Goal: Task Accomplishment & Management: Manage account settings

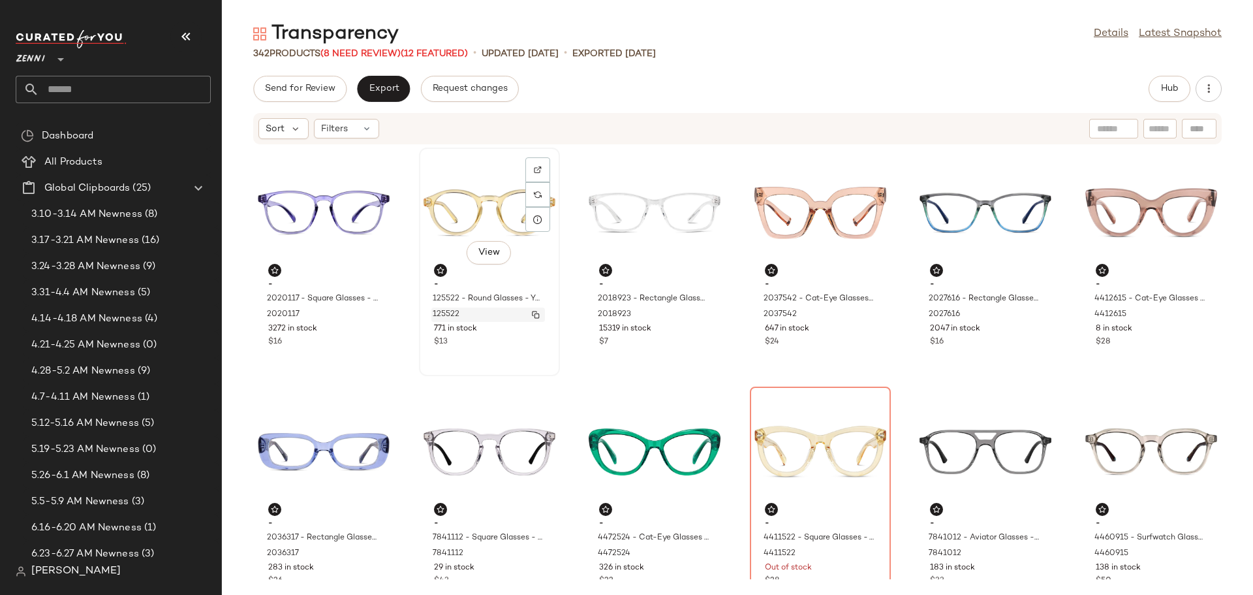
scroll to position [65, 0]
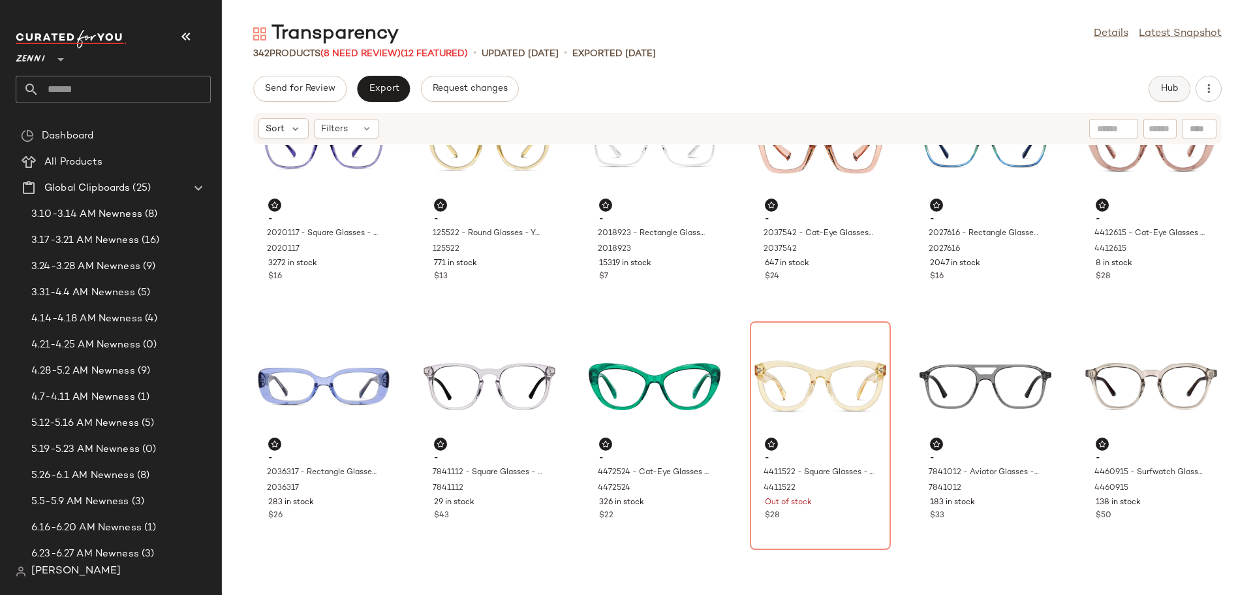
click at [1156, 87] on button "Hub" at bounding box center [1170, 89] width 42 height 26
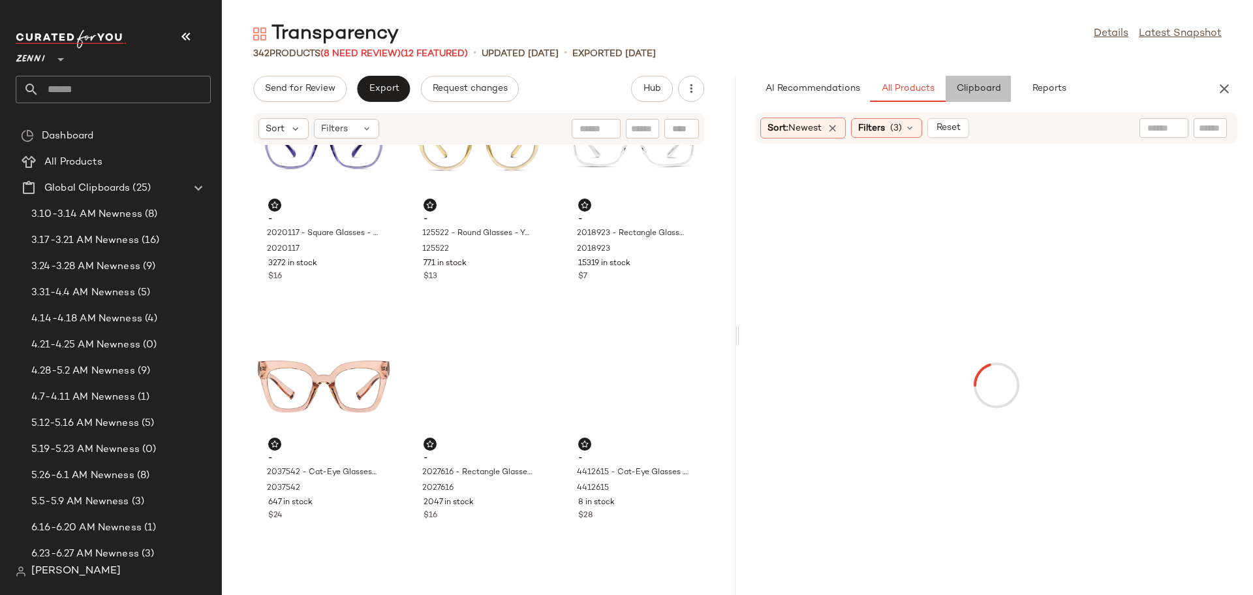
scroll to position [0, 0]
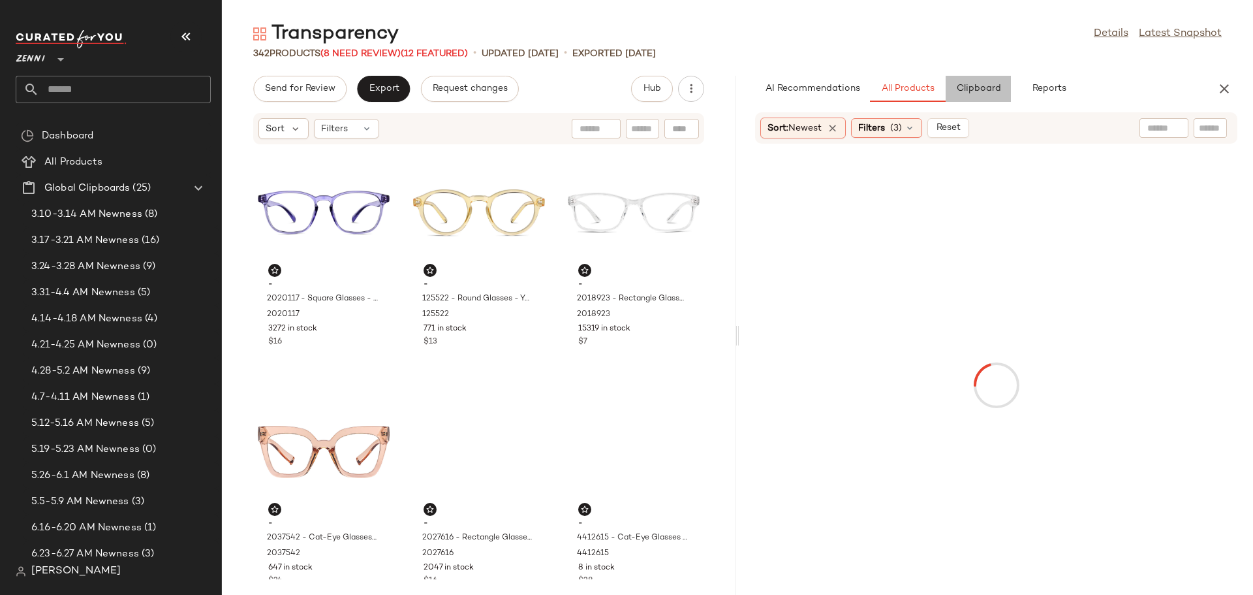
click at [986, 89] on span "Clipboard" at bounding box center [978, 89] width 45 height 10
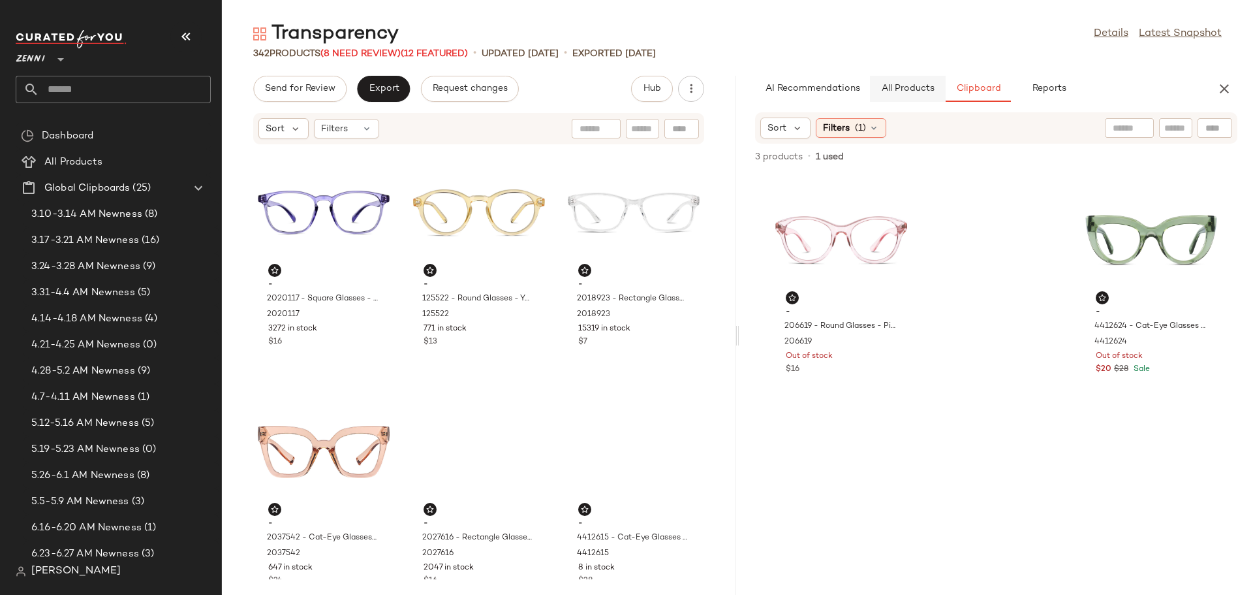
click at [924, 92] on span "All Products" at bounding box center [908, 89] width 54 height 10
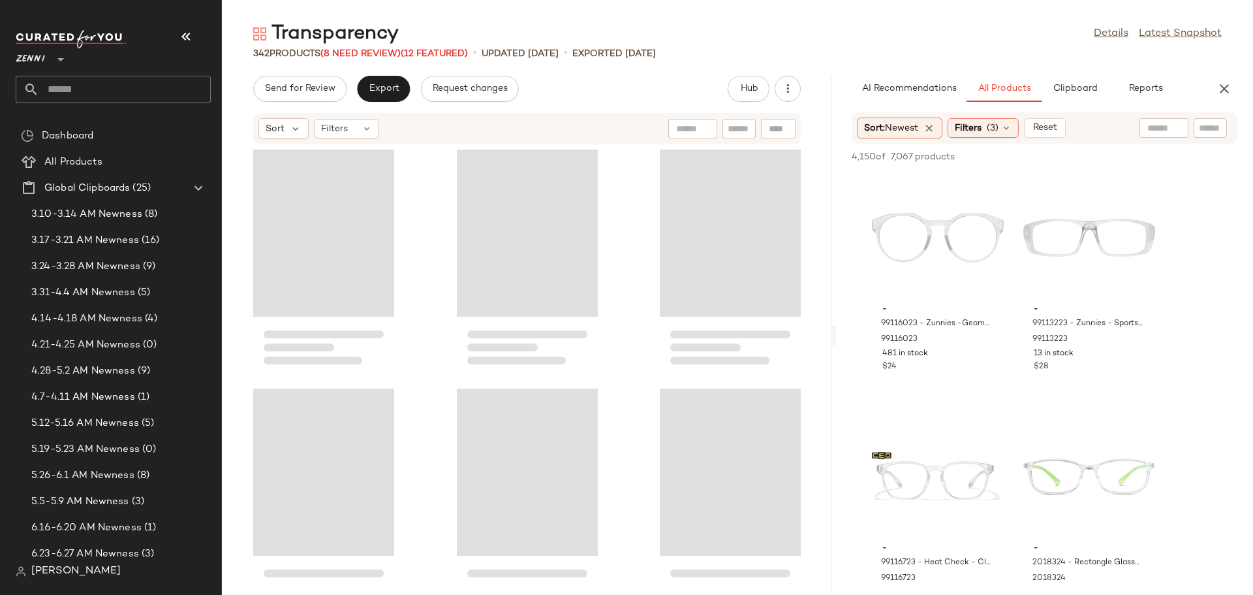
drag, startPoint x: 736, startPoint y: 336, endPoint x: 836, endPoint y: 336, distance: 99.9
click at [836, 336] on div "Transparency Details Latest Snapshot 342 Products (8 Need Review) (12 Featured)…" at bounding box center [738, 308] width 1032 height 574
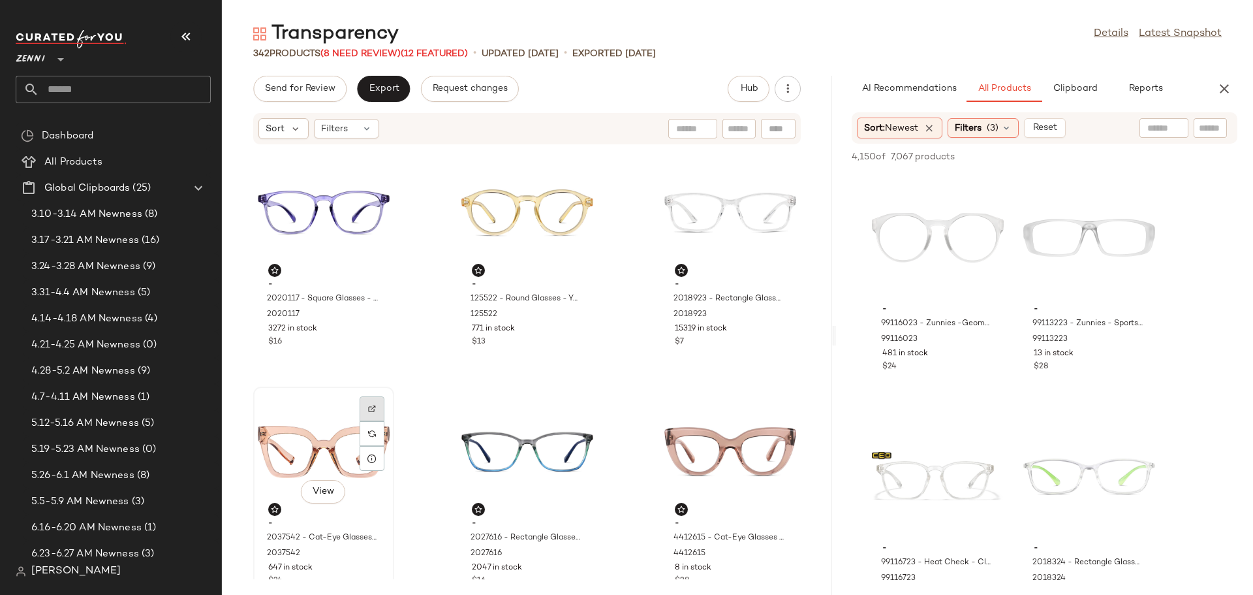
click at [375, 408] on img at bounding box center [372, 409] width 8 height 8
click at [1151, 125] on input "text" at bounding box center [1164, 128] width 33 height 14
type input "*******"
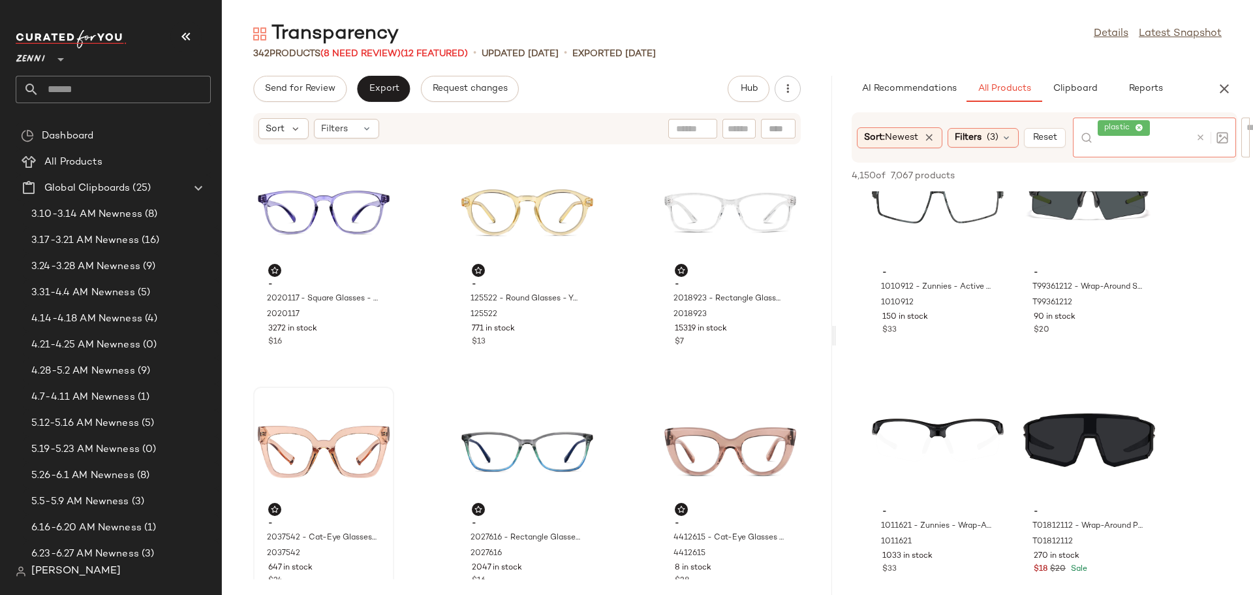
scroll to position [6986, 0]
click at [1201, 134] on icon at bounding box center [1201, 138] width 10 height 10
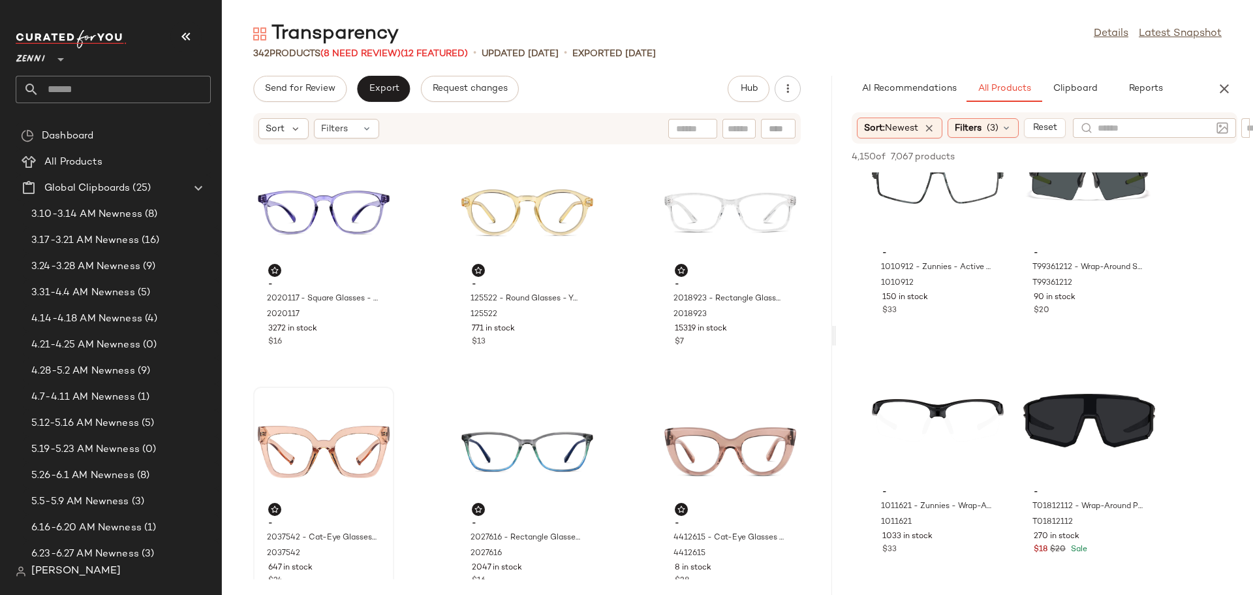
click at [1240, 134] on div "Sort: Newest Filters (3) Reset" at bounding box center [1044, 127] width 417 height 31
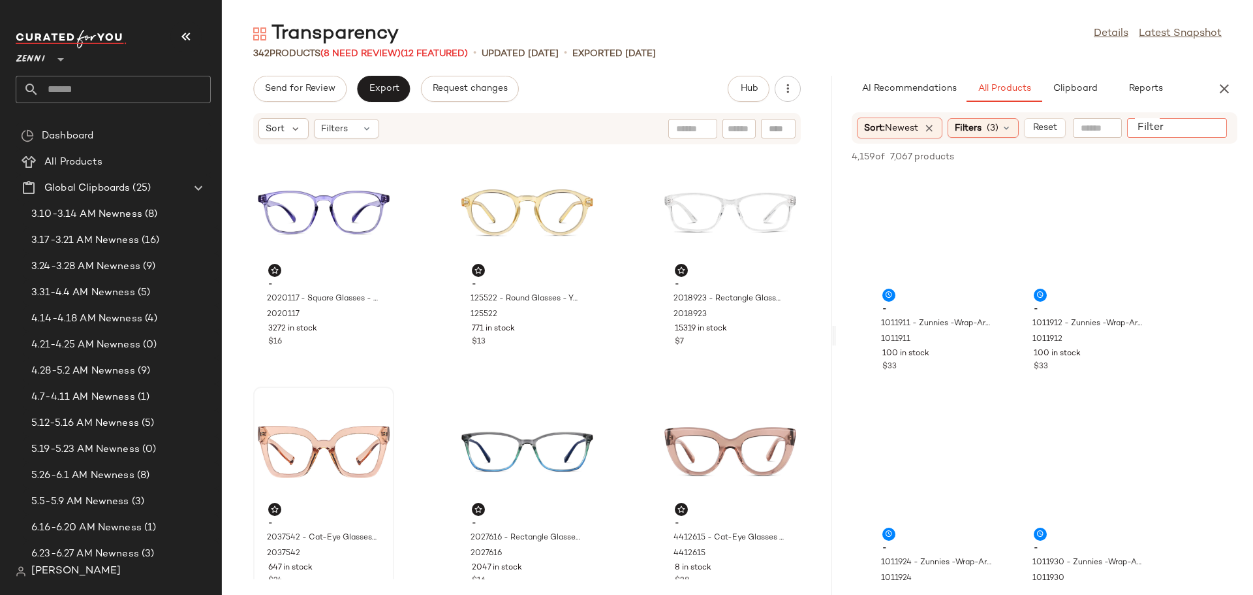
click at [1206, 133] on input "Filter" at bounding box center [1188, 128] width 111 height 14
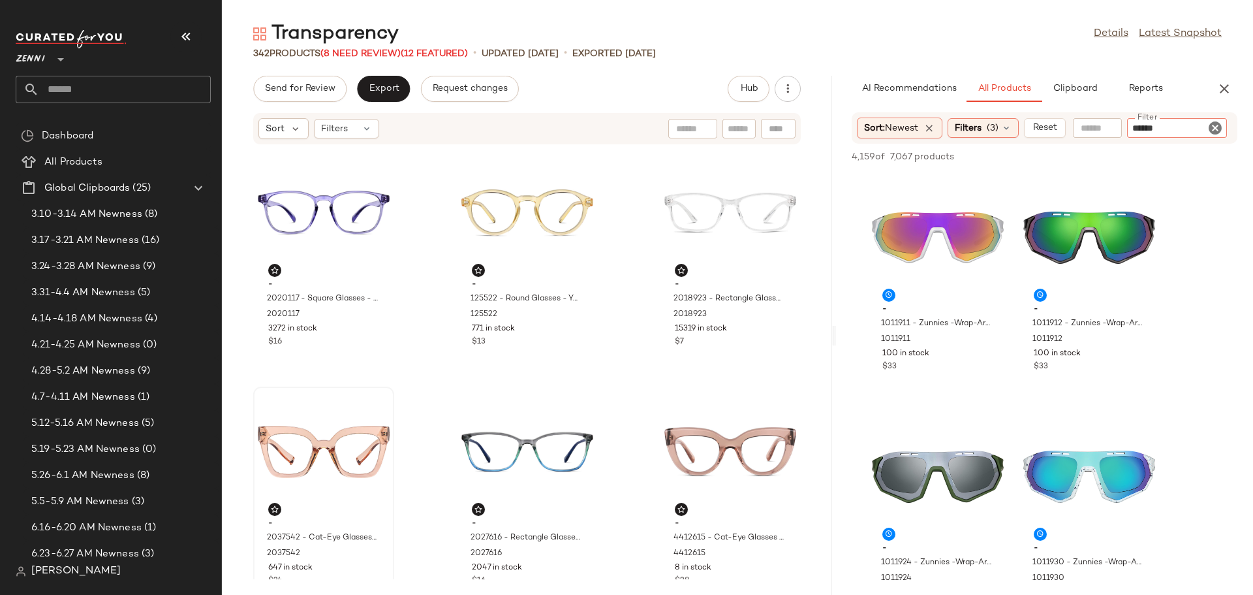
type input "*******"
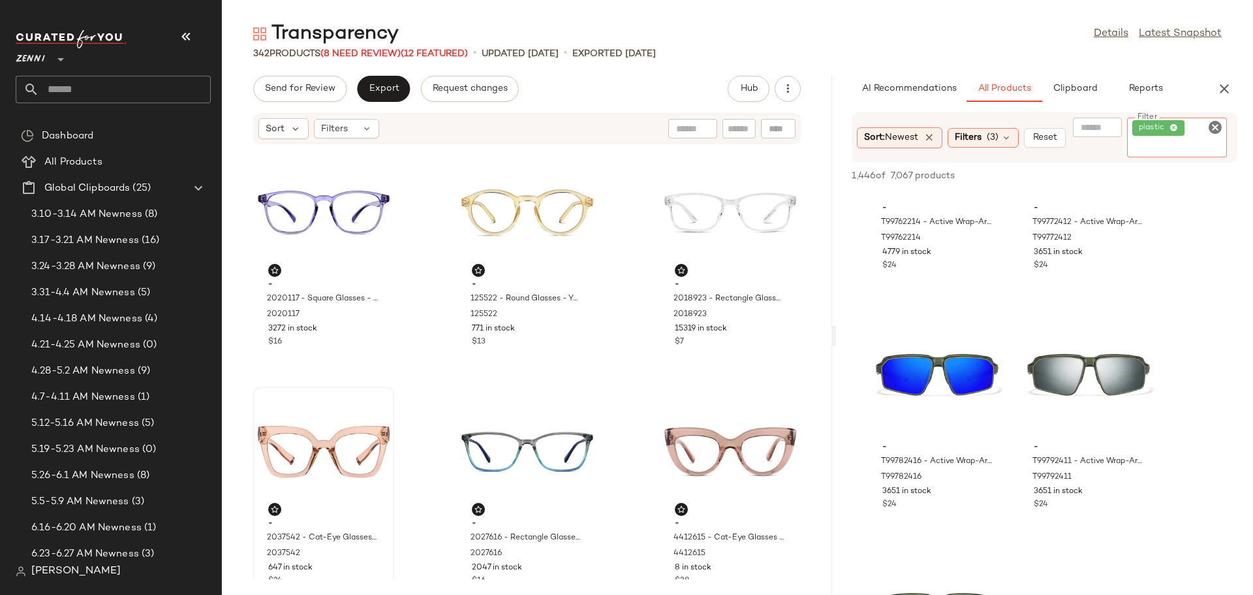
scroll to position [18531, 0]
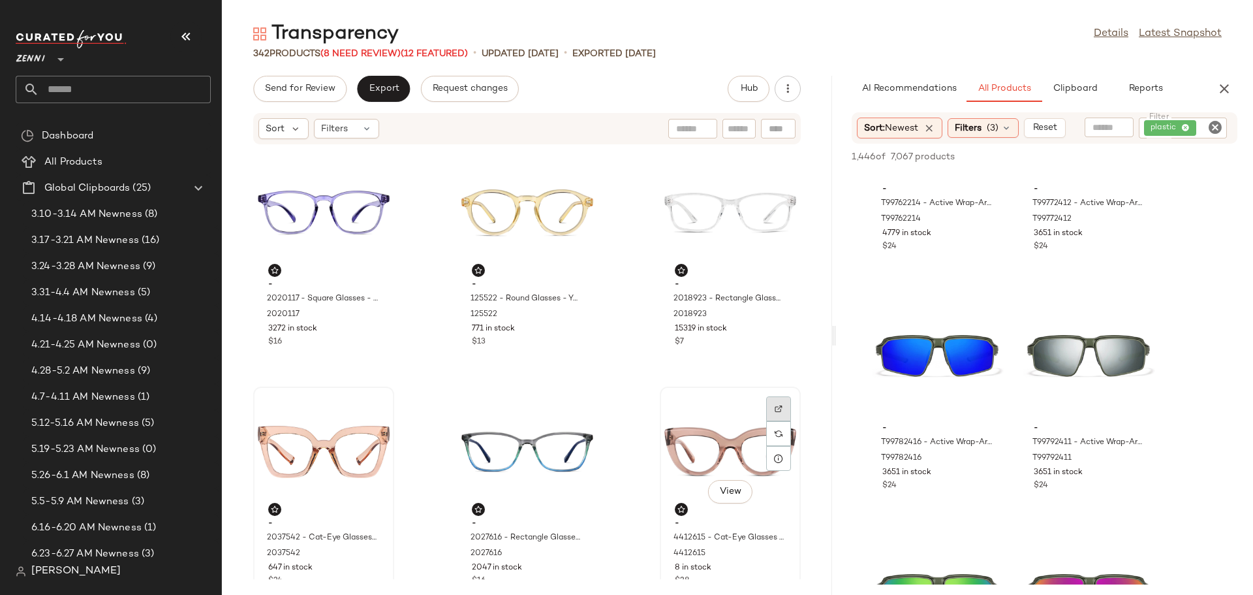
click at [776, 421] on div at bounding box center [778, 433] width 25 height 25
click at [1211, 128] on icon "Clear Filter" at bounding box center [1216, 127] width 16 height 16
click at [1201, 127] on input "Filter" at bounding box center [1188, 128] width 111 height 14
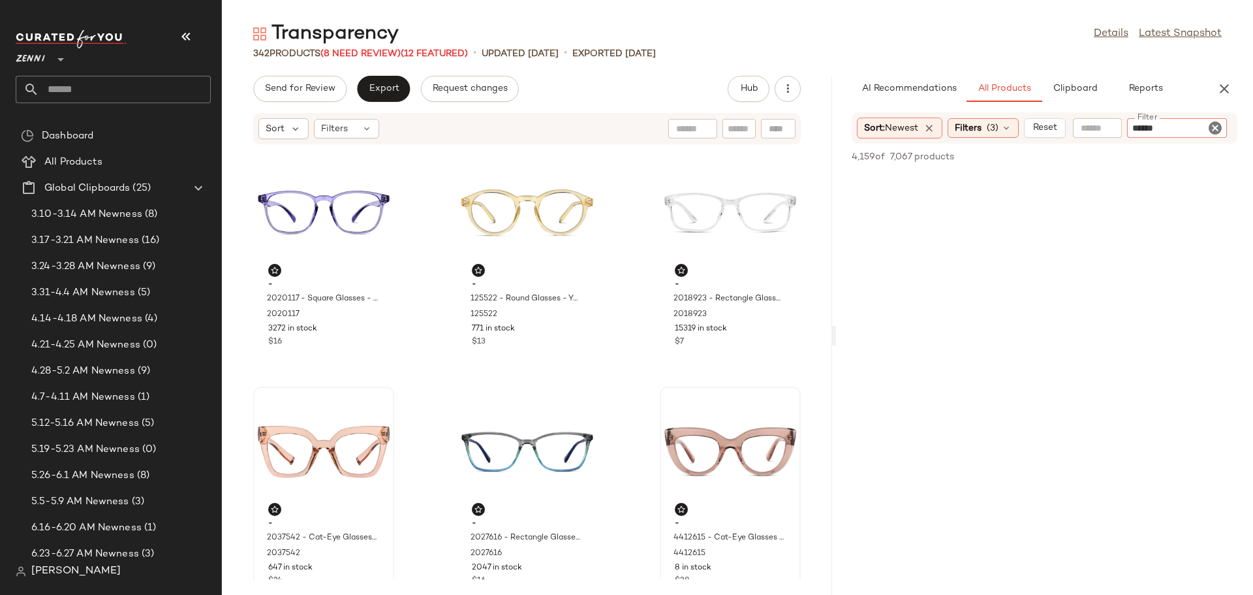
type input "*******"
click at [1219, 125] on icon "Clear Filter" at bounding box center [1216, 127] width 16 height 16
click at [1094, 91] on span "Clipboard" at bounding box center [1075, 89] width 45 height 10
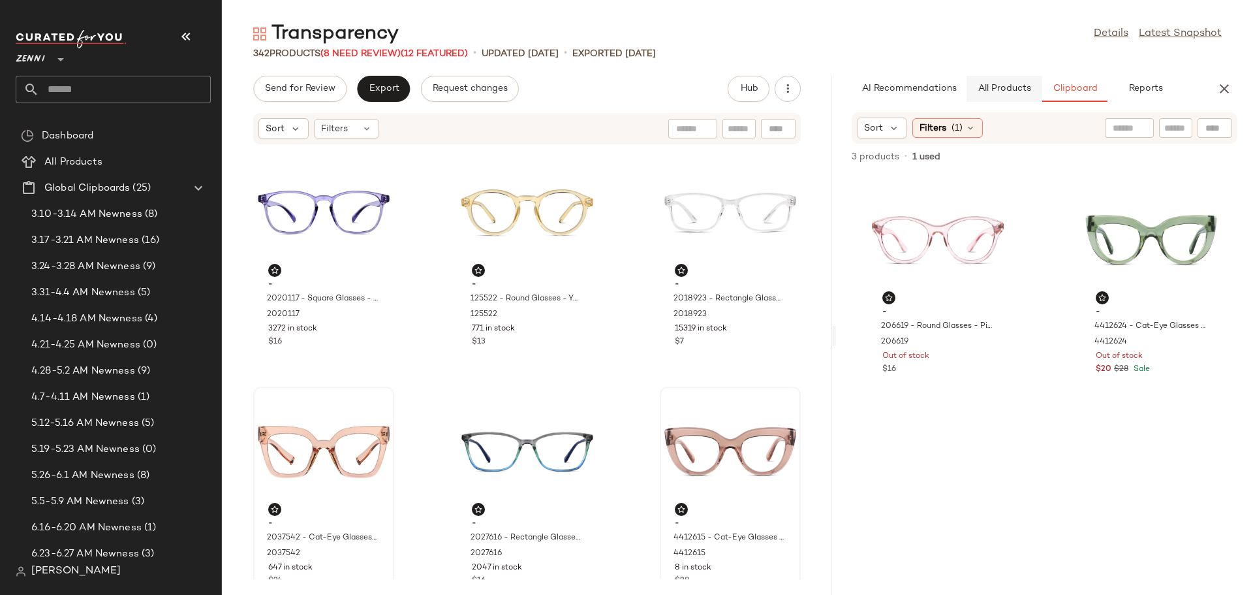
click at [1001, 82] on button "All Products" at bounding box center [1005, 89] width 76 height 26
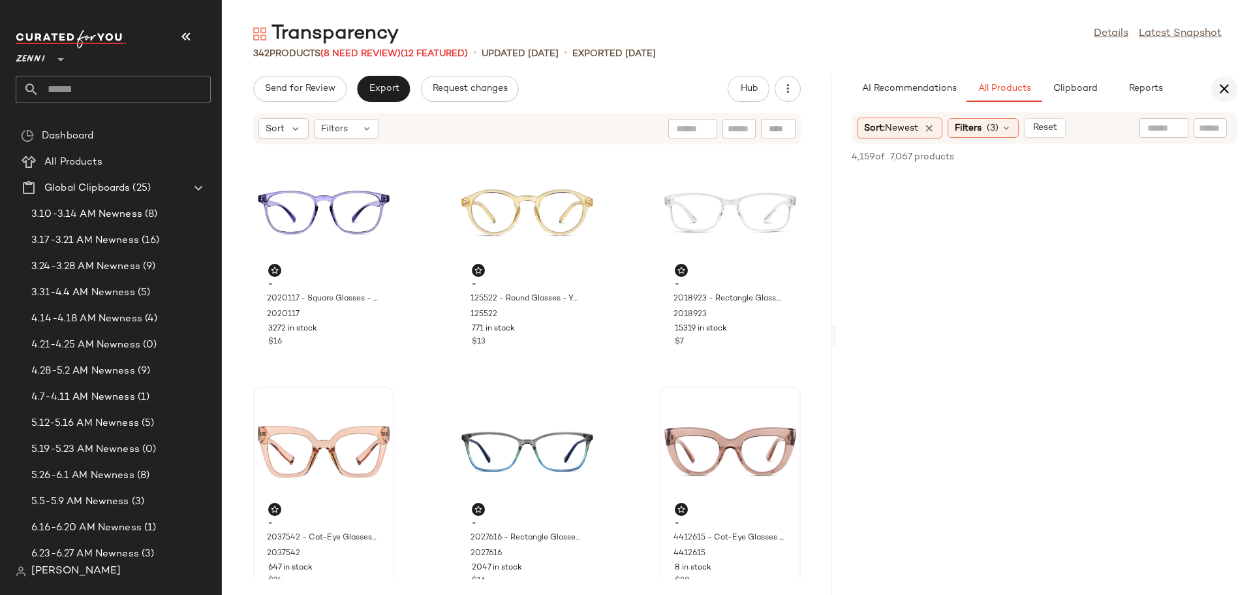
click at [1216, 87] on button "button" at bounding box center [1225, 89] width 26 height 26
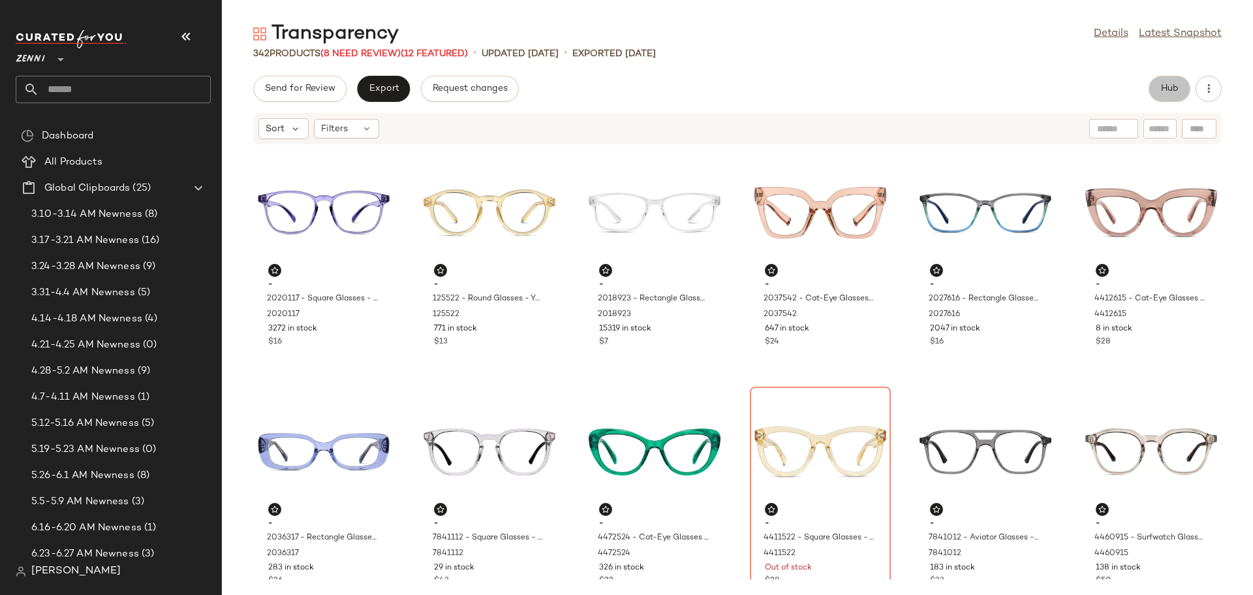
click at [1161, 95] on button "Hub" at bounding box center [1170, 89] width 42 height 26
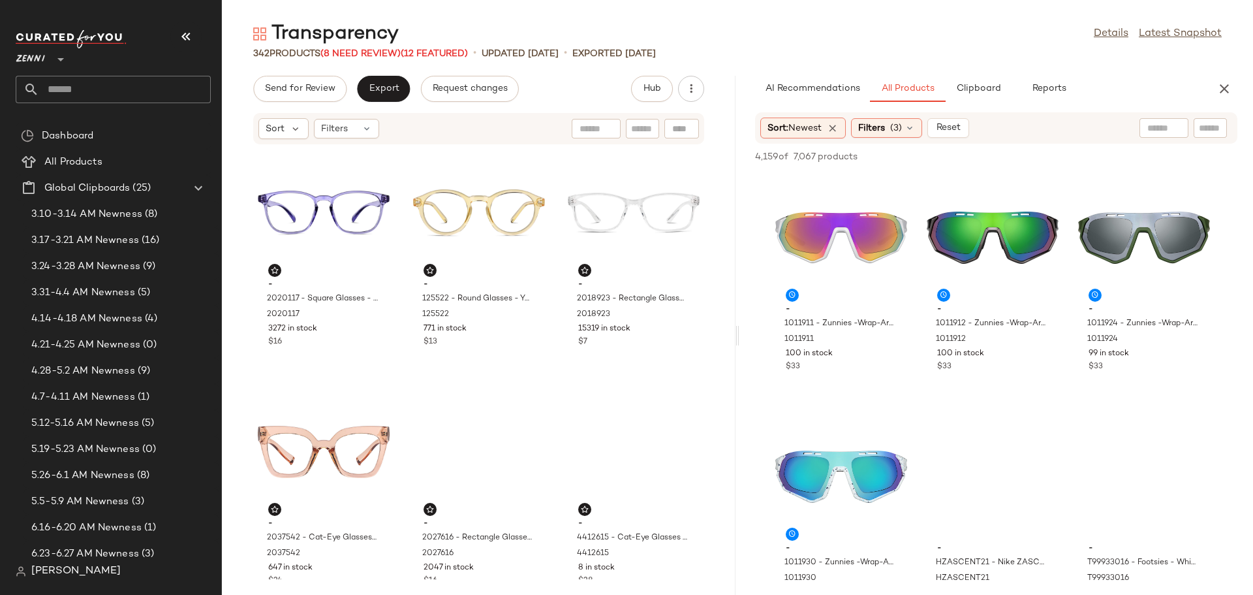
click at [1201, 132] on input "text" at bounding box center [1210, 128] width 23 height 14
type input "*******"
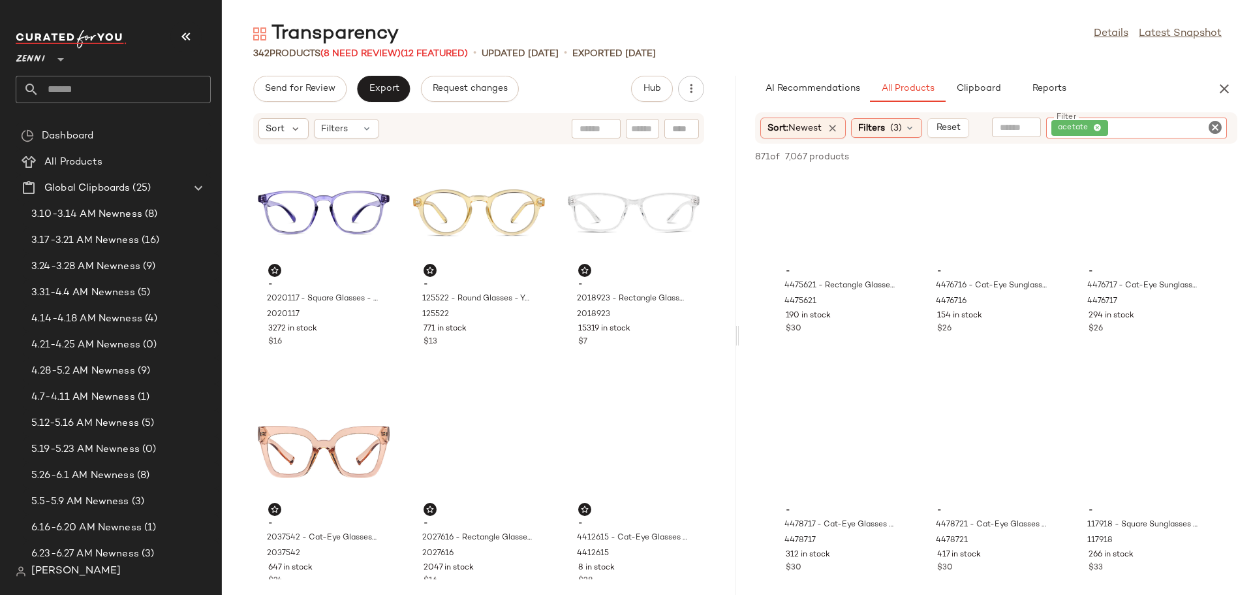
scroll to position [1045, 0]
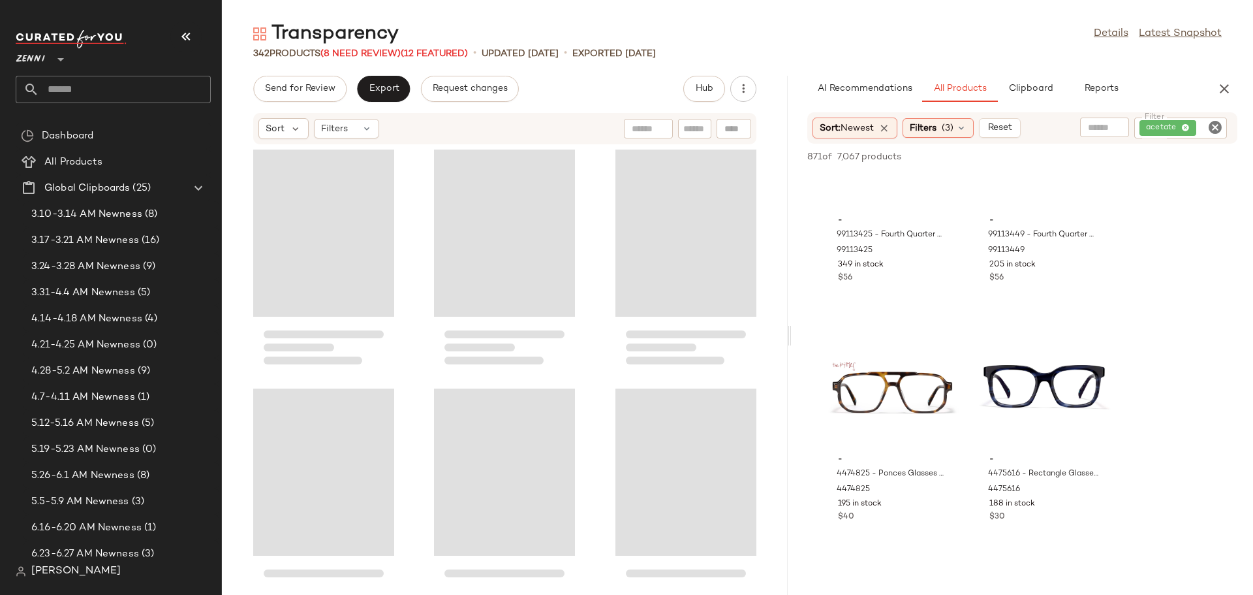
drag, startPoint x: 739, startPoint y: 340, endPoint x: 794, endPoint y: 342, distance: 54.9
click at [794, 342] on div "Transparency Details Latest Snapshot 342 Products (8 Need Review) (12 Featured)…" at bounding box center [738, 308] width 1032 height 574
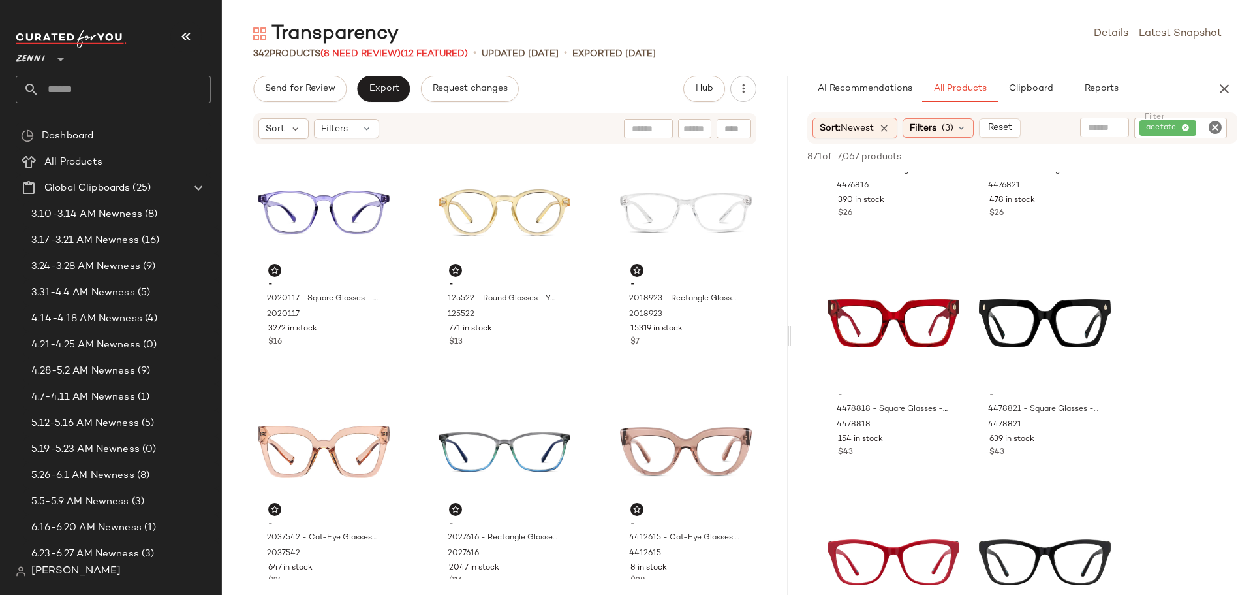
scroll to position [2546, 0]
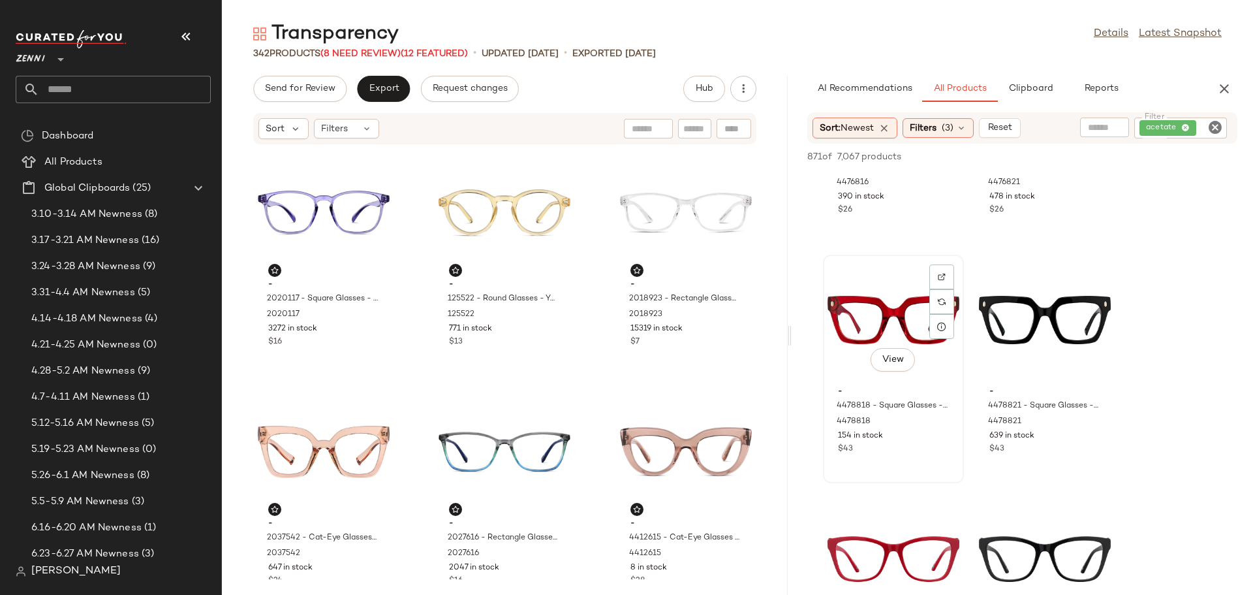
click at [855, 327] on div "View" at bounding box center [894, 319] width 132 height 121
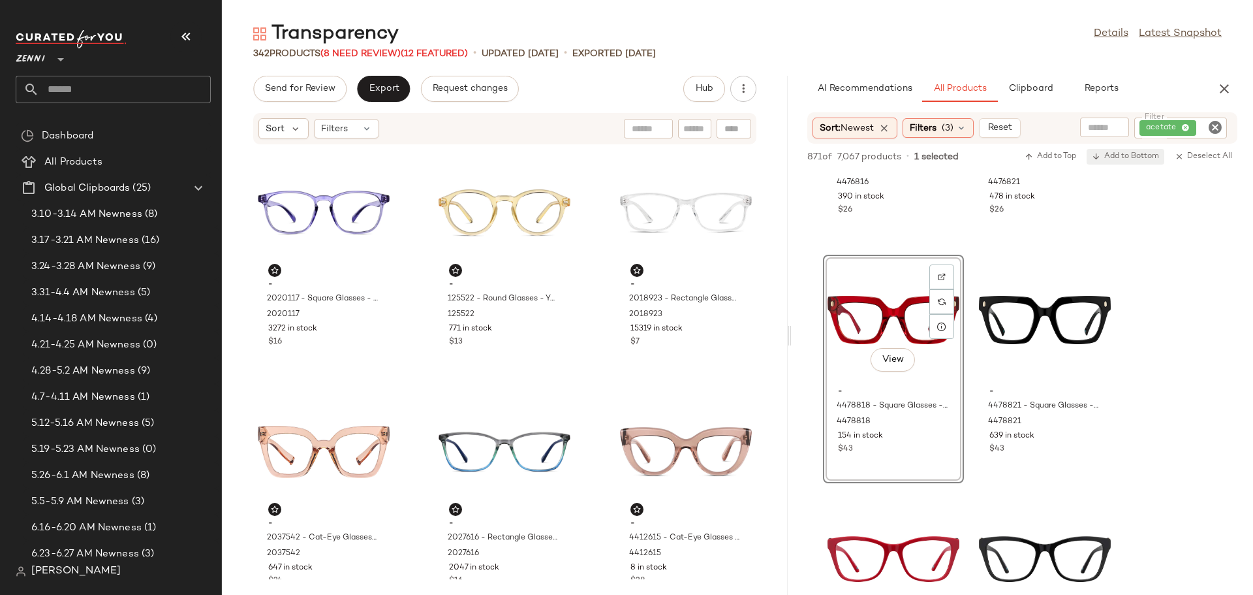
click at [1114, 157] on span "Add to Bottom" at bounding box center [1125, 156] width 67 height 9
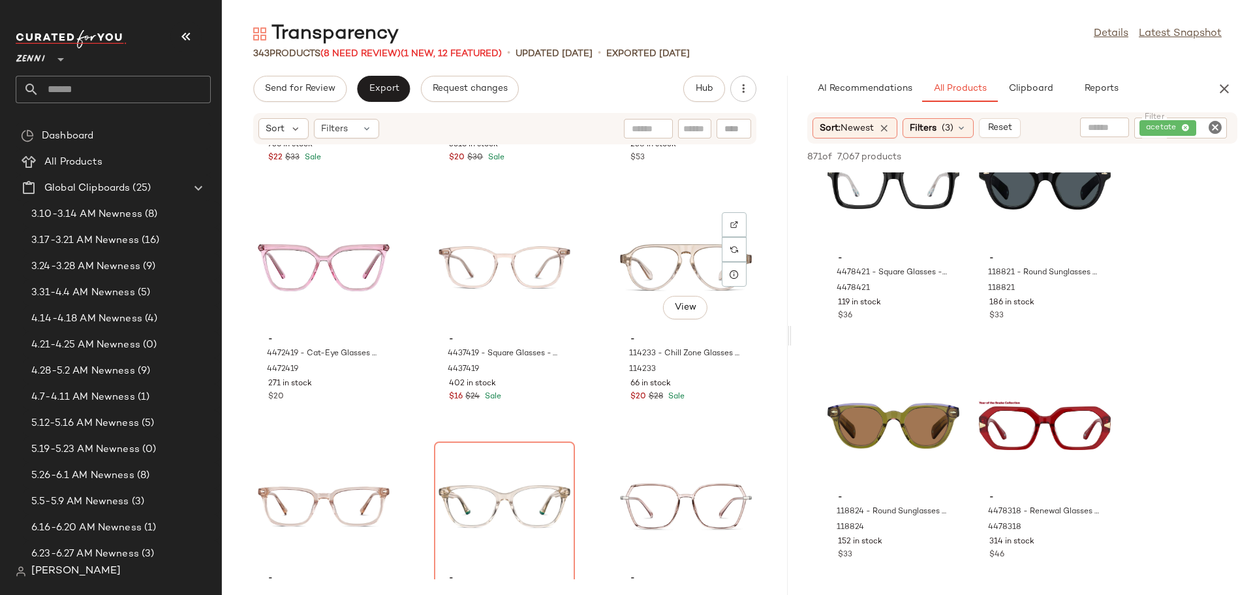
scroll to position [6408, 0]
click at [731, 236] on div at bounding box center [734, 248] width 25 height 25
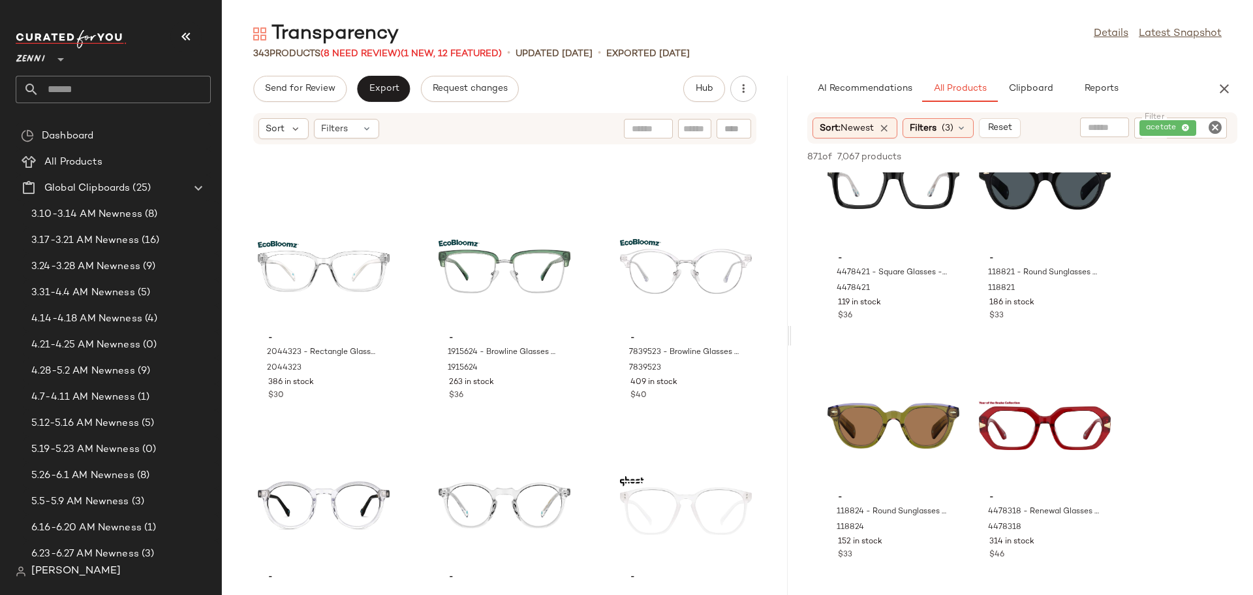
scroll to position [11892, 0]
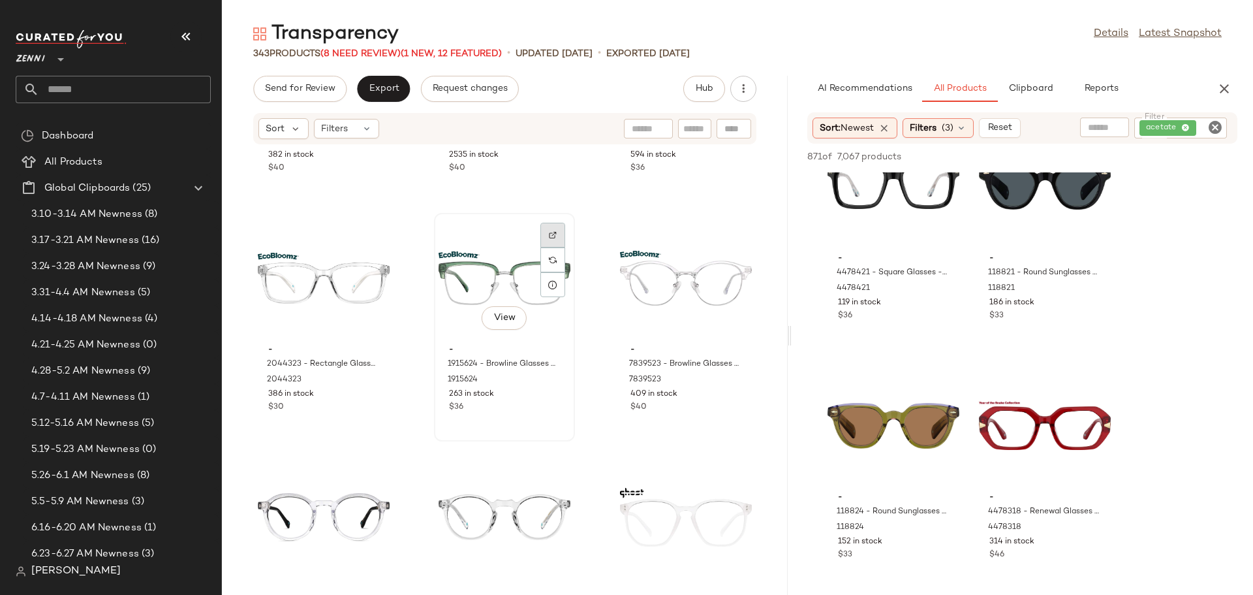
click at [549, 233] on img at bounding box center [553, 235] width 8 height 8
click at [731, 237] on img at bounding box center [735, 235] width 8 height 8
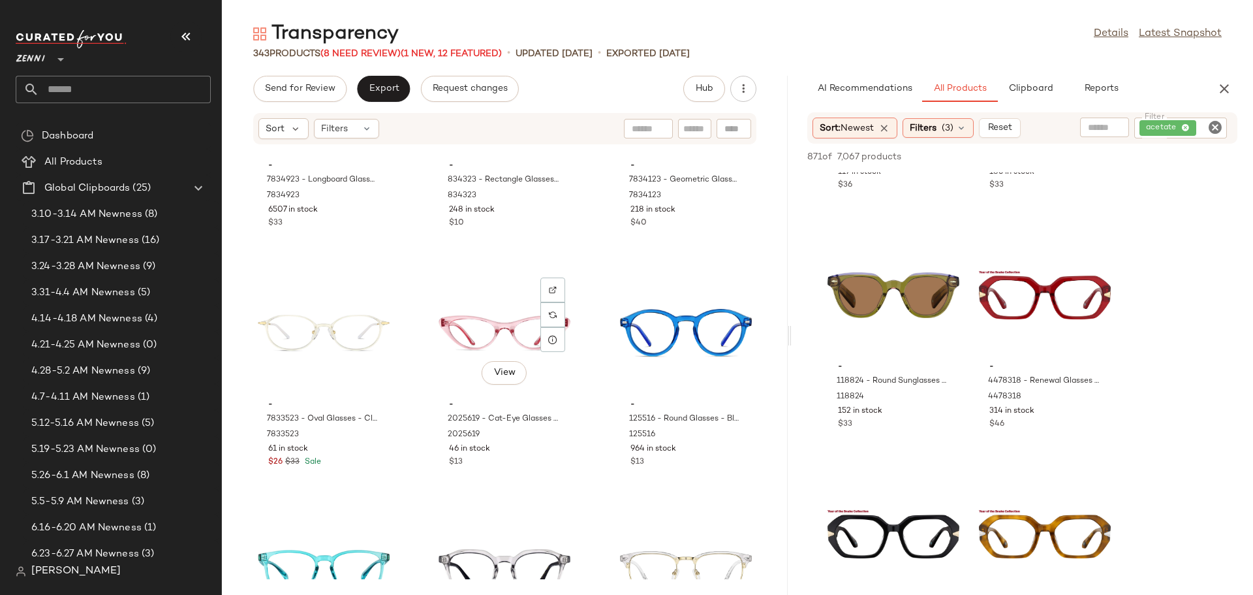
scroll to position [15940, 0]
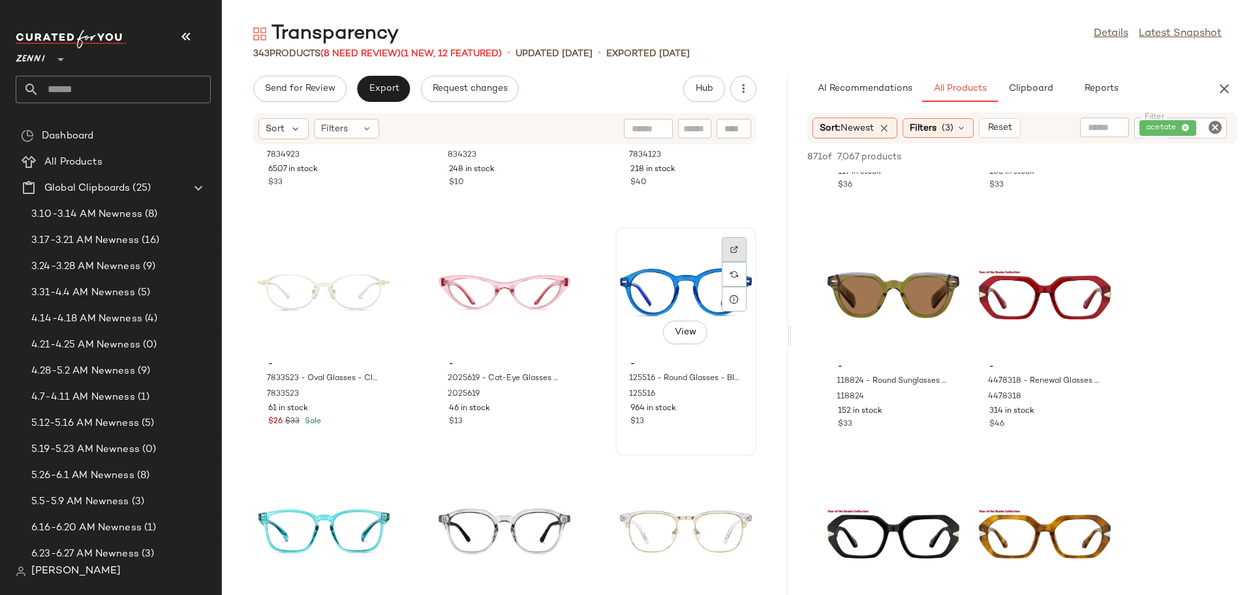
click at [731, 248] on img at bounding box center [735, 249] width 8 height 8
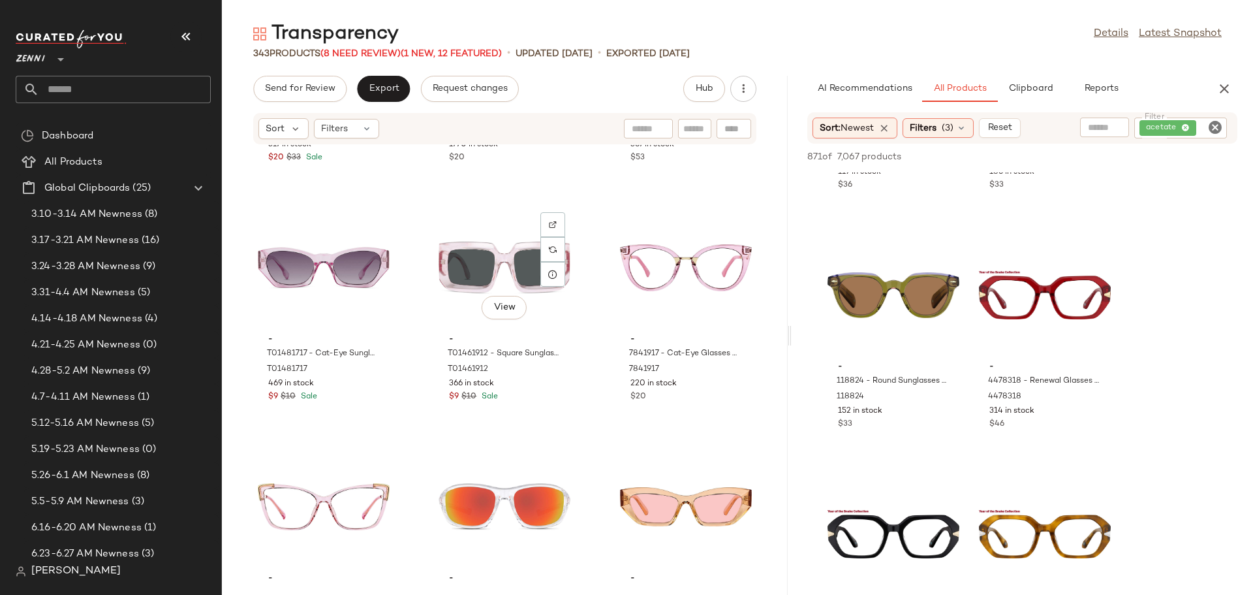
scroll to position [17703, 0]
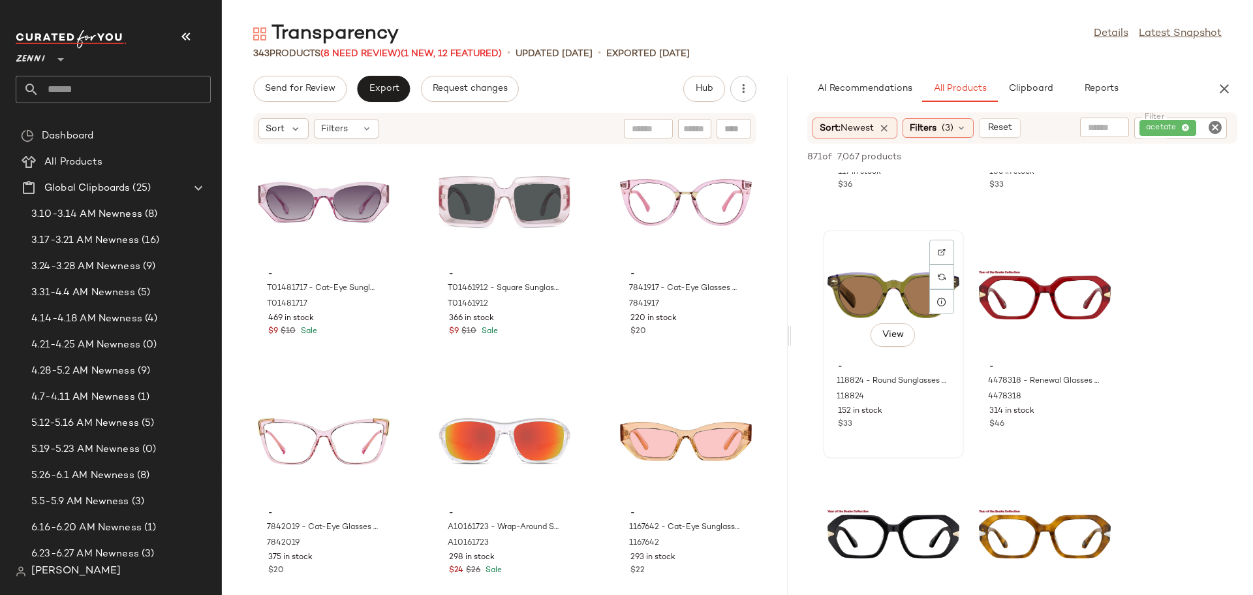
click at [873, 284] on div "View" at bounding box center [894, 294] width 132 height 121
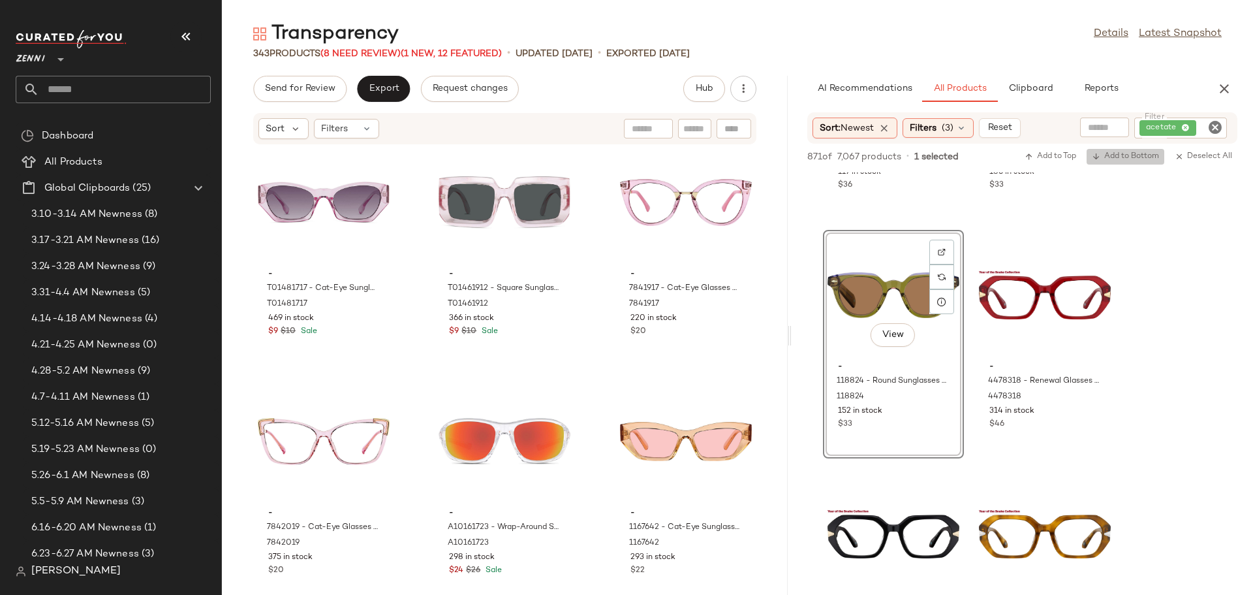
click at [1127, 152] on span "Add to Bottom" at bounding box center [1125, 156] width 67 height 9
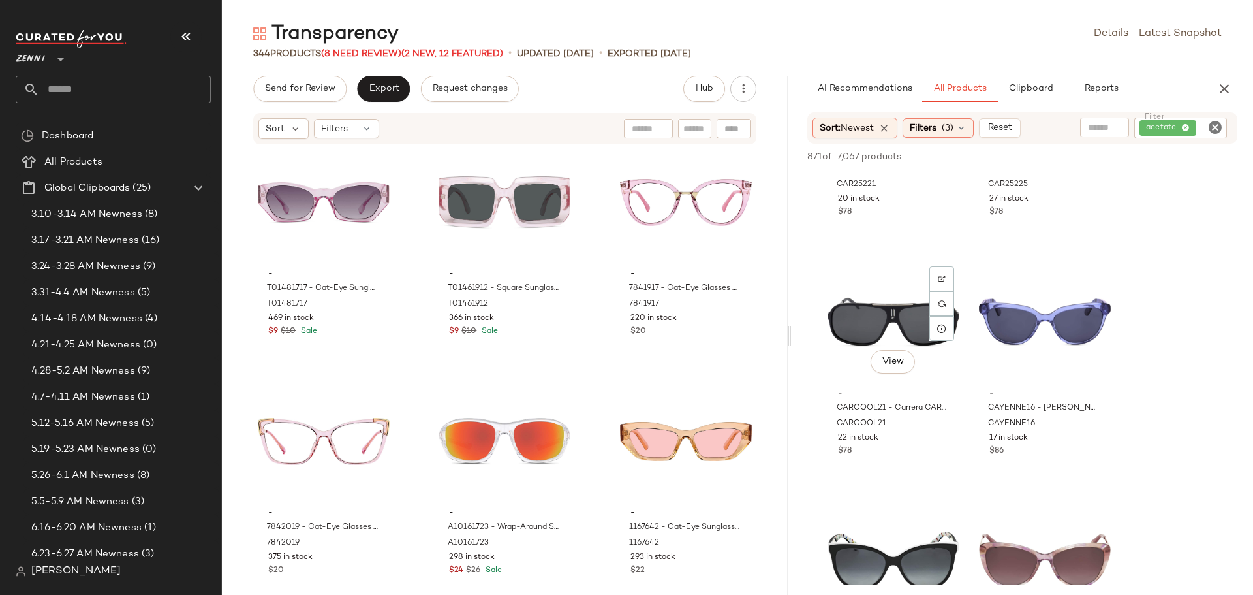
scroll to position [10707, 0]
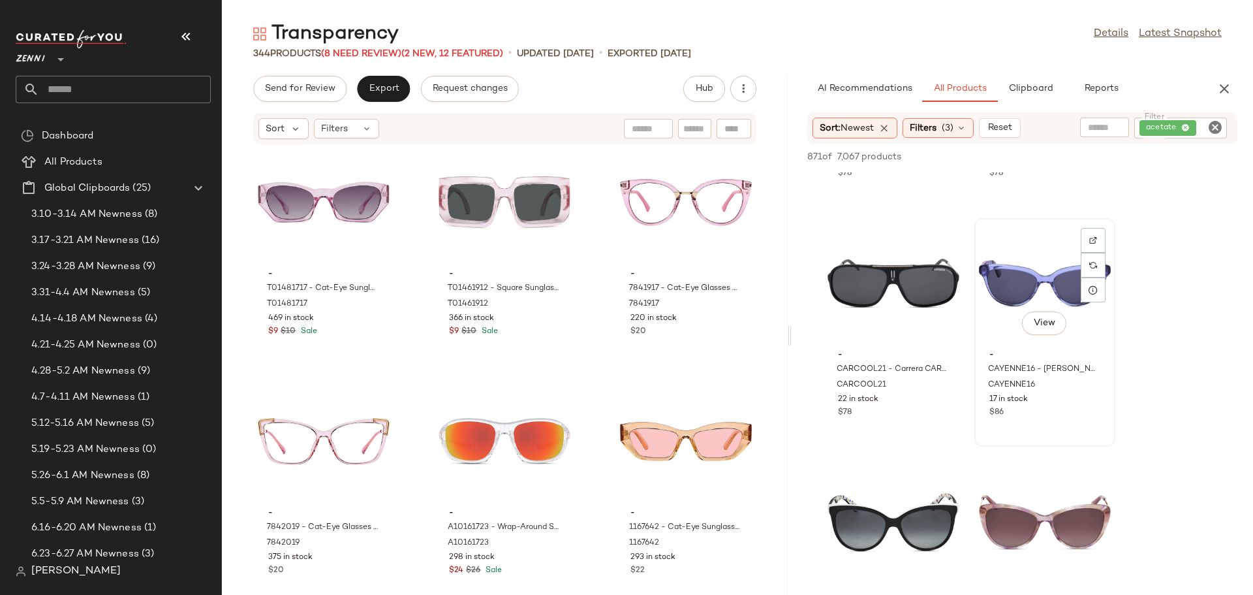
click at [990, 361] on div "- CAYENNE16 - Kate Spade KSPCAYENNE - Blue - Acetate CAYENNE16 17 in stock $86" at bounding box center [1045, 382] width 132 height 76
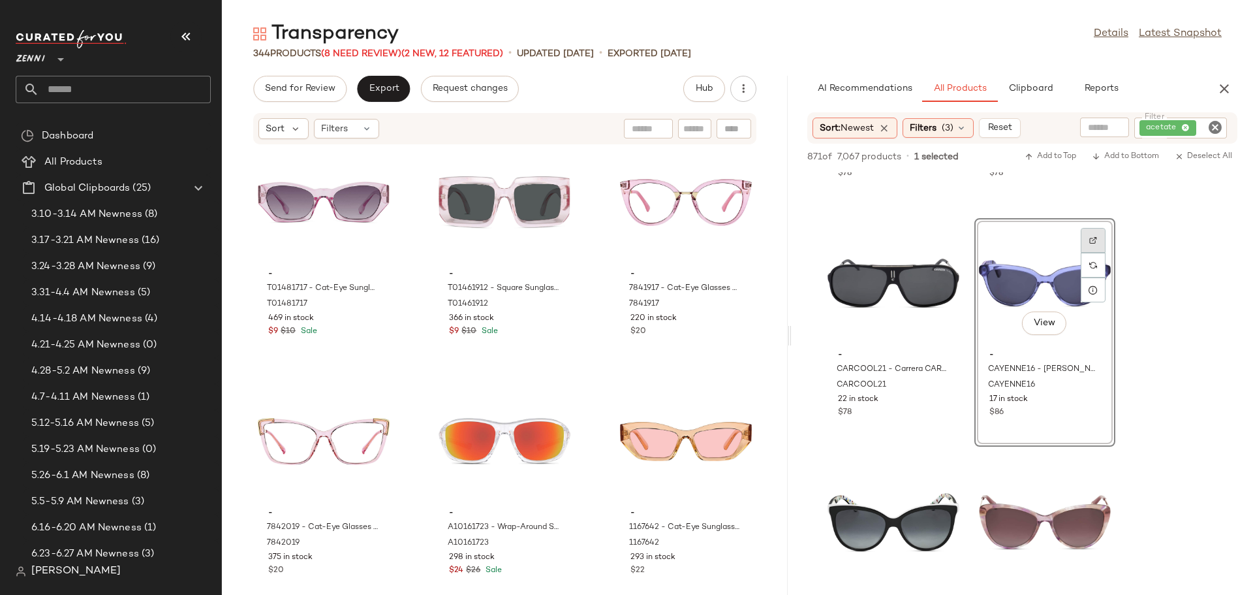
click at [1099, 253] on div at bounding box center [1093, 265] width 25 height 25
click at [1118, 157] on span "Add to Bottom" at bounding box center [1125, 156] width 67 height 9
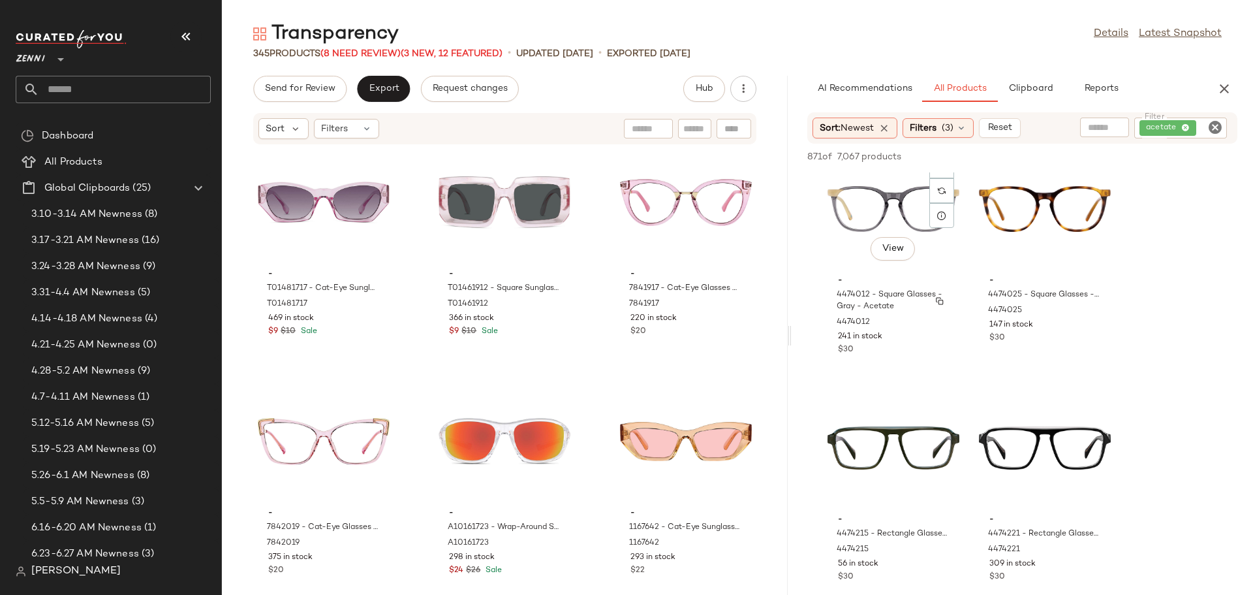
scroll to position [16684, 0]
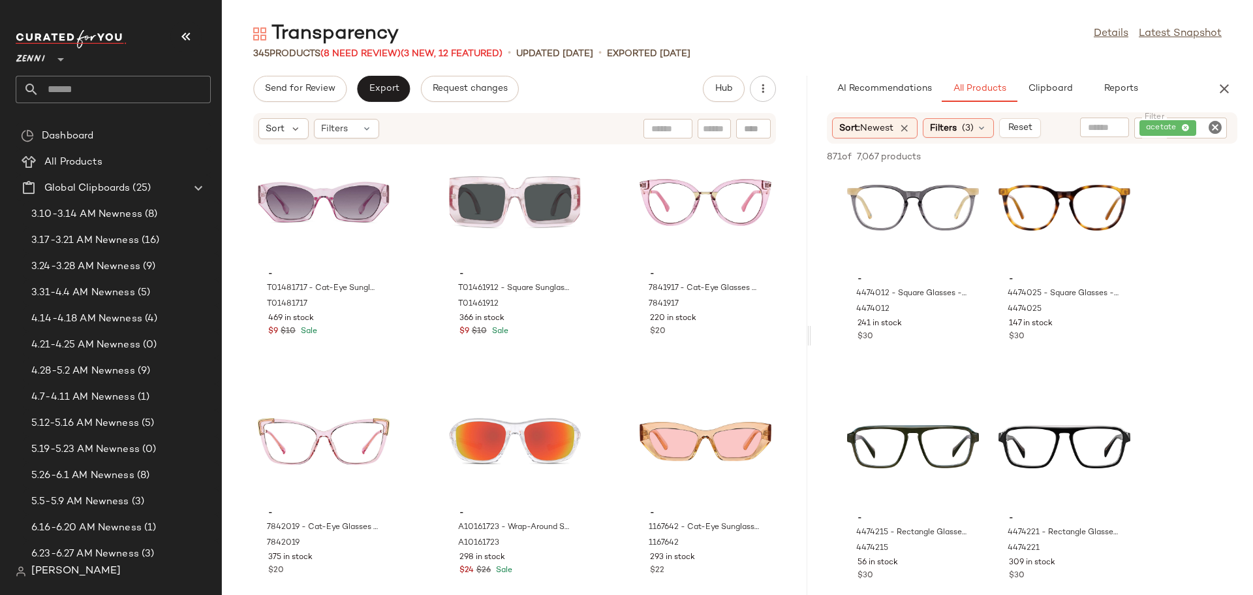
drag, startPoint x: 791, startPoint y: 343, endPoint x: 813, endPoint y: 344, distance: 22.9
click at [813, 344] on div "Transparency Details Latest Snapshot 345 Products (8 Need Review) (3 New, 12 Fe…" at bounding box center [738, 308] width 1032 height 574
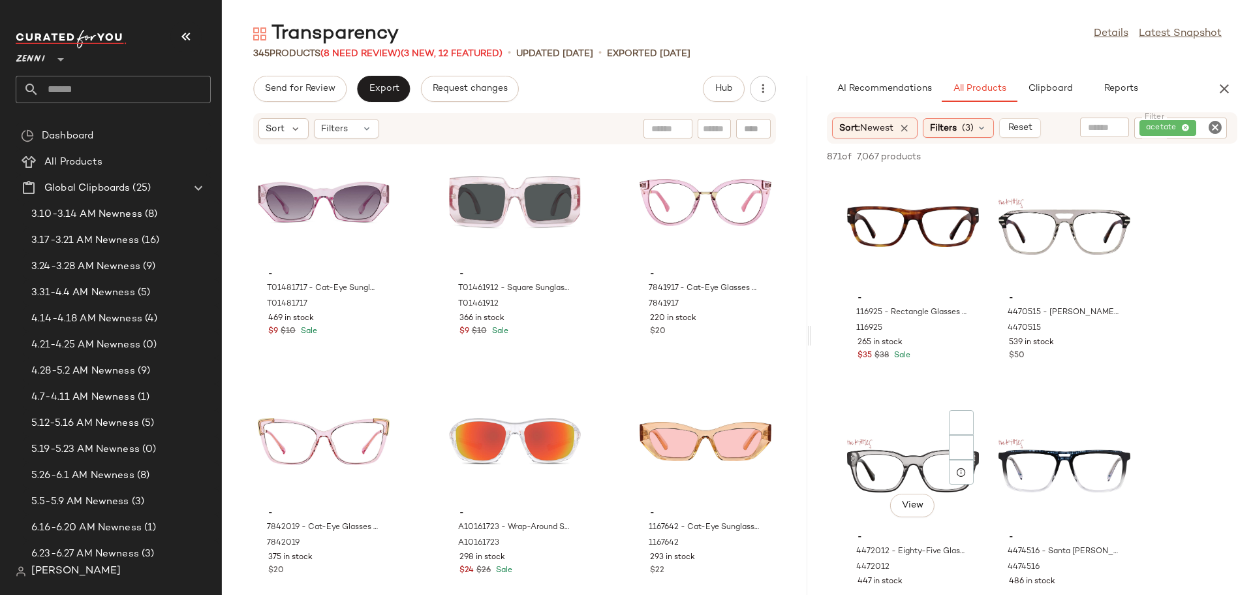
scroll to position [21159, 0]
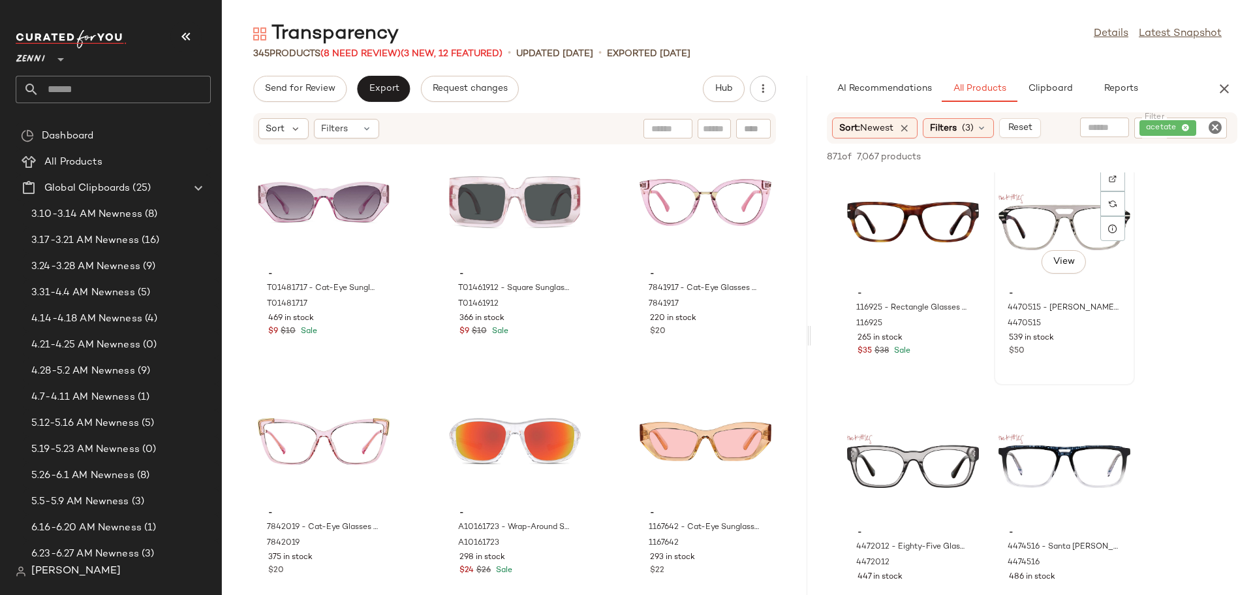
click at [1029, 229] on div "View" at bounding box center [1065, 221] width 132 height 121
click at [1119, 155] on span "Add to Bottom" at bounding box center [1125, 156] width 67 height 9
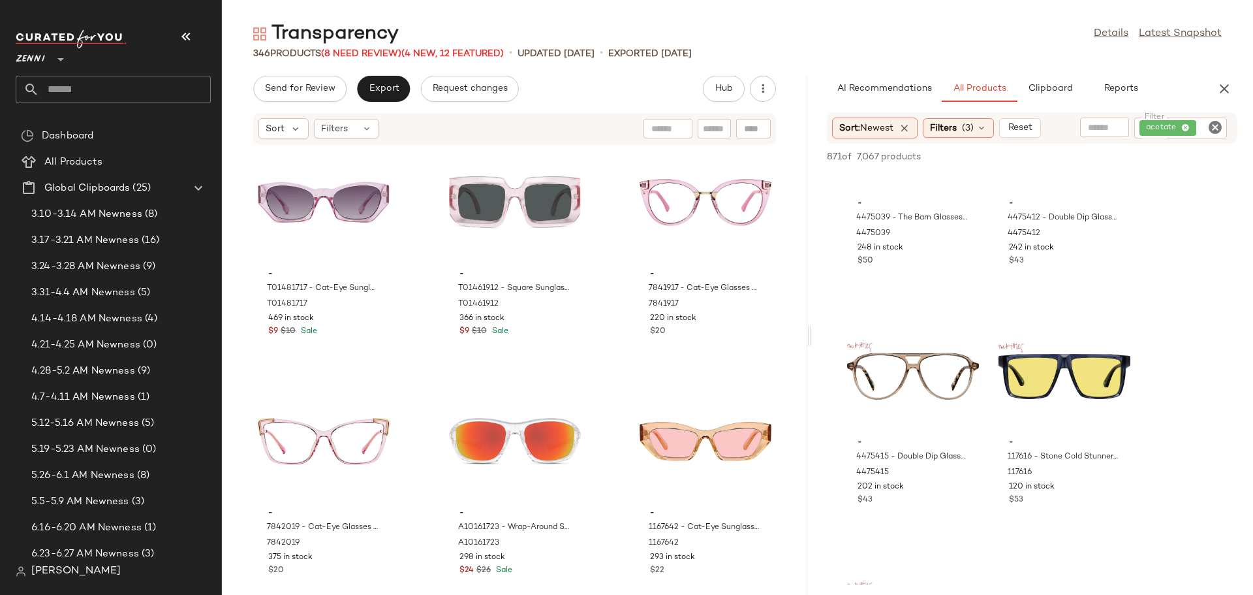
scroll to position [23255, 0]
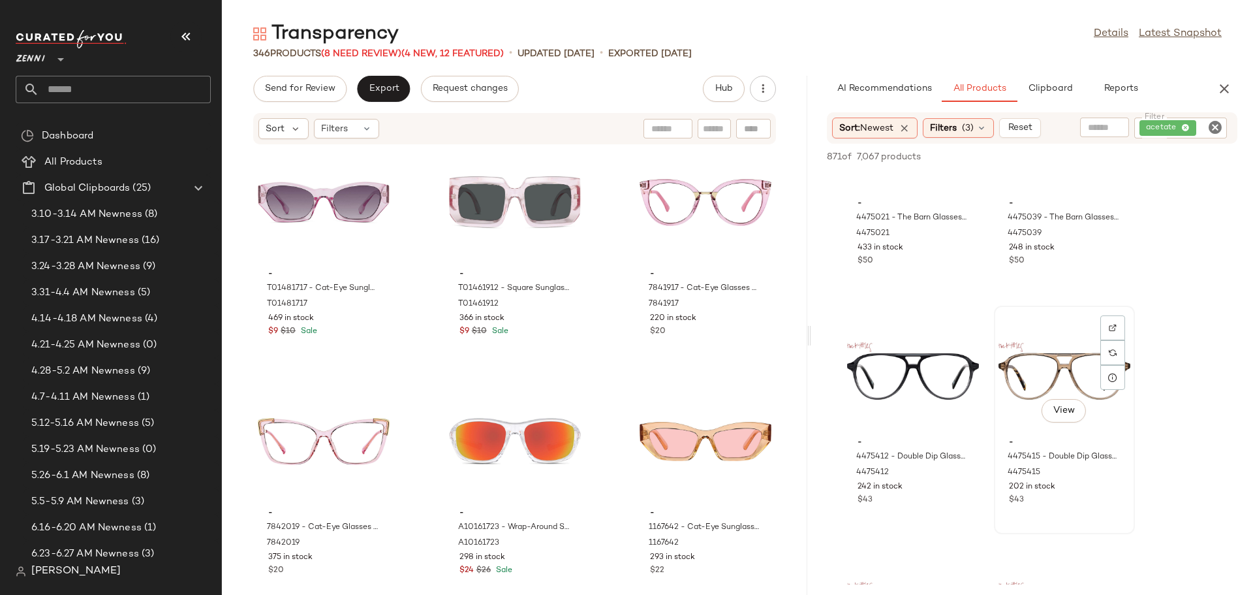
click at [1030, 367] on div "View" at bounding box center [1065, 370] width 132 height 121
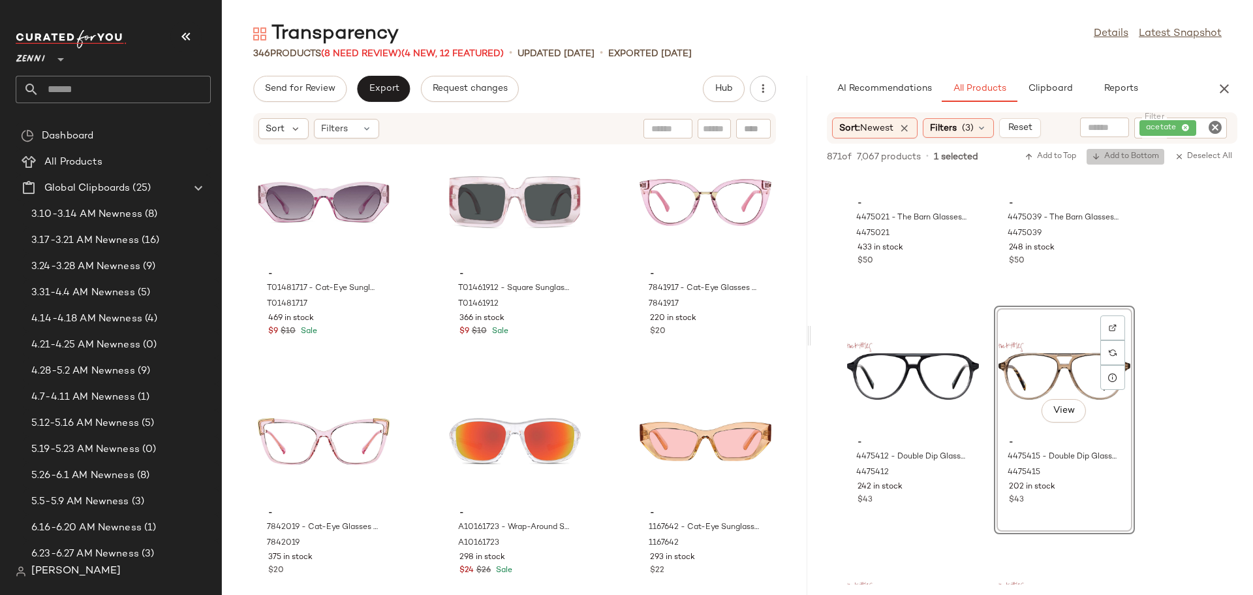
click at [1122, 149] on button "Add to Bottom" at bounding box center [1126, 157] width 78 height 16
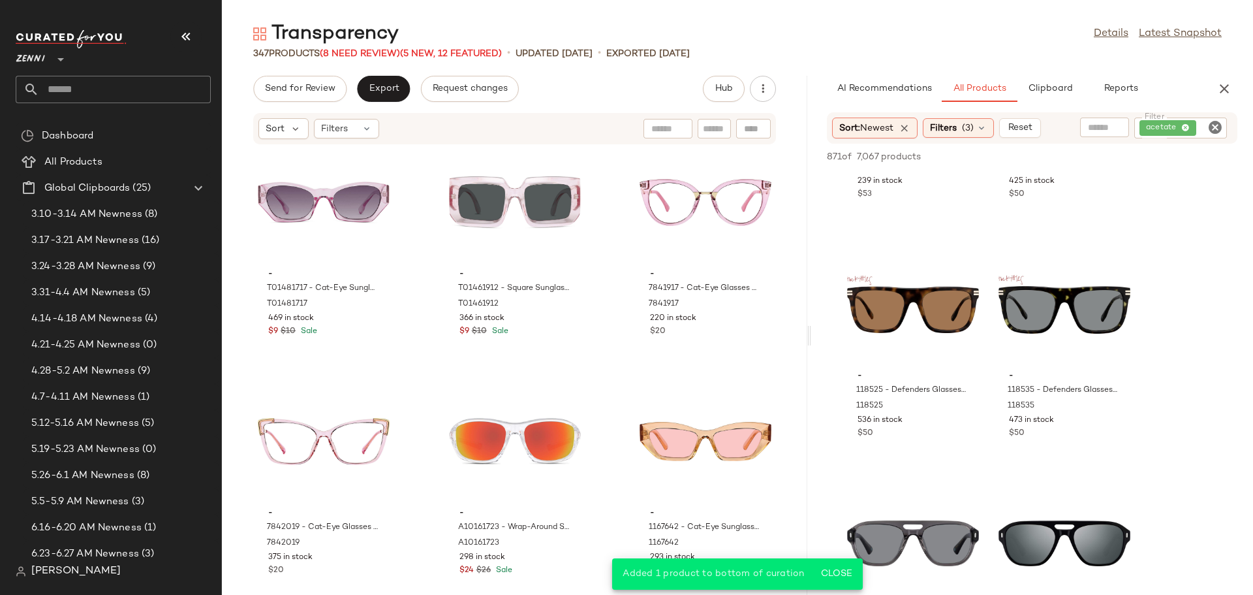
scroll to position [24591, 0]
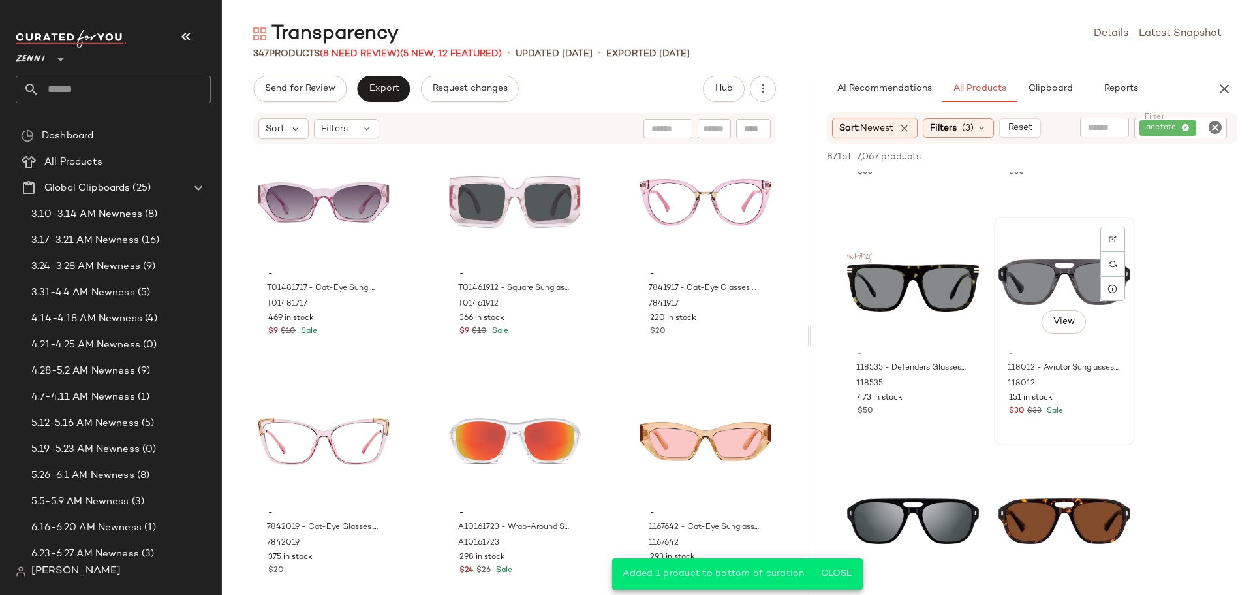
click at [1048, 348] on span "-" at bounding box center [1064, 354] width 111 height 12
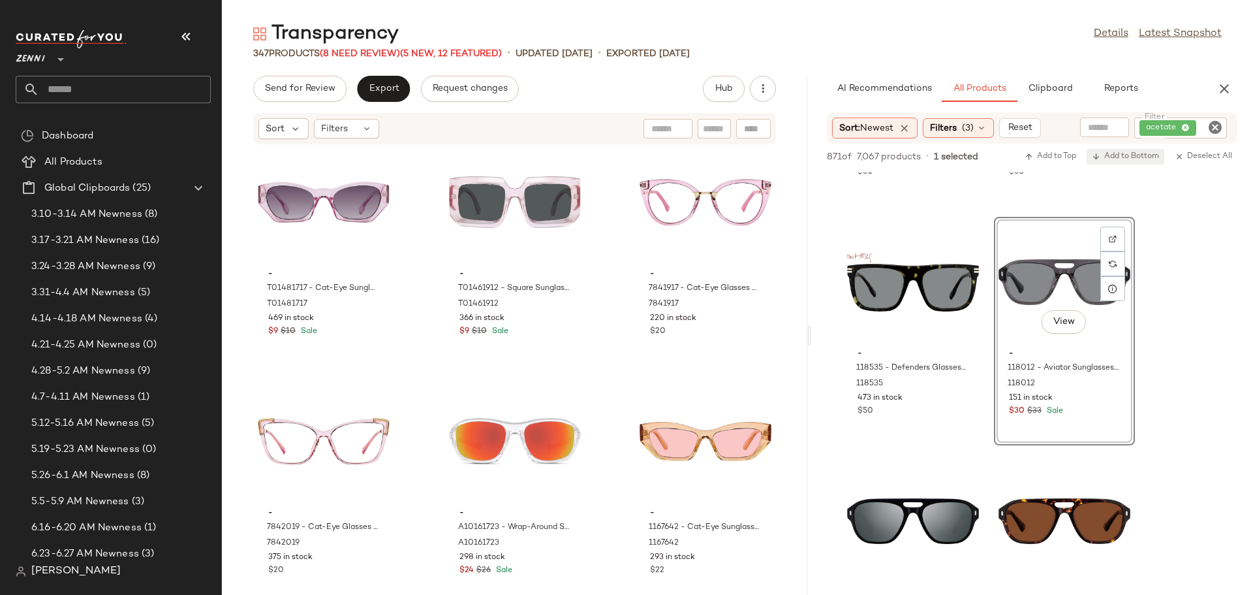
click at [1127, 152] on span "Add to Bottom" at bounding box center [1125, 156] width 67 height 9
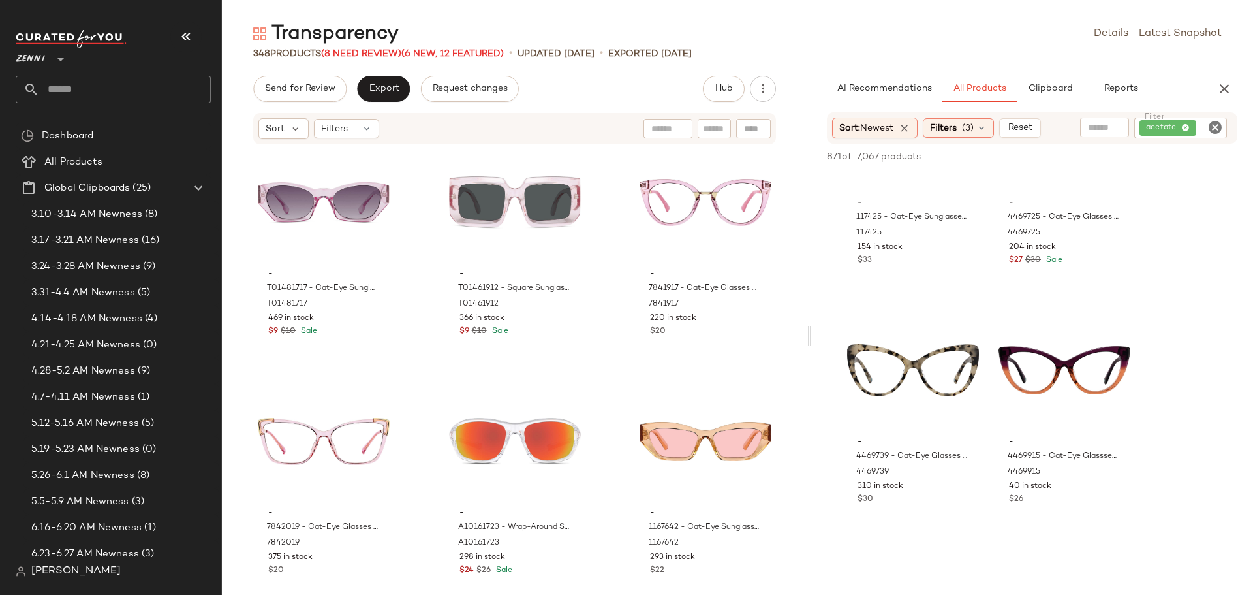
scroll to position [27045, 0]
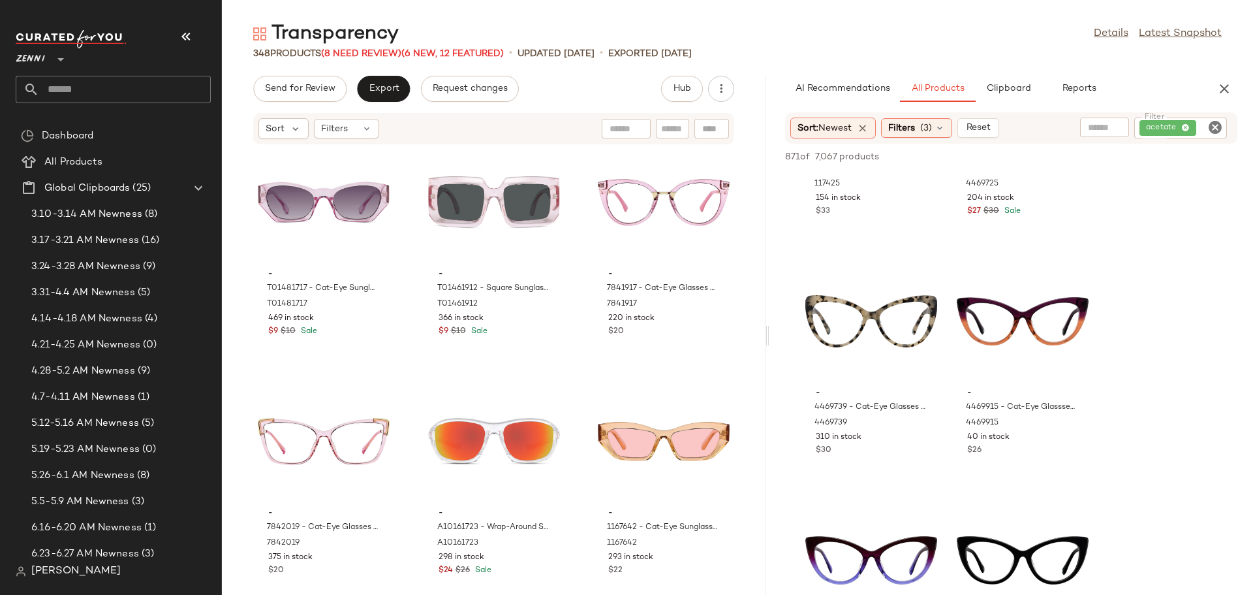
drag, startPoint x: 808, startPoint y: 338, endPoint x: 769, endPoint y: 339, distance: 39.2
click at [769, 339] on div "Transparency Details Latest Snapshot 348 Products (8 Need Review) (6 New, 12 Fe…" at bounding box center [738, 308] width 1032 height 574
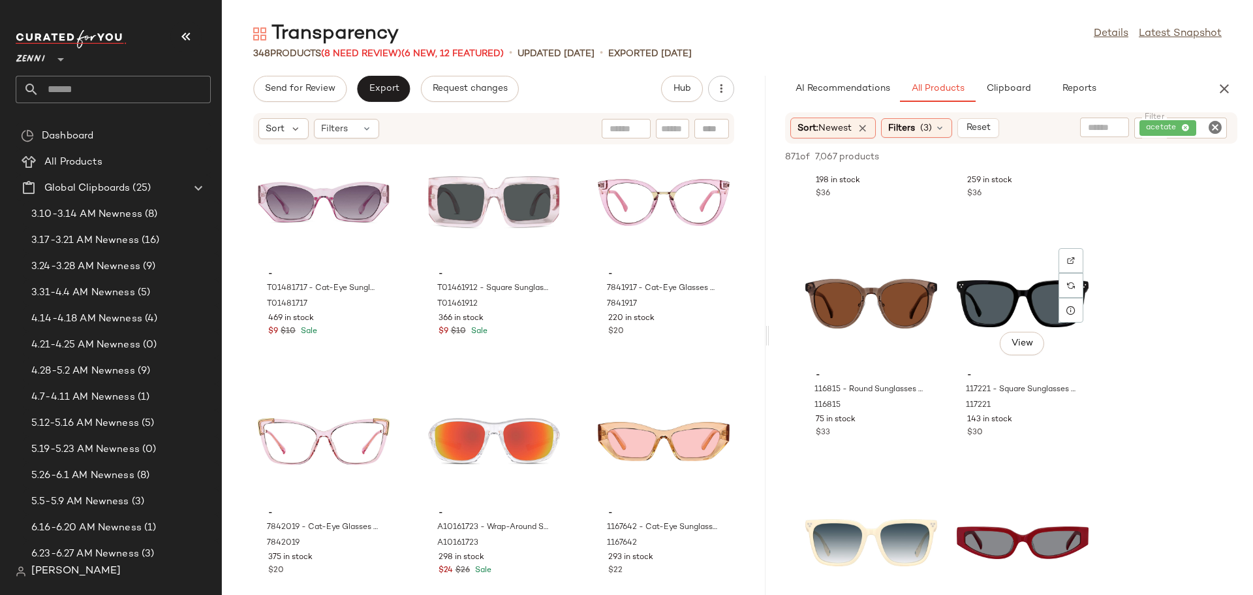
scroll to position [28816, 0]
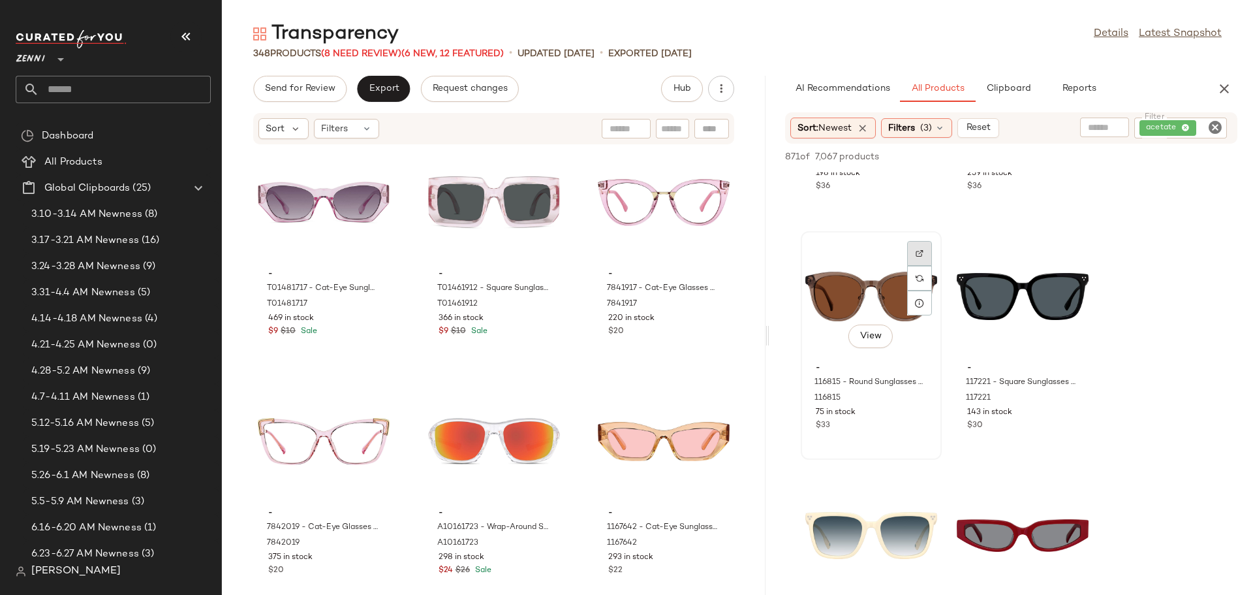
click at [920, 253] on img at bounding box center [920, 253] width 8 height 8
click at [861, 286] on div "View" at bounding box center [872, 296] width 132 height 121
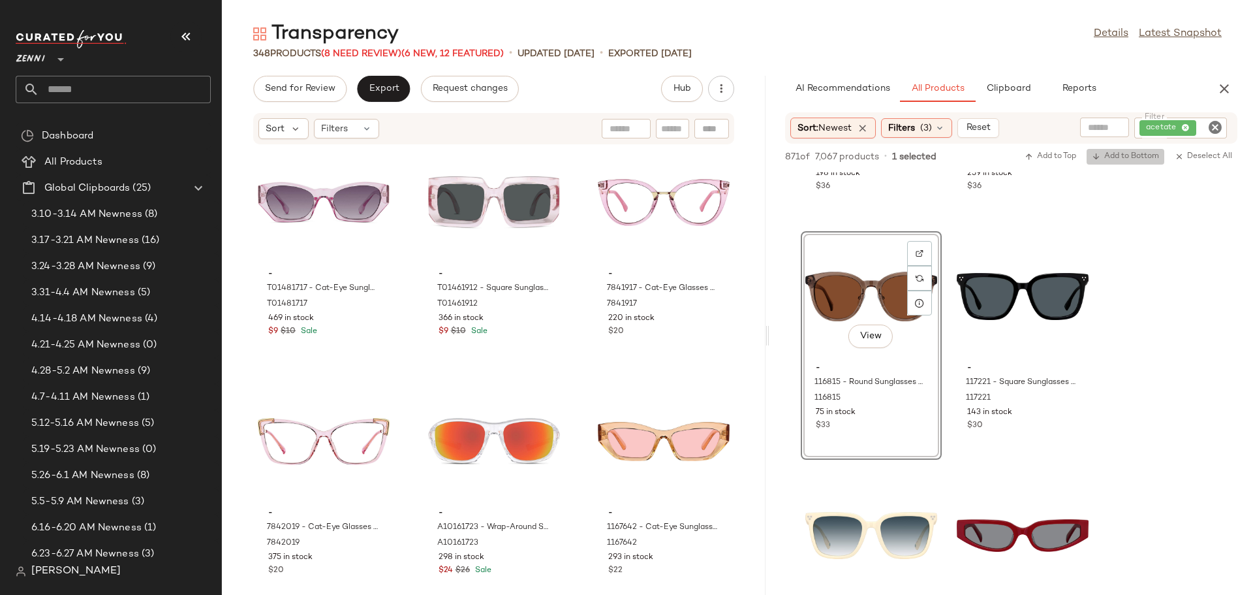
click at [1122, 156] on span "Add to Bottom" at bounding box center [1125, 156] width 67 height 9
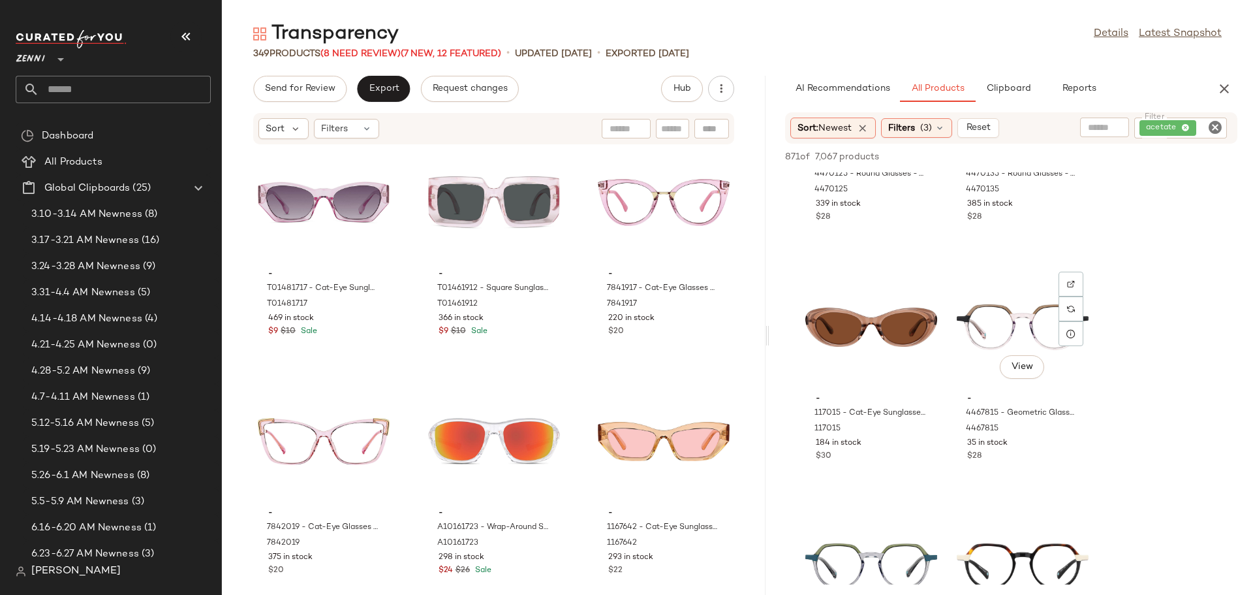
scroll to position [32292, 0]
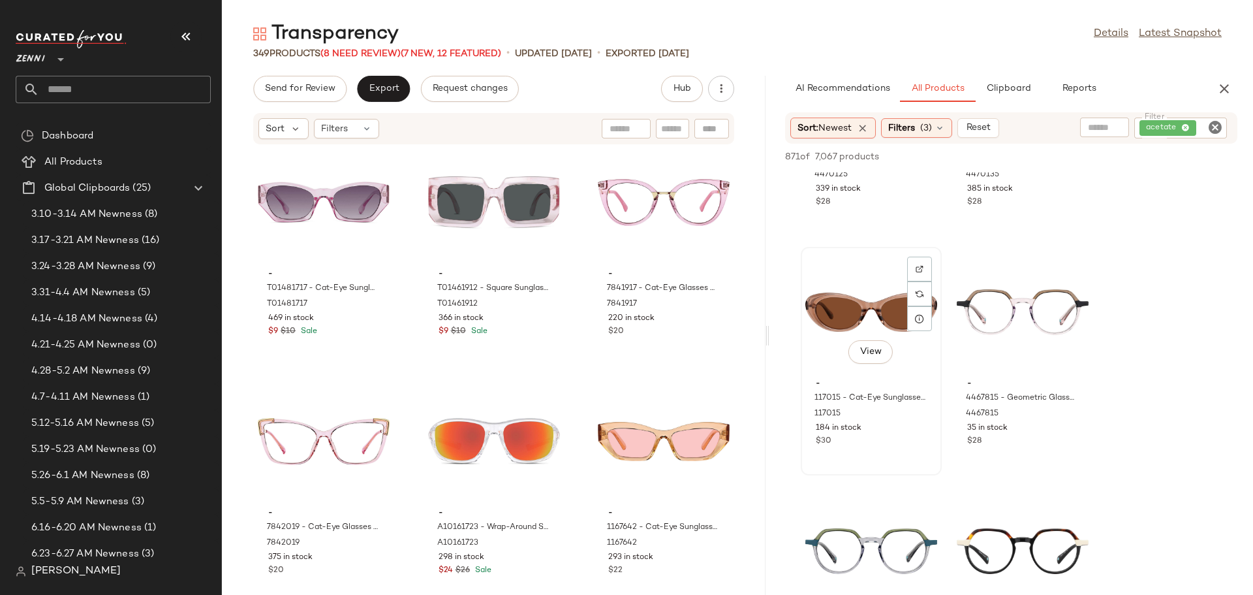
click at [832, 304] on div "View" at bounding box center [872, 311] width 132 height 121
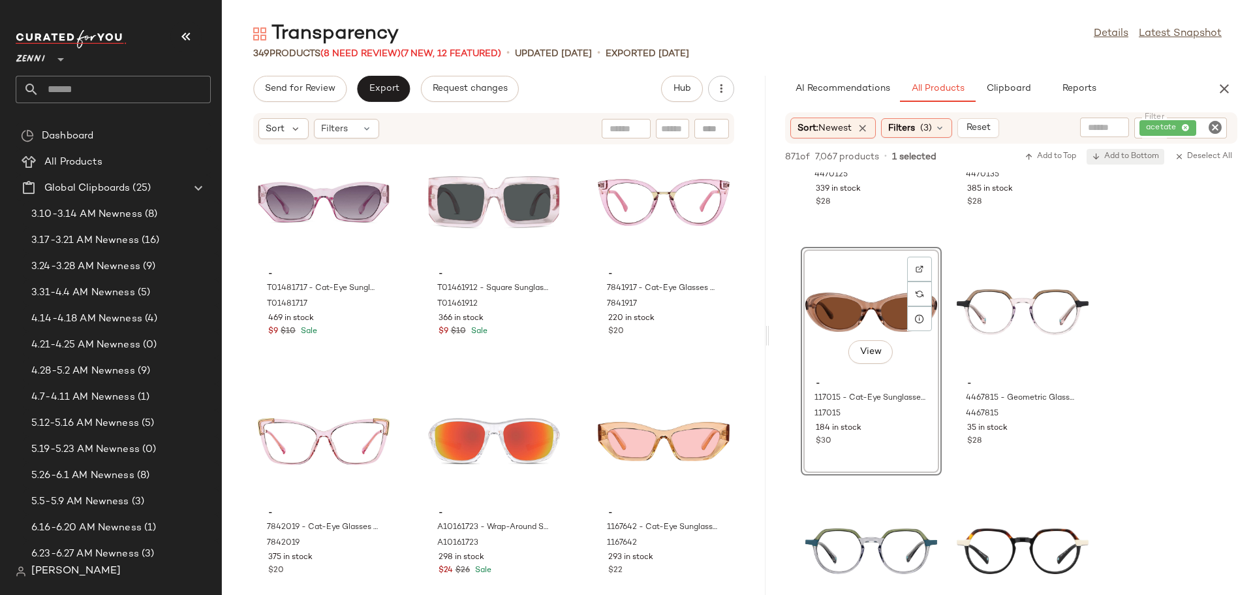
click at [1122, 157] on span "Add to Bottom" at bounding box center [1125, 156] width 67 height 9
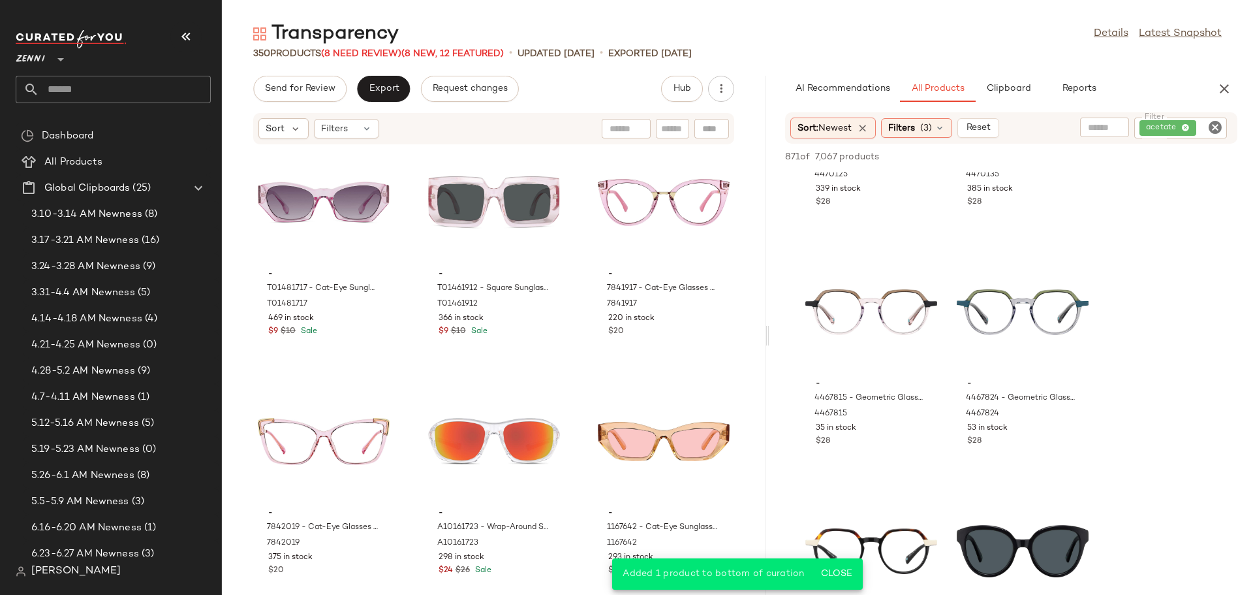
click at [1212, 129] on icon "Clear Filter" at bounding box center [1216, 127] width 16 height 16
click at [1220, 88] on icon "button" at bounding box center [1225, 89] width 16 height 16
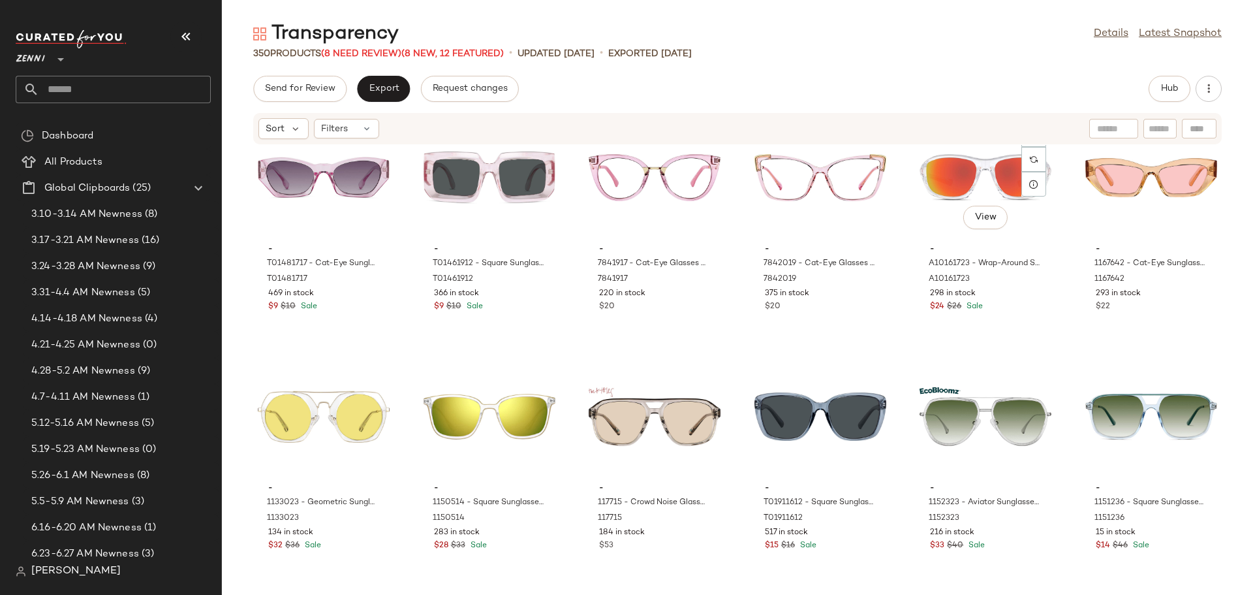
scroll to position [8906, 0]
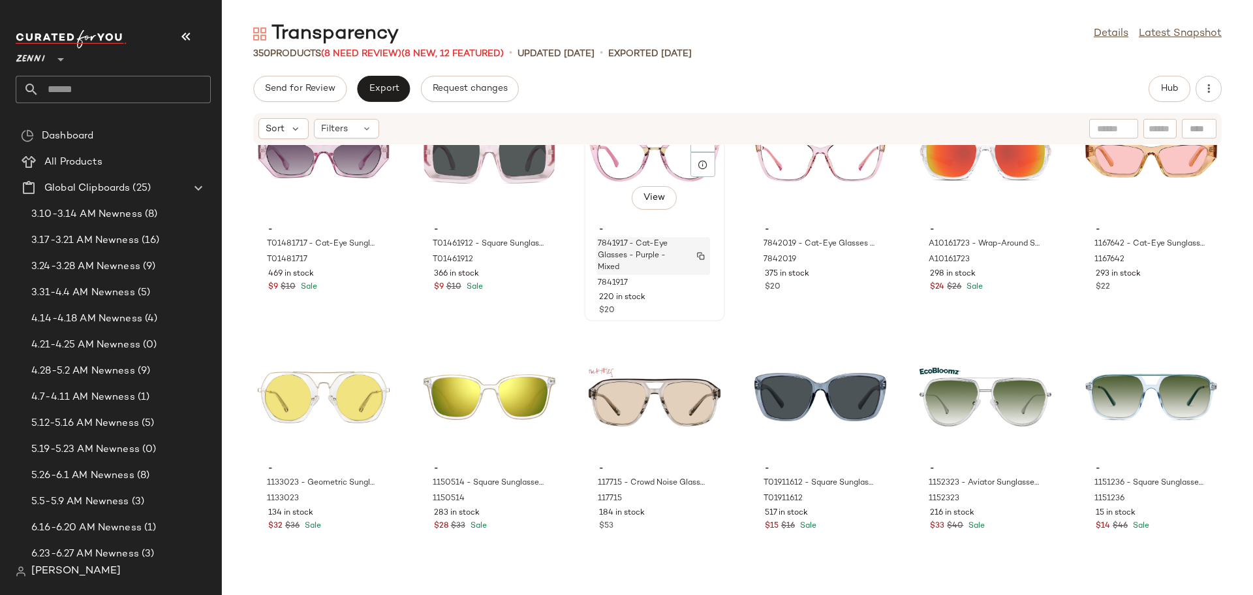
click at [607, 257] on span "7841917 - Cat-Eye Glasses - Purple - Mixed" at bounding box center [641, 255] width 86 height 35
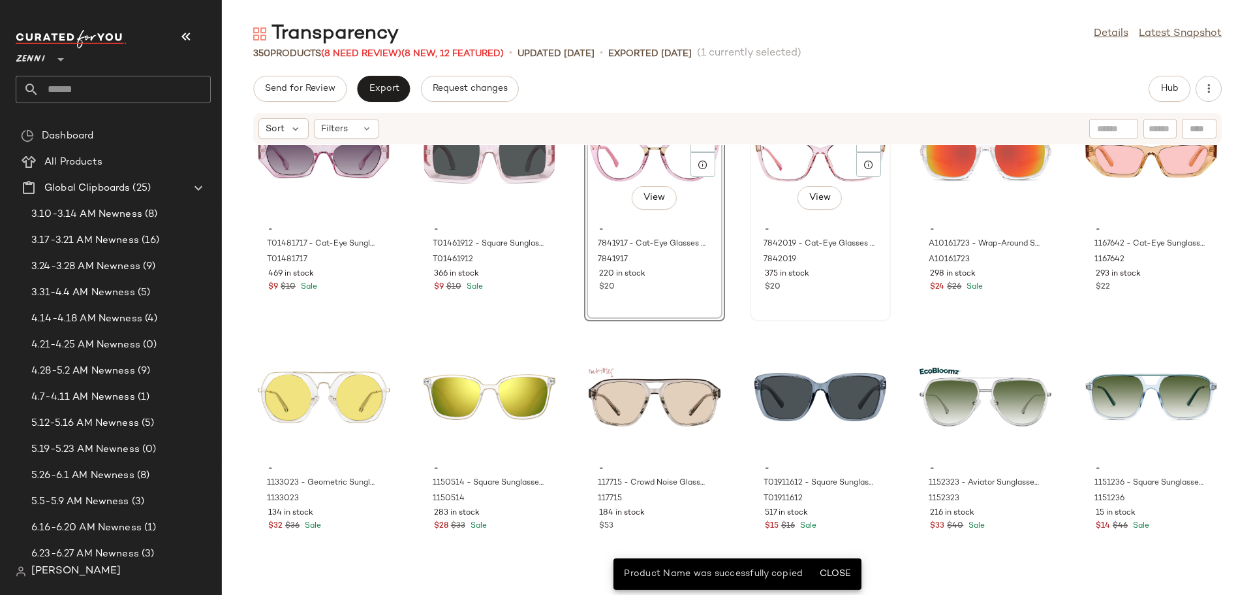
click at [838, 282] on div "$20" at bounding box center [820, 287] width 111 height 12
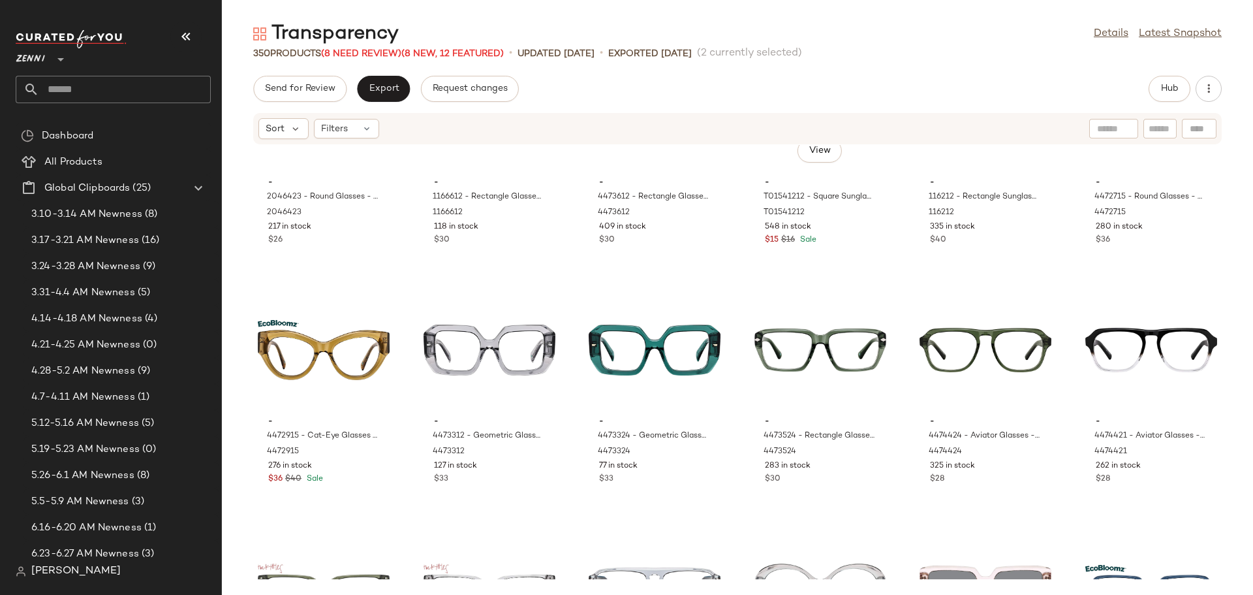
scroll to position [10408, 0]
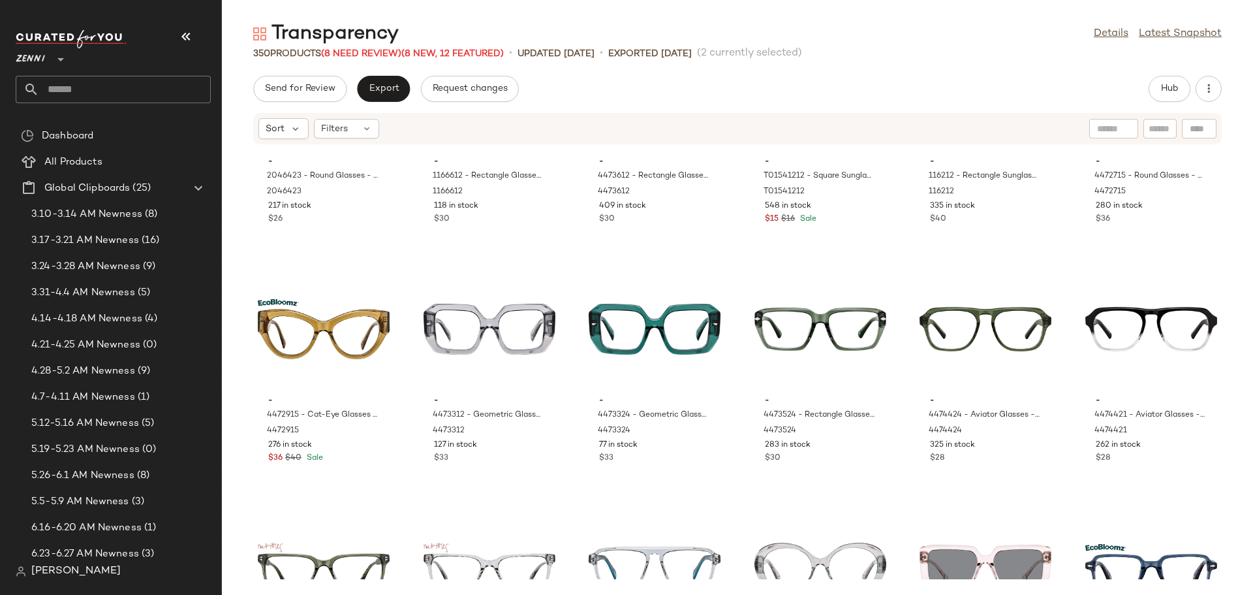
click at [739, 363] on div "- 2046423 - Round Glasses - Clear - Plastic 2046423 217 in stock $26 - 1166612 …" at bounding box center [738, 362] width 1032 height 434
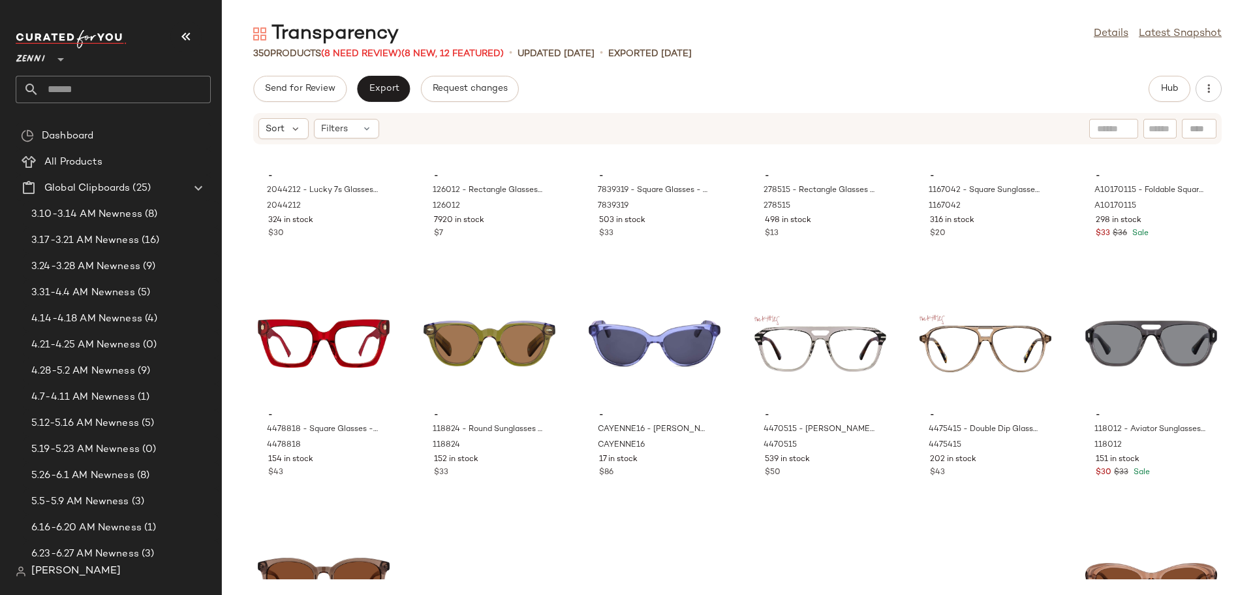
scroll to position [13542, 0]
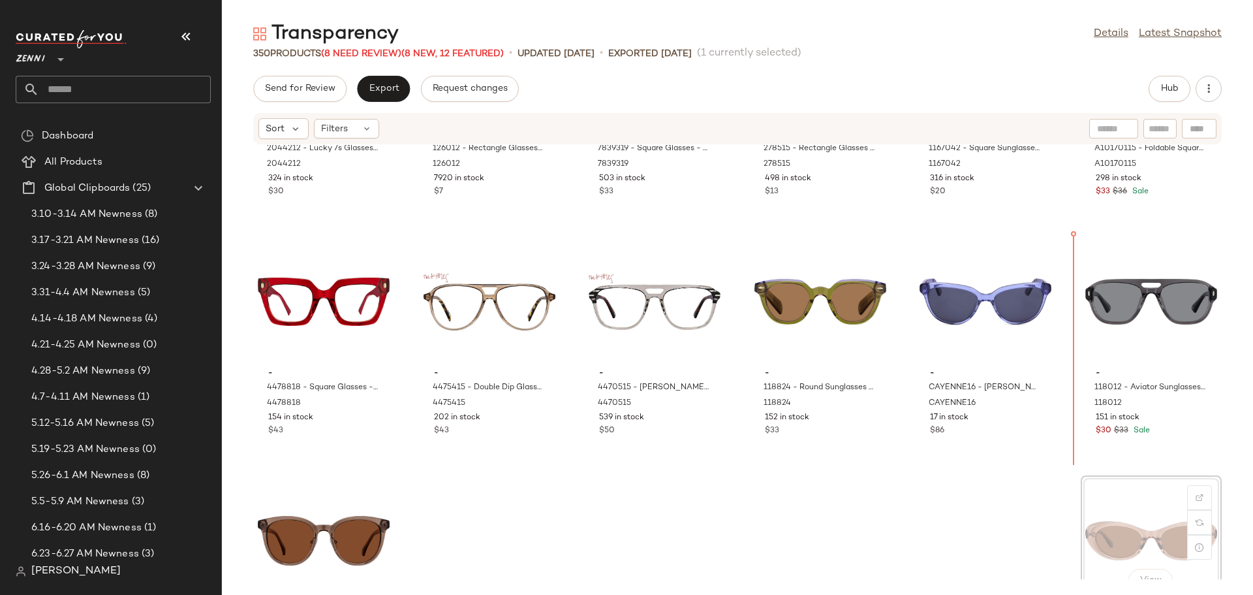
scroll to position [13542, 0]
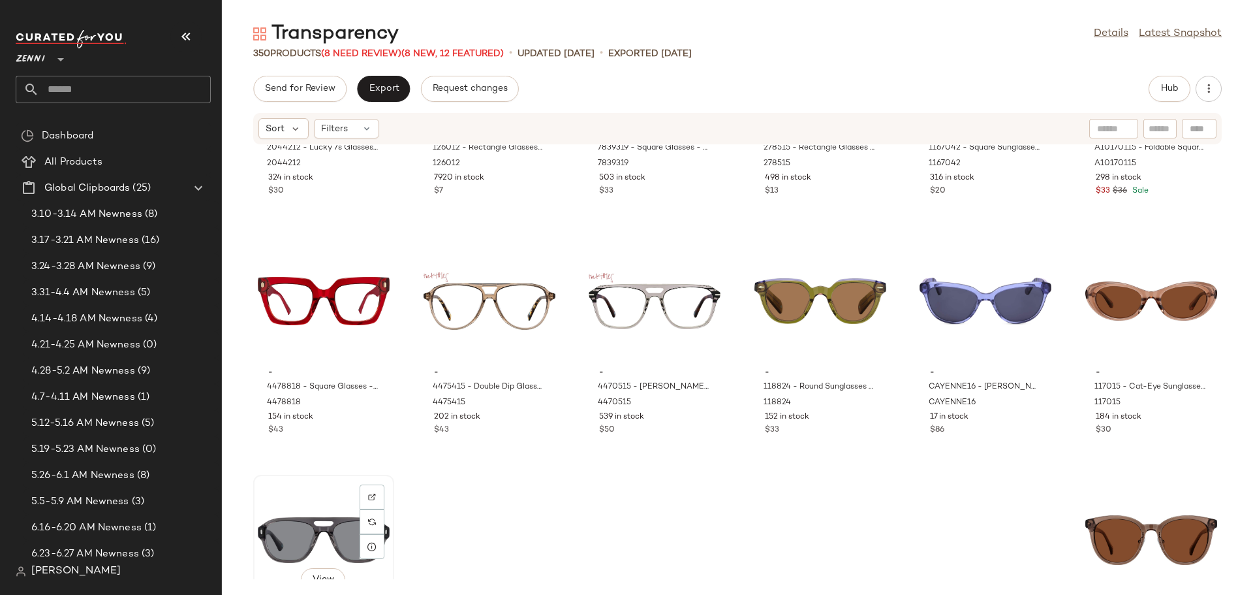
click at [312, 529] on div "View" at bounding box center [324, 539] width 132 height 121
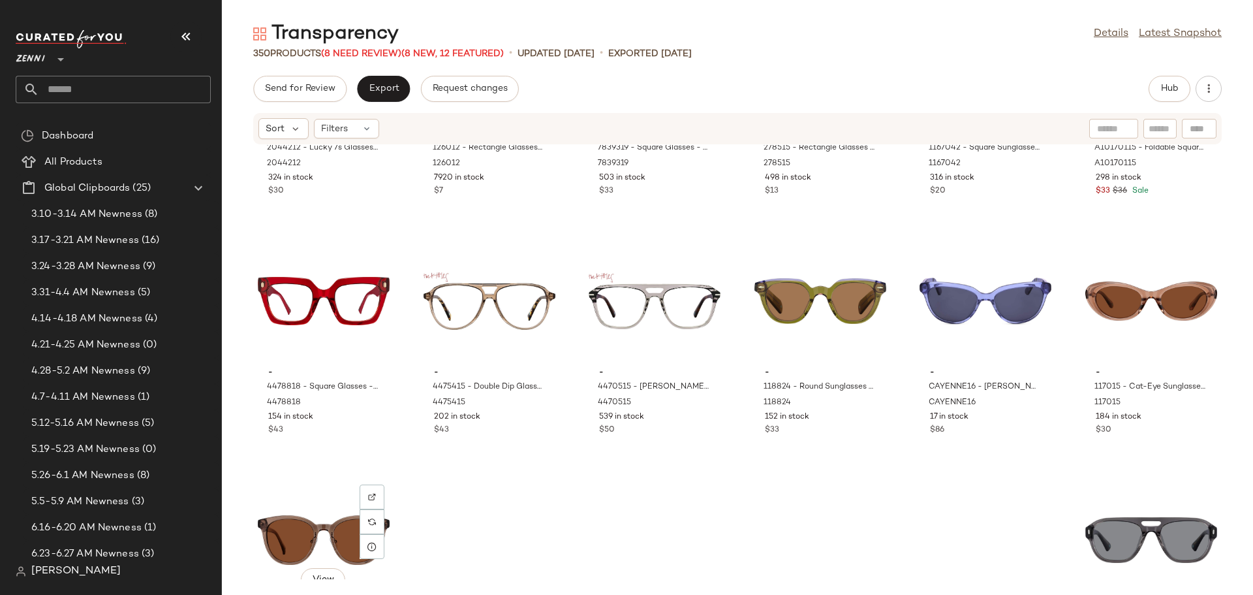
click at [552, 546] on div "- 2044212 - Lucky 7s Glasses - Gray - Plastic 2044212 324 in stock $30 - 126012…" at bounding box center [738, 362] width 1032 height 434
click at [369, 129] on icon at bounding box center [367, 128] width 10 height 10
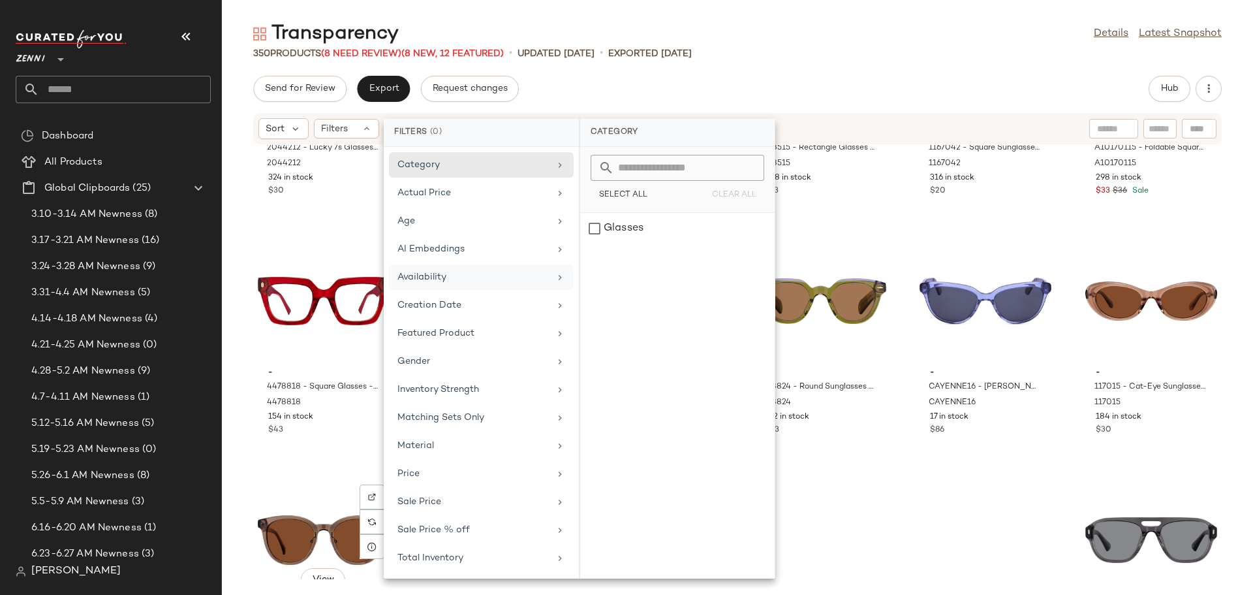
click at [451, 278] on div "Availability" at bounding box center [474, 277] width 152 height 14
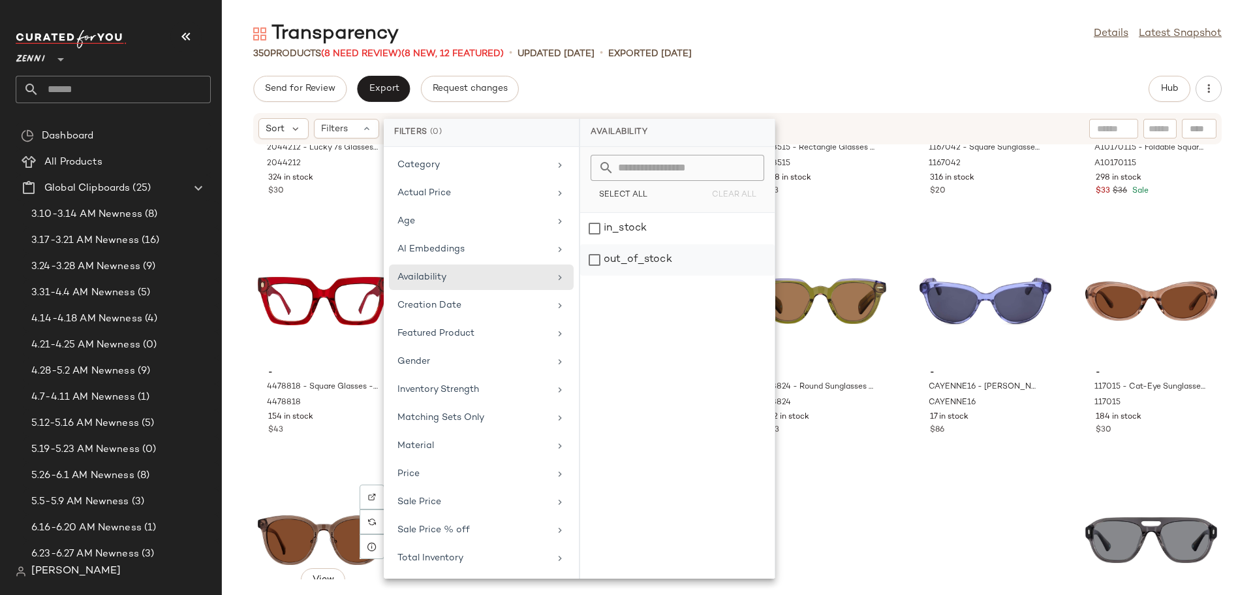
click at [594, 259] on div "out_of_stock" at bounding box center [677, 259] width 195 height 31
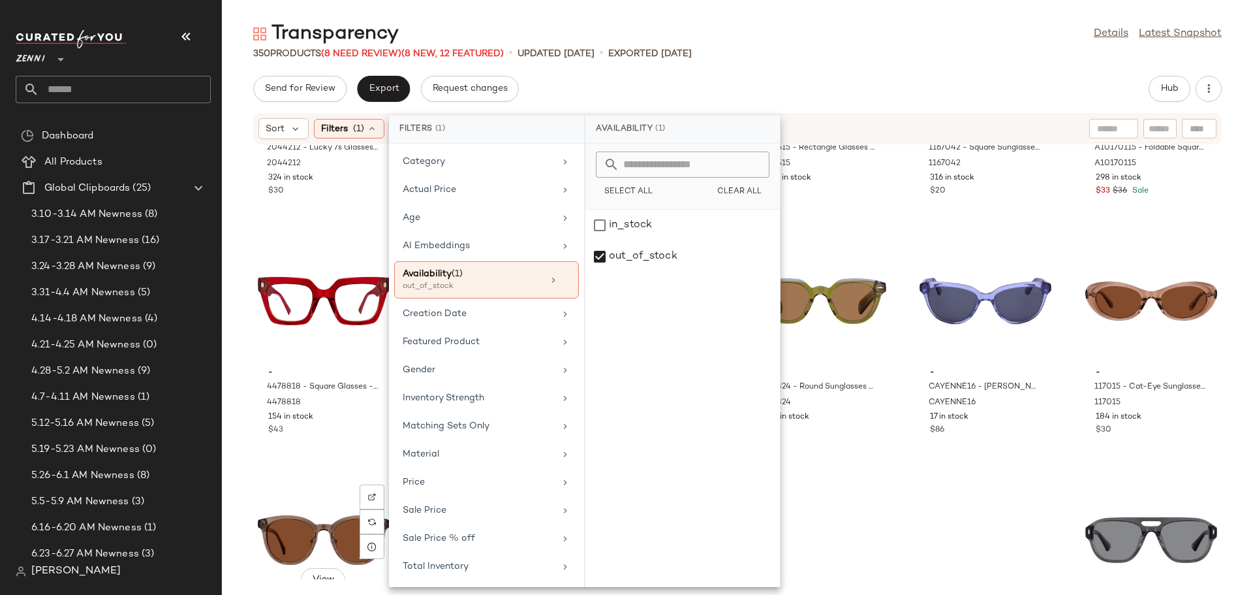
click at [886, 465] on div "- 2044212 - Lucky 7s Glasses - Gray - Plastic 2044212 324 in stock $30 - 126012…" at bounding box center [738, 362] width 1032 height 434
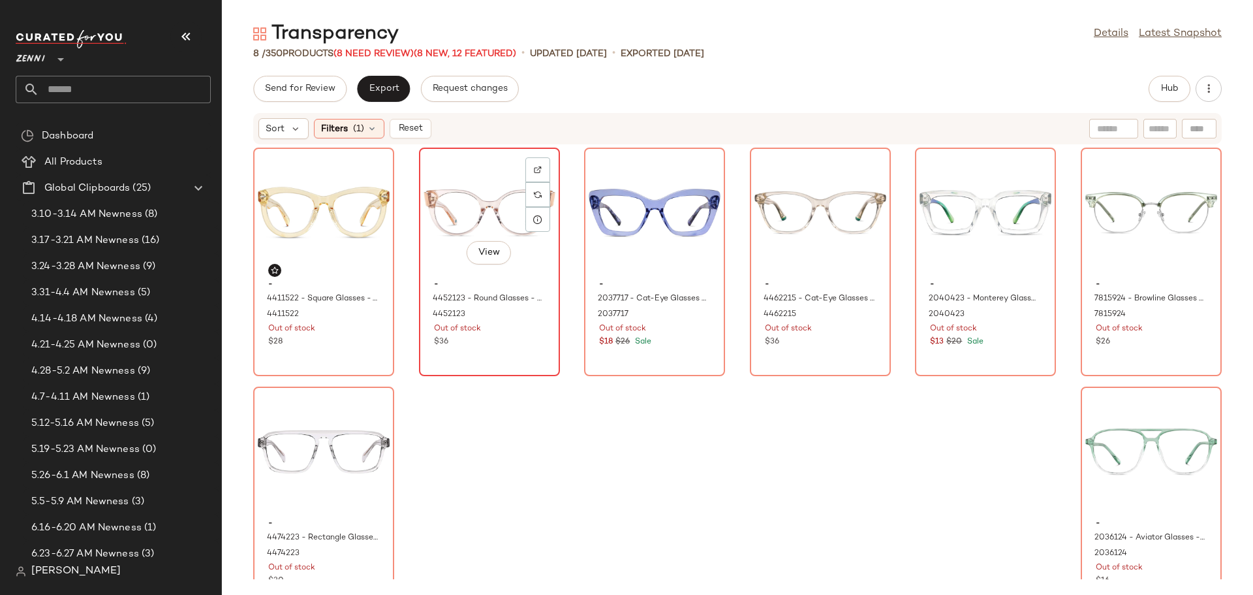
click at [469, 205] on div "View" at bounding box center [490, 212] width 132 height 121
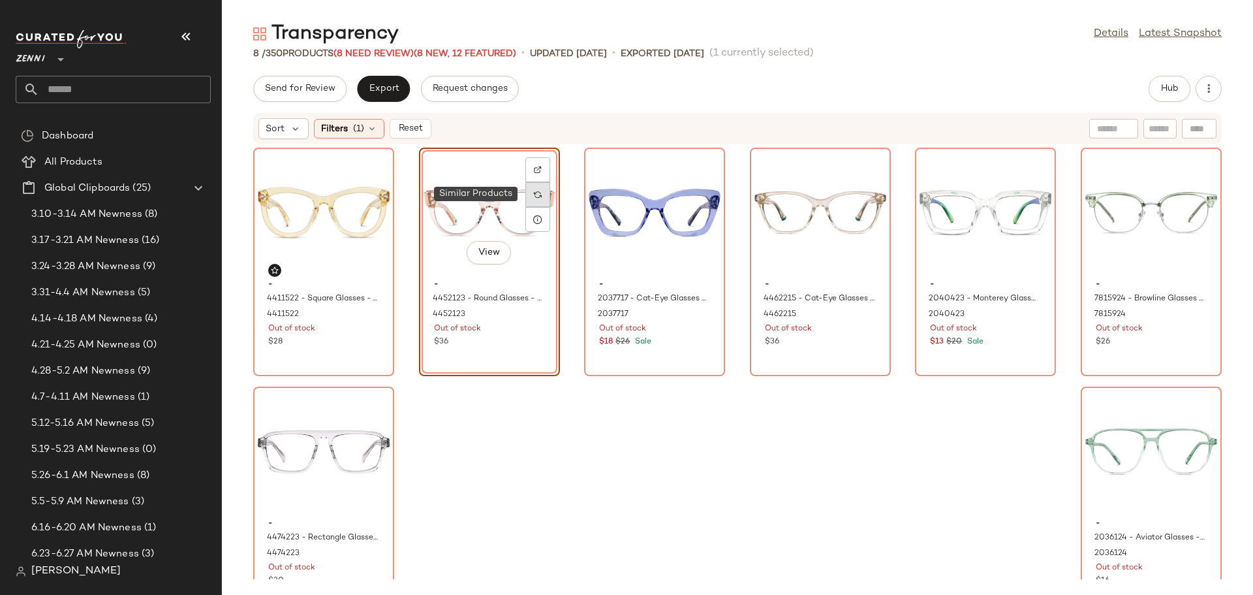
click at [539, 197] on img at bounding box center [538, 195] width 8 height 8
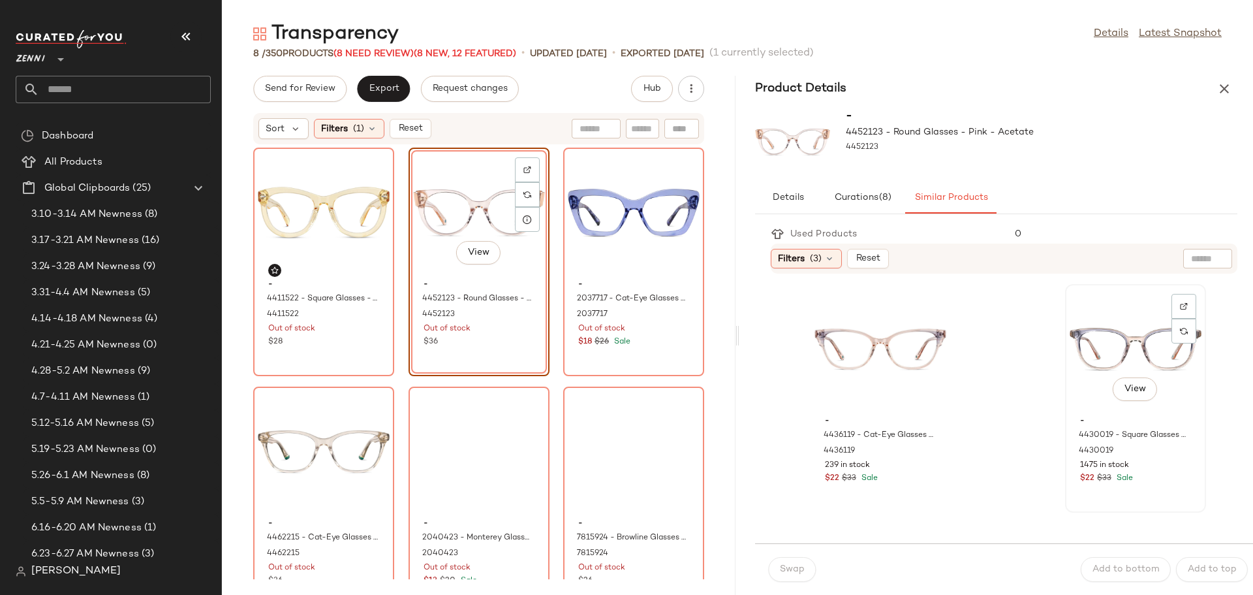
click at [1079, 367] on div "View" at bounding box center [1136, 349] width 132 height 121
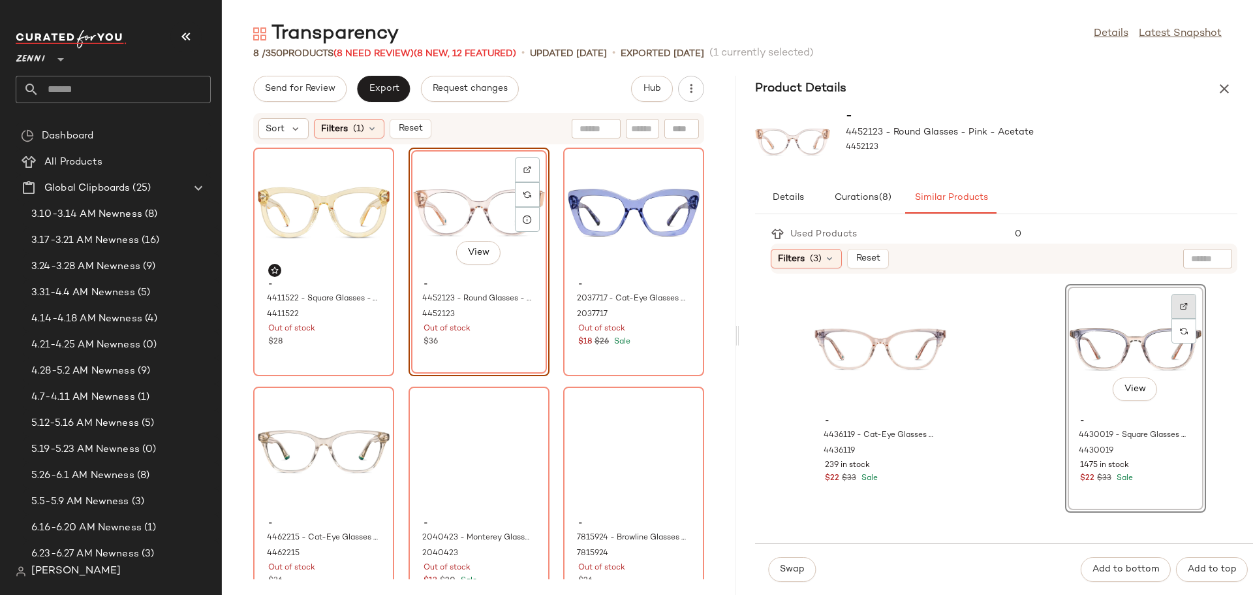
click at [1180, 307] on img at bounding box center [1184, 306] width 8 height 8
click at [1096, 343] on div "View" at bounding box center [1136, 349] width 132 height 121
click at [1123, 566] on span "Add to bottom" at bounding box center [1126, 569] width 68 height 10
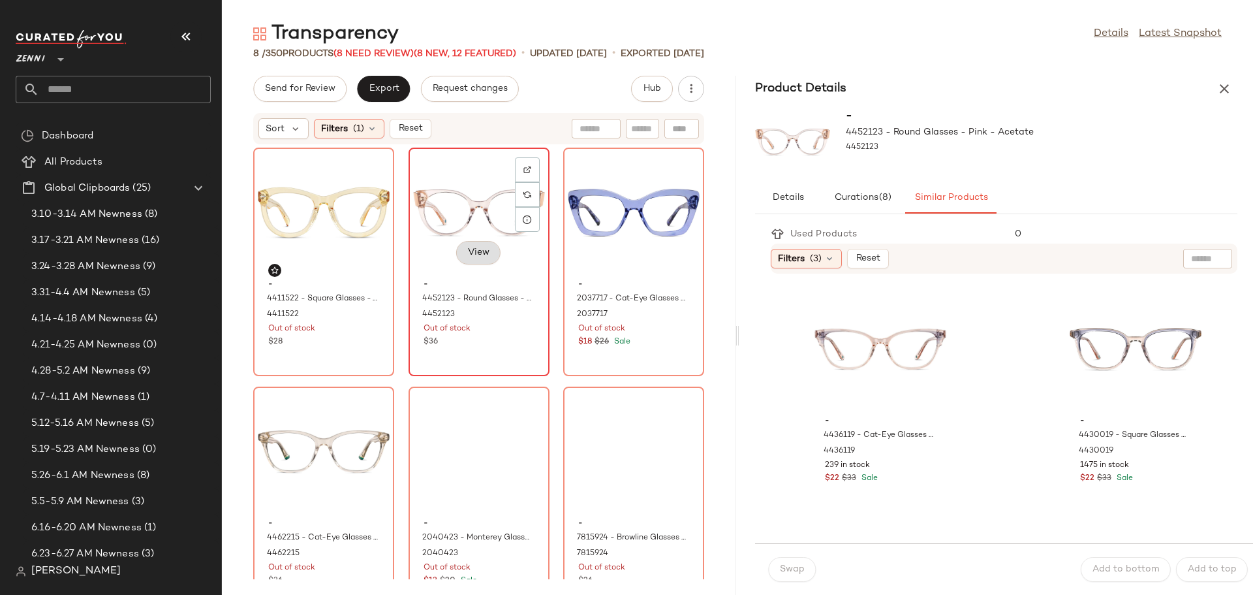
click at [501, 242] on button "View" at bounding box center [478, 253] width 44 height 24
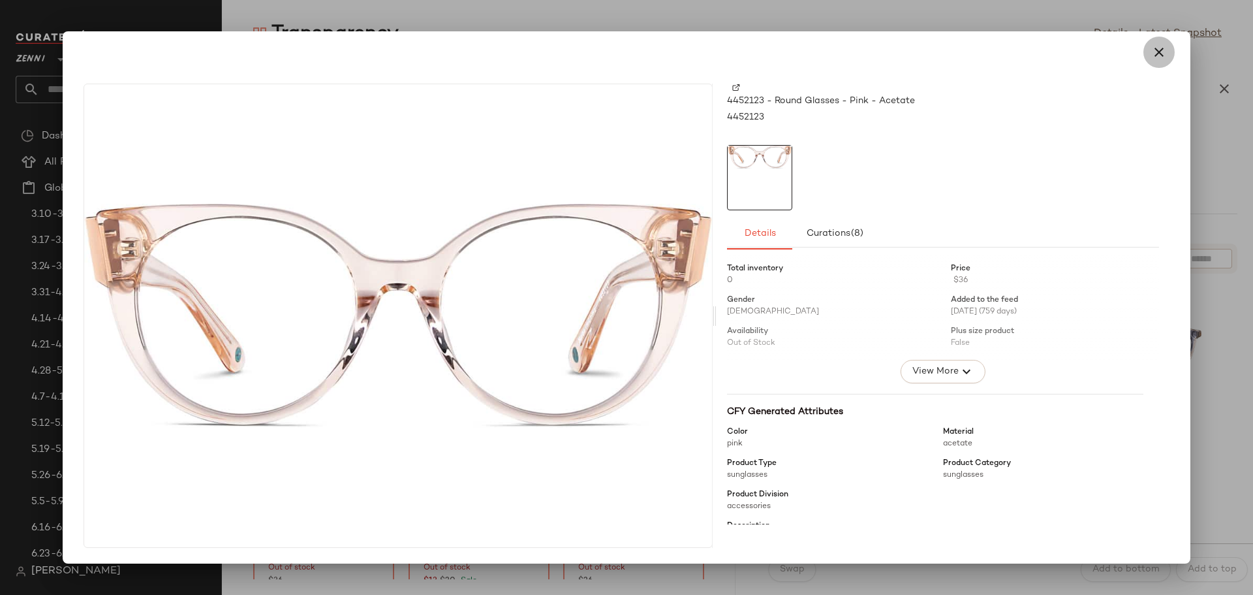
click at [1164, 52] on icon "button" at bounding box center [1160, 52] width 16 height 16
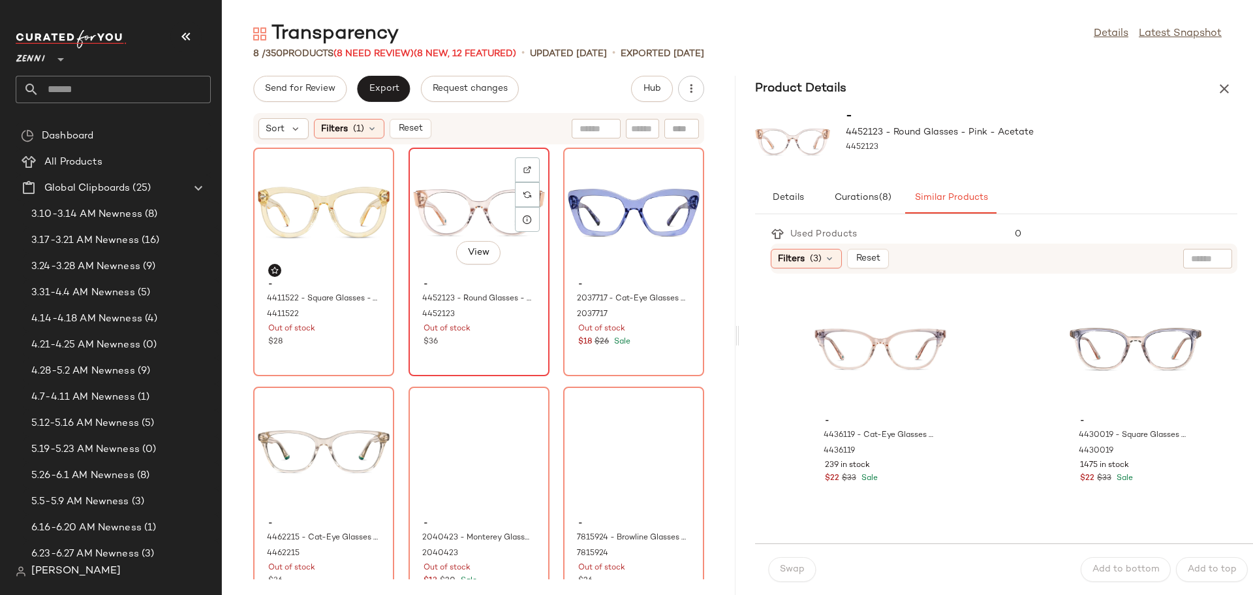
click at [545, 197] on div "View" at bounding box center [479, 212] width 132 height 121
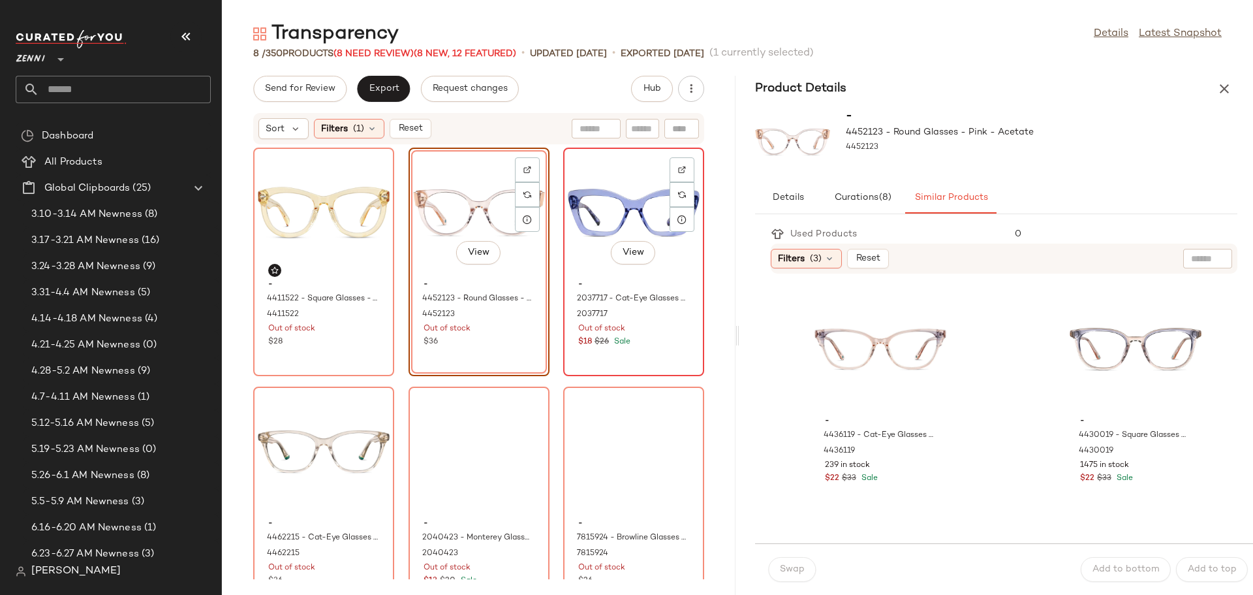
click at [568, 274] on div "View" at bounding box center [634, 212] width 132 height 121
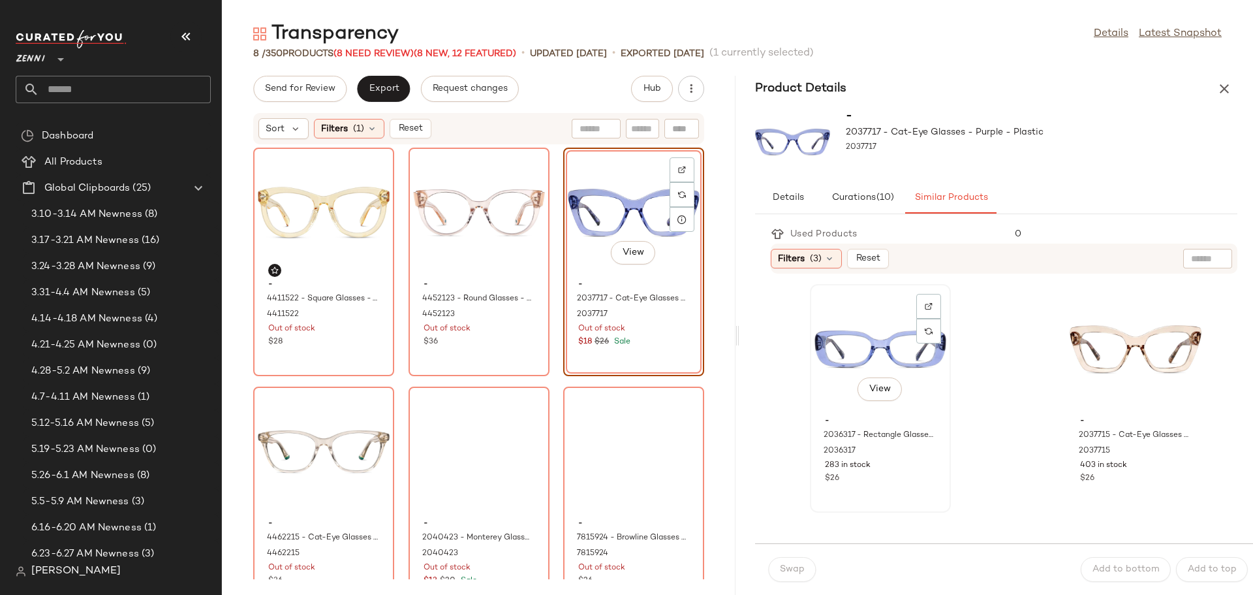
click at [863, 345] on div "View" at bounding box center [881, 349] width 132 height 121
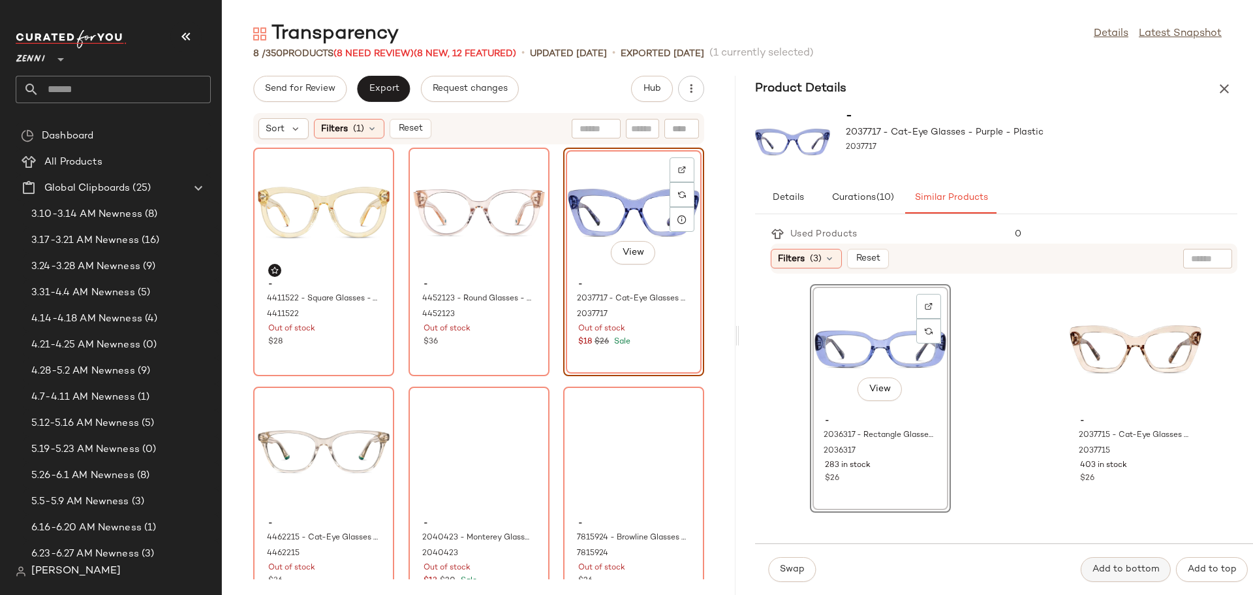
click at [1106, 570] on span "Add to bottom" at bounding box center [1126, 569] width 68 height 10
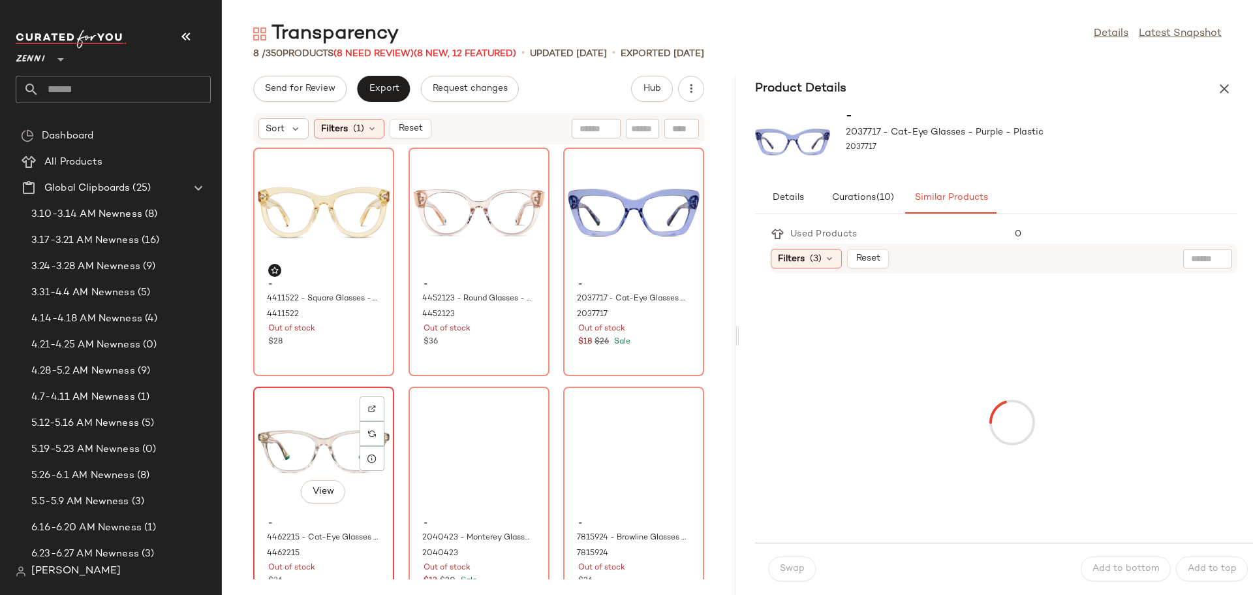
click at [390, 442] on div "View" at bounding box center [324, 451] width 132 height 121
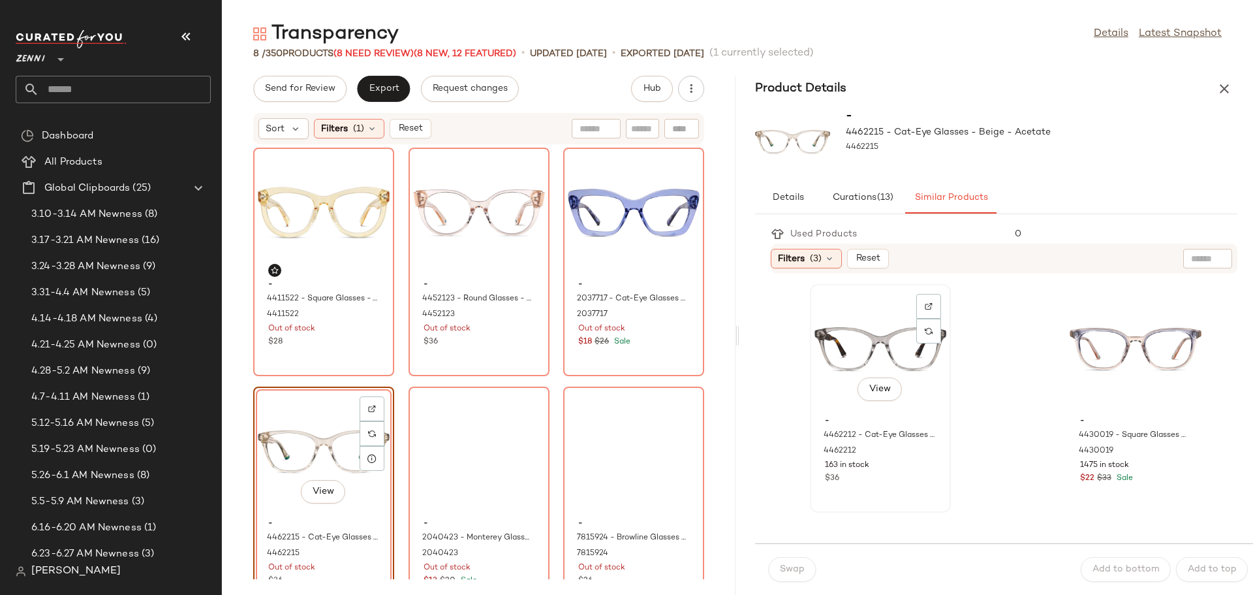
click at [866, 334] on div "View" at bounding box center [881, 349] width 132 height 121
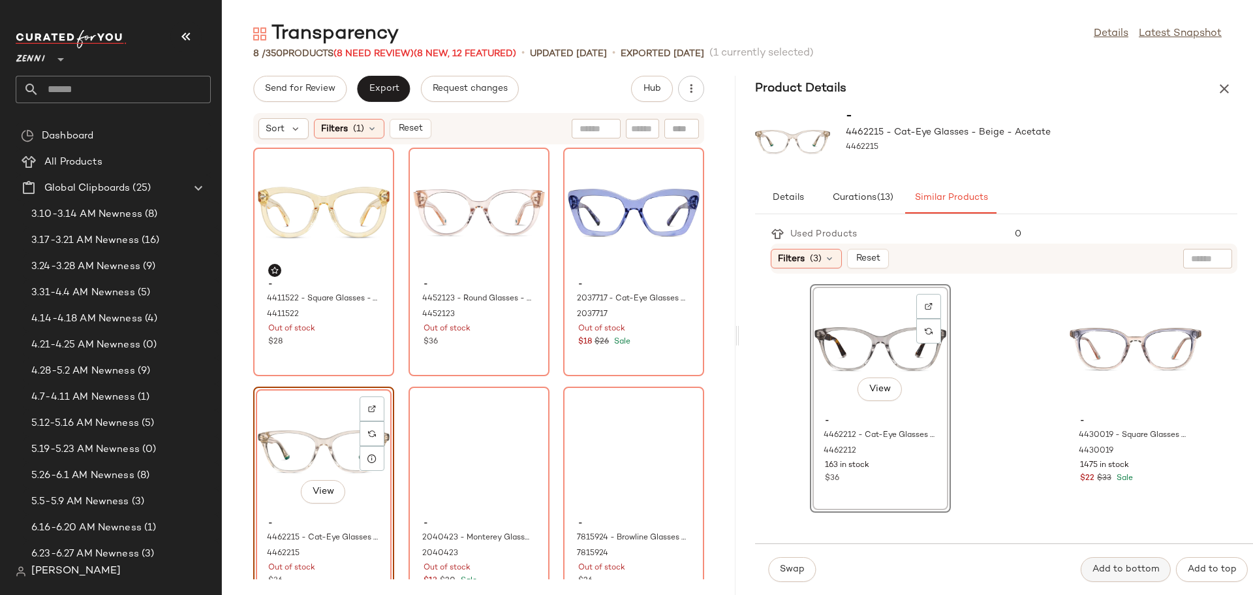
click at [1132, 565] on span "Add to bottom" at bounding box center [1126, 569] width 68 height 10
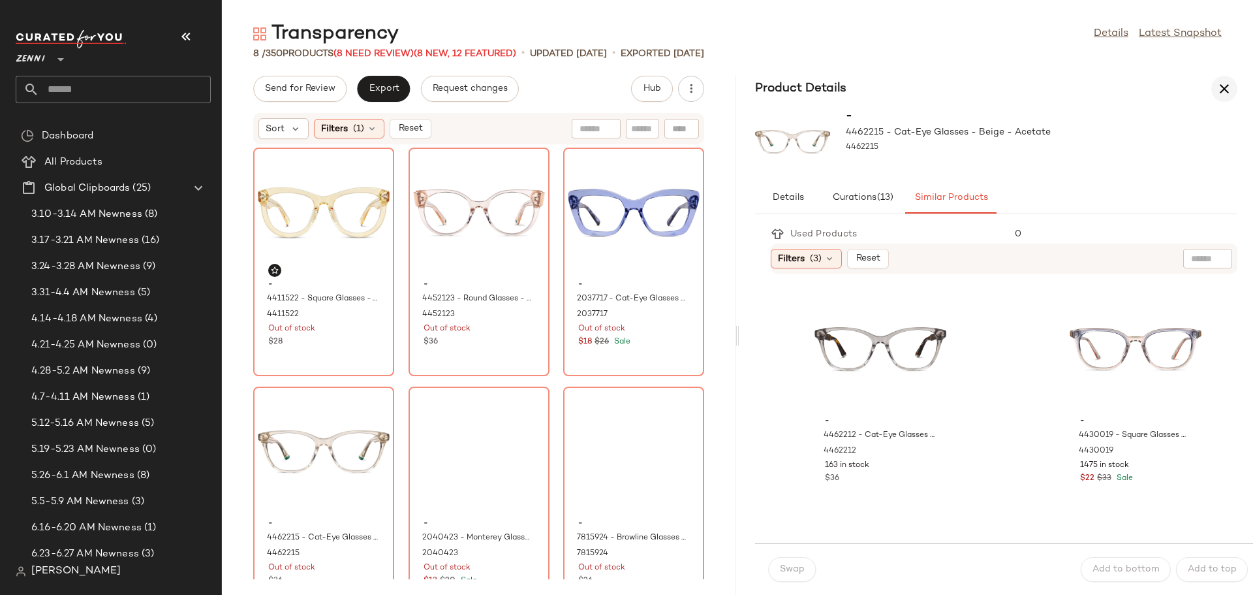
click at [1228, 86] on icon "button" at bounding box center [1225, 89] width 16 height 16
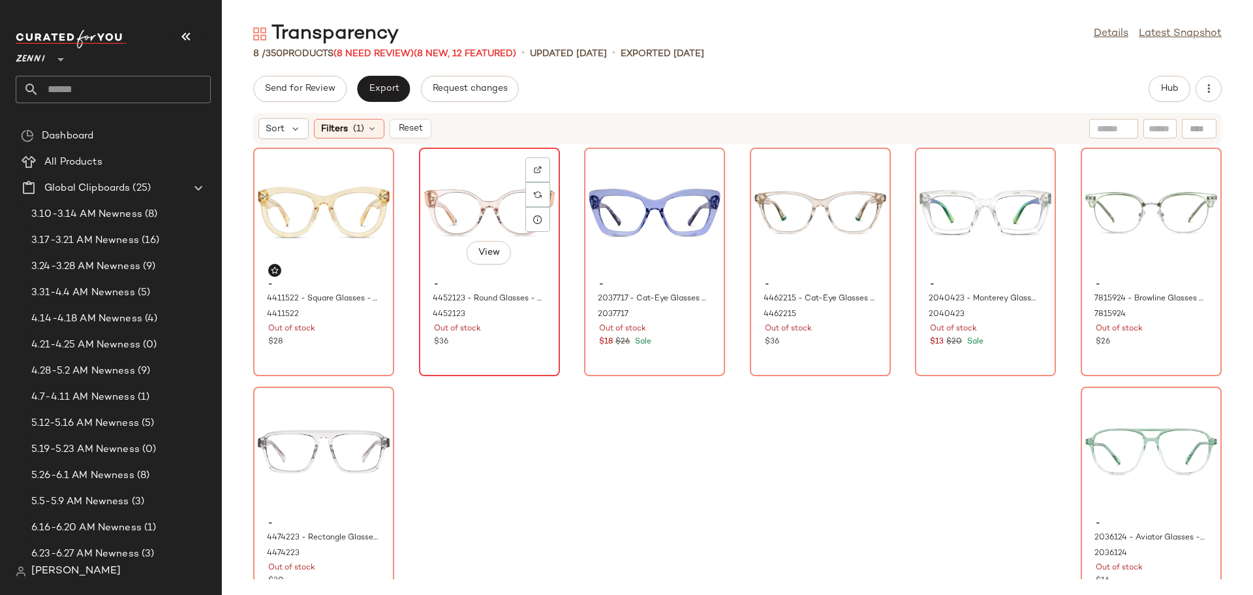
click at [460, 195] on div "View" at bounding box center [490, 212] width 132 height 121
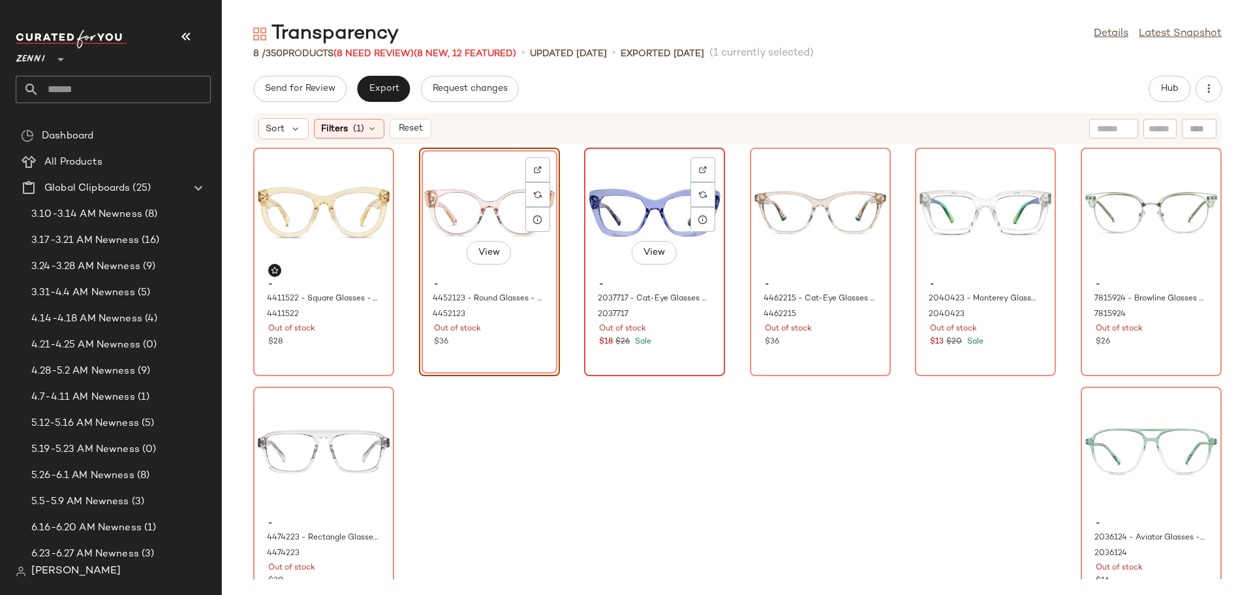
click at [641, 200] on div "View" at bounding box center [655, 212] width 132 height 121
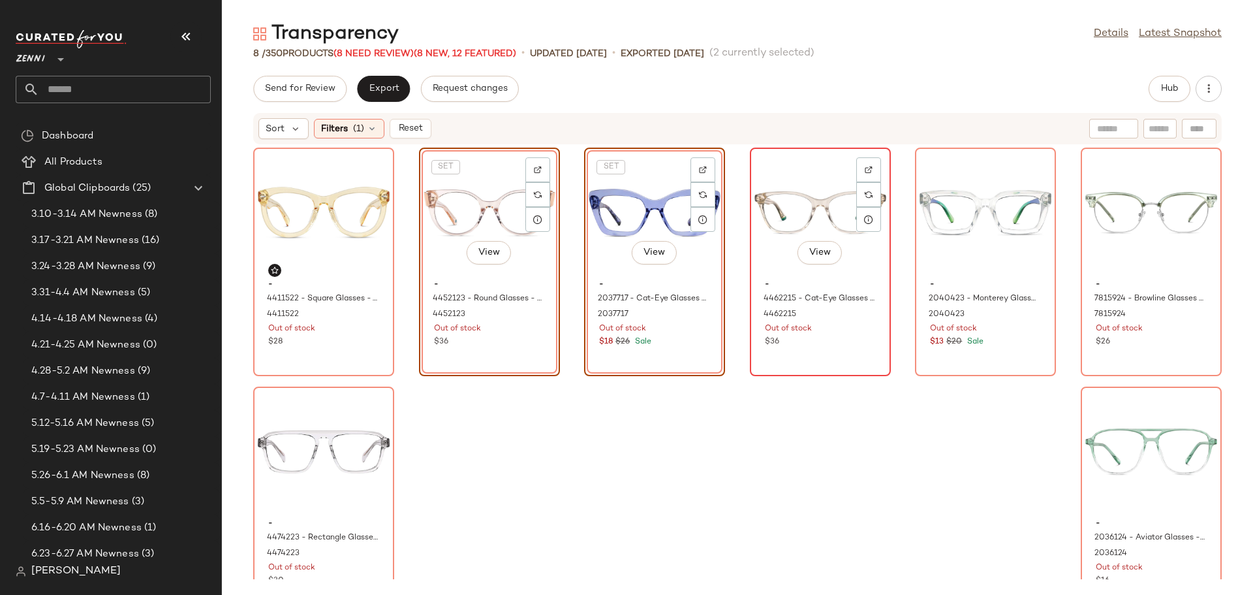
click at [799, 204] on div "View" at bounding box center [821, 212] width 132 height 121
click at [951, 205] on div "View" at bounding box center [986, 212] width 132 height 121
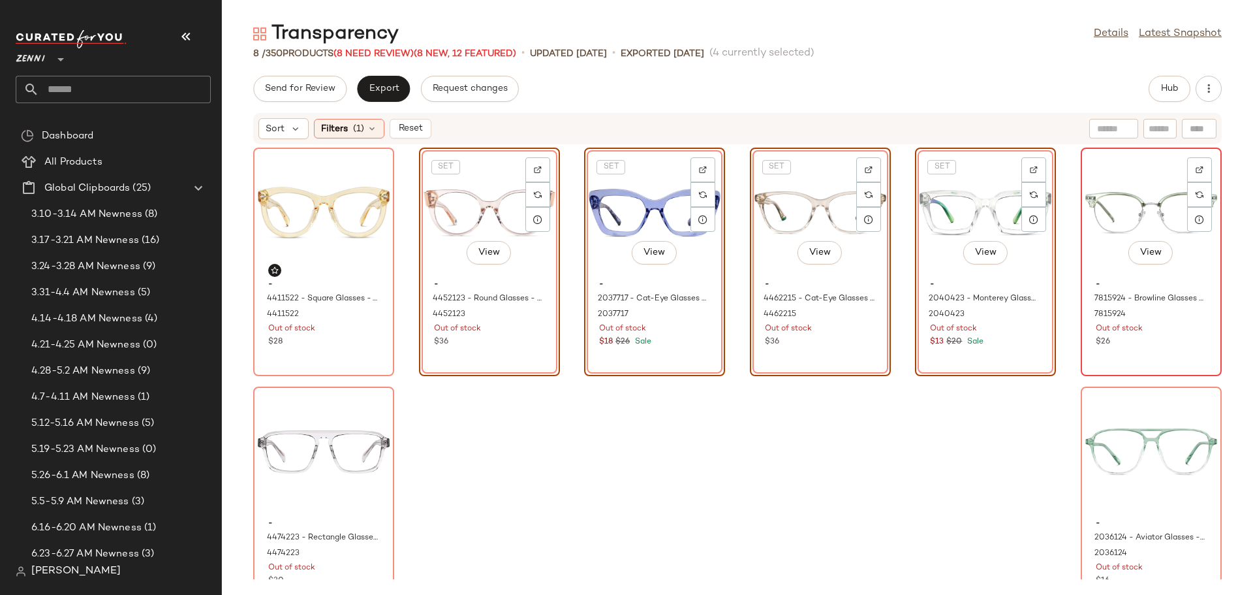
click at [1126, 199] on div "View" at bounding box center [1152, 212] width 132 height 121
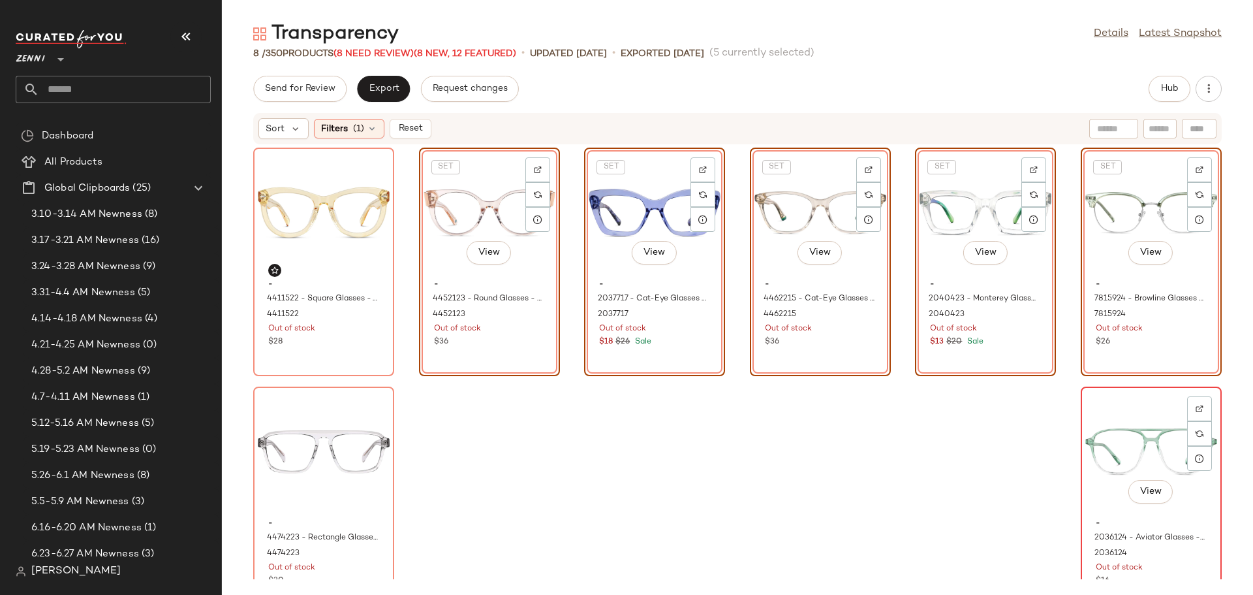
click at [1135, 433] on div "View" at bounding box center [1152, 451] width 132 height 121
click at [323, 435] on div "View" at bounding box center [324, 451] width 132 height 121
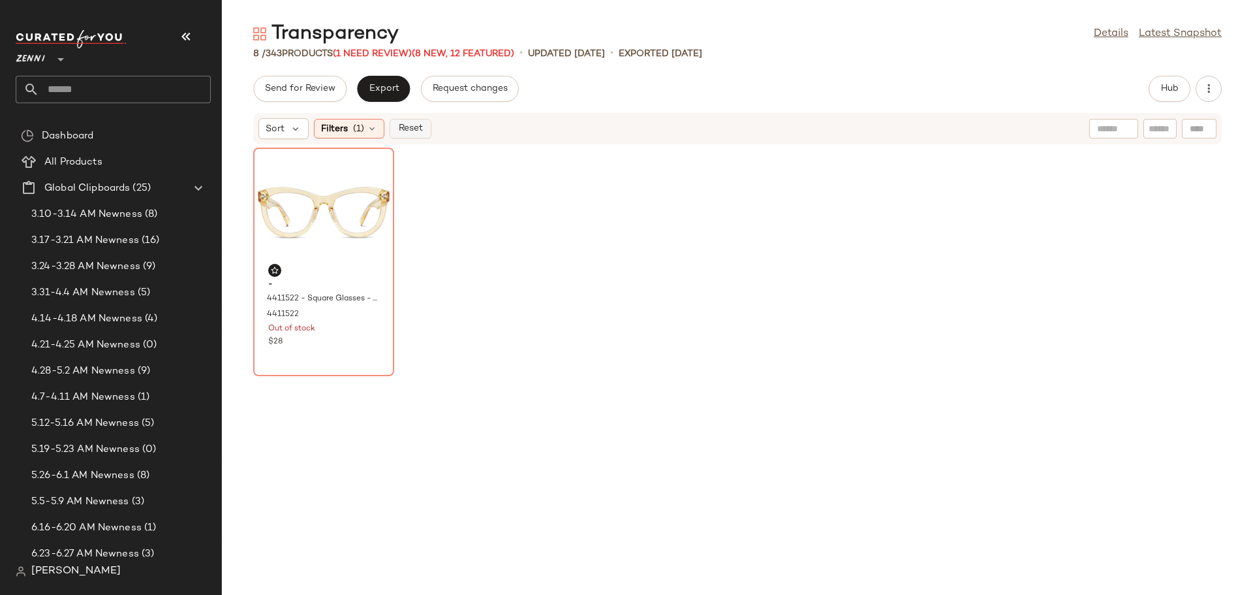
click at [410, 121] on button "Reset" at bounding box center [411, 129] width 42 height 20
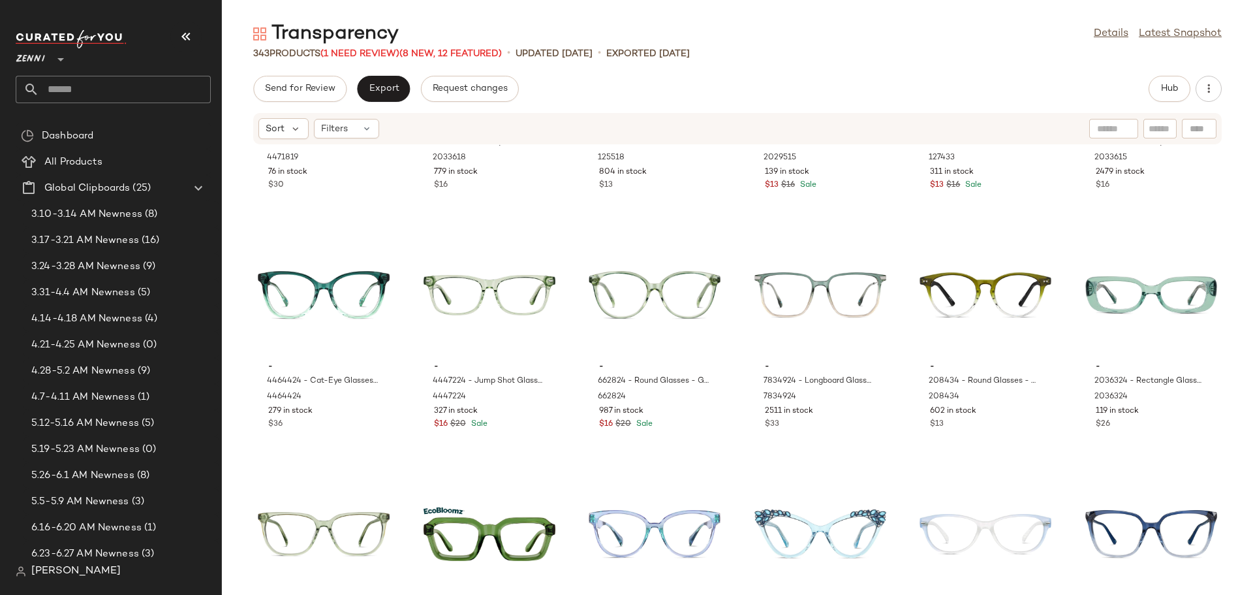
scroll to position [1381, 0]
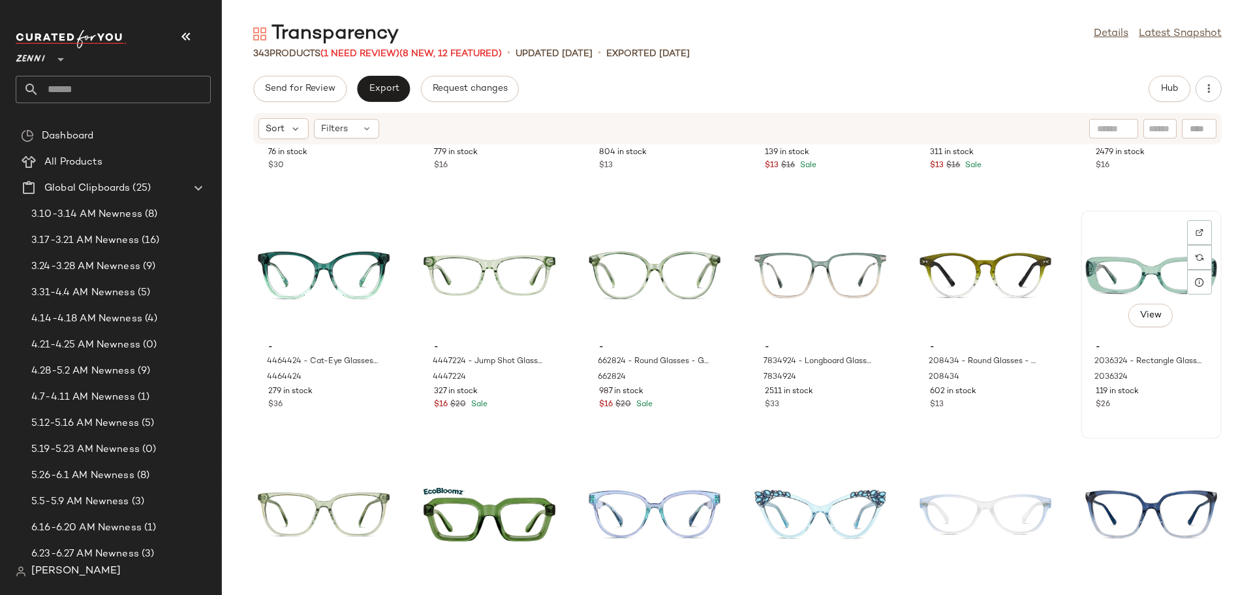
click at [1105, 282] on div "View" at bounding box center [1152, 275] width 132 height 121
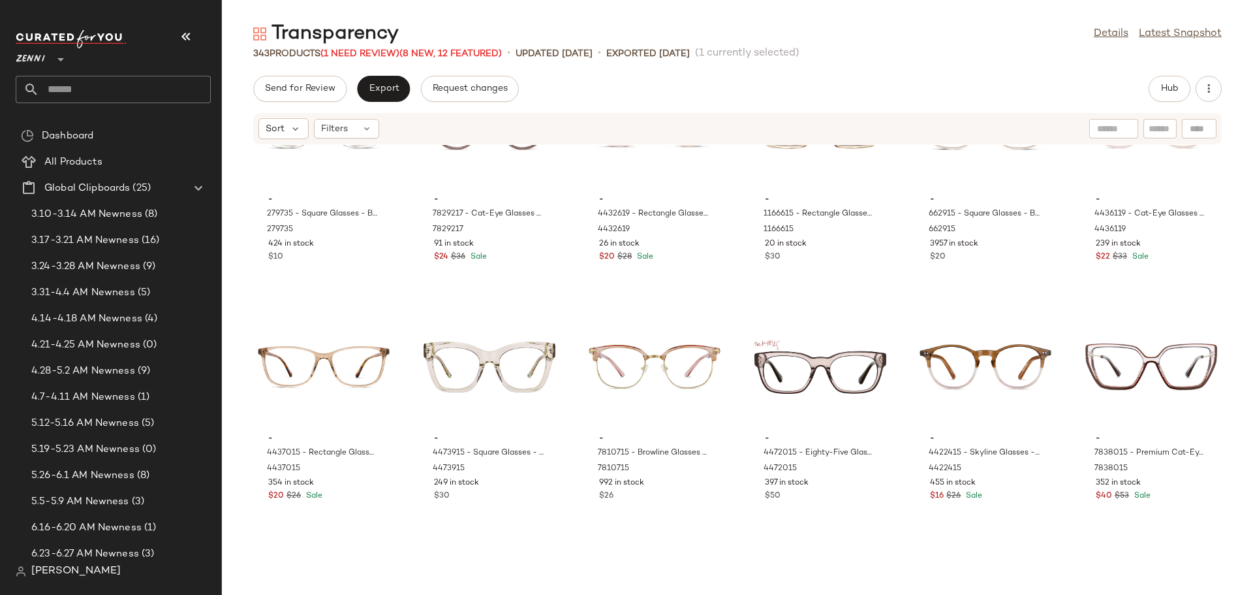
scroll to position [3471, 0]
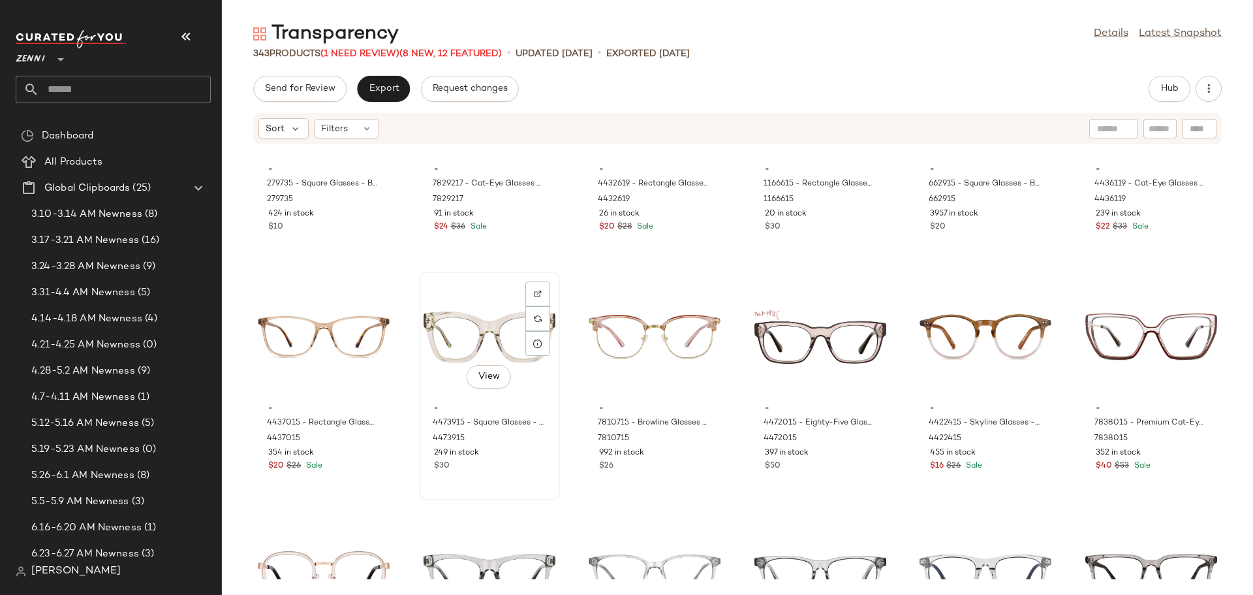
click at [440, 332] on div "View" at bounding box center [490, 336] width 132 height 121
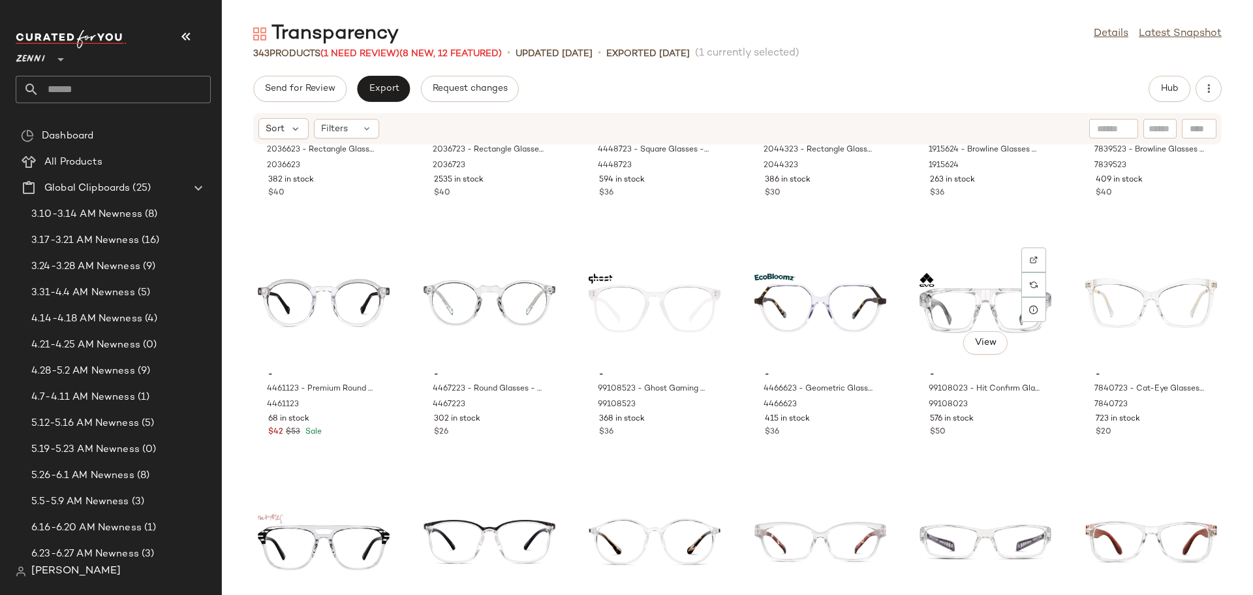
scroll to position [5951, 0]
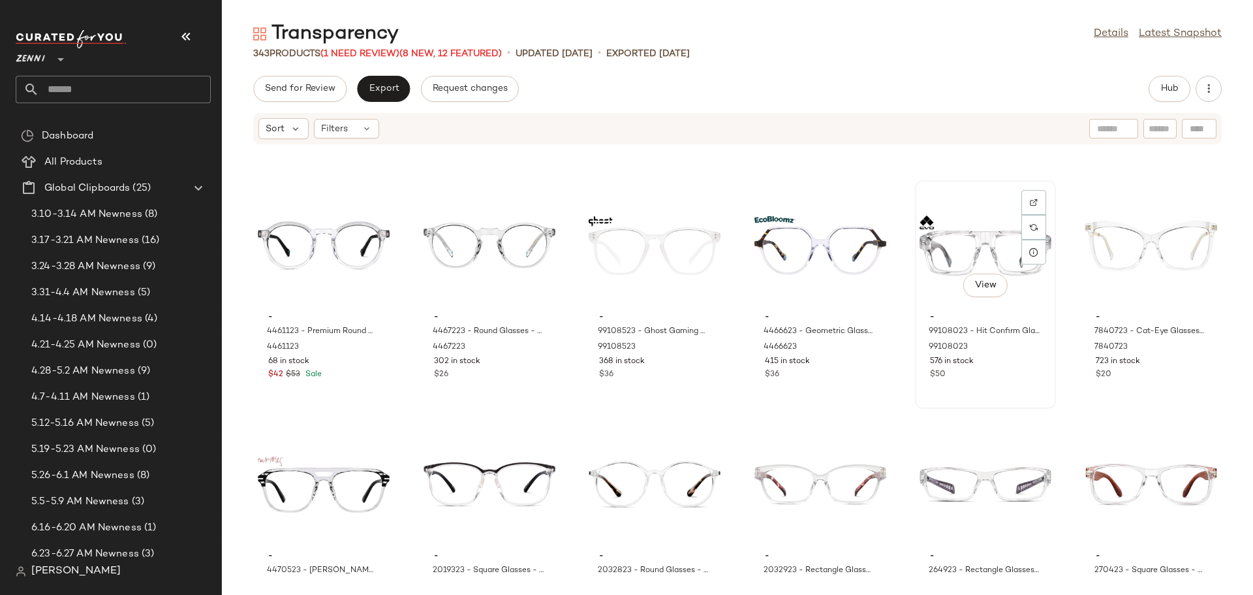
click at [977, 386] on div "View - 99108023 - Hit Confirm Glasses - Clear - Acetate 99108023 576 in stock $…" at bounding box center [986, 294] width 138 height 226
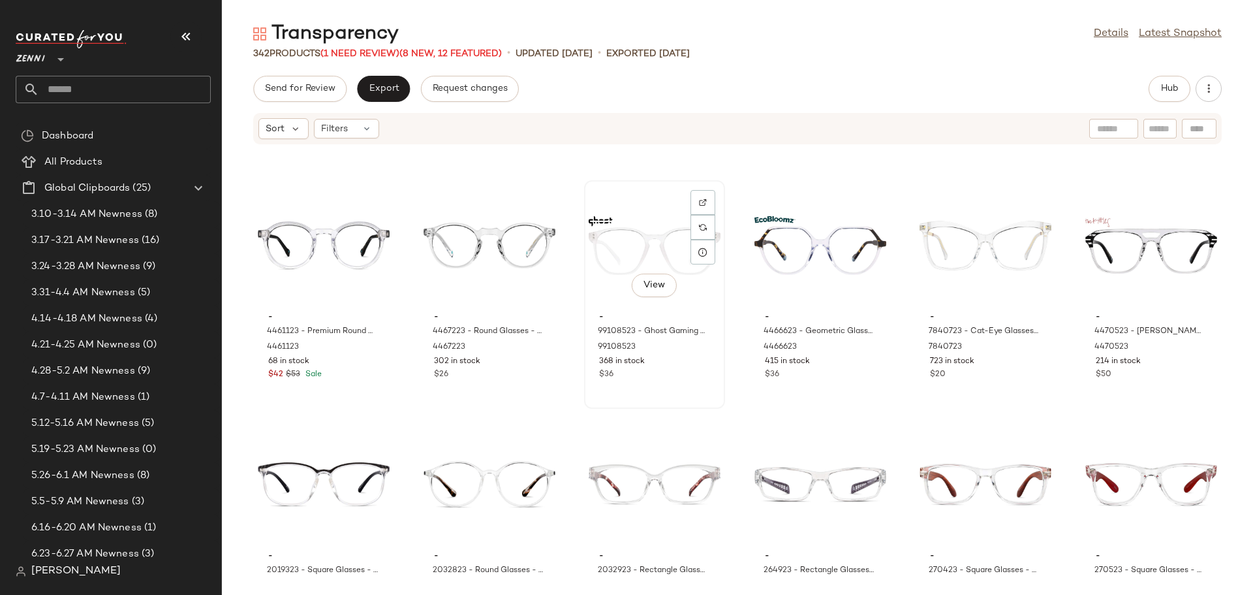
click at [659, 387] on div "View - 99108523 - Ghost Gaming Glasses - Clear - Plastic 99108523 368 in stock …" at bounding box center [655, 294] width 138 height 226
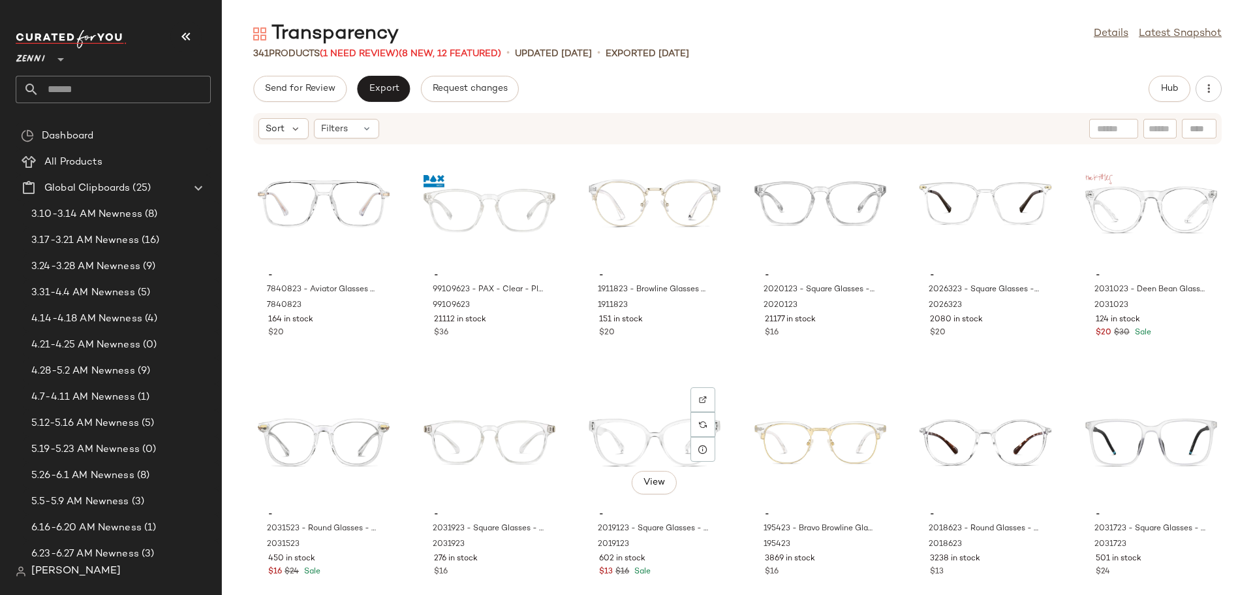
scroll to position [4972, 0]
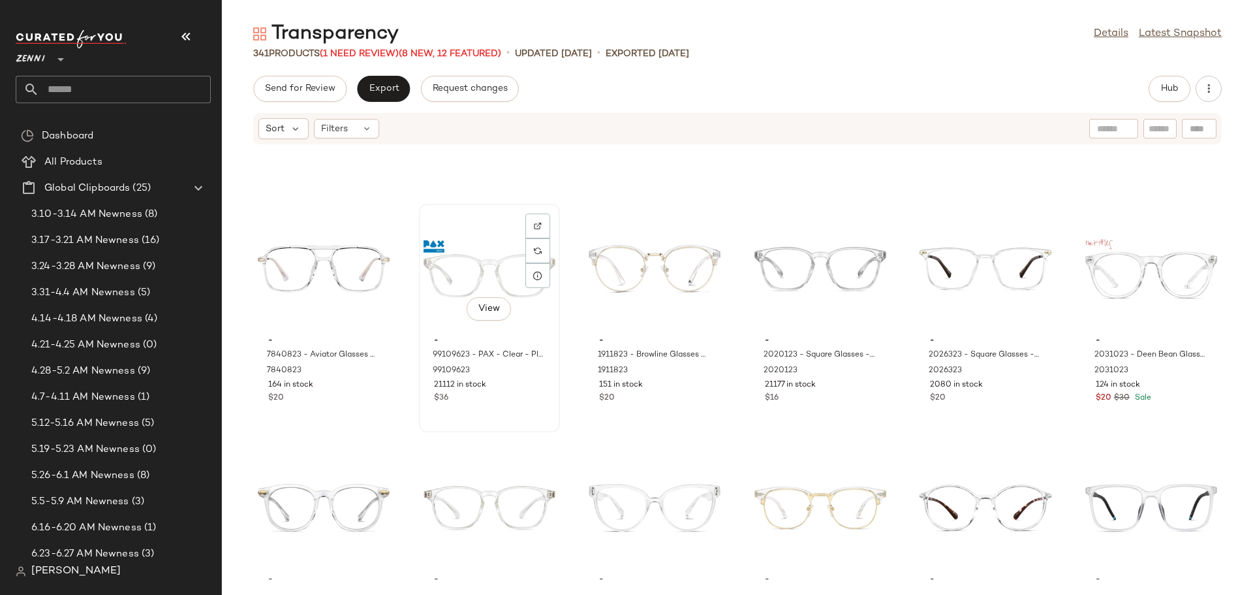
click at [514, 405] on div "View - 99109623 - PAX - Clear - Plastic 99109623 21112 in stock $36" at bounding box center [489, 318] width 138 height 226
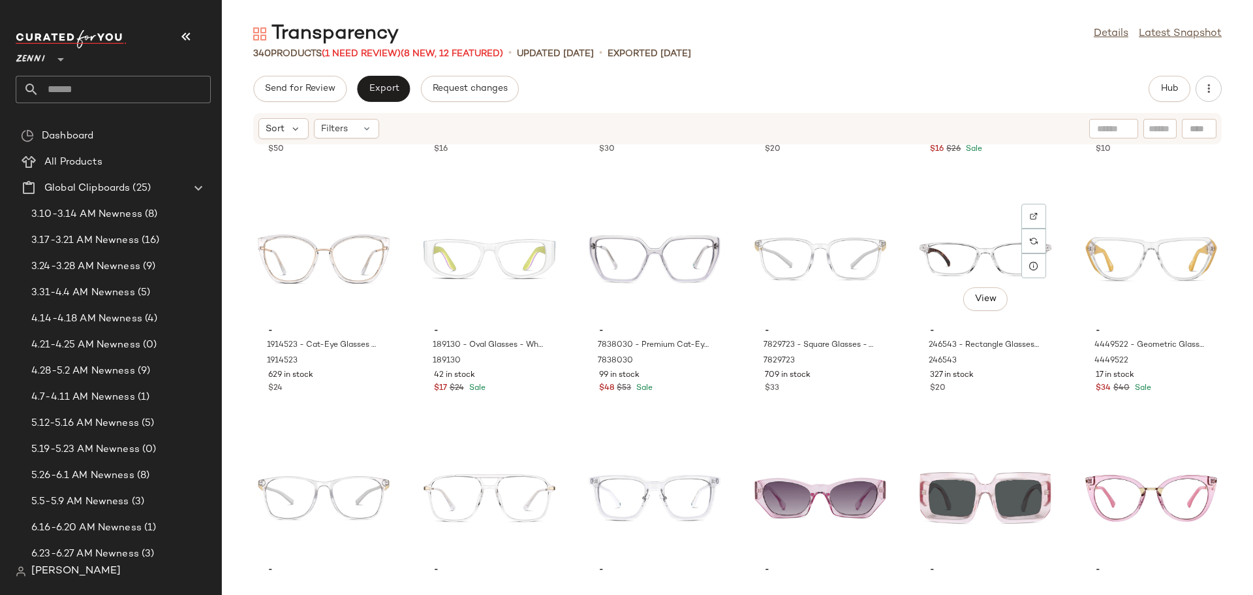
scroll to position [8106, 0]
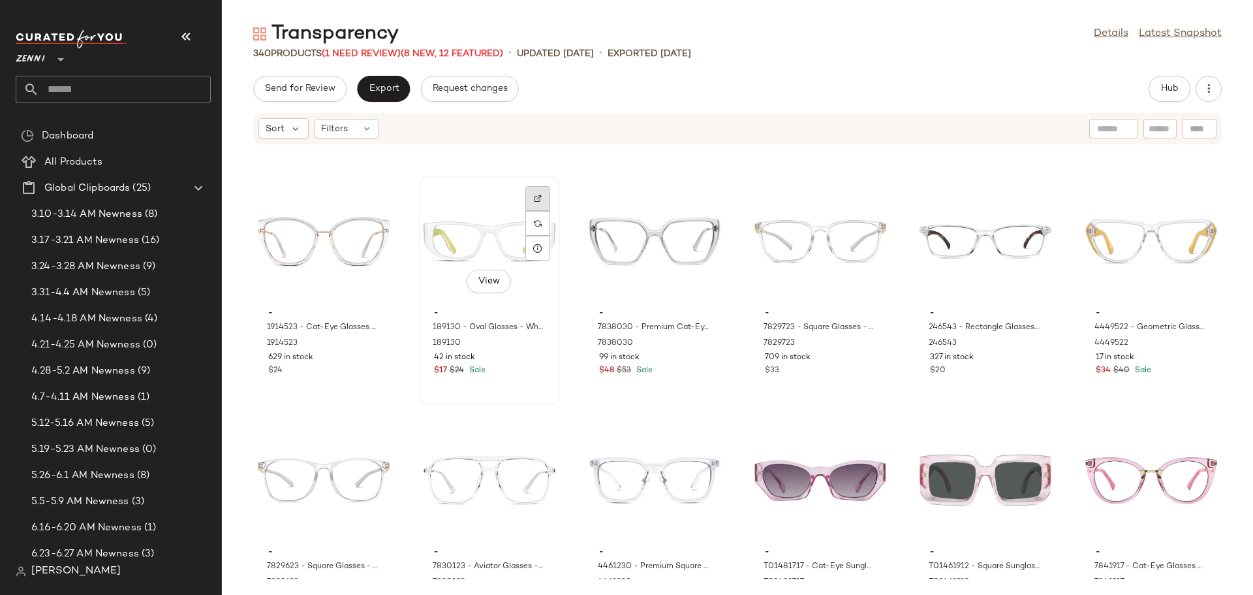
click at [539, 196] on img at bounding box center [538, 199] width 8 height 8
click at [462, 253] on div "View" at bounding box center [490, 241] width 132 height 121
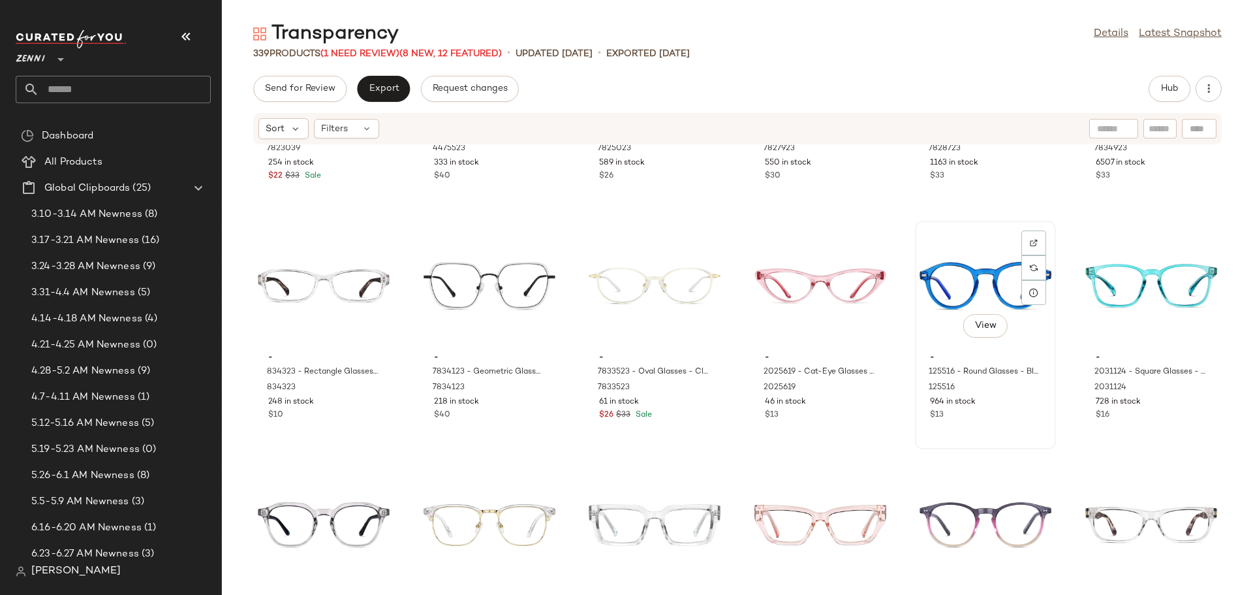
scroll to position [7649, 0]
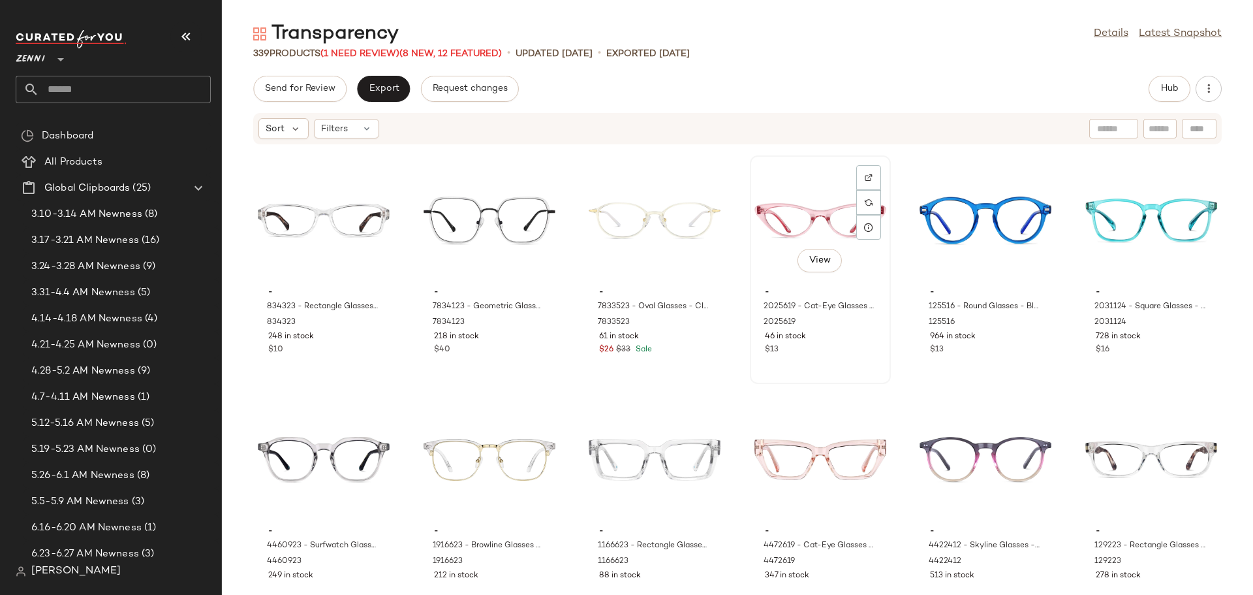
click at [810, 340] on div "46 in stock" at bounding box center [820, 337] width 111 height 12
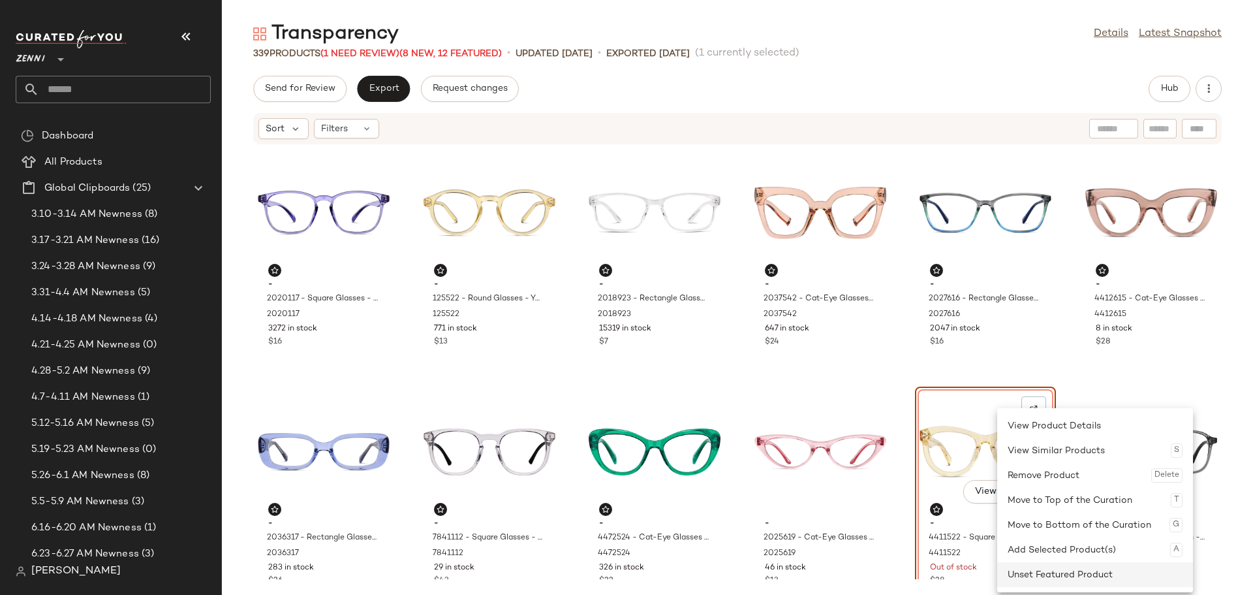
click at [1056, 577] on div "Unset Featured Product" at bounding box center [1095, 574] width 175 height 25
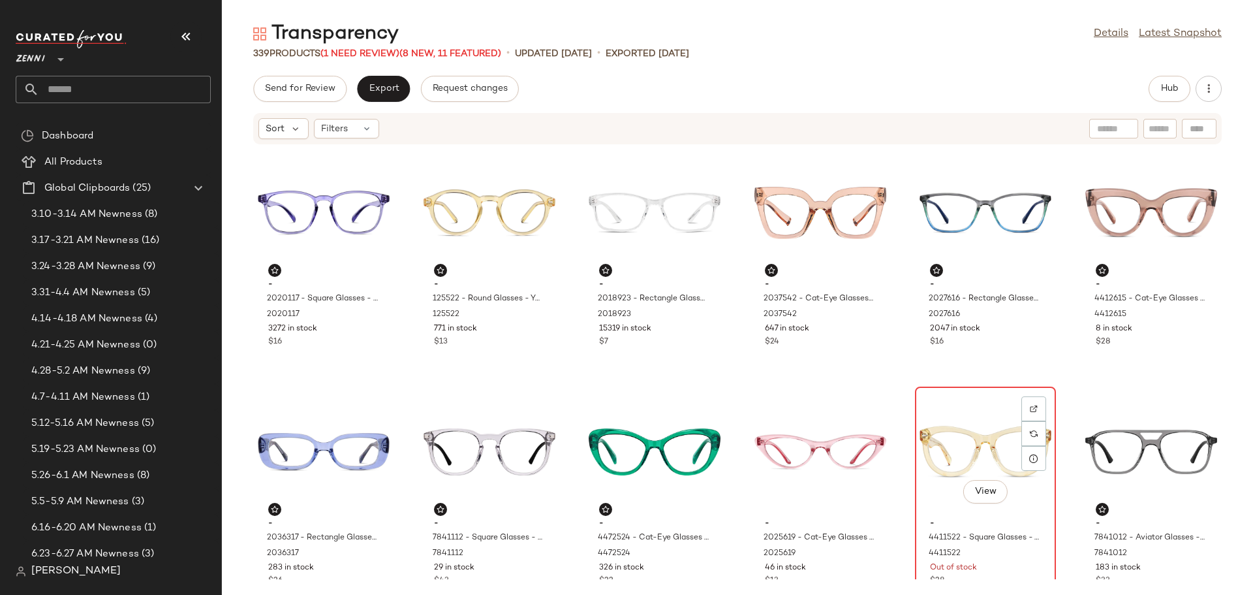
click at [947, 439] on div "View" at bounding box center [986, 451] width 132 height 121
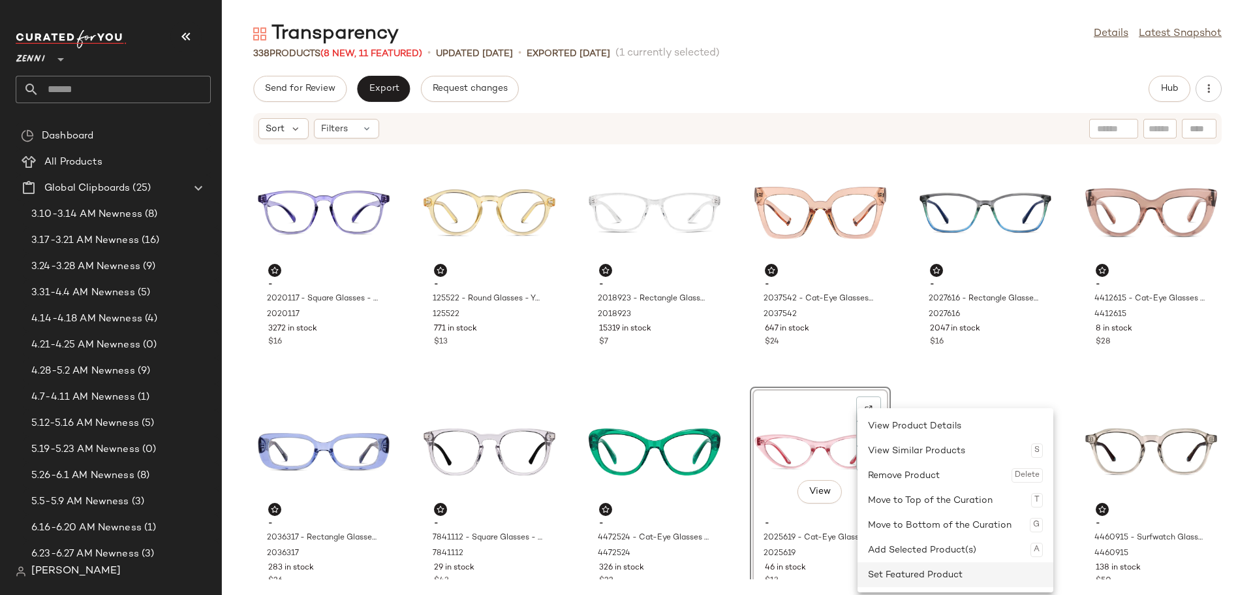
click at [879, 573] on div "Set Featured Product" at bounding box center [955, 574] width 175 height 25
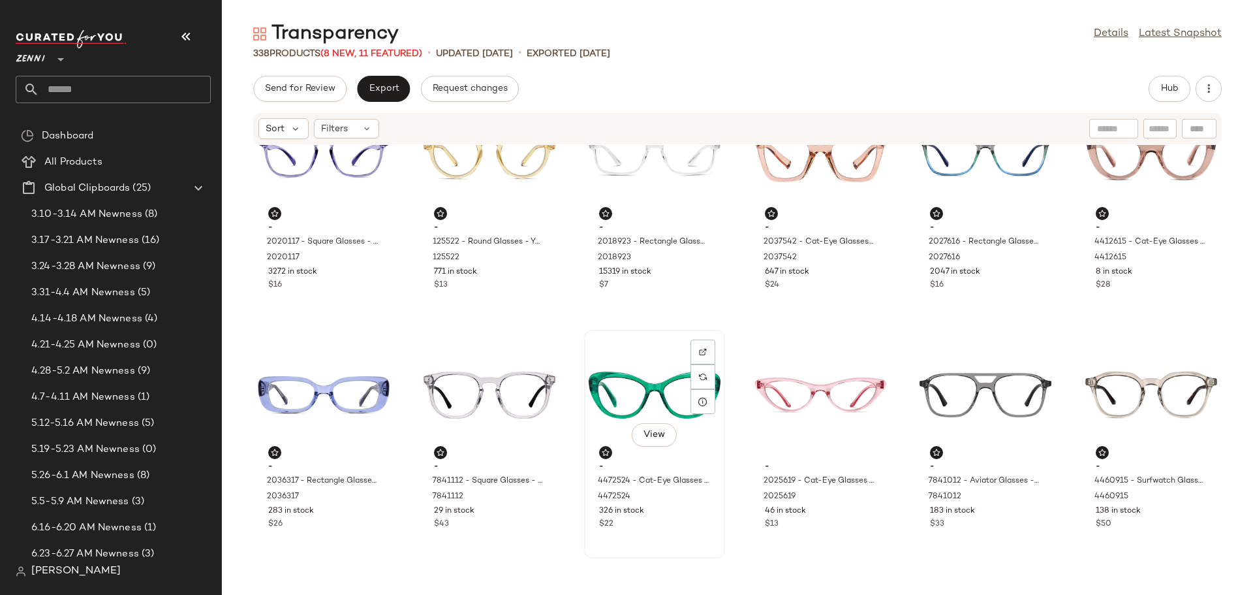
scroll to position [131, 0]
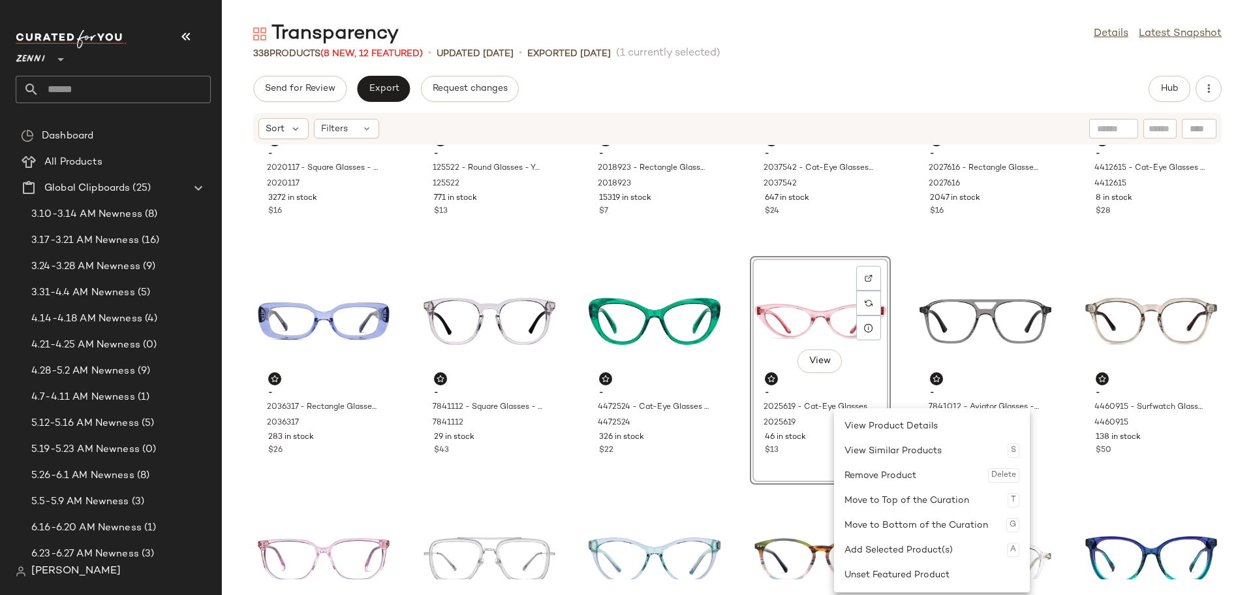
click at [736, 454] on div "- 2020117 - Square Glasses - Purple - Plastic 2020117 3272 in stock $16 - 12552…" at bounding box center [738, 362] width 1032 height 434
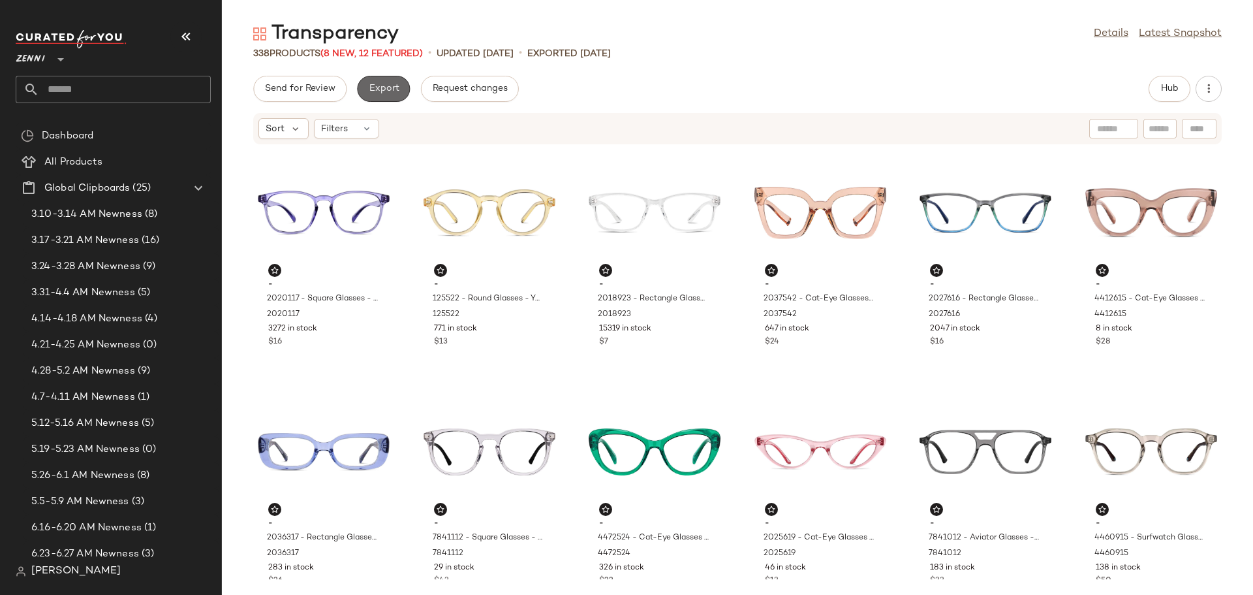
click at [394, 93] on span "Export" at bounding box center [383, 89] width 31 height 10
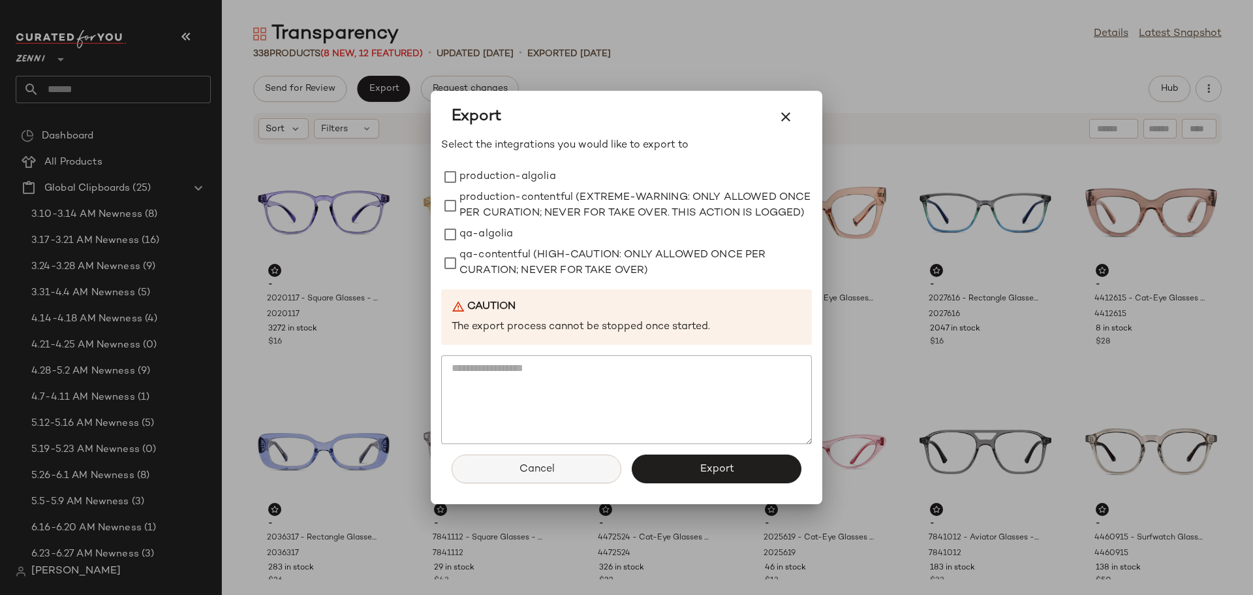
click at [492, 478] on button "Cancel" at bounding box center [537, 468] width 170 height 29
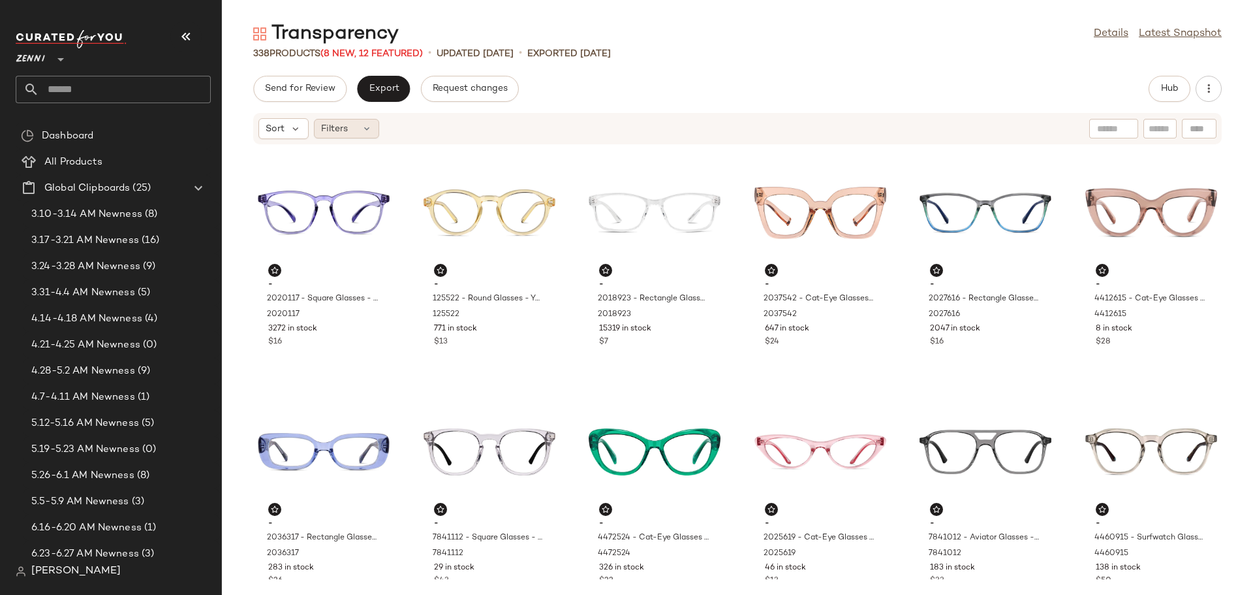
click at [351, 132] on div "Filters" at bounding box center [346, 129] width 65 height 20
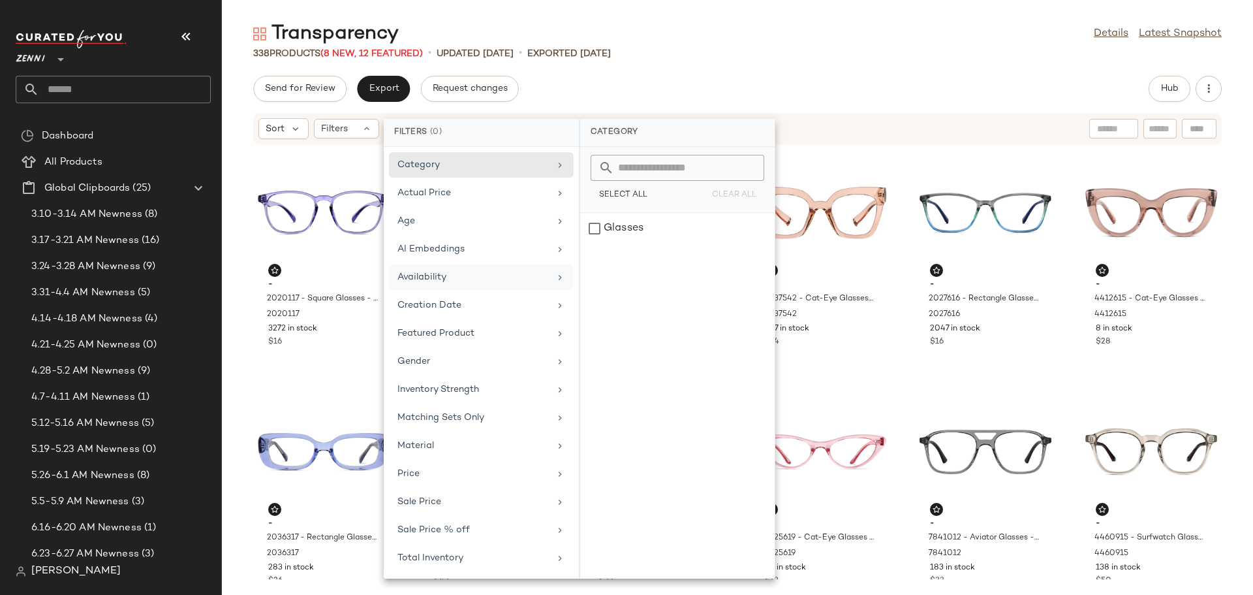
click at [413, 279] on div "Availability" at bounding box center [474, 277] width 152 height 14
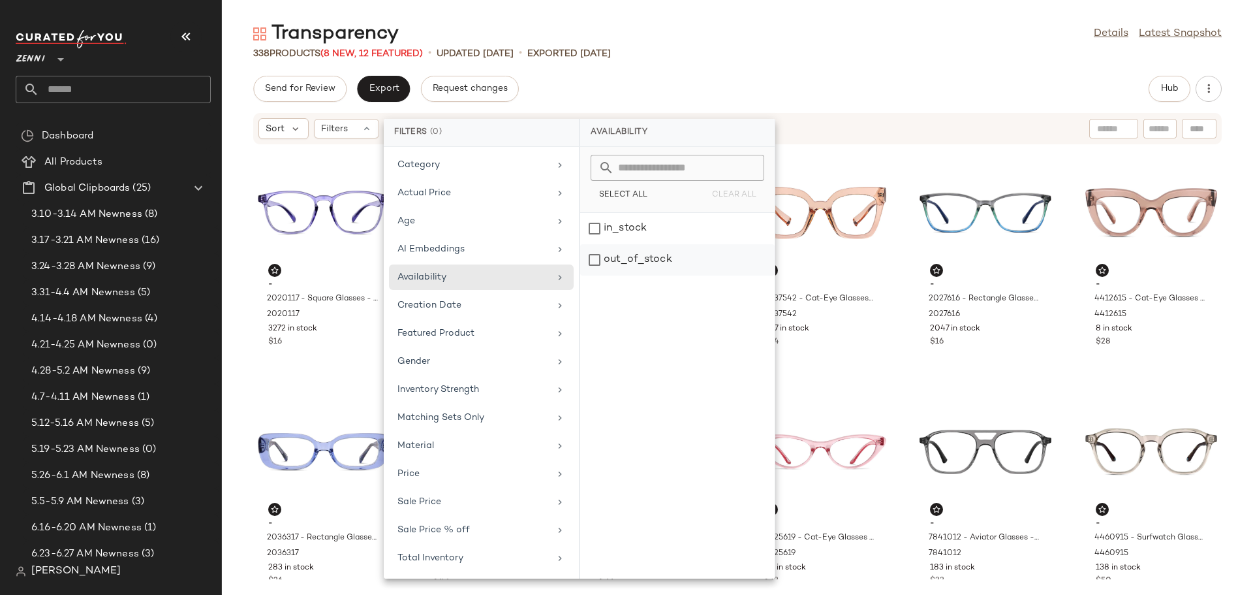
click at [593, 261] on div "out_of_stock" at bounding box center [677, 259] width 195 height 31
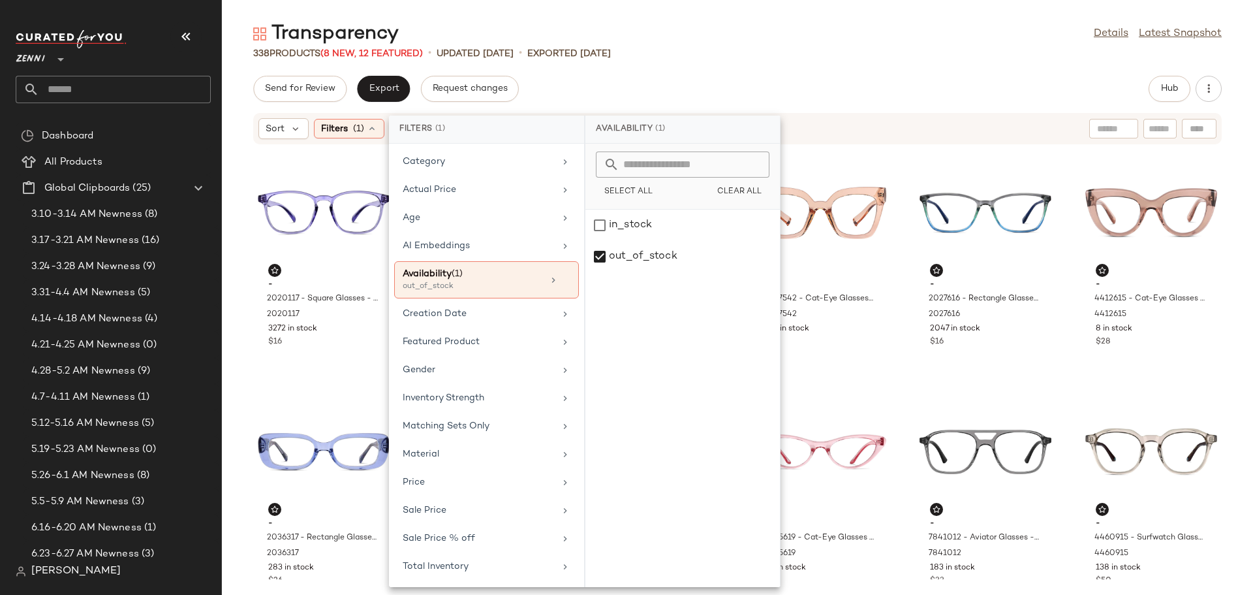
click at [755, 81] on div "Send for Review Export Request changes Hub" at bounding box center [737, 89] width 969 height 26
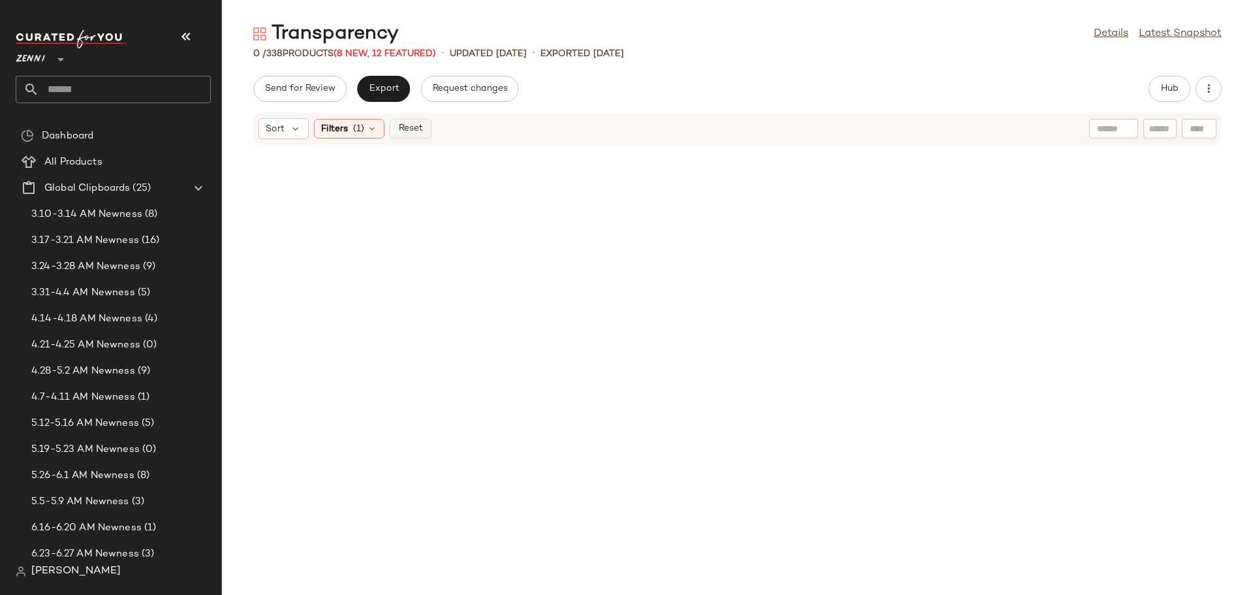
click at [411, 126] on span "Reset" at bounding box center [410, 128] width 25 height 10
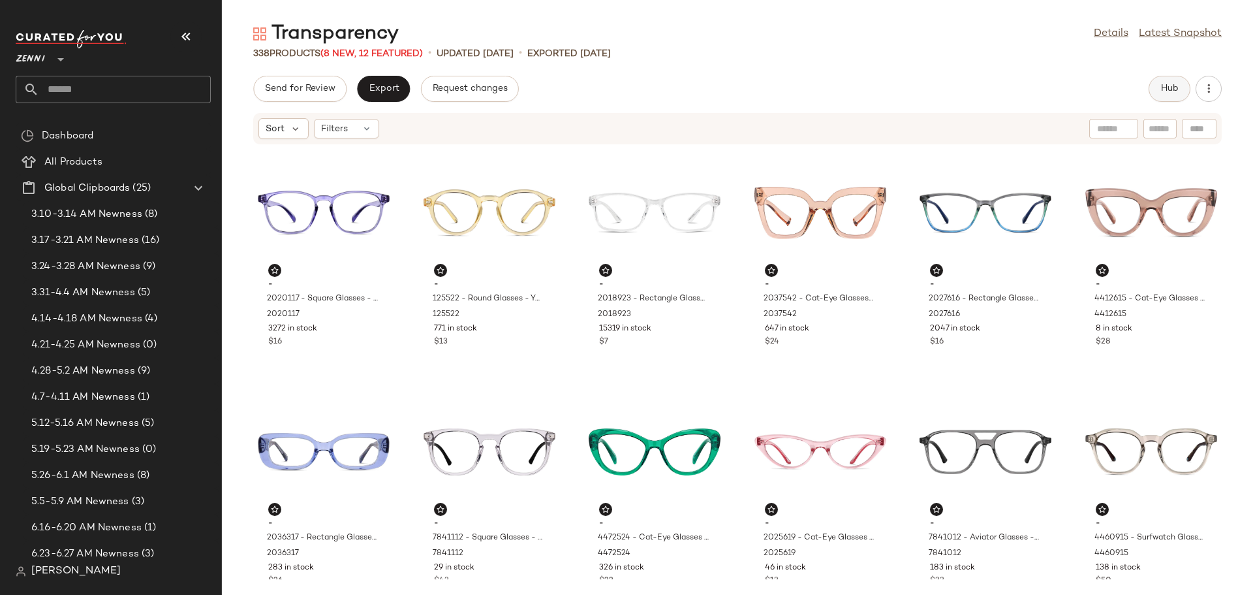
click at [1163, 87] on span "Hub" at bounding box center [1170, 89] width 18 height 10
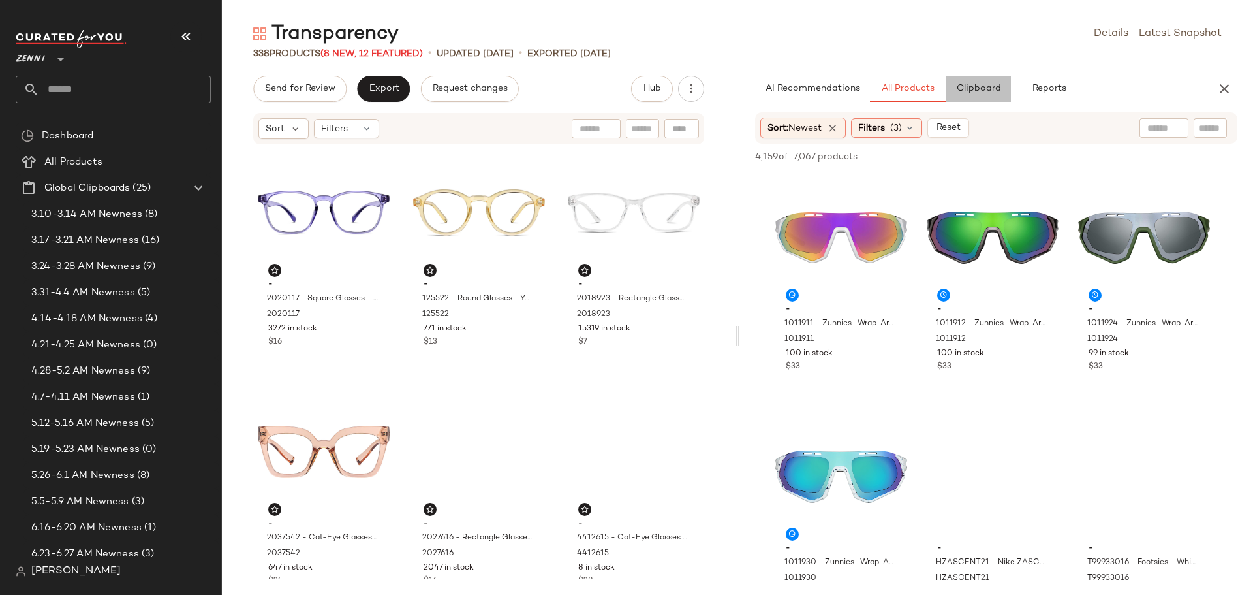
click at [984, 91] on span "Clipboard" at bounding box center [978, 89] width 45 height 10
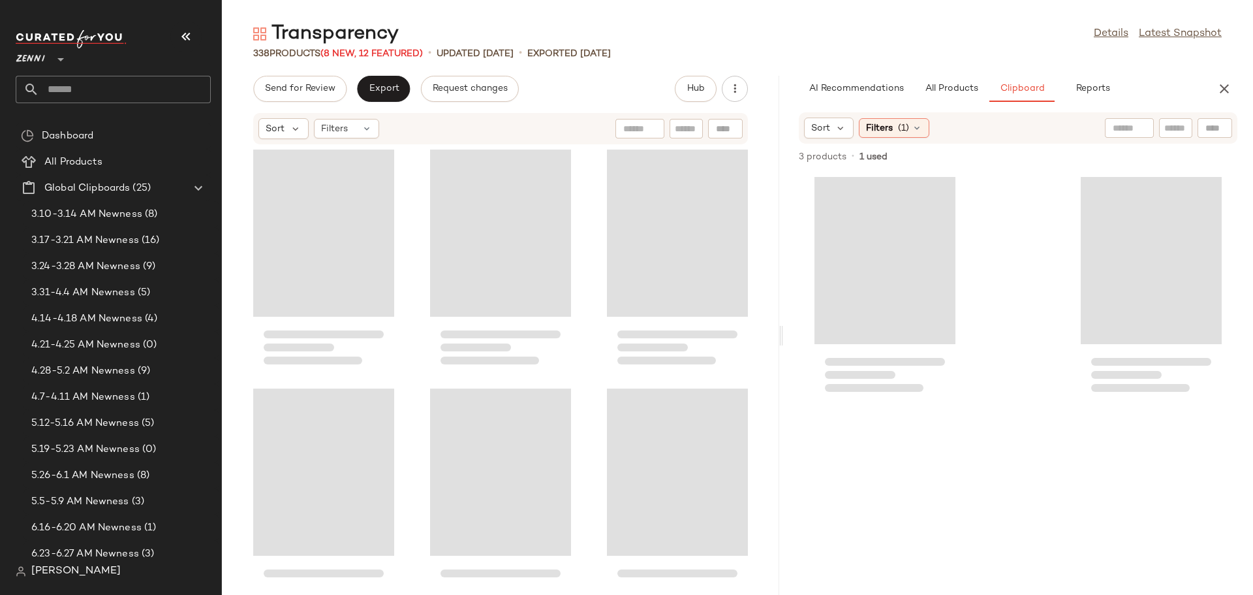
drag, startPoint x: 738, startPoint y: 337, endPoint x: 785, endPoint y: 335, distance: 46.4
click at [785, 335] on div "Transparency Details Latest Snapshot 338 Products (8 New, 12 Featured) • update…" at bounding box center [738, 308] width 1032 height 574
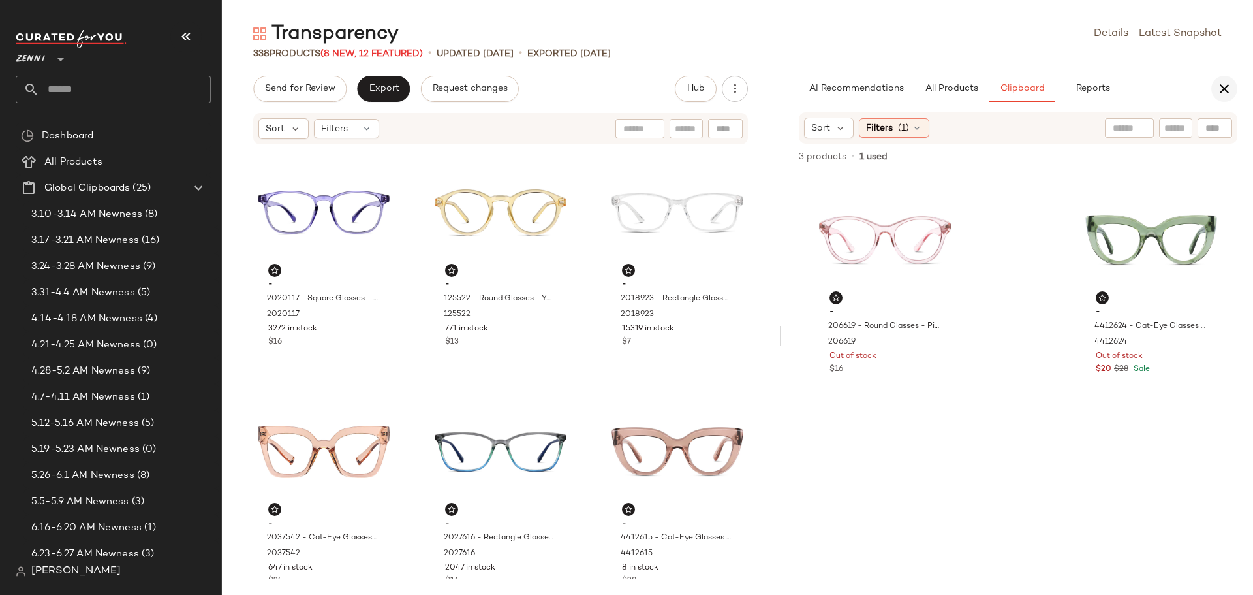
click at [1233, 91] on button "button" at bounding box center [1225, 89] width 26 height 26
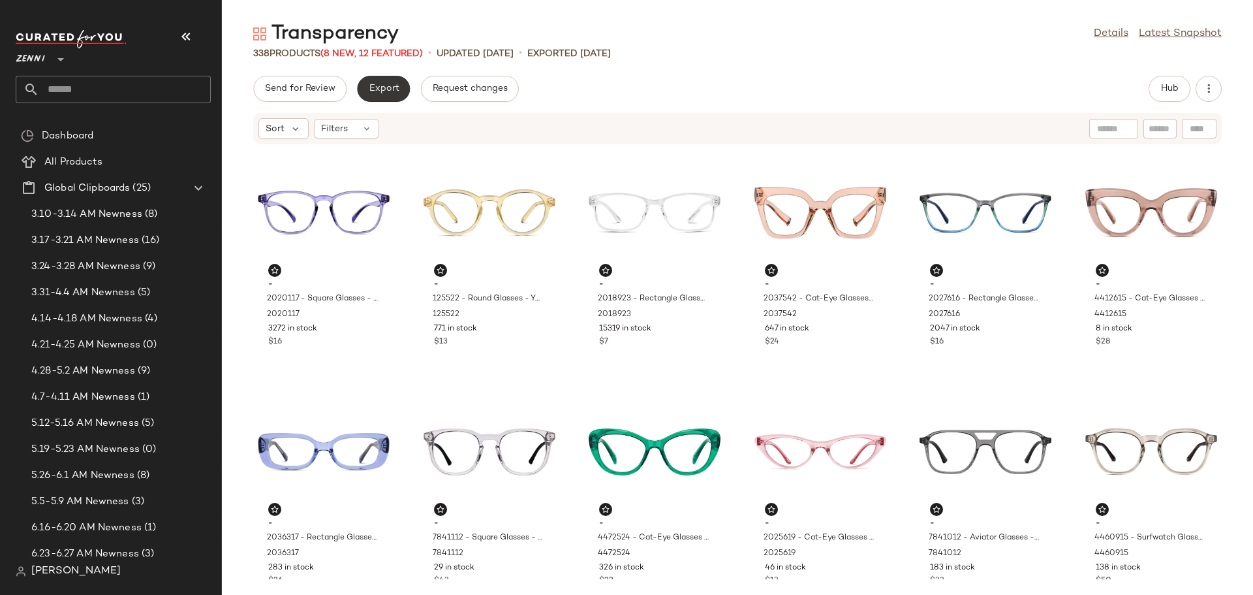
click at [399, 80] on button "Export" at bounding box center [383, 89] width 53 height 26
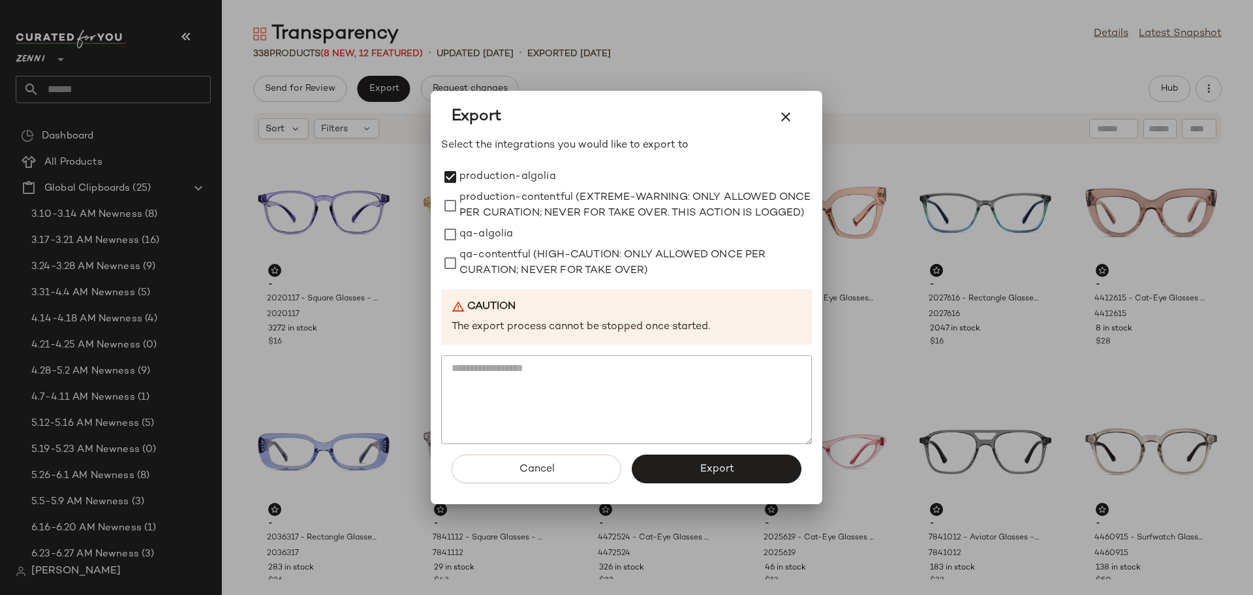
click at [700, 474] on span "Export" at bounding box center [716, 469] width 35 height 12
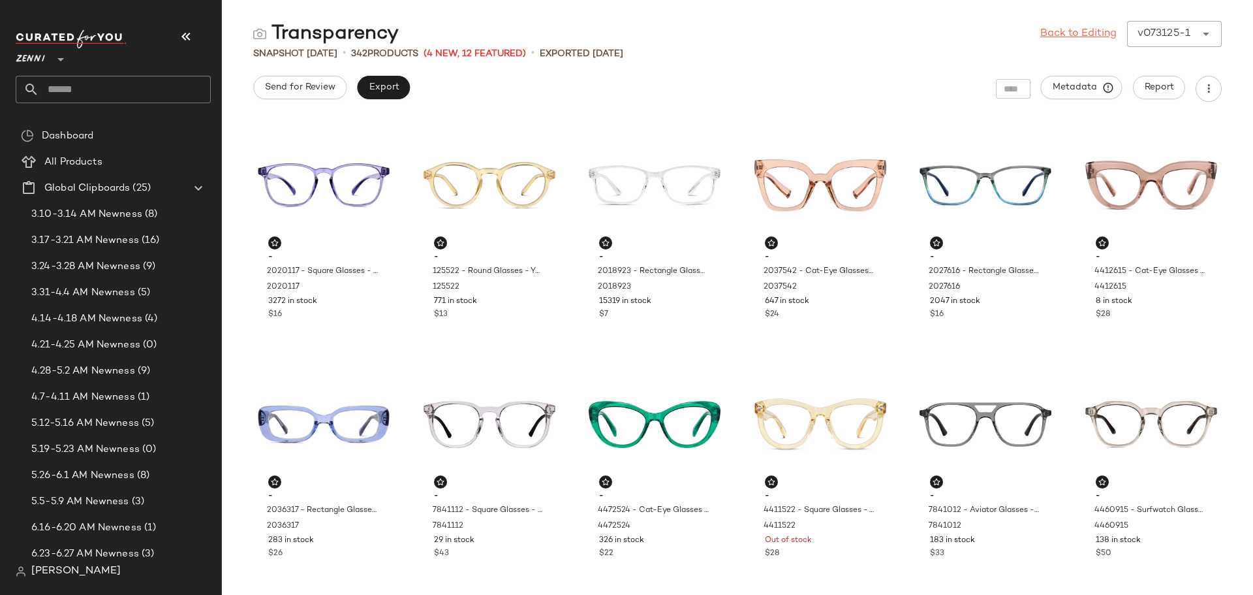
click at [1054, 32] on link "Back to Editing" at bounding box center [1079, 34] width 76 height 16
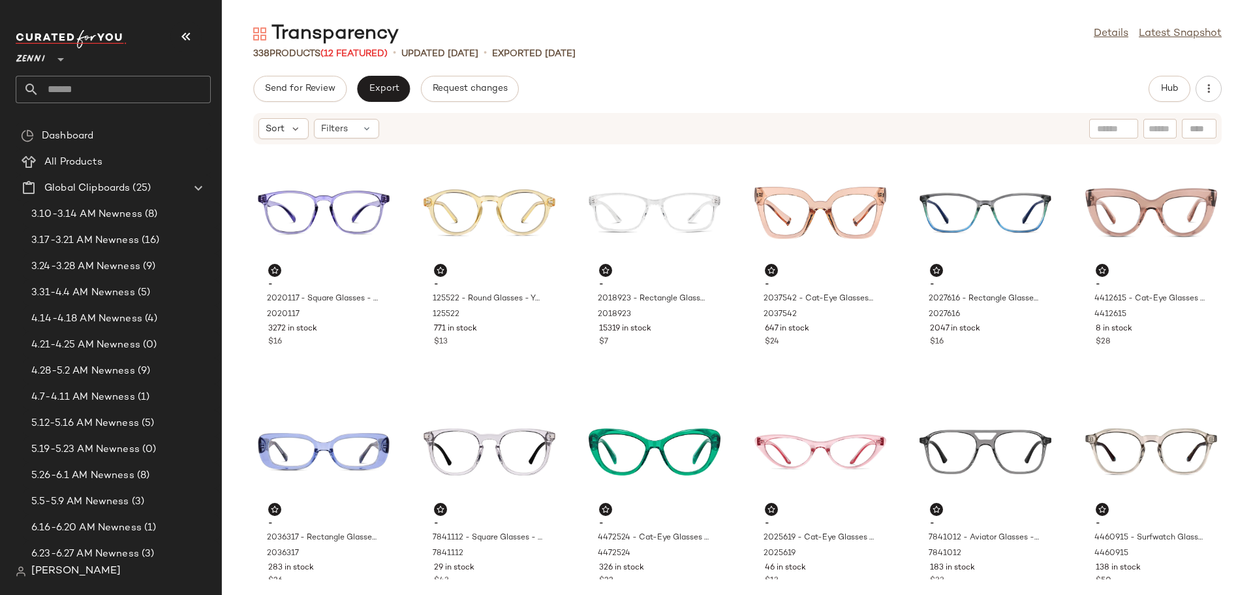
click at [73, 87] on input "text" at bounding box center [125, 89] width 172 height 27
click at [41, 86] on input "**********" at bounding box center [113, 89] width 195 height 27
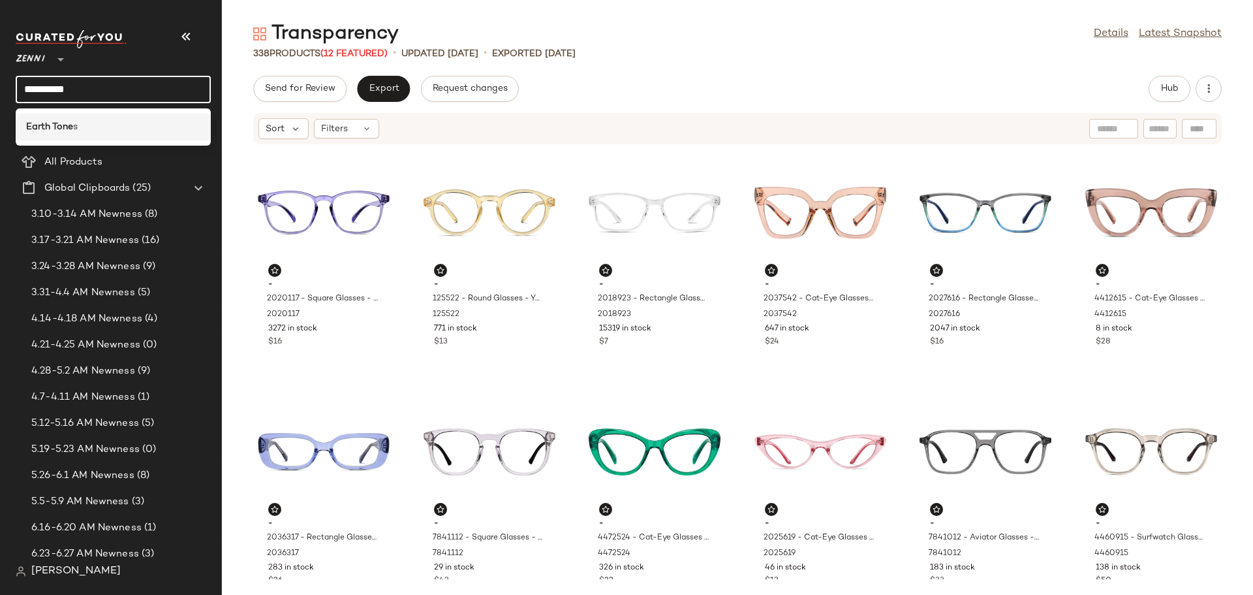
type input "**********"
click at [77, 124] on span "s" at bounding box center [75, 127] width 5 height 14
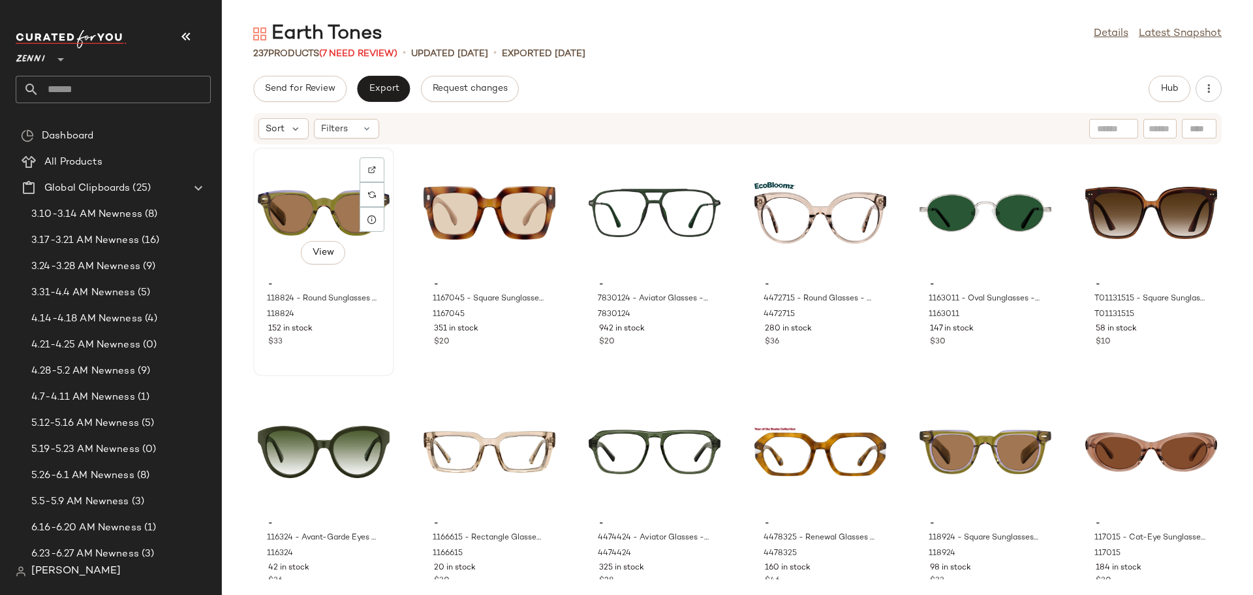
click at [362, 353] on div "View - 118824 - Round Sunglasses - Green - Acetate 118824 152 in stock $33" at bounding box center [324, 262] width 138 height 226
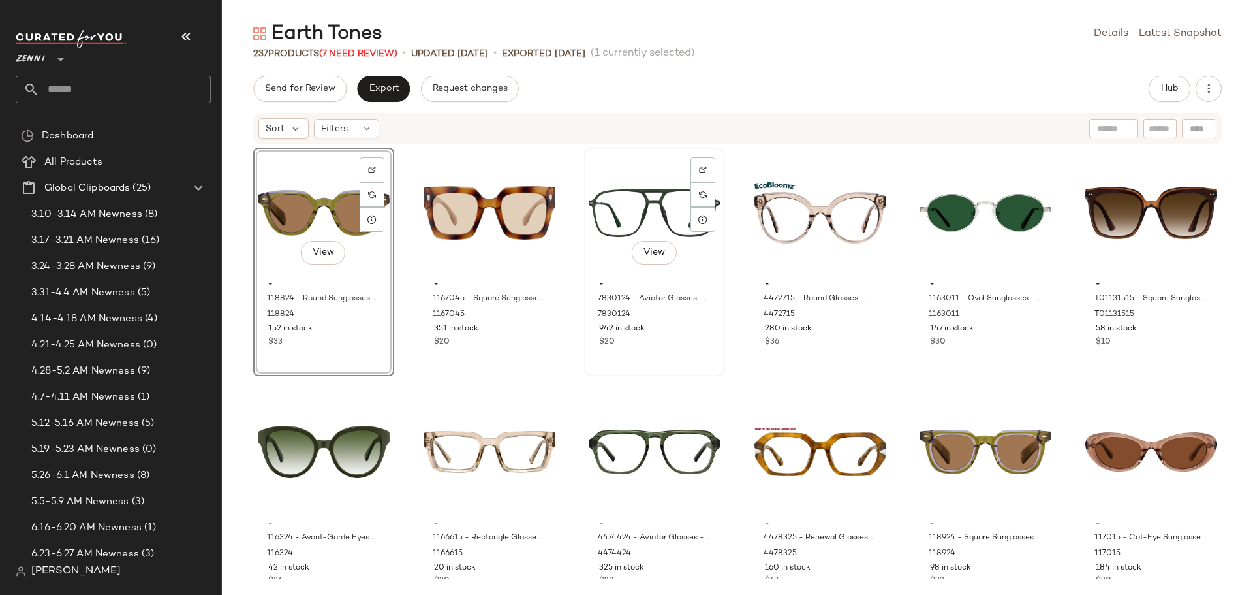
scroll to position [131, 0]
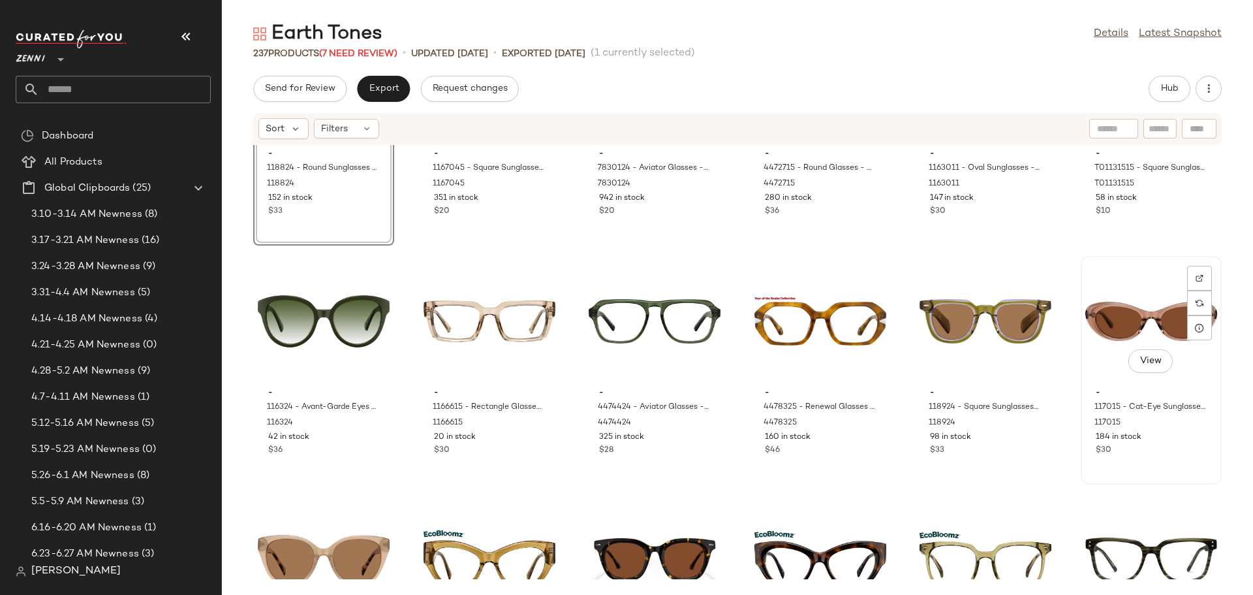
click at [1120, 474] on div "View - 117015 - Cat-Eye Sunglasses - Brown - Acetate 117015 184 in stock $30" at bounding box center [1151, 370] width 138 height 226
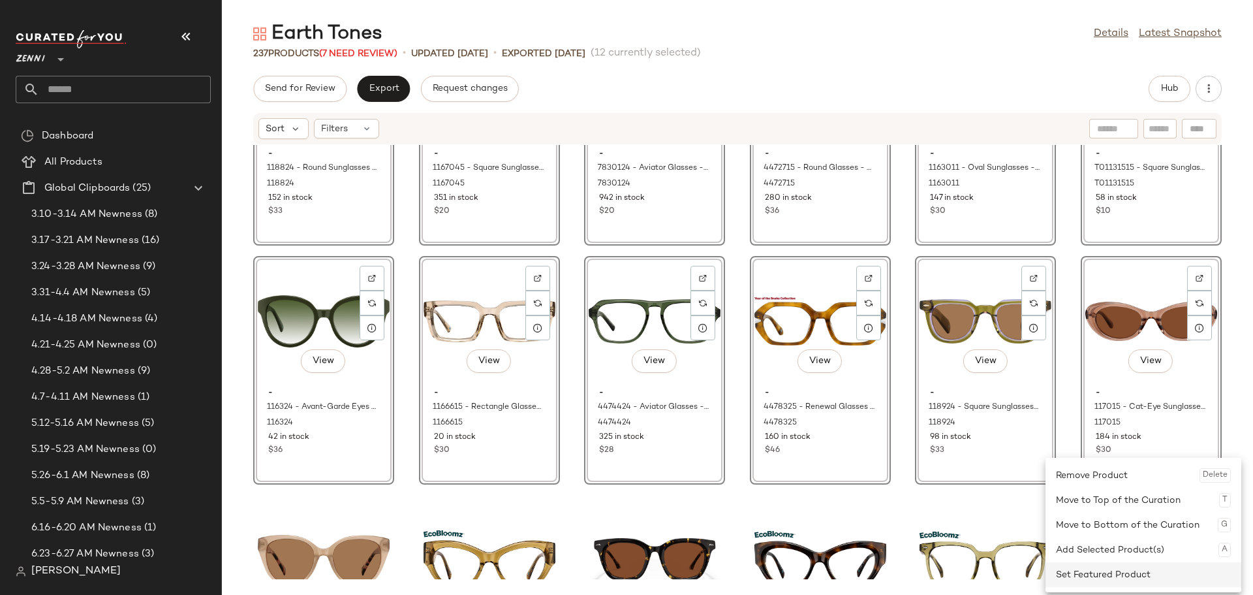
click at [1081, 566] on div "Set Featured Product" at bounding box center [1143, 574] width 175 height 25
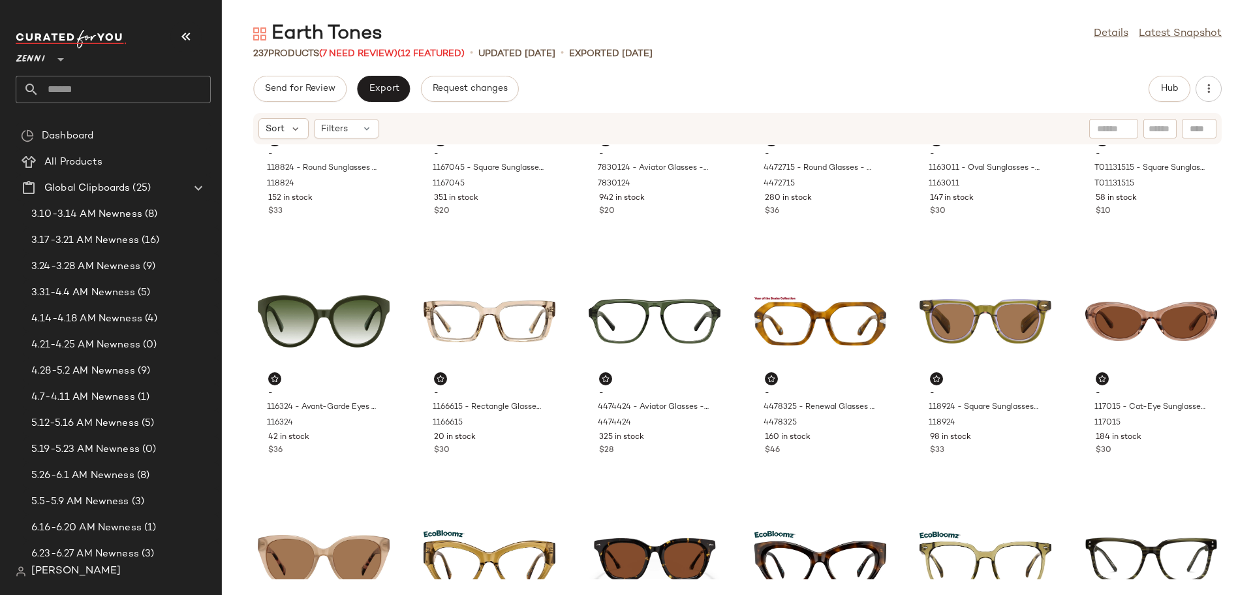
click at [725, 467] on div "- 118824 - Round Sunglasses - Green - Acetate 118824 152 in stock $33 - 1167045…" at bounding box center [738, 362] width 1032 height 434
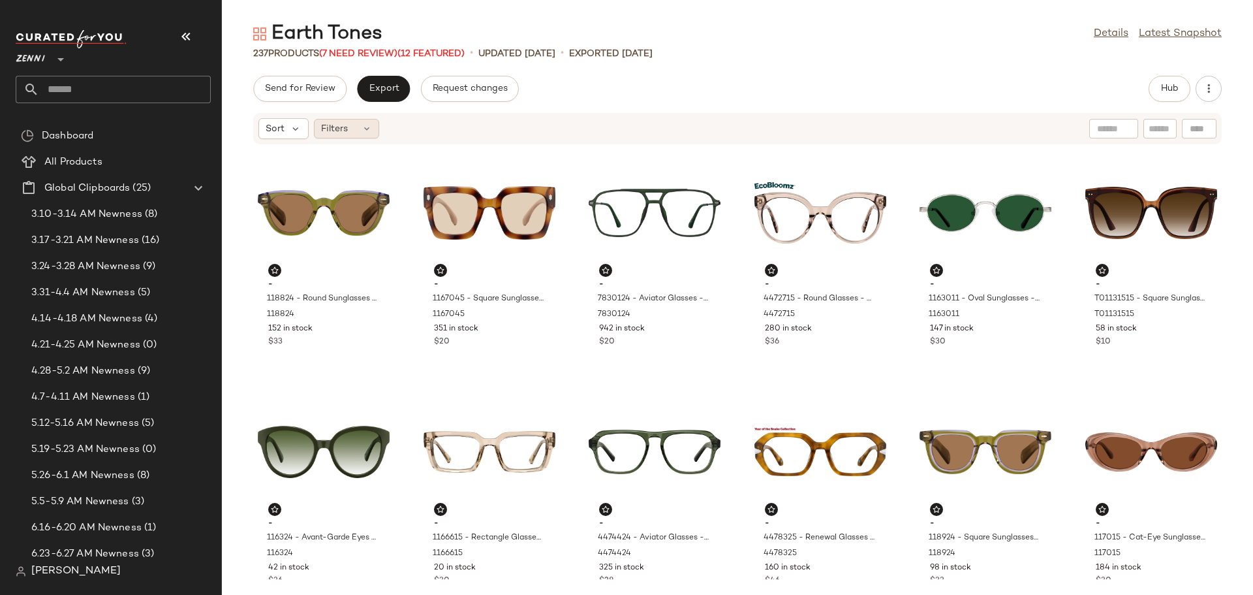
click at [364, 129] on icon at bounding box center [367, 128] width 10 height 10
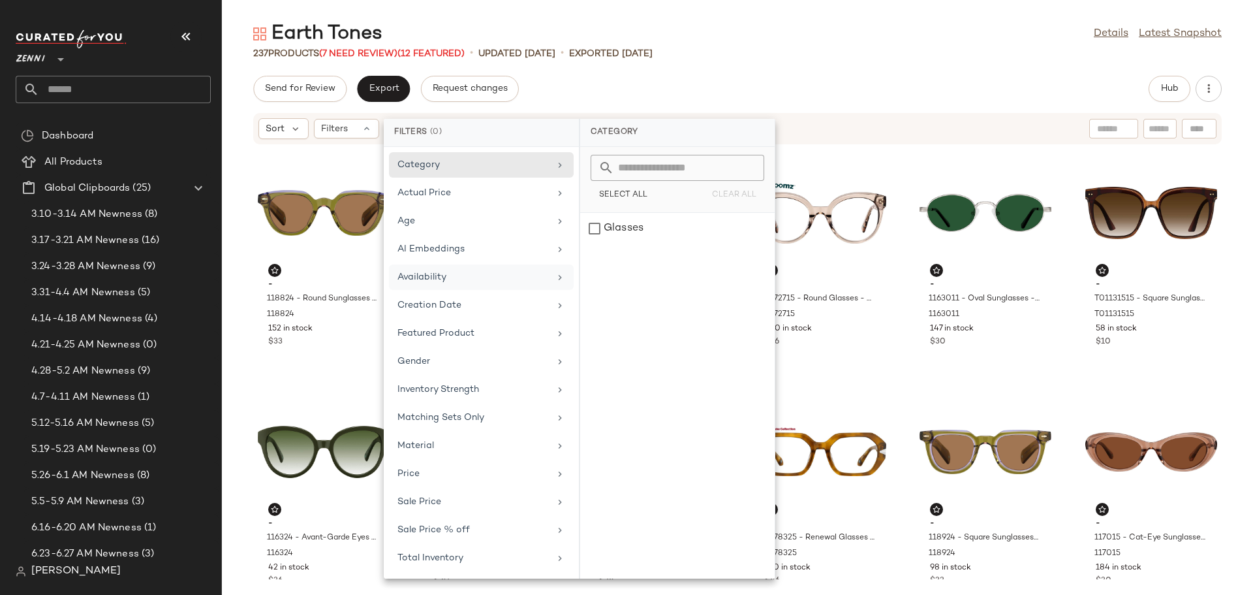
click at [430, 279] on div "Availability" at bounding box center [474, 277] width 152 height 14
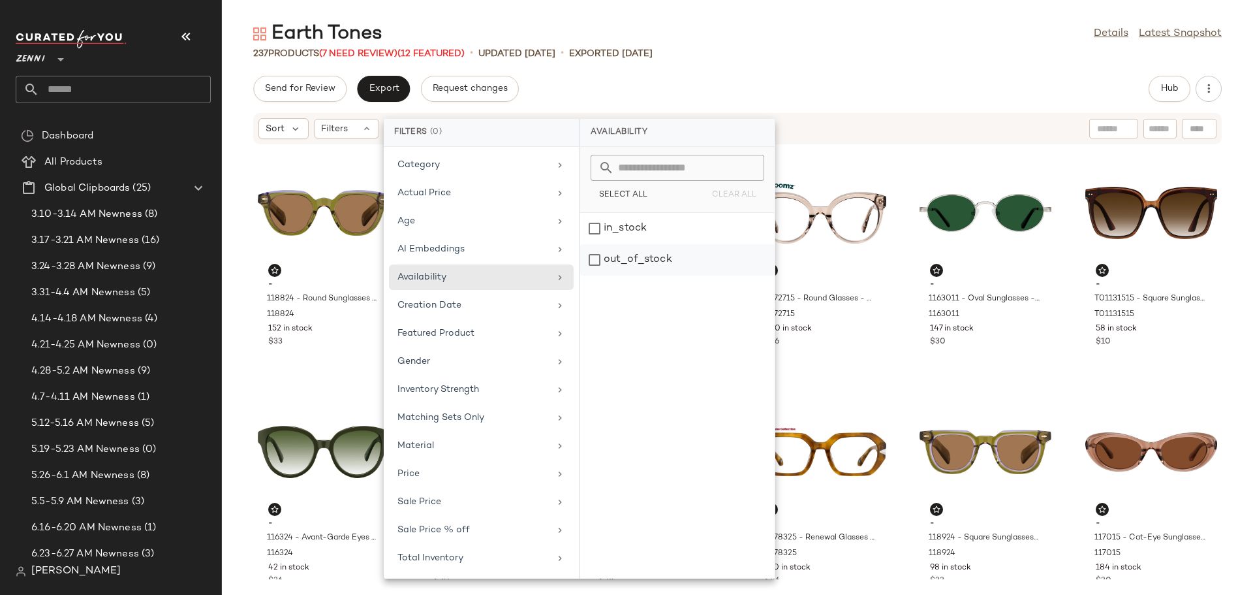
click at [587, 257] on div "out_of_stock" at bounding box center [677, 259] width 195 height 31
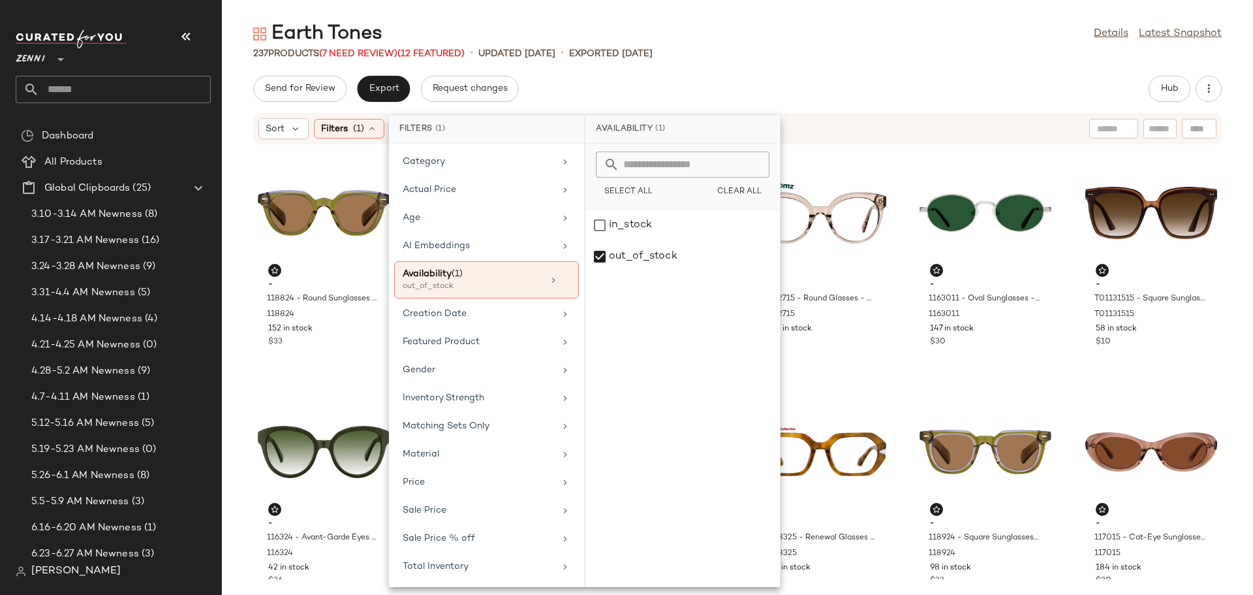
click at [901, 159] on div "- 118824 - Round Sunglasses - Green - Acetate 118824 152 in stock $33 - 1167045…" at bounding box center [738, 362] width 1032 height 434
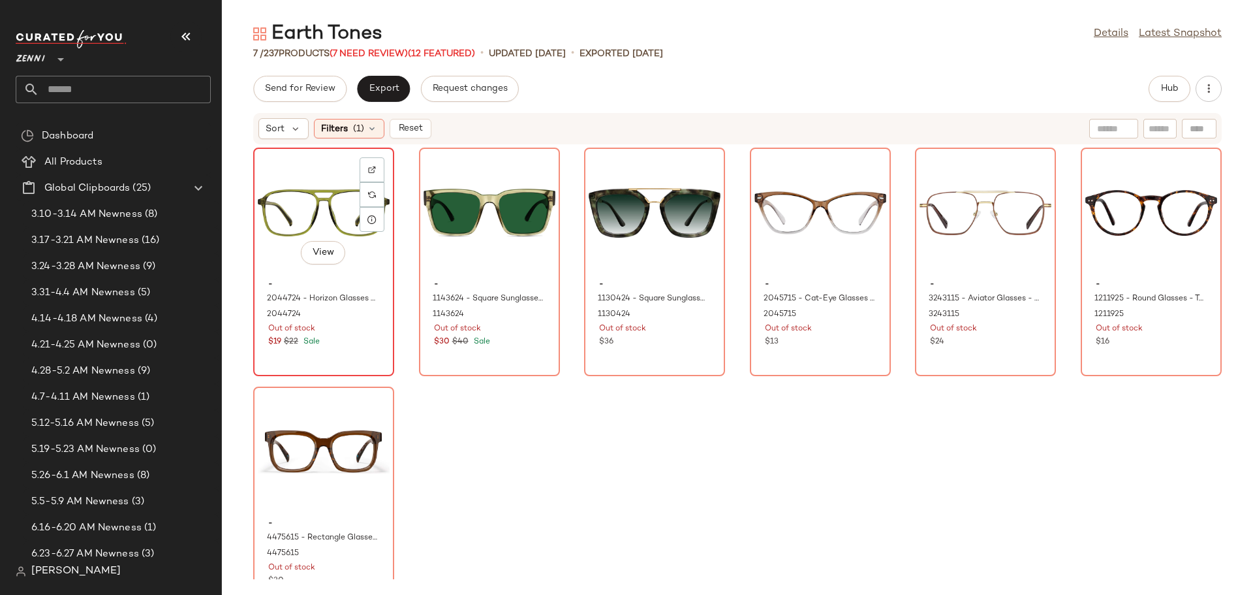
click at [313, 206] on div "View" at bounding box center [324, 212] width 132 height 121
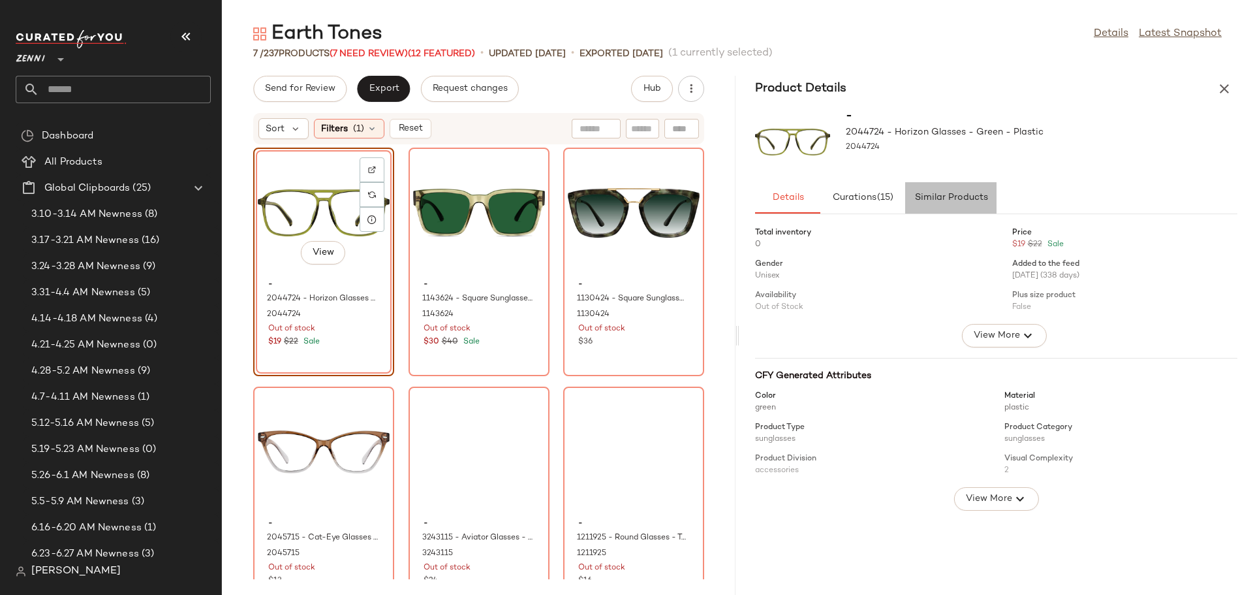
click at [965, 193] on span "Similar Products" at bounding box center [951, 198] width 74 height 10
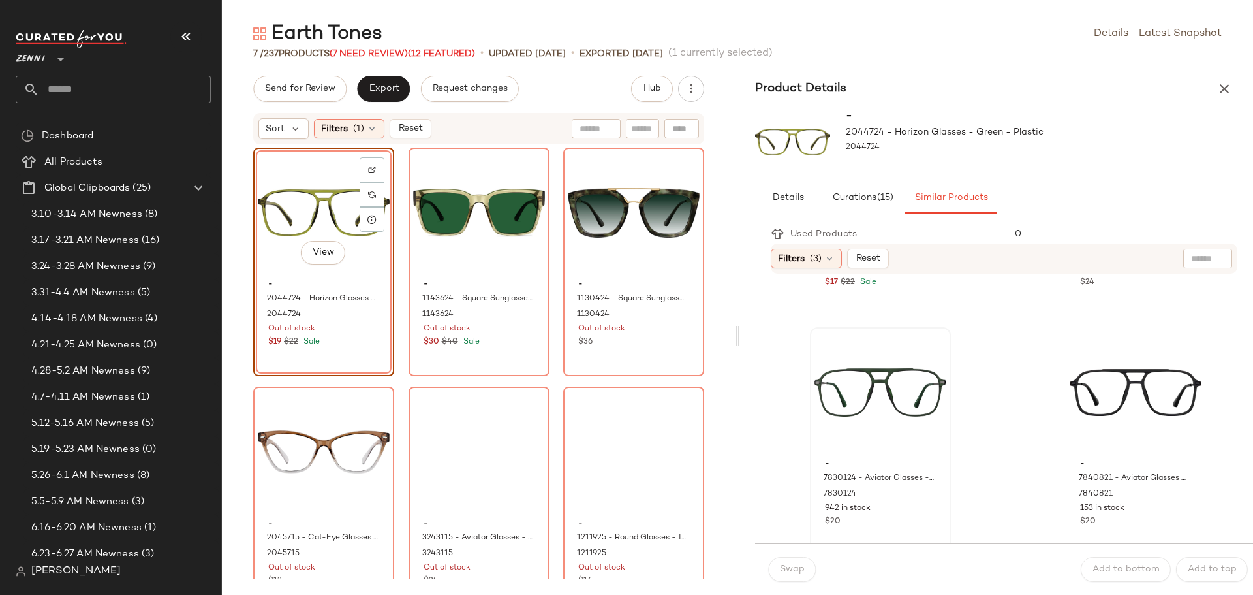
scroll to position [261, 0]
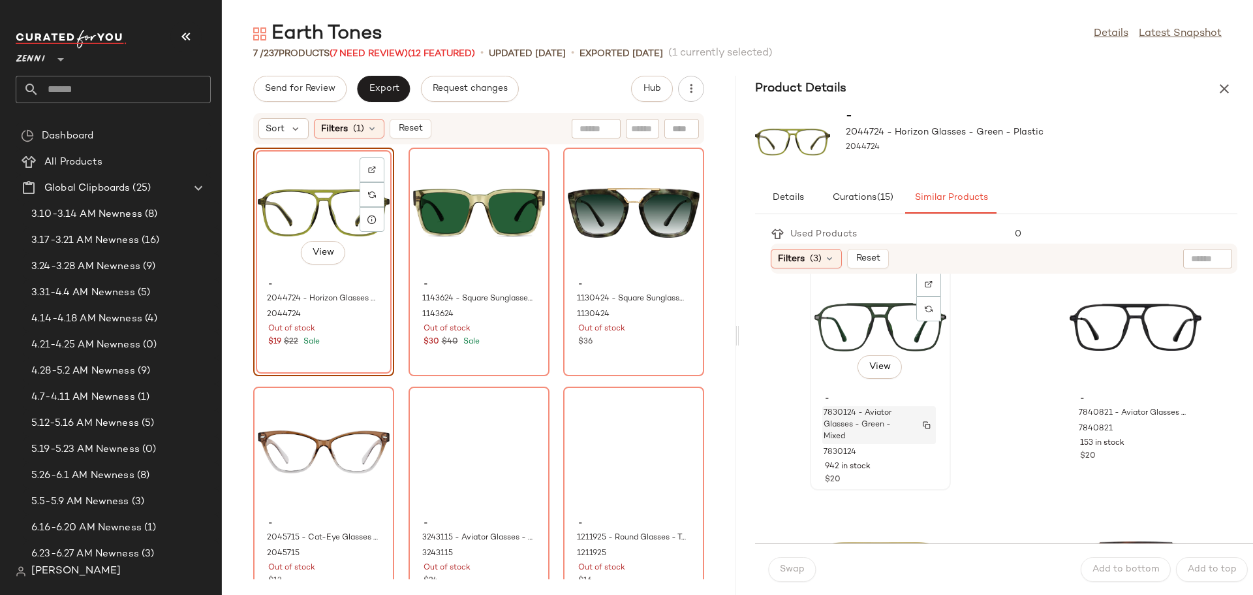
click at [854, 426] on span "7830124 - Aviator Glasses - Green - Mixed" at bounding box center [867, 424] width 86 height 35
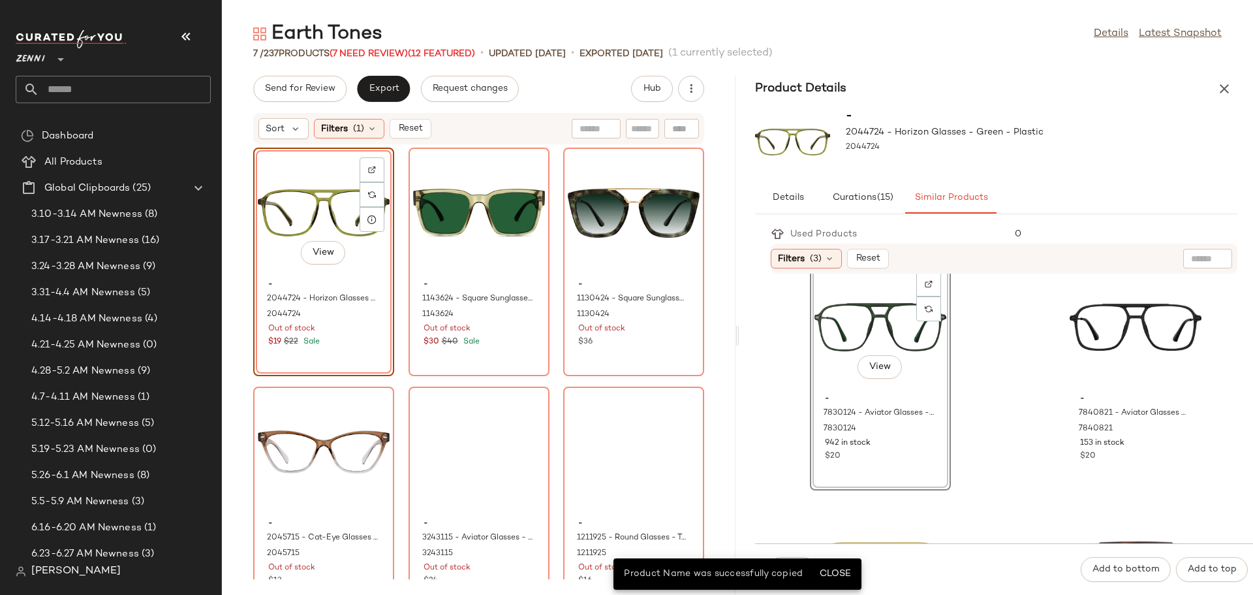
click at [850, 319] on div "View" at bounding box center [881, 326] width 132 height 121
click at [1120, 568] on span "Add to bottom" at bounding box center [1126, 569] width 68 height 10
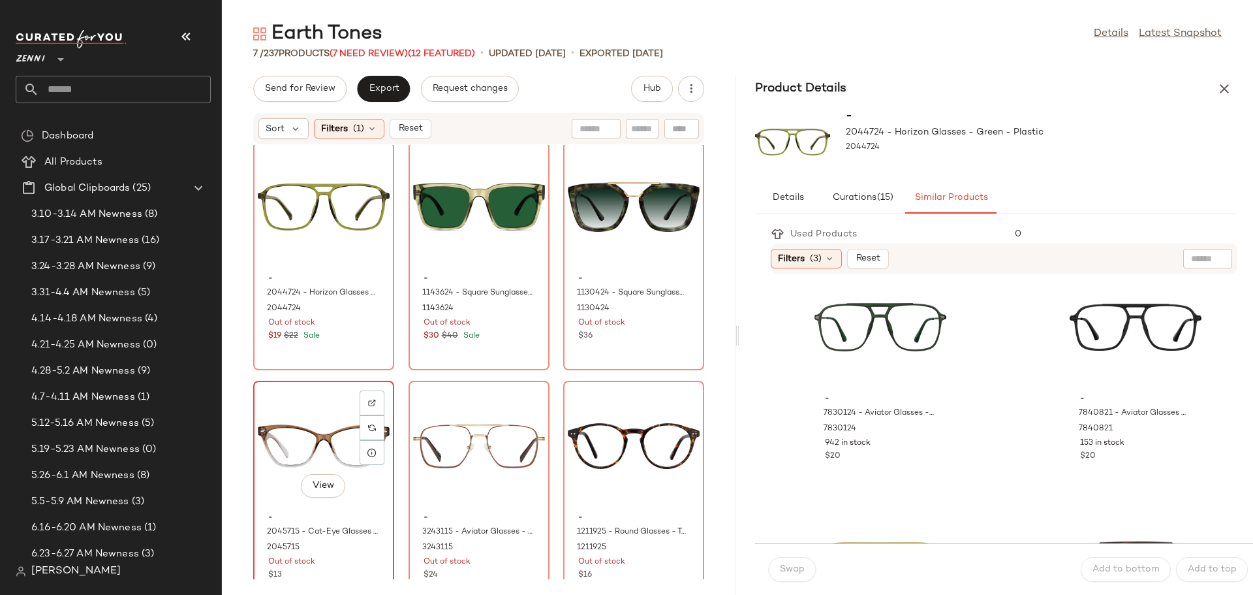
scroll to position [0, 0]
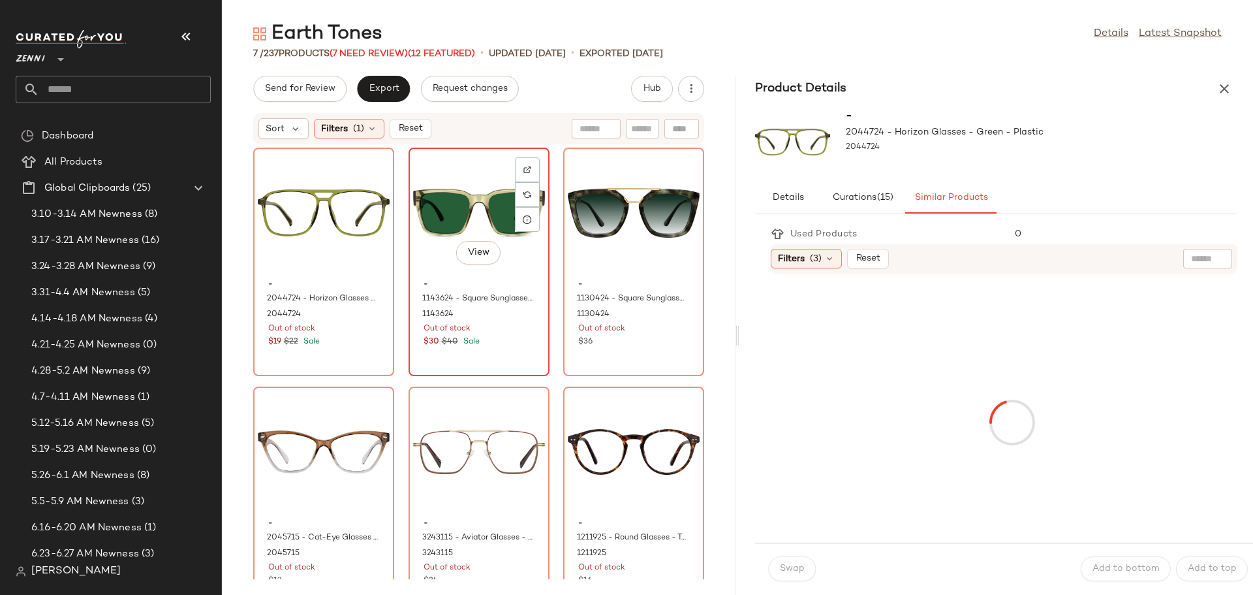
click at [545, 219] on div "View" at bounding box center [479, 212] width 132 height 121
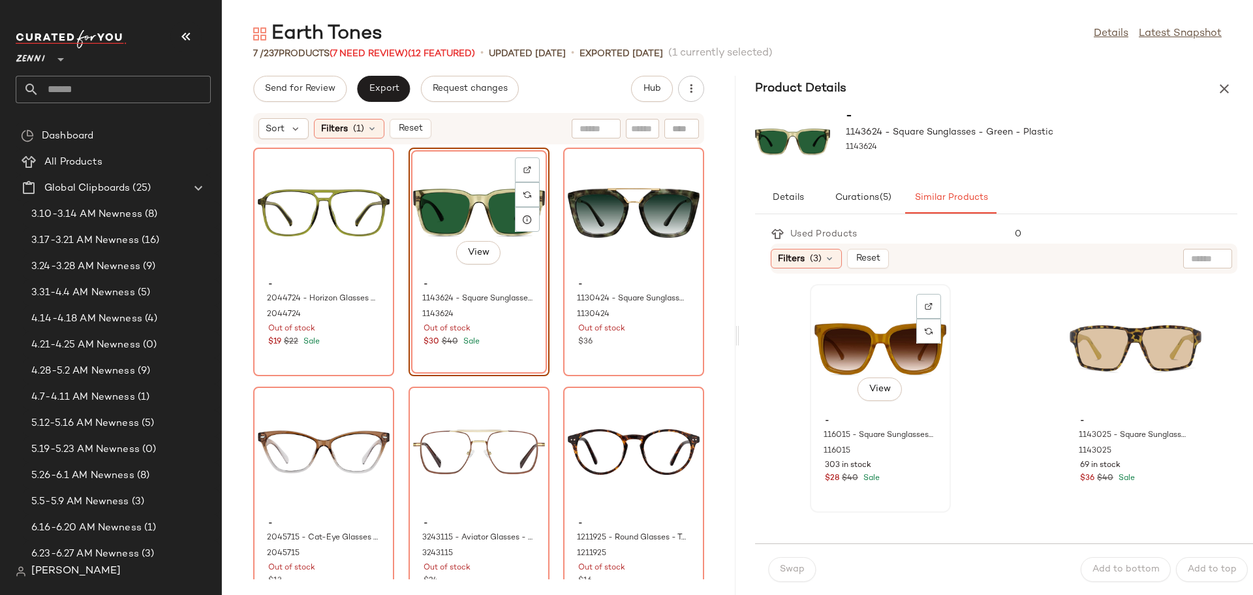
click at [839, 356] on div "View" at bounding box center [881, 349] width 132 height 121
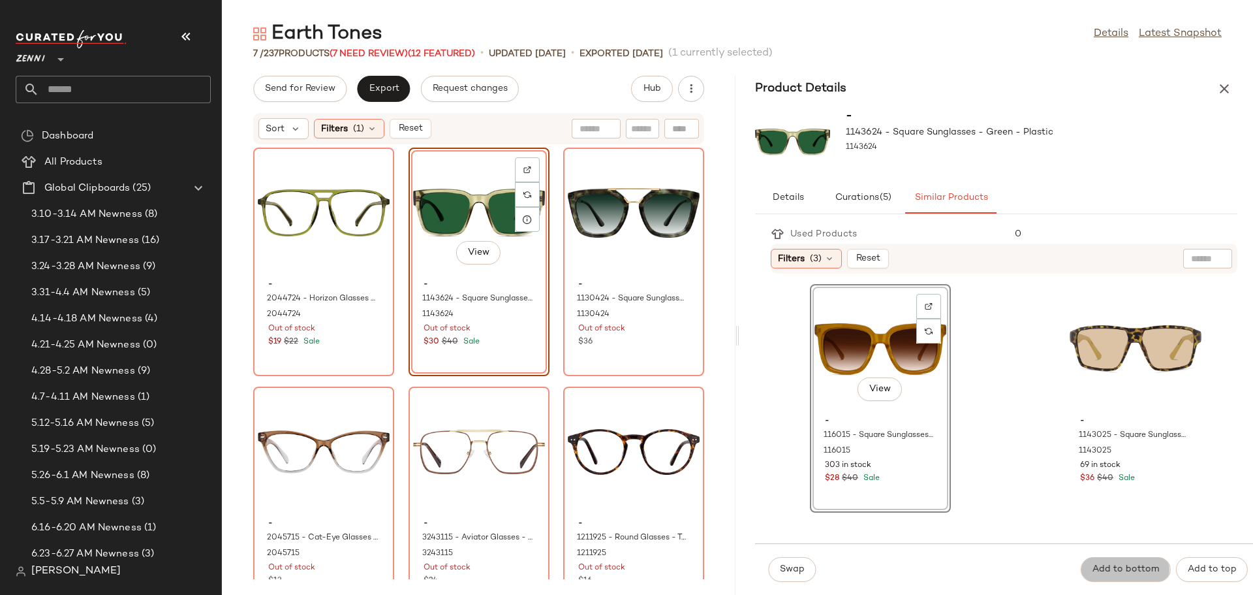
click at [1124, 569] on span "Add to bottom" at bounding box center [1126, 569] width 68 height 10
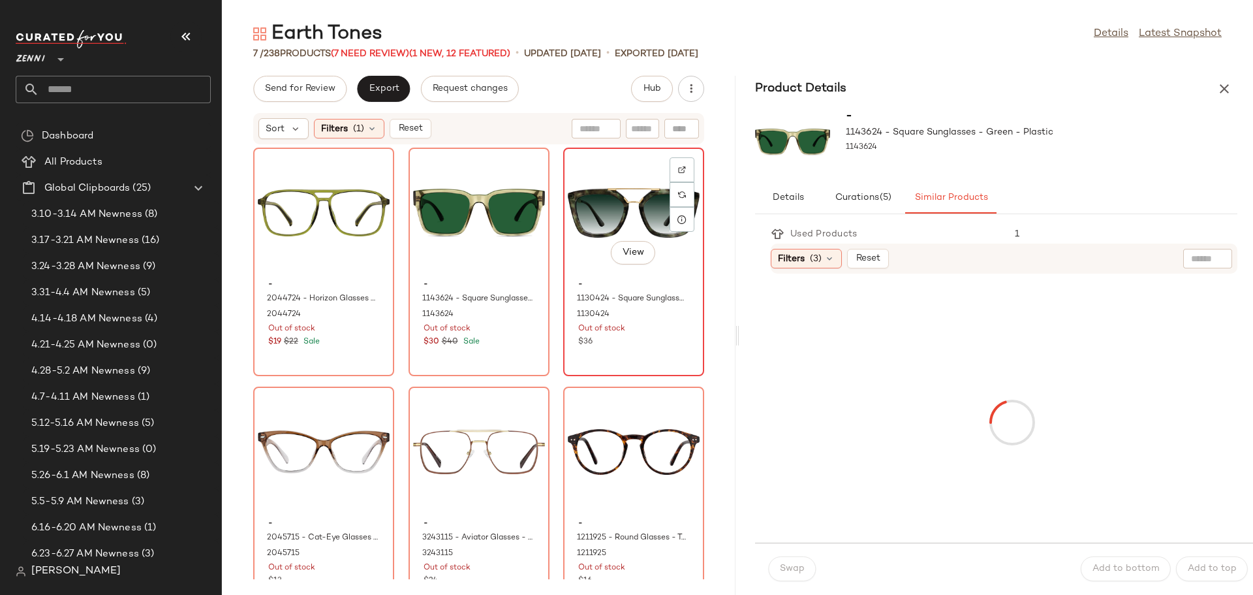
click at [568, 274] on div "View" at bounding box center [634, 212] width 132 height 121
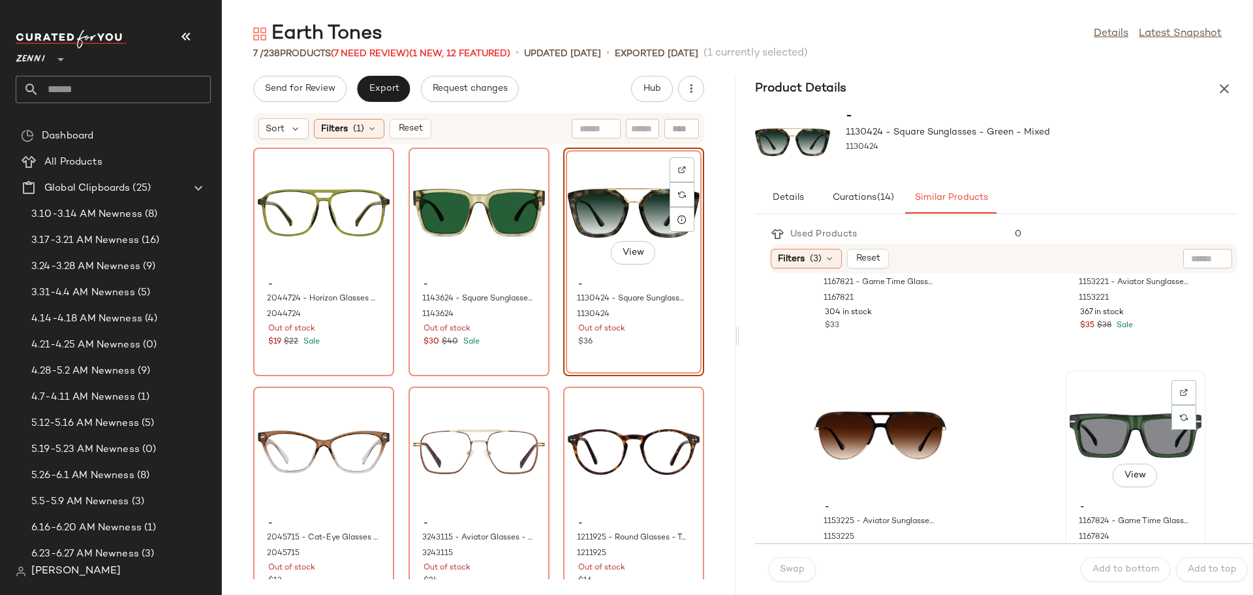
scroll to position [1413, 0]
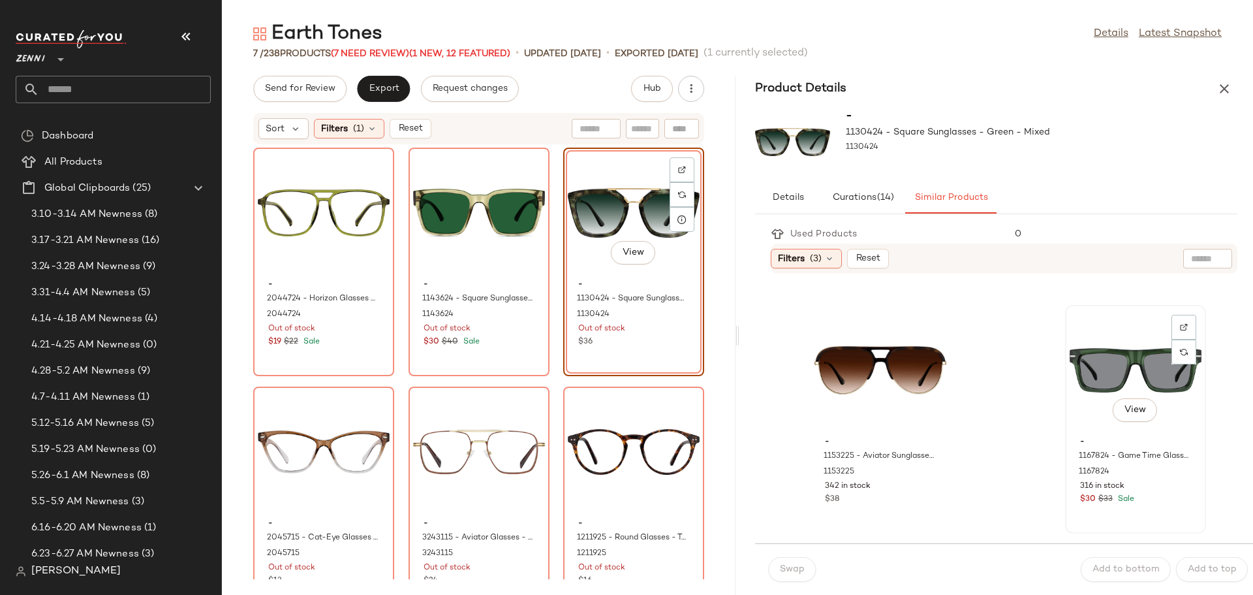
click at [1070, 358] on div "View" at bounding box center [1136, 369] width 132 height 121
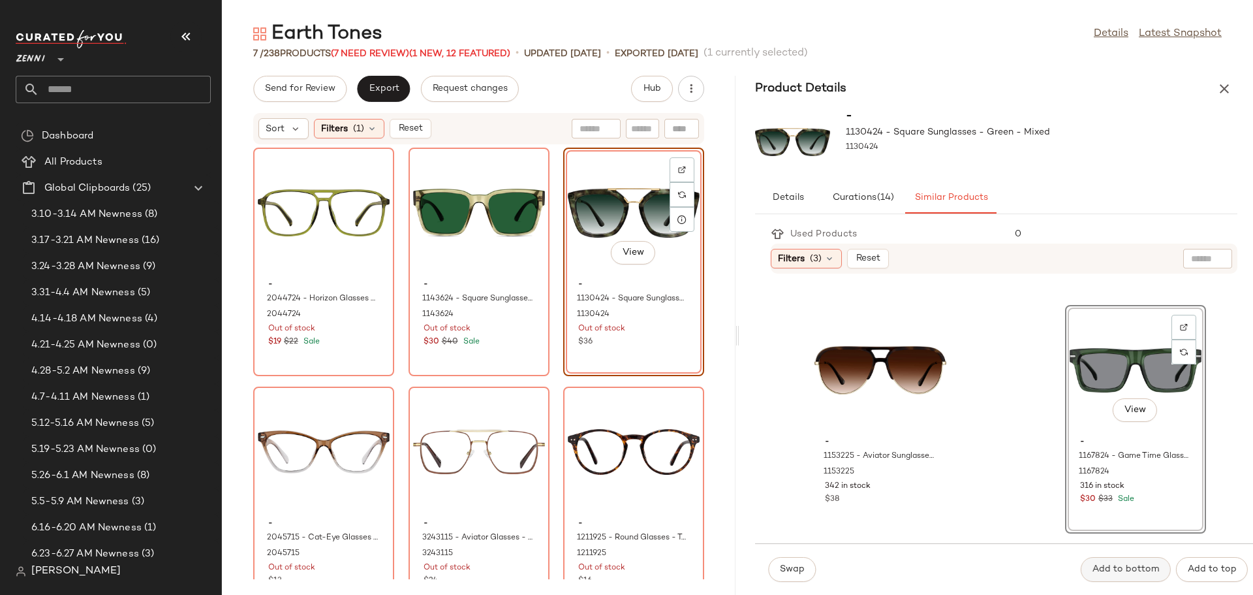
click at [1113, 563] on button "Add to bottom" at bounding box center [1126, 569] width 90 height 25
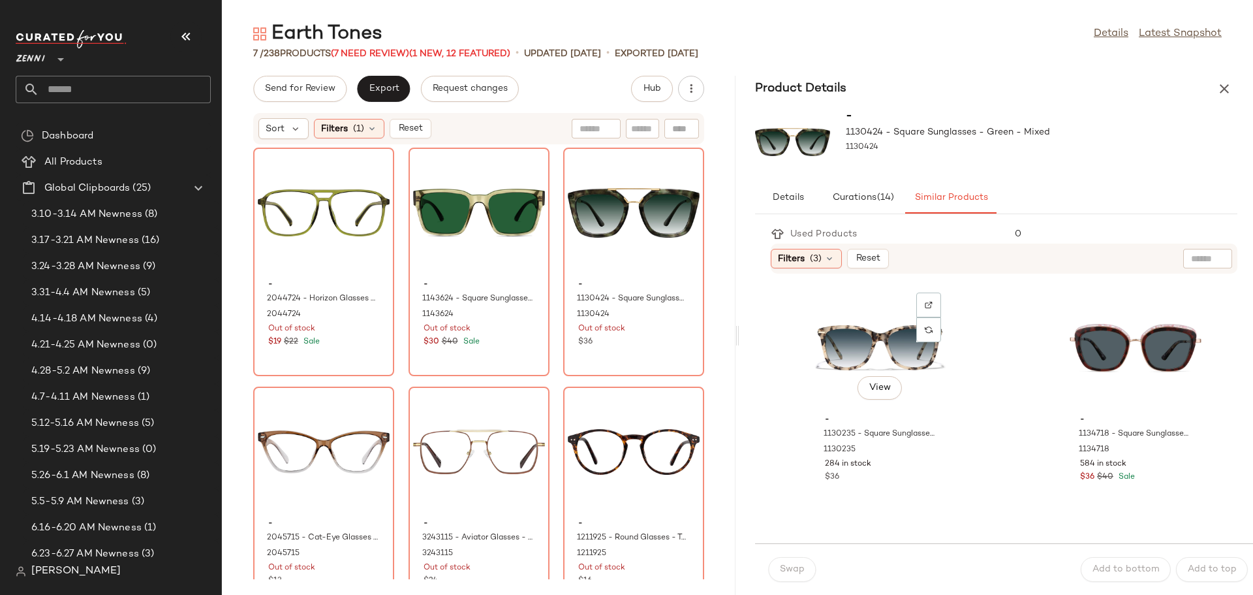
scroll to position [1804, 0]
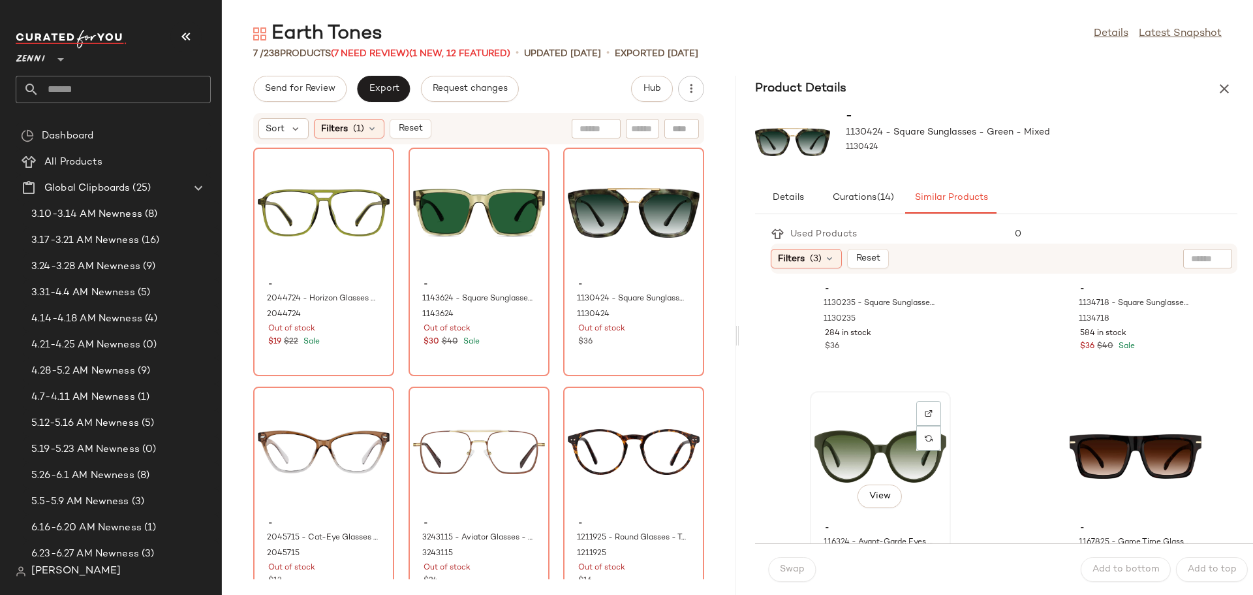
click at [871, 450] on div "View" at bounding box center [881, 456] width 132 height 121
click at [1112, 563] on button "Add to bottom" at bounding box center [1126, 569] width 90 height 25
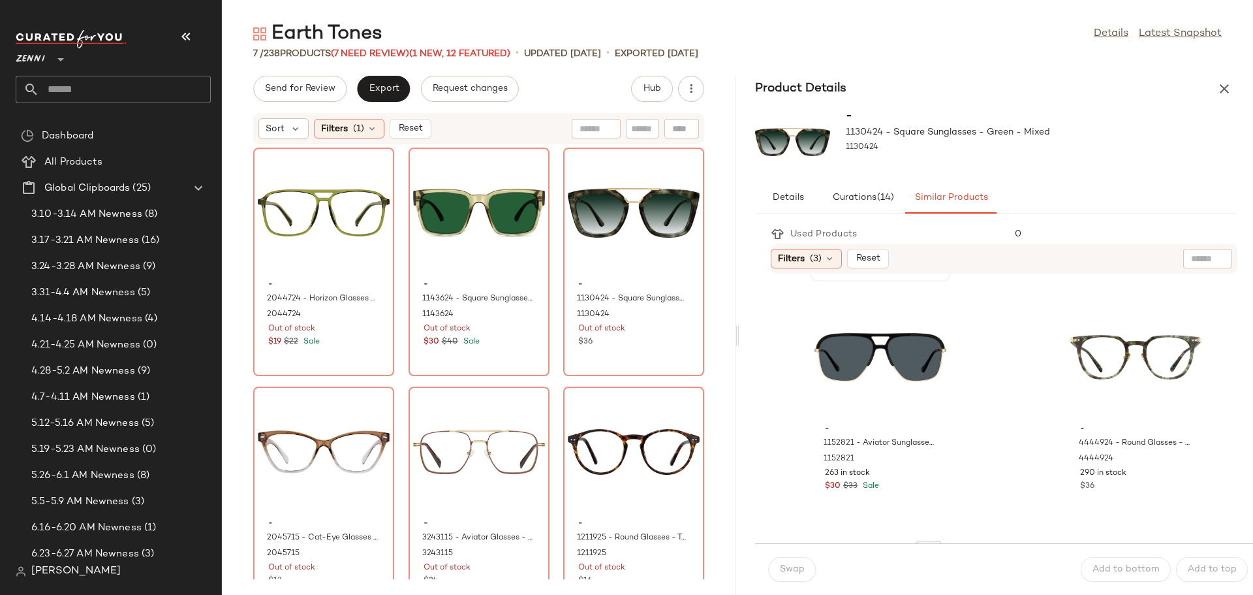
scroll to position [2131, 0]
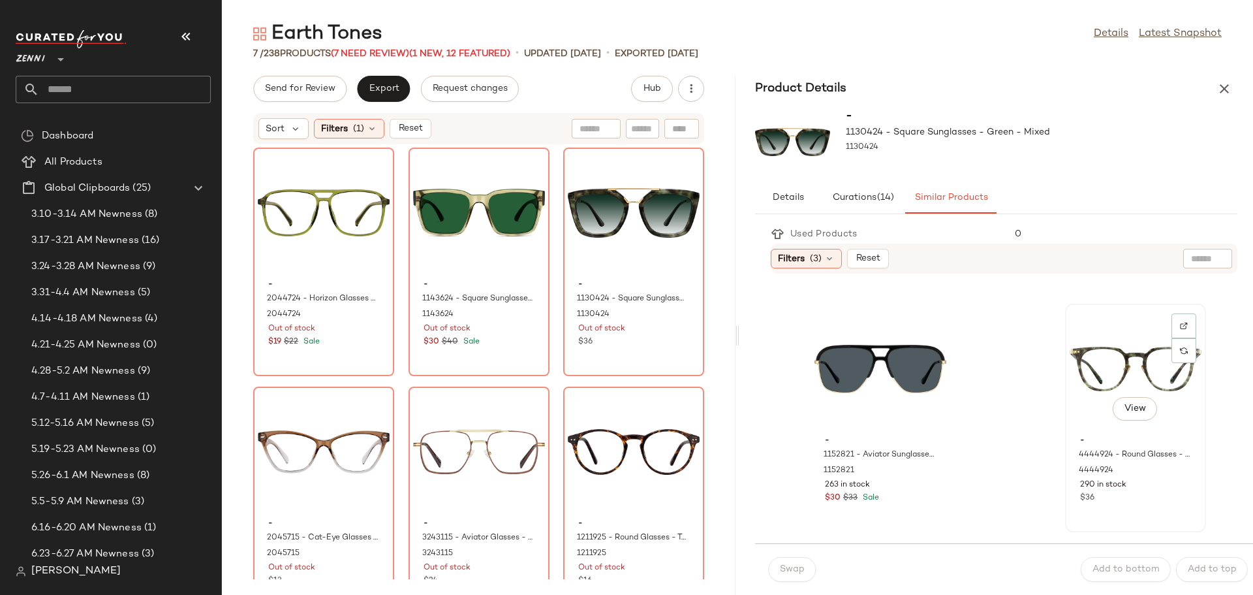
click at [1070, 360] on div "View" at bounding box center [1136, 368] width 132 height 121
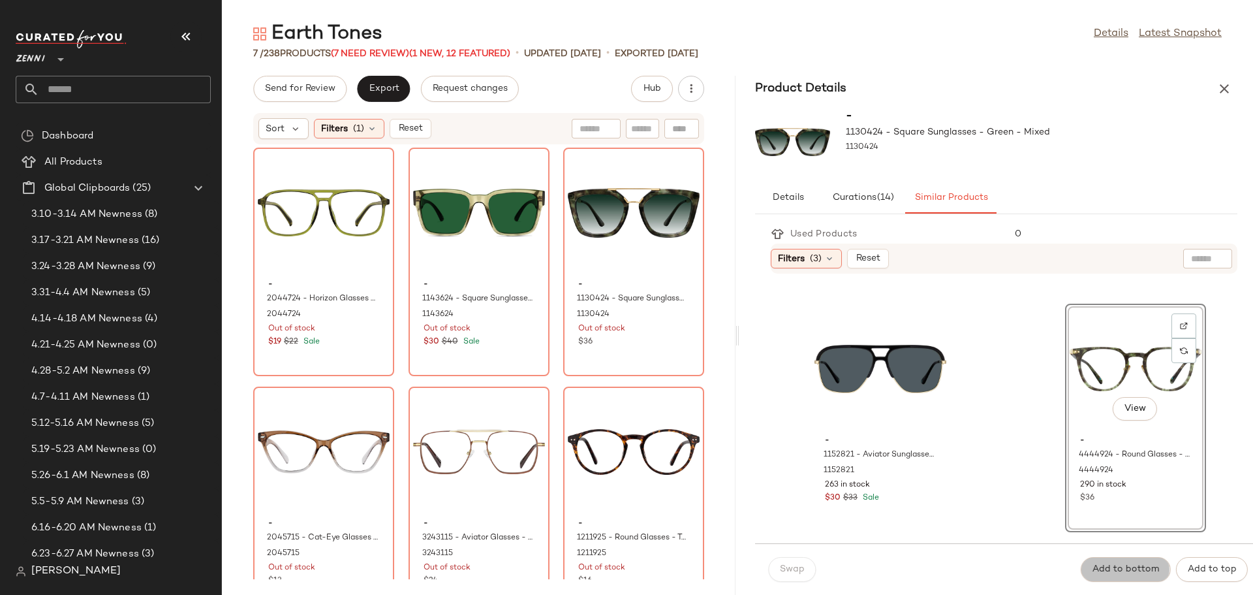
click at [1103, 571] on span "Add to bottom" at bounding box center [1126, 569] width 68 height 10
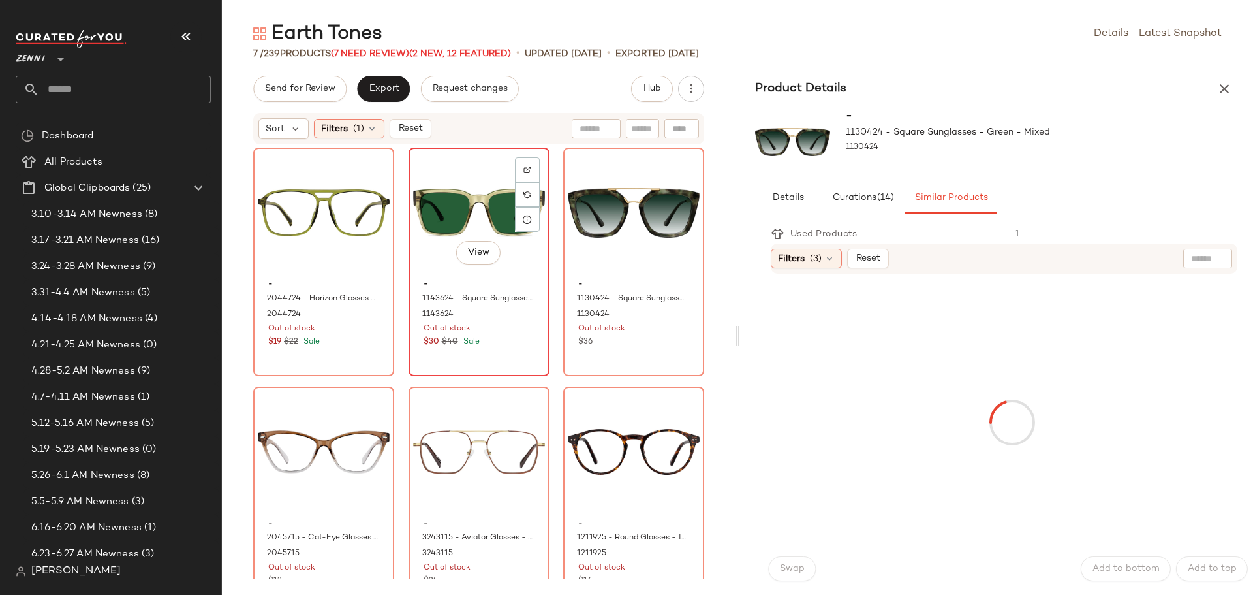
click at [545, 226] on div "View" at bounding box center [479, 212] width 132 height 121
click at [568, 274] on div "View" at bounding box center [634, 212] width 132 height 121
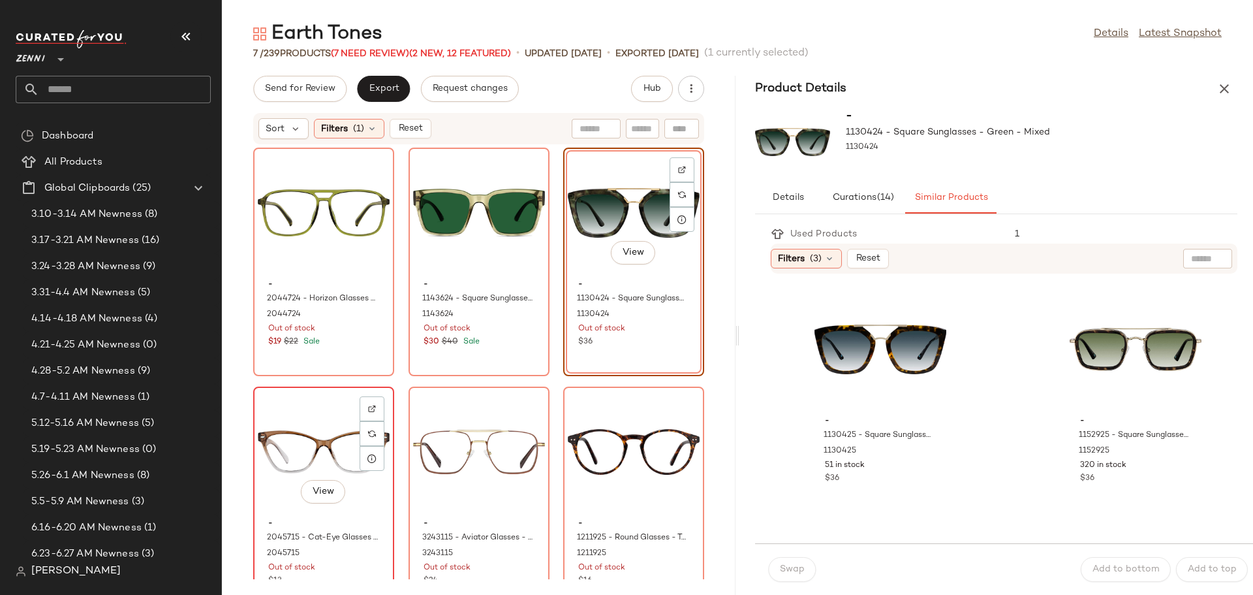
click at [390, 441] on div "View" at bounding box center [324, 451] width 132 height 121
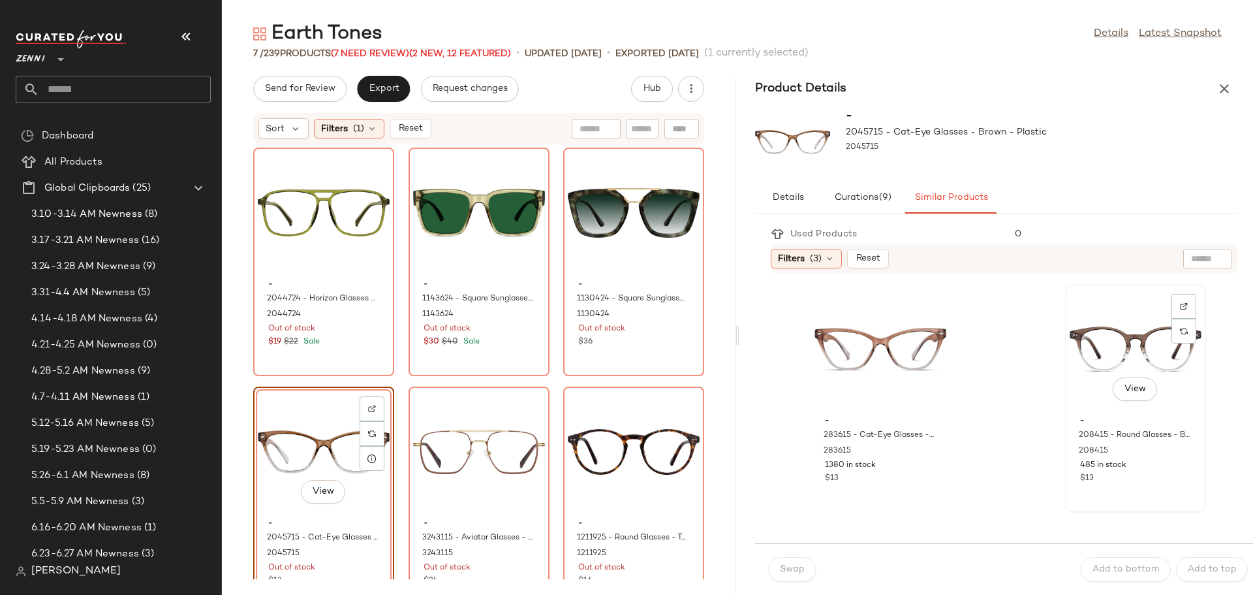
click at [1097, 337] on div "View" at bounding box center [1136, 349] width 132 height 121
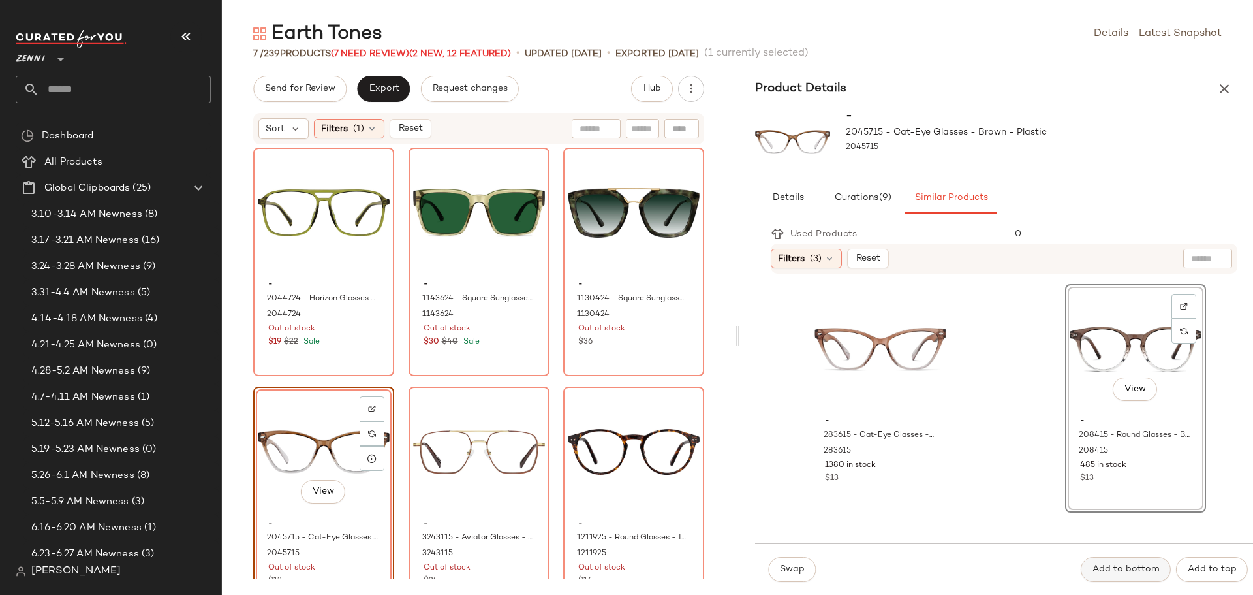
click at [1120, 574] on span "Add to bottom" at bounding box center [1126, 569] width 68 height 10
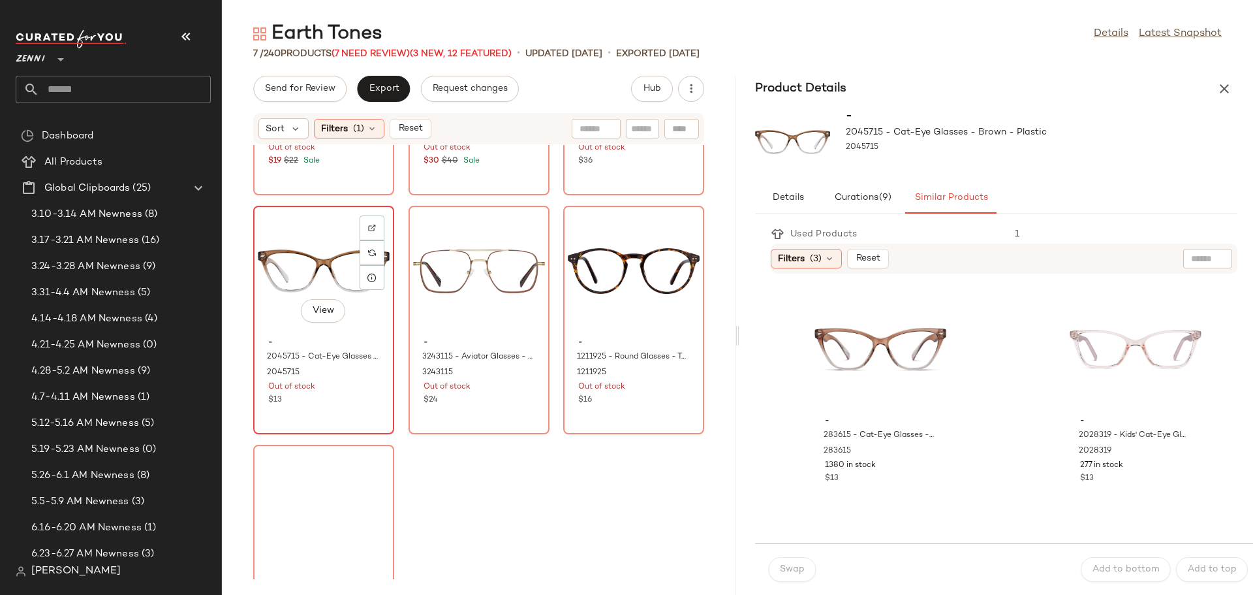
scroll to position [196, 0]
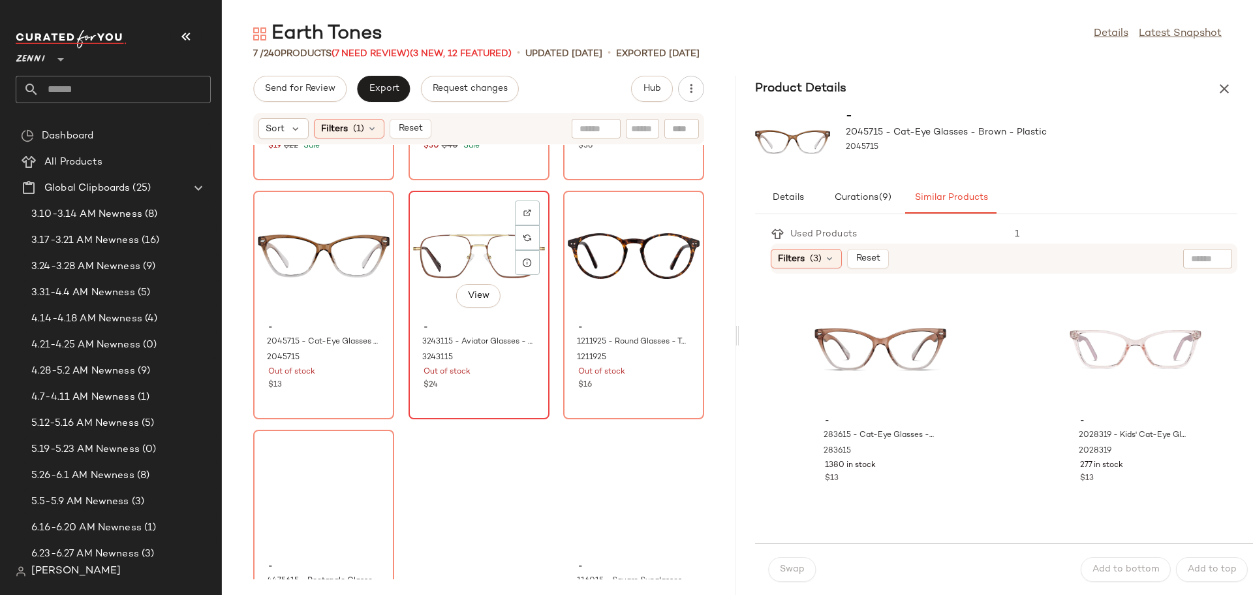
click at [413, 317] on div "View" at bounding box center [479, 255] width 132 height 121
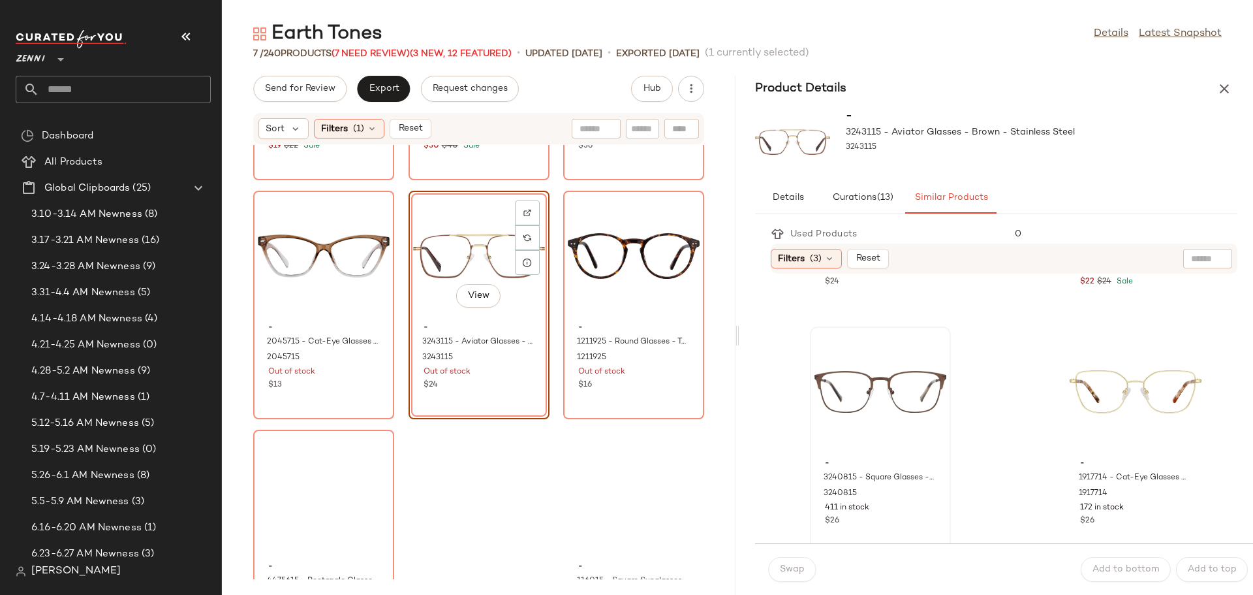
scroll to position [457, 0]
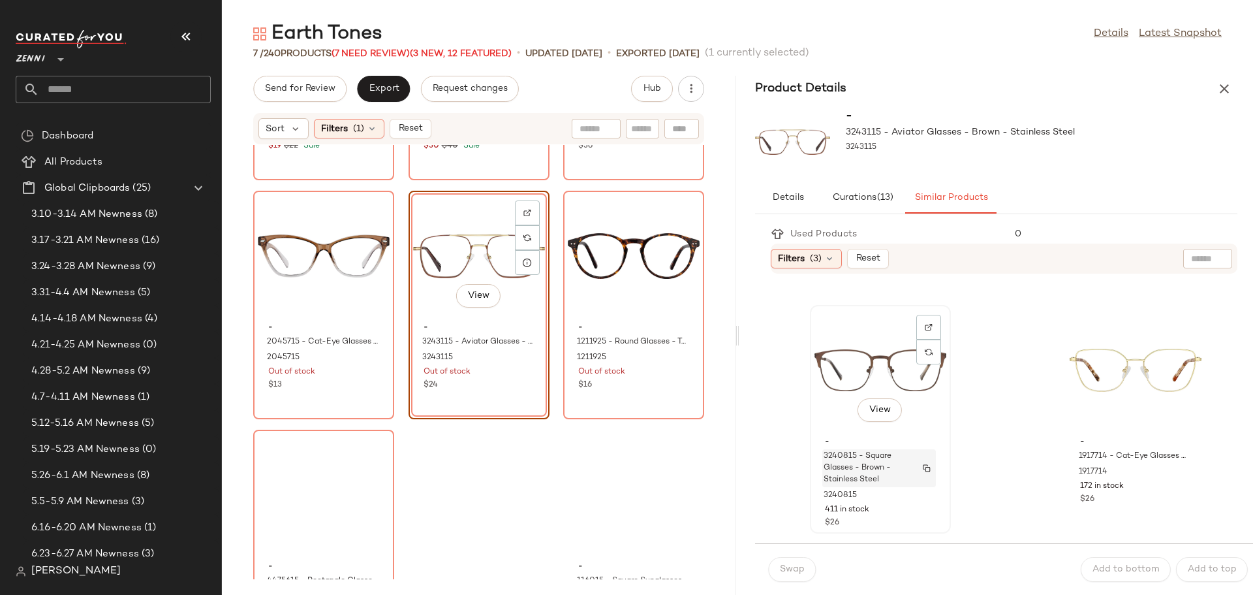
click at [832, 472] on span "3240815 - Square Glasses - Brown - Stainless Steel" at bounding box center [867, 467] width 86 height 35
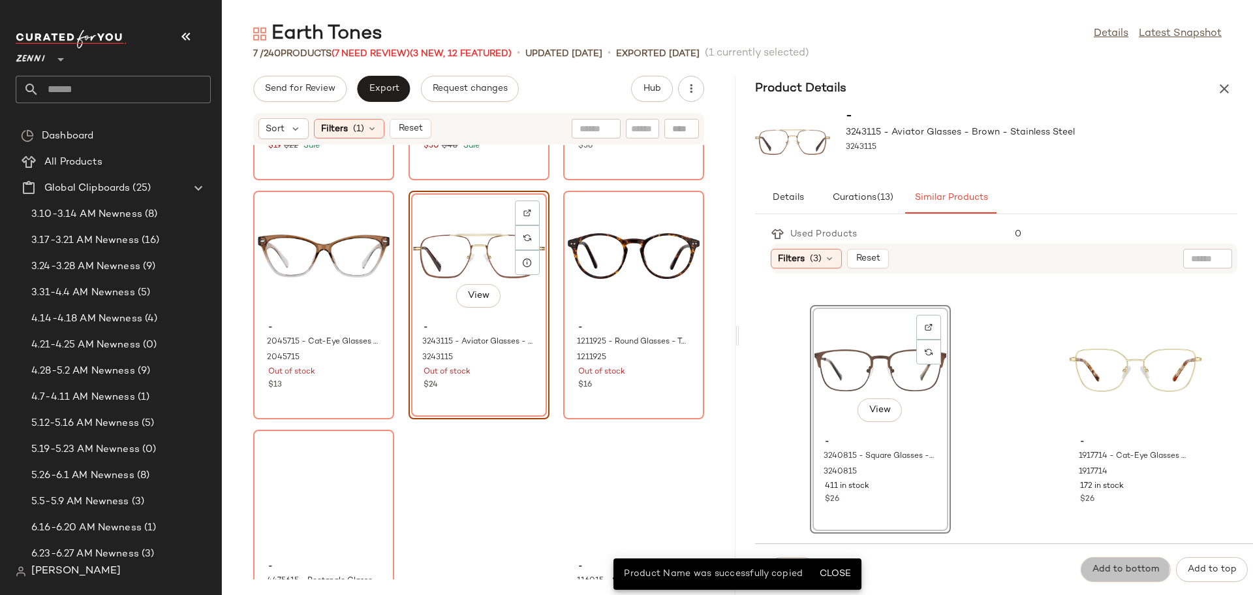
click at [1118, 562] on button "Add to bottom" at bounding box center [1126, 569] width 90 height 25
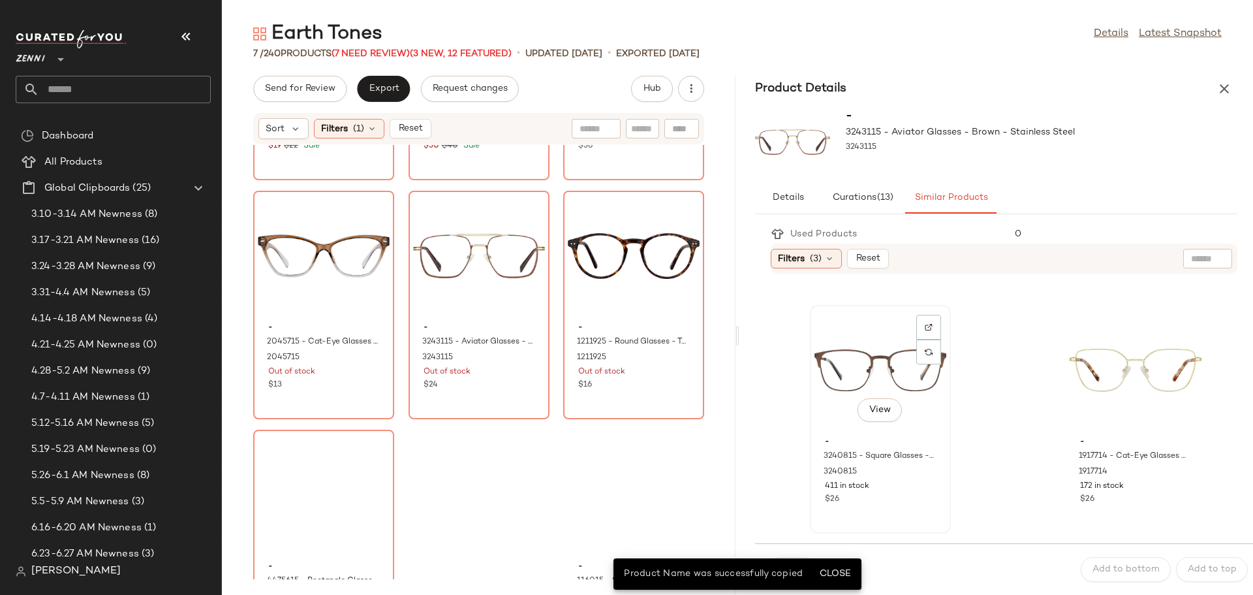
click at [878, 350] on div "View" at bounding box center [881, 369] width 132 height 121
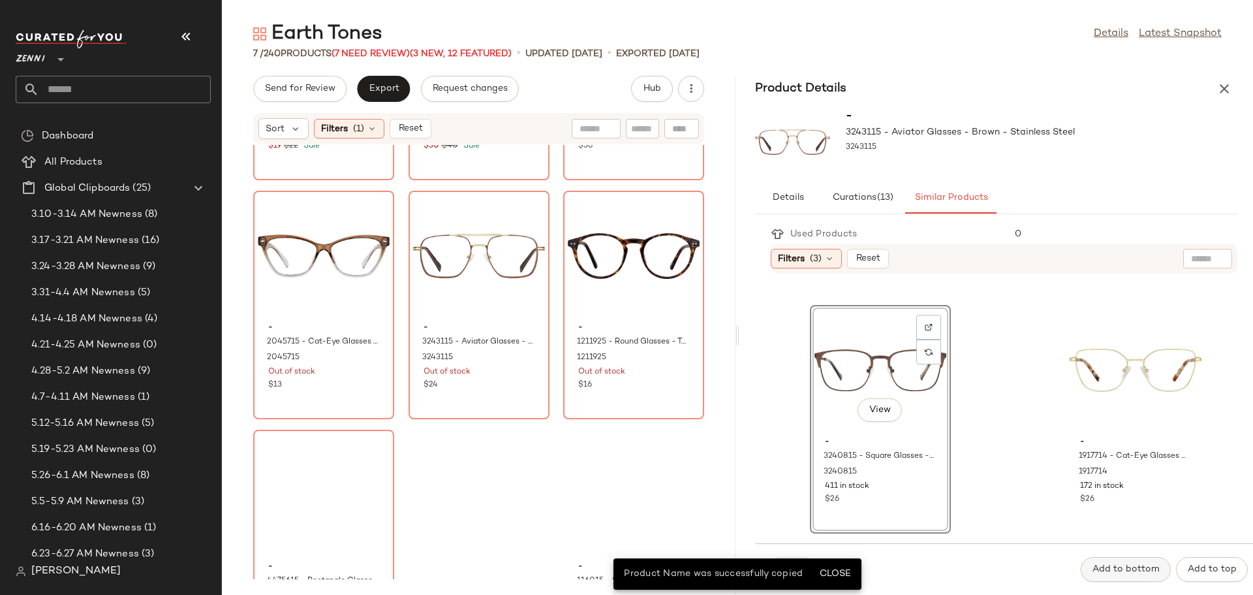
click at [1124, 571] on span "Add to bottom" at bounding box center [1126, 569] width 68 height 10
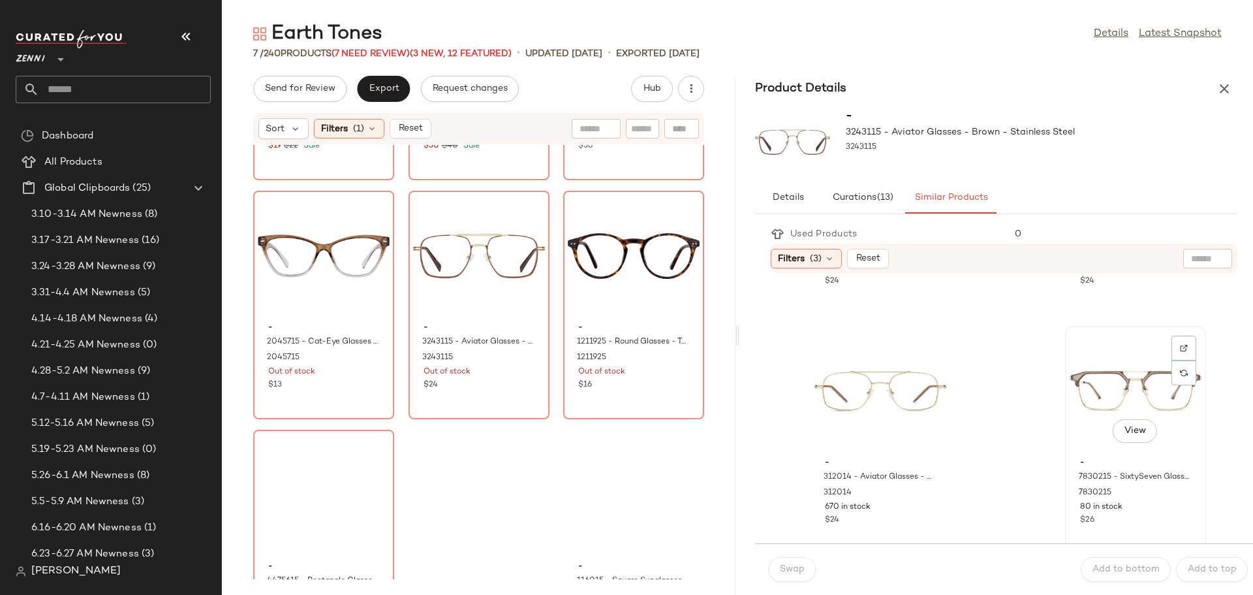
scroll to position [979, 0]
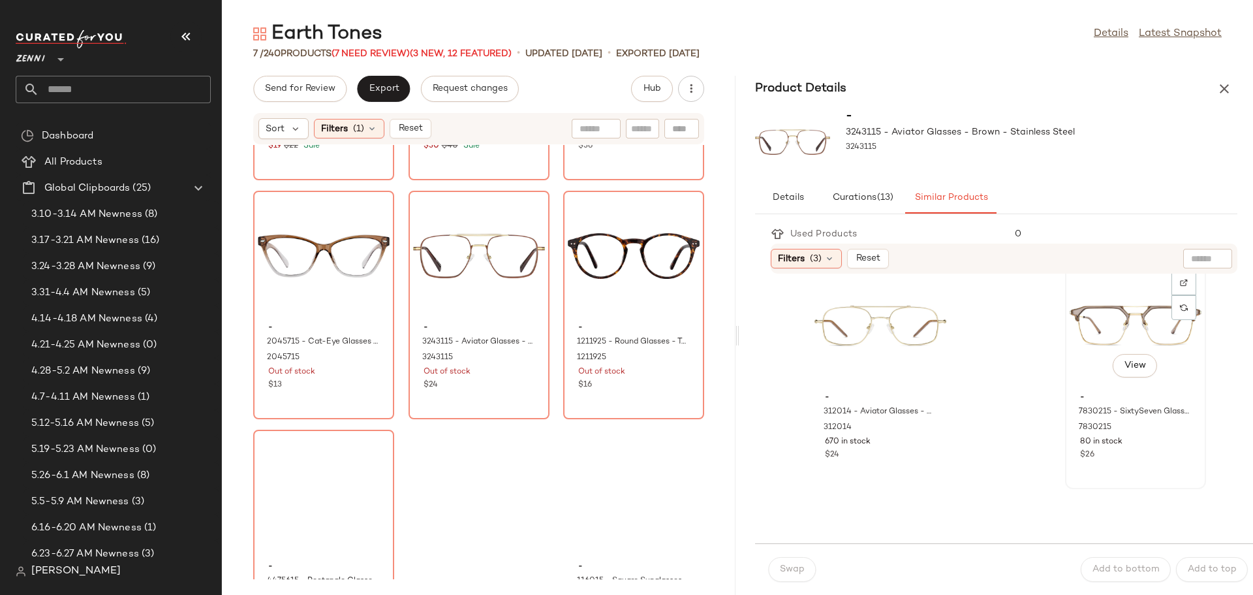
click at [1083, 403] on div "- 7830215 - SixtySeven Glasses - Brown - Mixed 7830215 80 in stock $26" at bounding box center [1136, 424] width 132 height 76
click at [1121, 564] on span "Add to bottom" at bounding box center [1126, 569] width 68 height 10
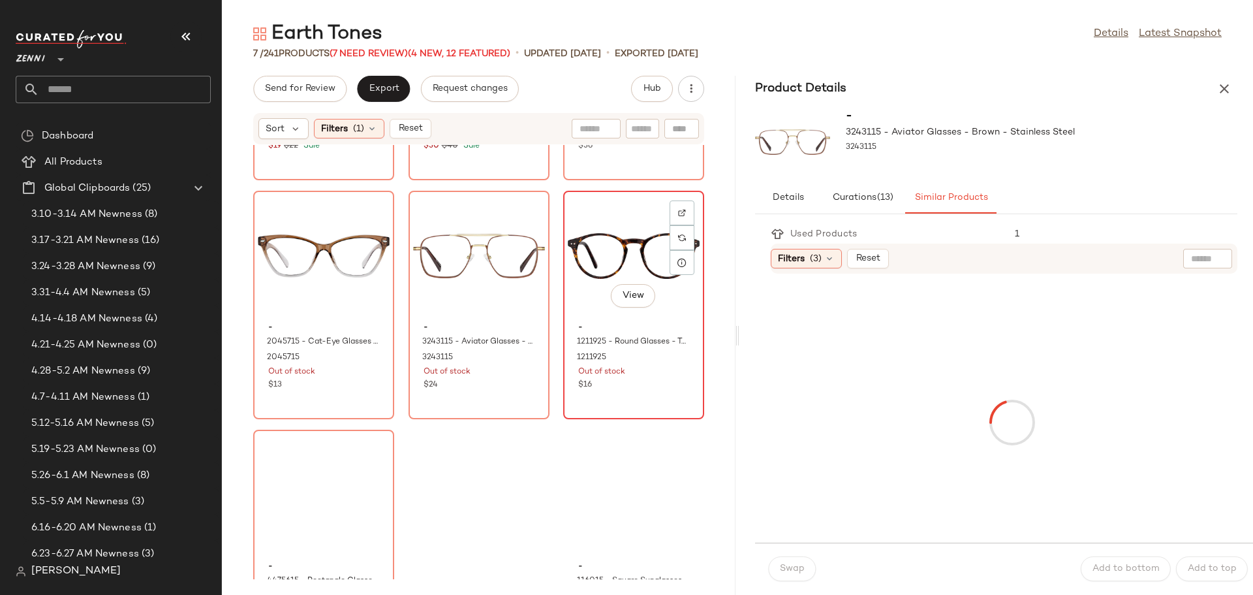
click at [588, 317] on div "View" at bounding box center [634, 255] width 132 height 121
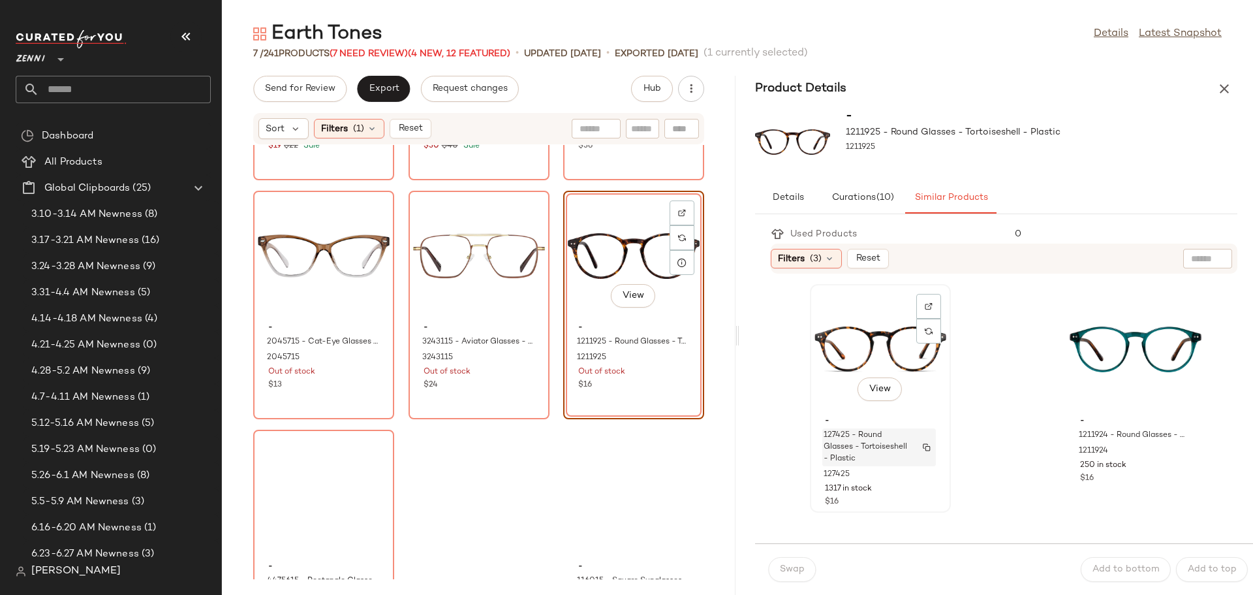
click at [868, 450] on span "127425 - Round Glasses - Tortoiseshell - Plastic" at bounding box center [867, 447] width 86 height 35
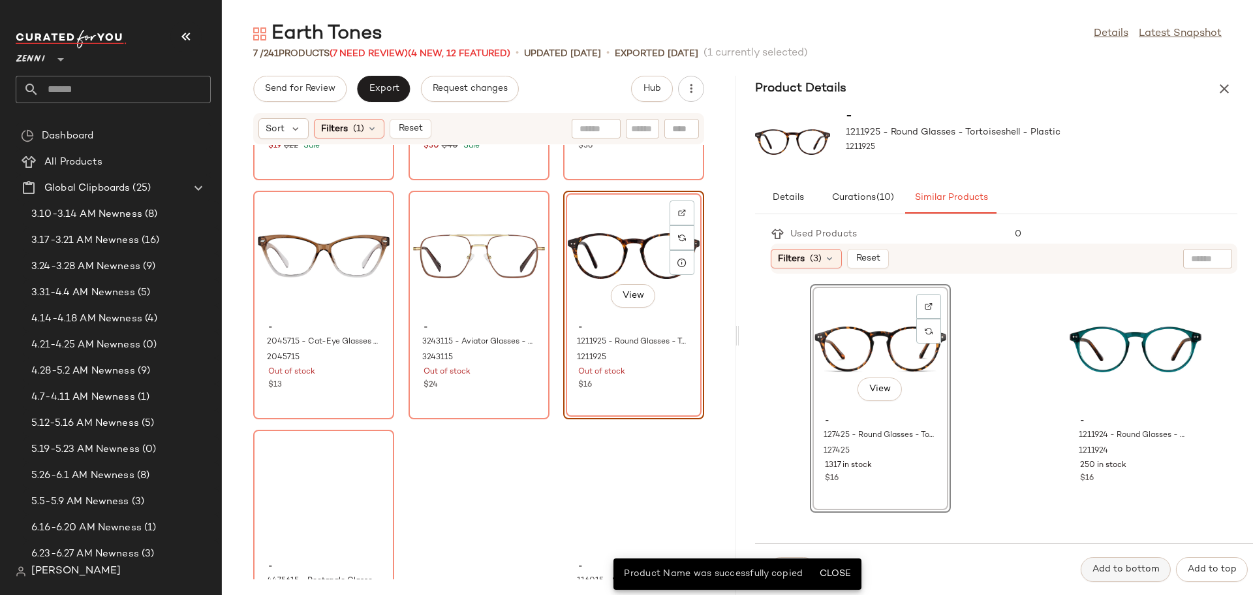
click at [1109, 561] on button "Add to bottom" at bounding box center [1126, 569] width 90 height 25
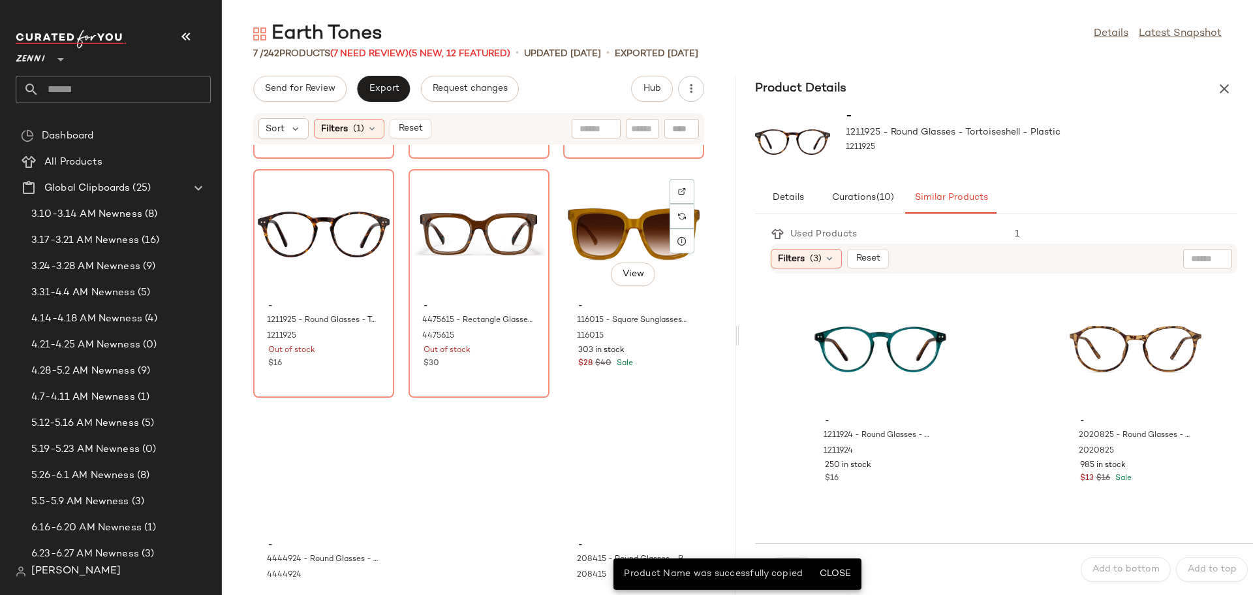
scroll to position [467, 0]
click at [413, 294] on div "View" at bounding box center [479, 233] width 132 height 121
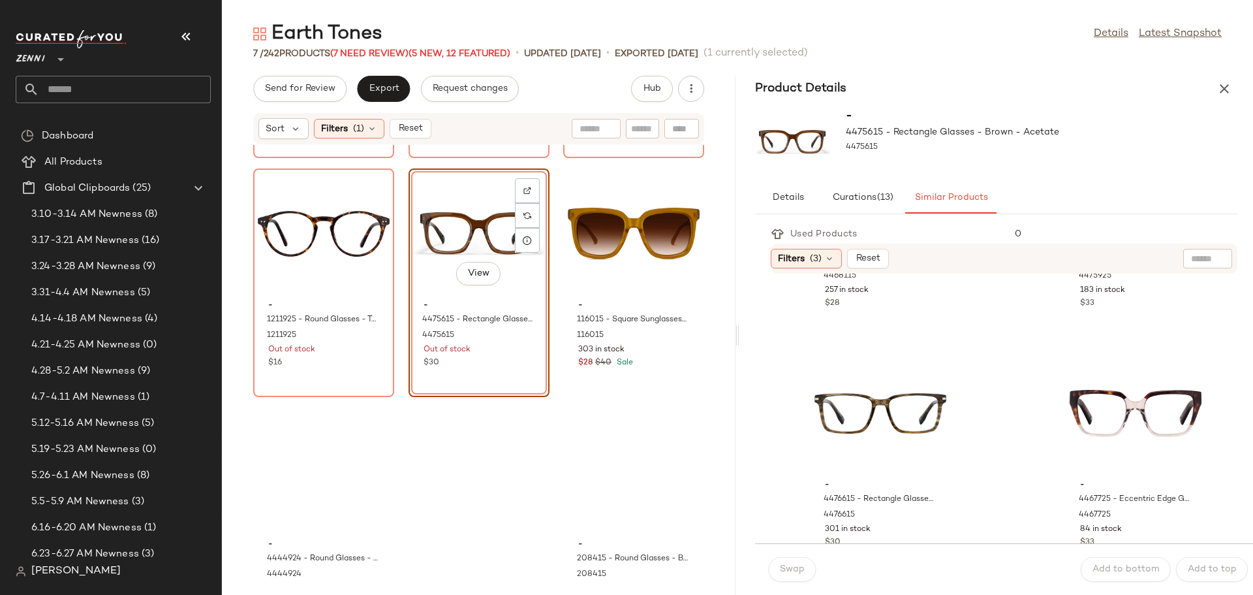
scroll to position [718, 0]
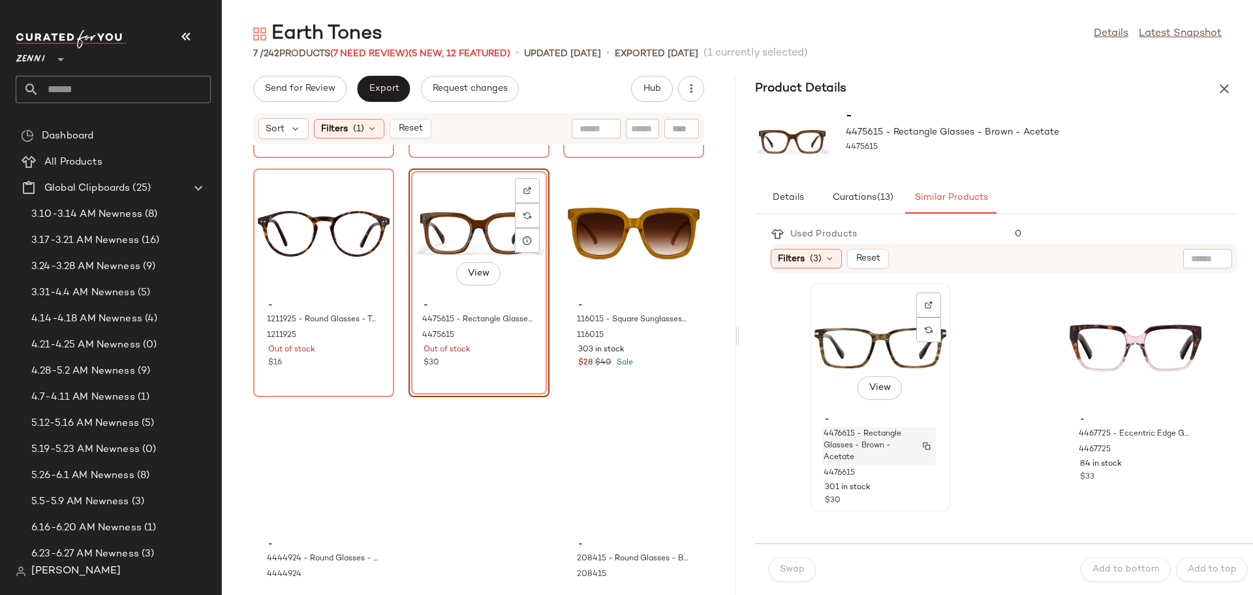
click at [875, 434] on span "4476615 - Rectangle Glasses - Brown - Acetate" at bounding box center [867, 445] width 86 height 35
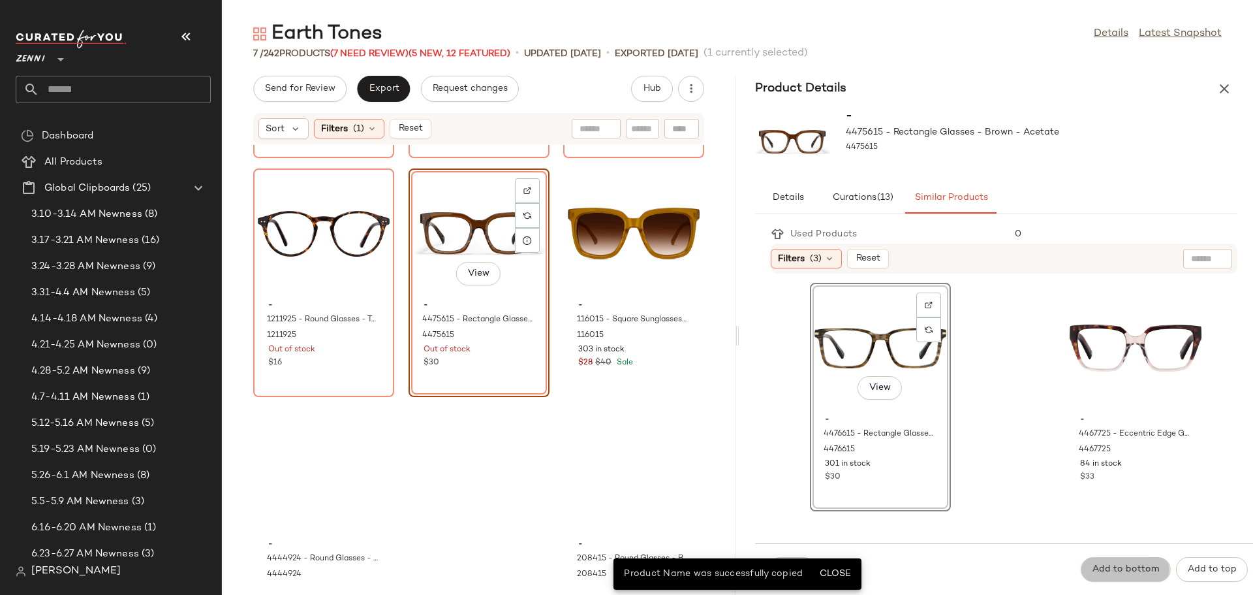
click at [1126, 569] on span "Add to bottom" at bounding box center [1126, 569] width 68 height 10
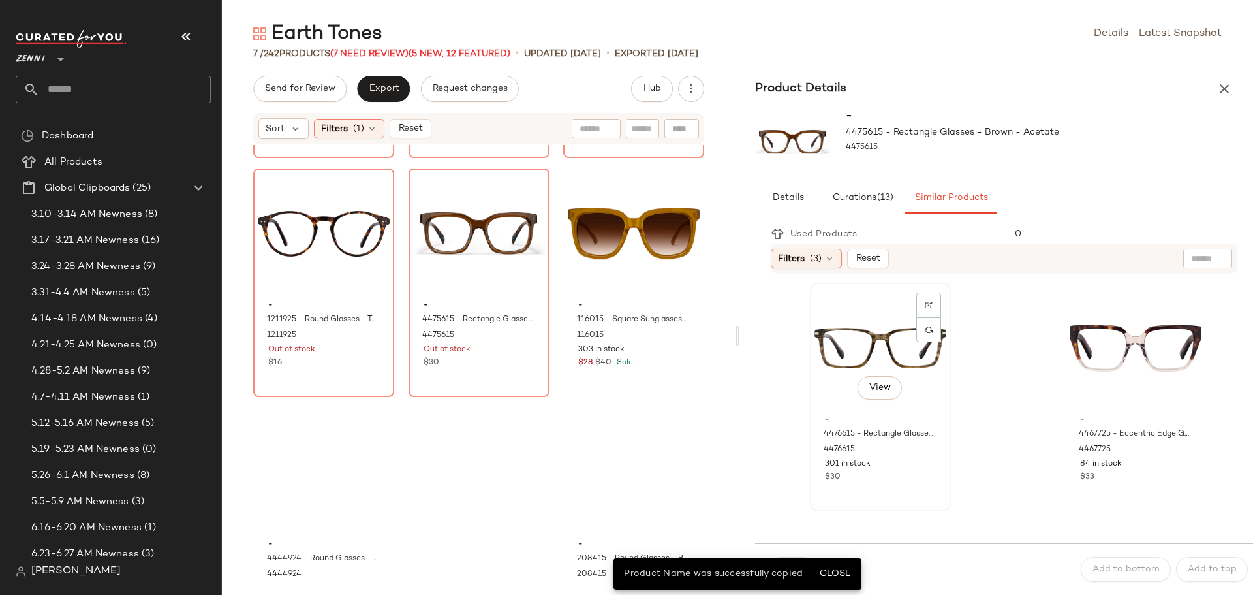
click at [872, 347] on div "View" at bounding box center [881, 347] width 132 height 121
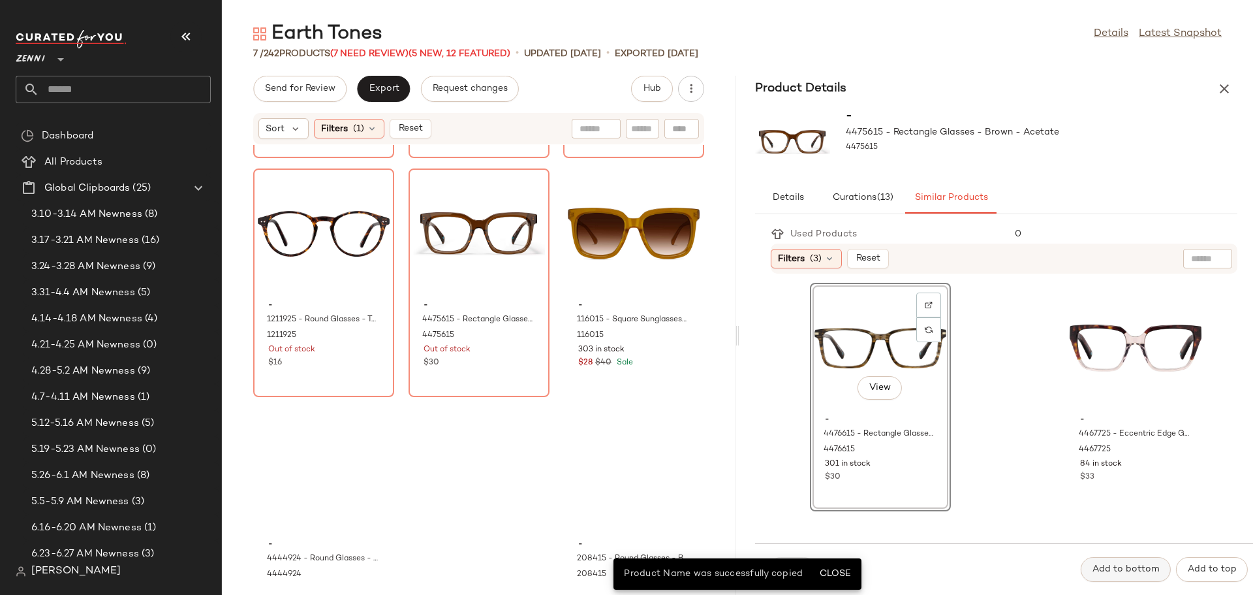
click at [1122, 569] on span "Add to bottom" at bounding box center [1126, 569] width 68 height 10
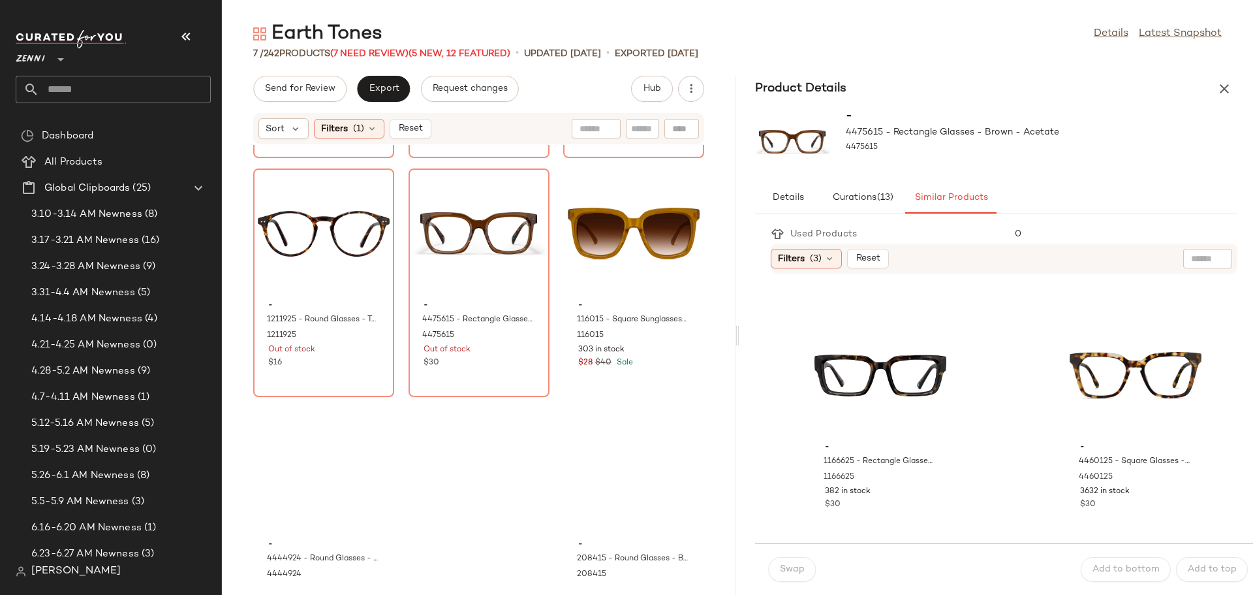
scroll to position [1436, 0]
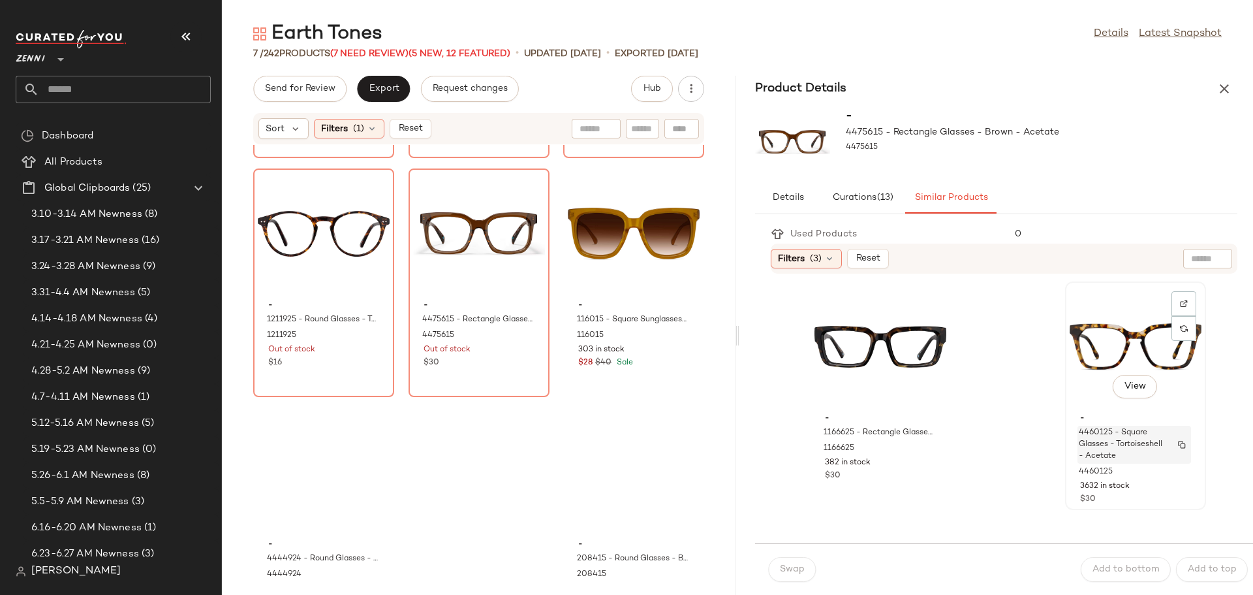
click at [1079, 433] on span "4460125 - Square Glasses - Tortoiseshell - Acetate" at bounding box center [1122, 444] width 86 height 35
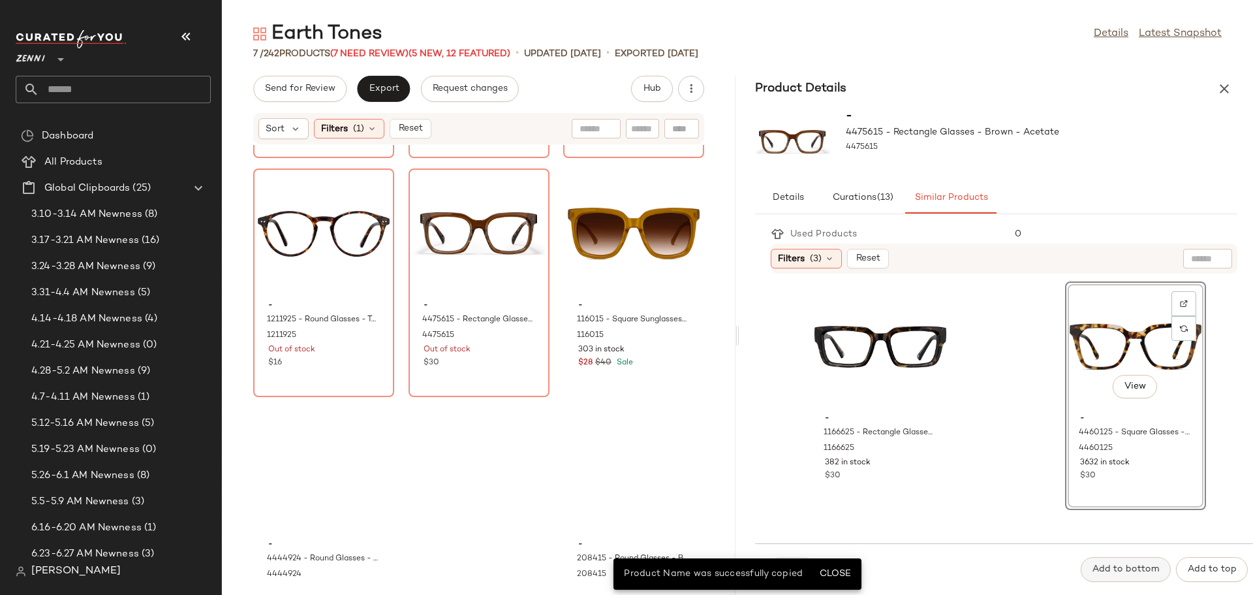
click at [1115, 562] on button "Add to bottom" at bounding box center [1126, 569] width 90 height 25
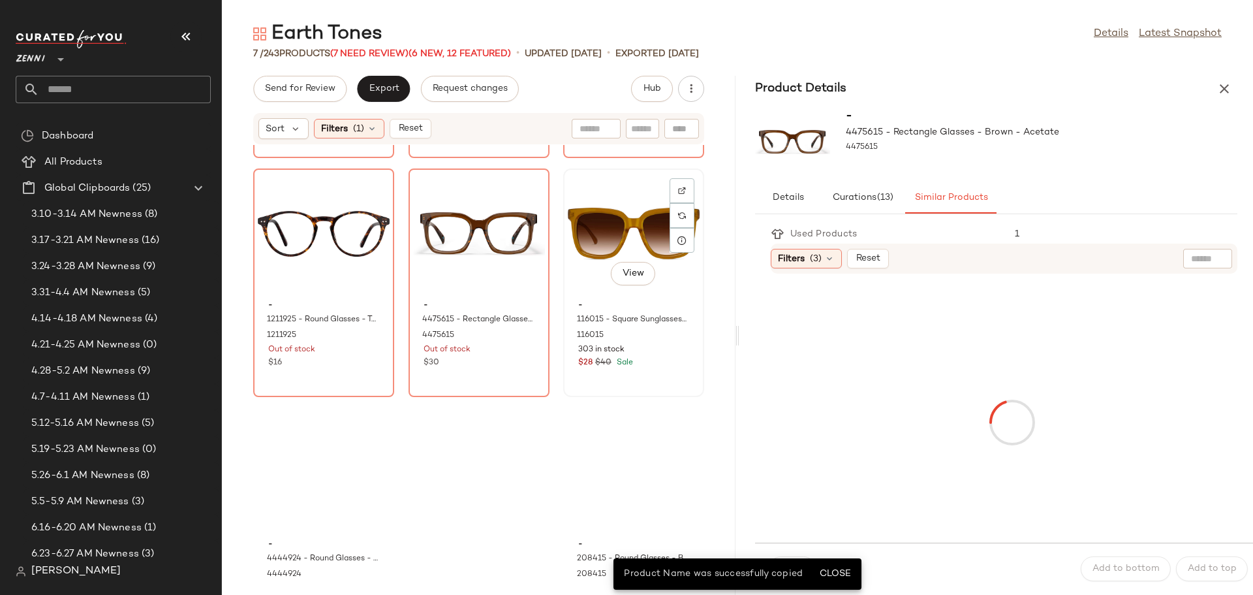
click at [618, 294] on div "View" at bounding box center [634, 233] width 132 height 121
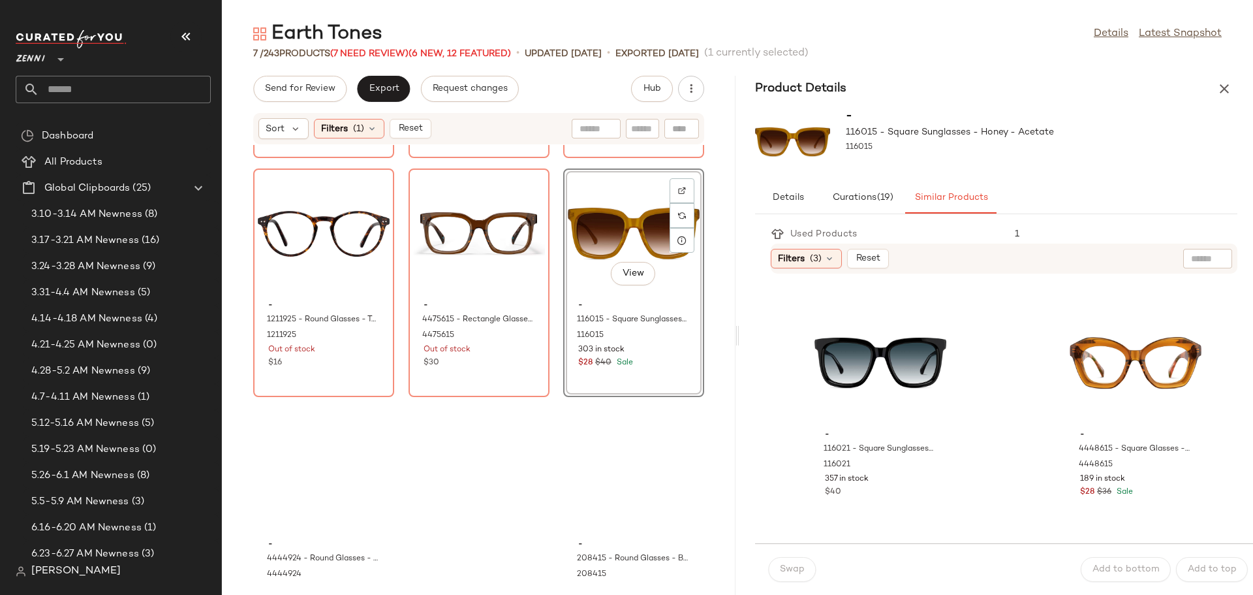
scroll to position [718, 0]
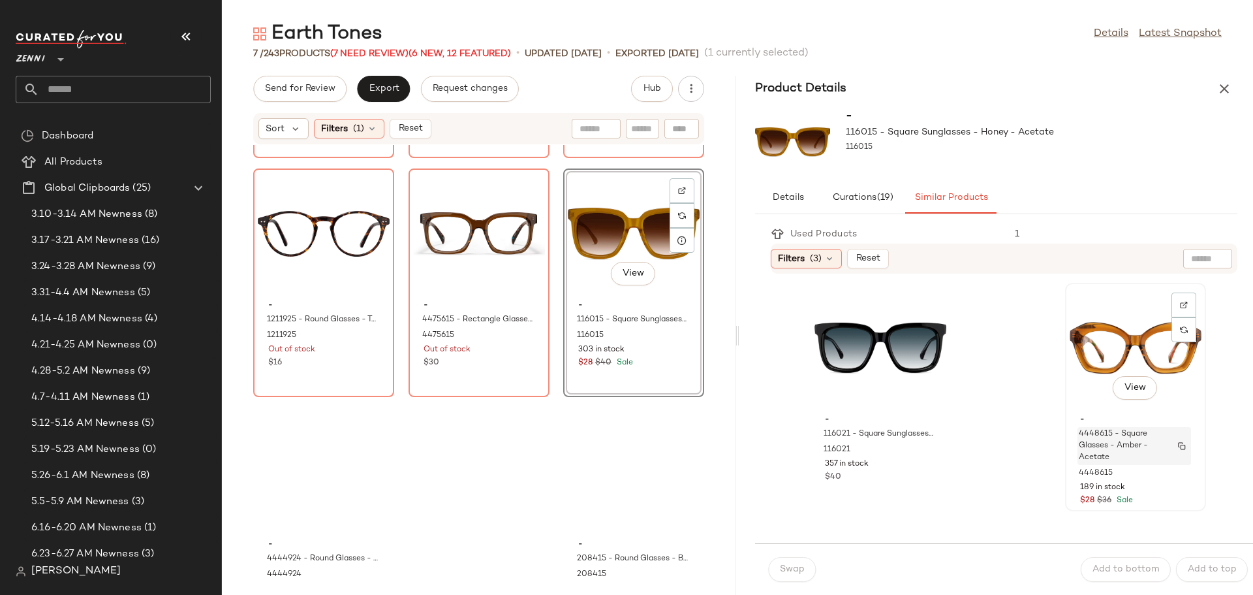
click at [1110, 443] on span "4448615 - Square Glasses - Amber - Acetate" at bounding box center [1122, 445] width 86 height 35
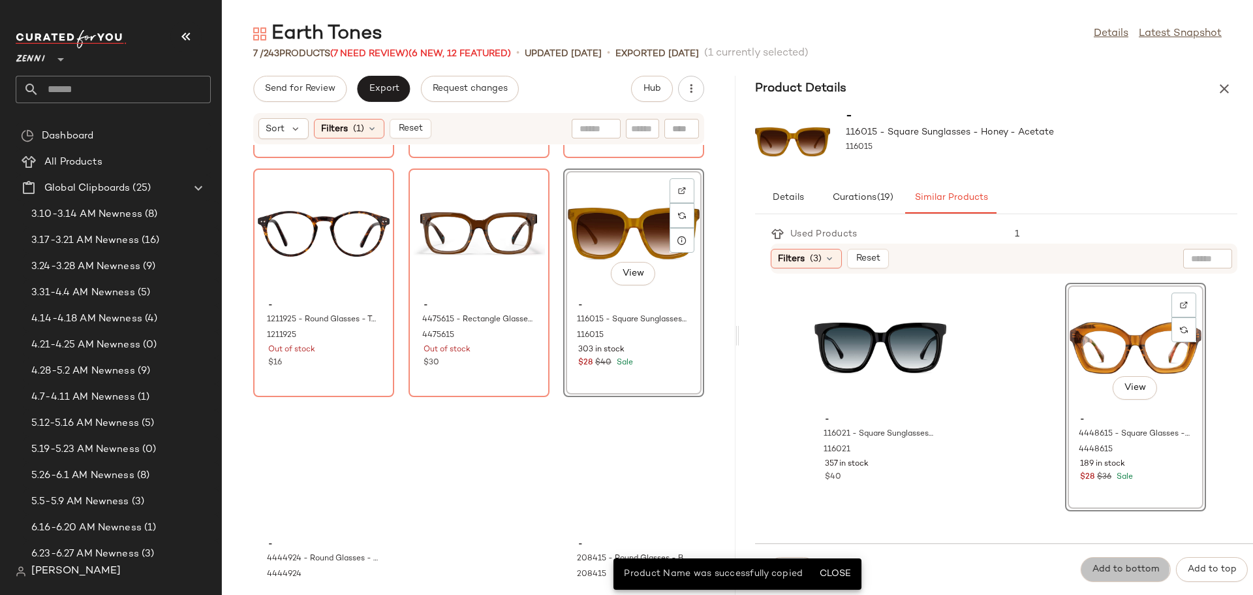
click at [1124, 565] on span "Add to bottom" at bounding box center [1126, 569] width 68 height 10
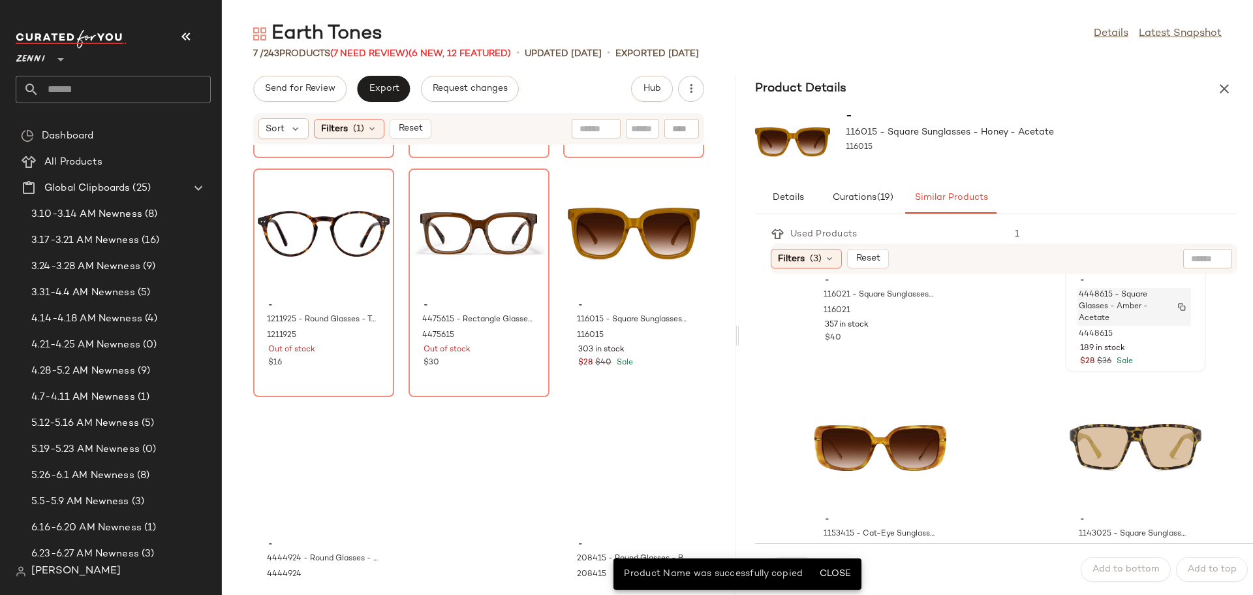
scroll to position [914, 0]
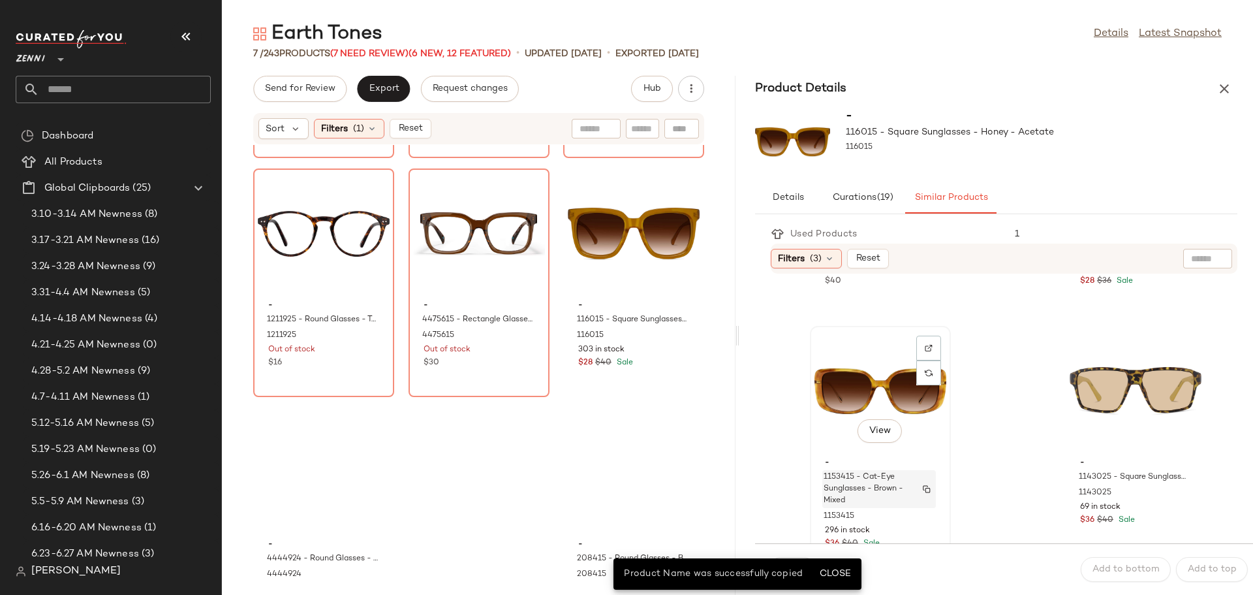
click at [859, 480] on span "1153415 - Cat-Eye Sunglasses - Brown - Mixed" at bounding box center [867, 488] width 86 height 35
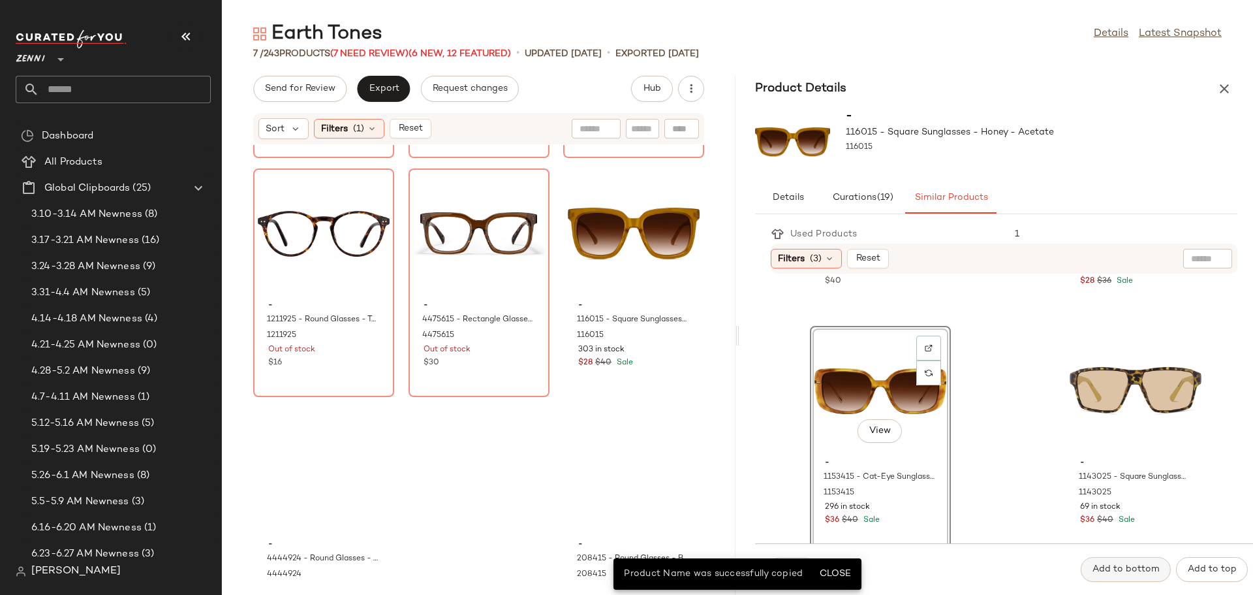
click at [1121, 570] on span "Add to bottom" at bounding box center [1126, 569] width 68 height 10
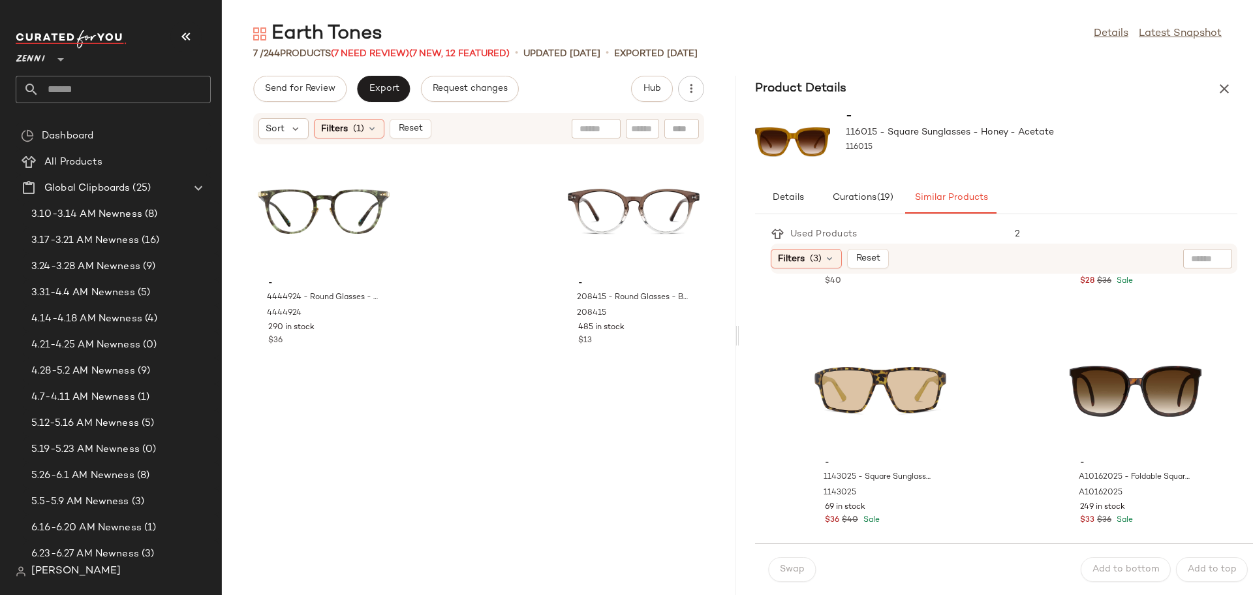
scroll to position [0, 0]
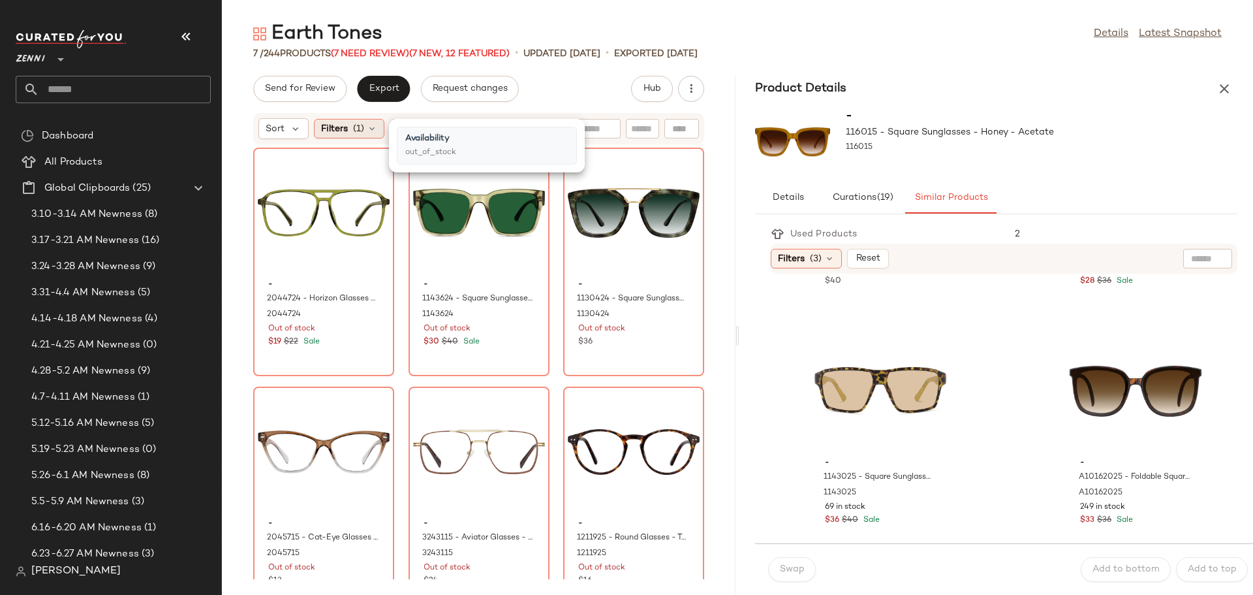
click at [373, 126] on icon at bounding box center [372, 128] width 10 height 10
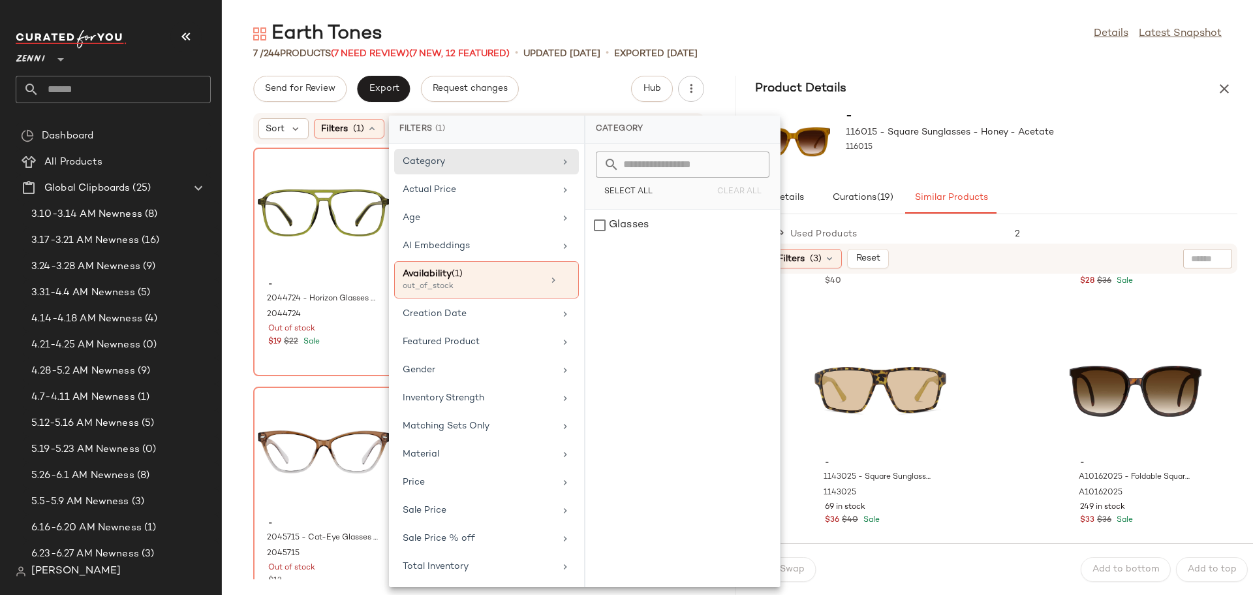
click at [557, 91] on div "Send for Review Export Request changes Hub" at bounding box center [478, 89] width 451 height 26
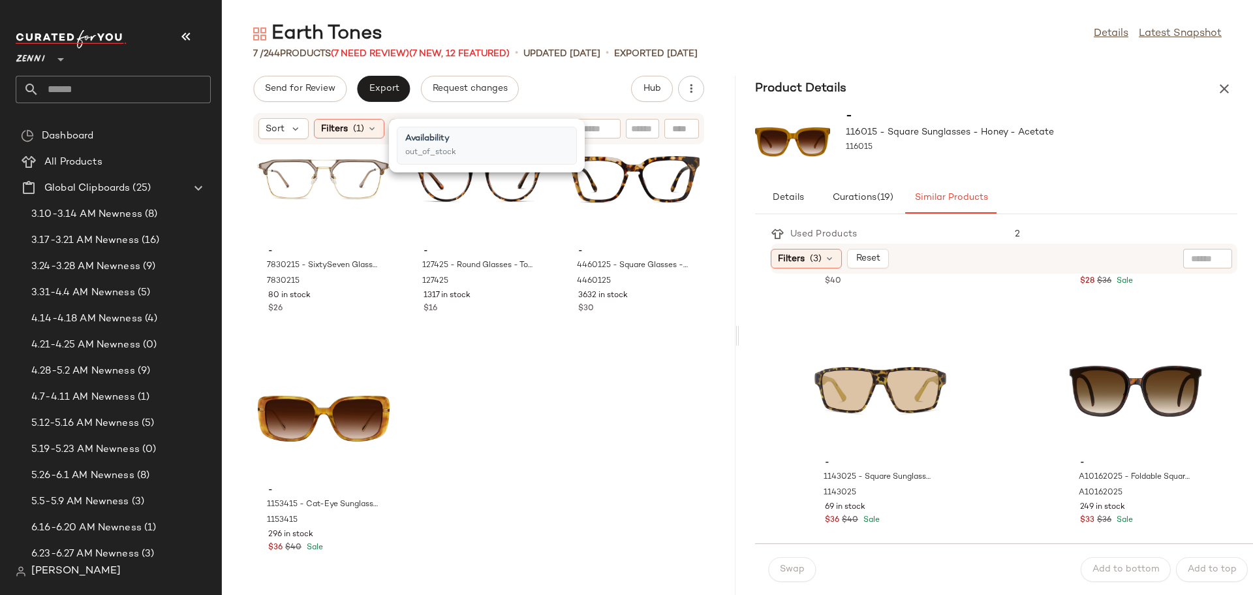
scroll to position [1241, 0]
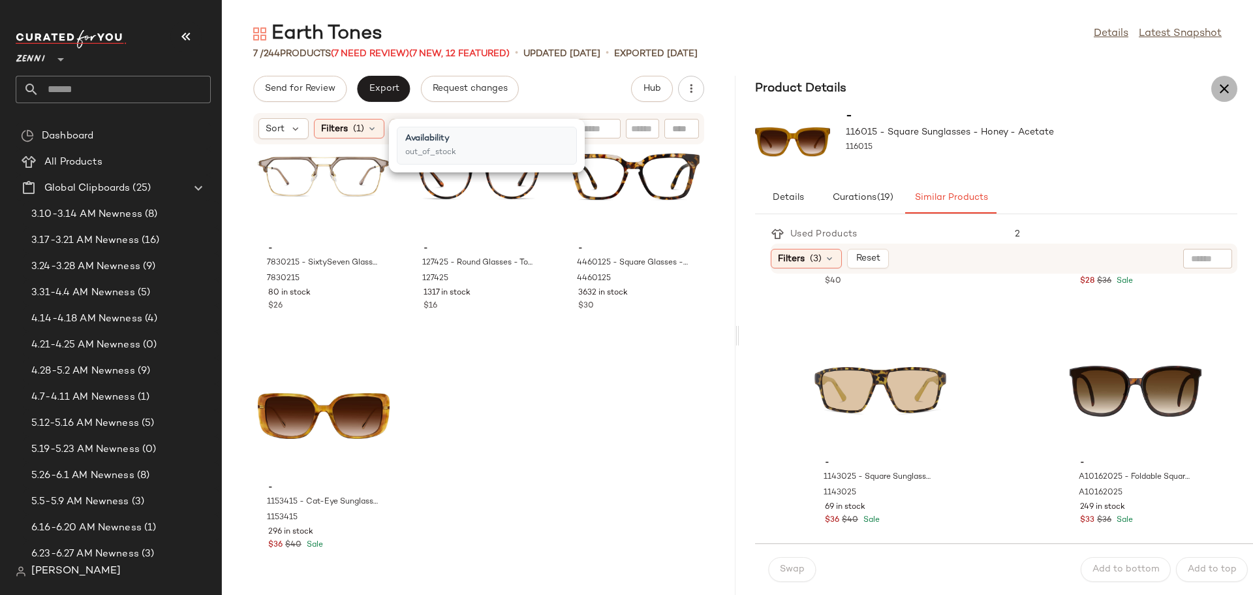
click at [1235, 83] on button "button" at bounding box center [1225, 89] width 26 height 26
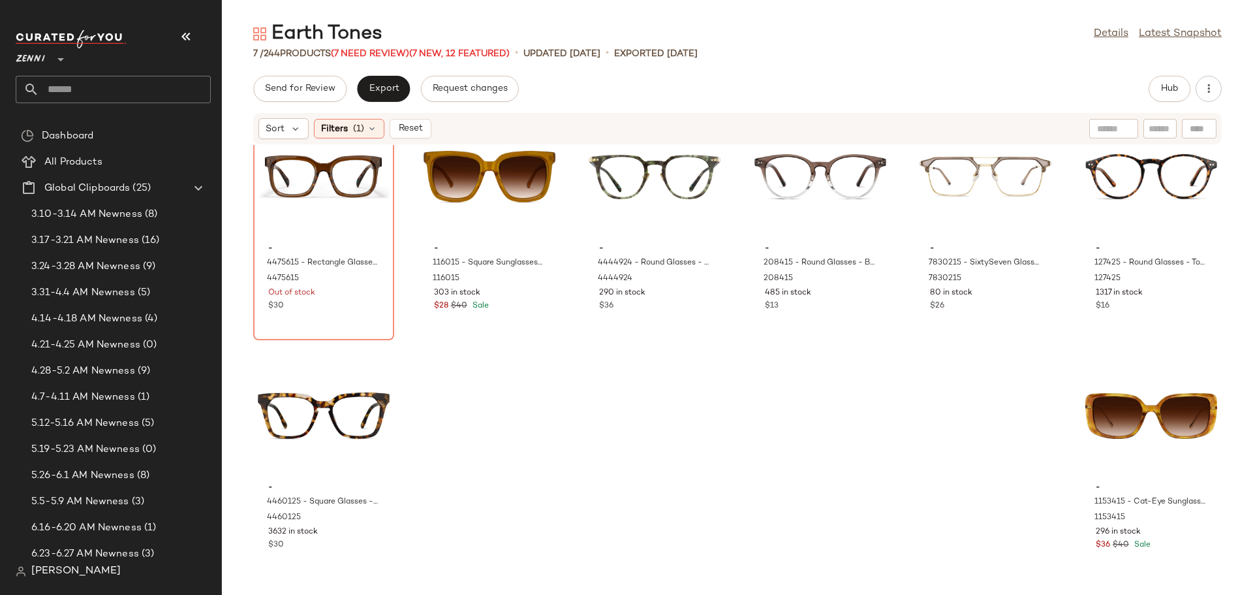
scroll to position [239, 0]
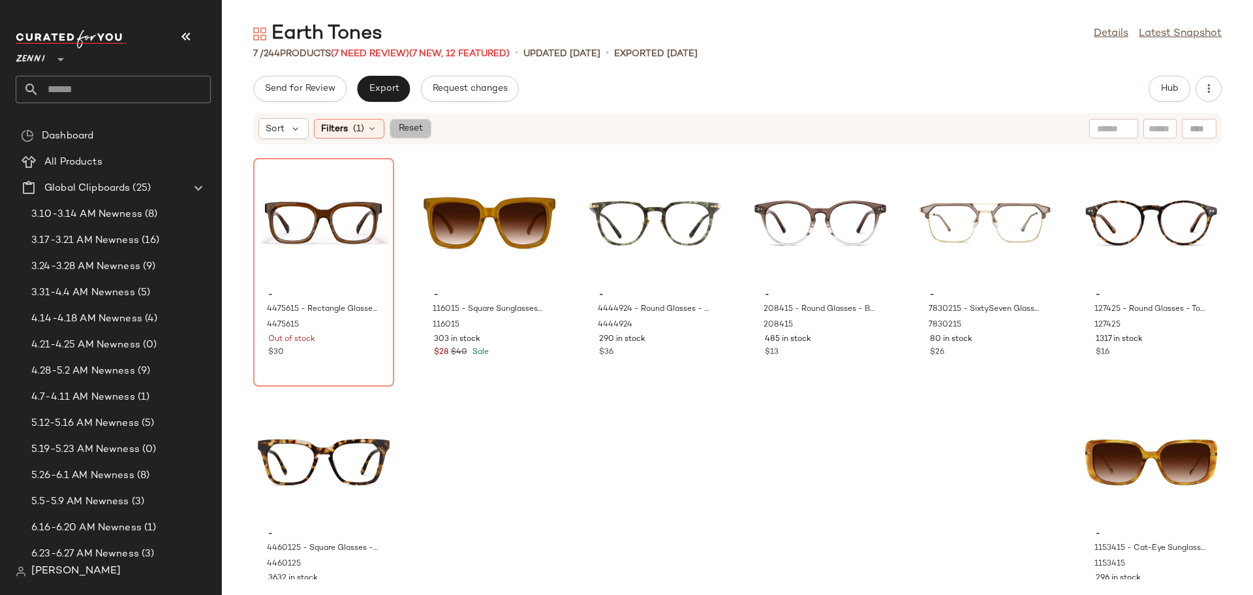
click at [417, 128] on span "Reset" at bounding box center [410, 128] width 25 height 10
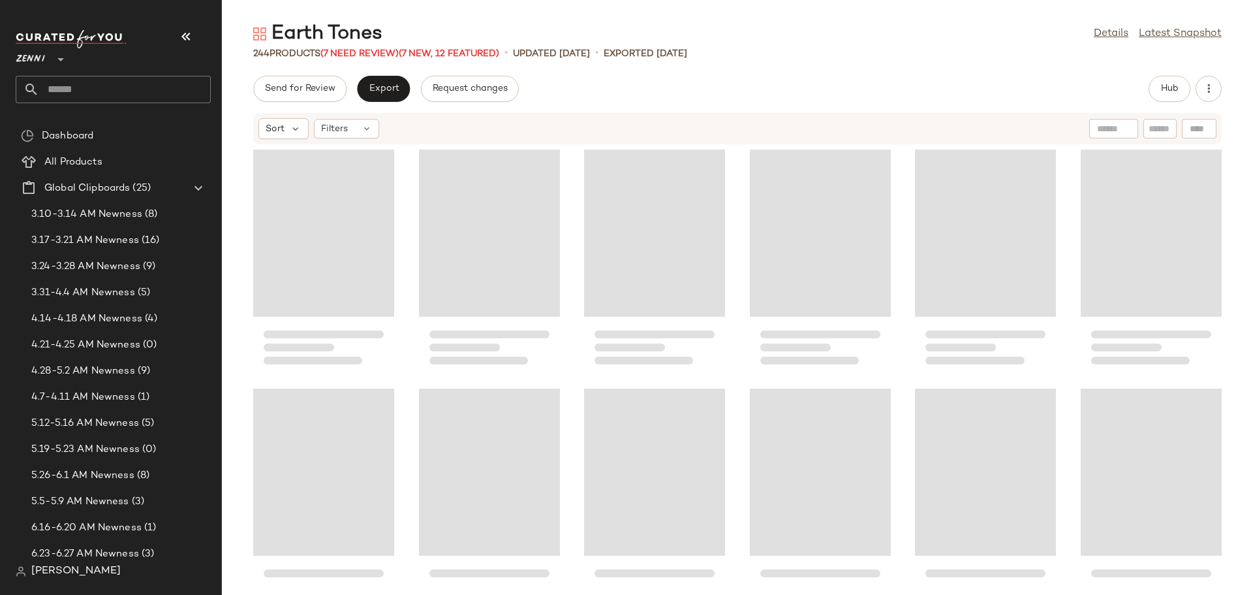
scroll to position [9319, 0]
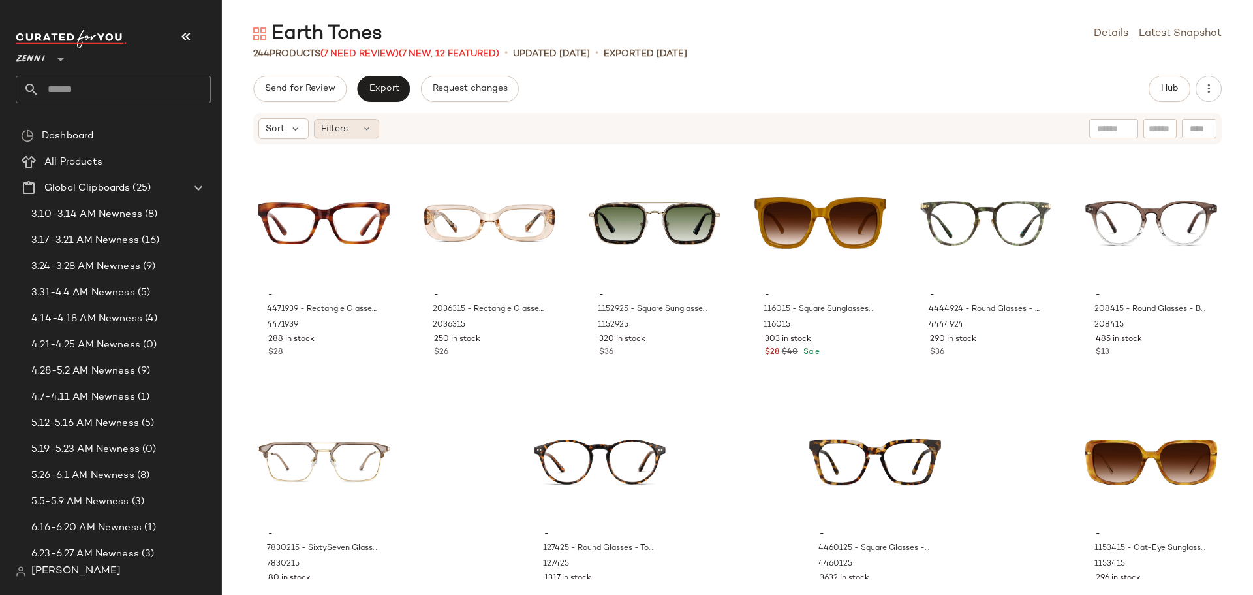
click at [358, 123] on div "Filters" at bounding box center [346, 129] width 65 height 20
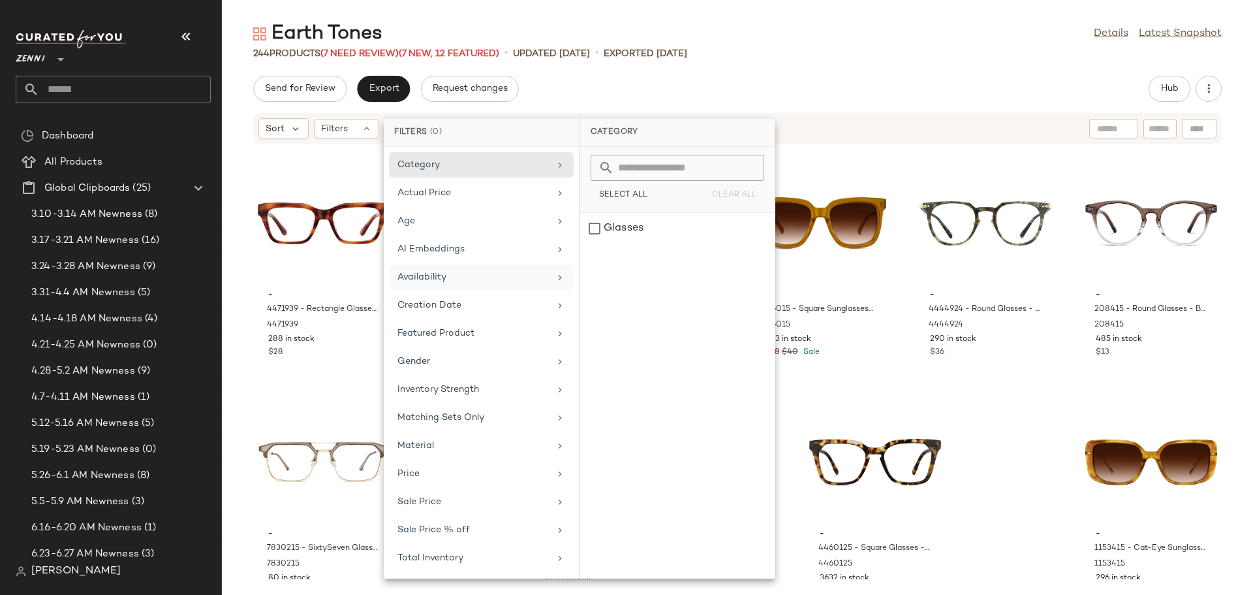
click at [445, 276] on div "Availability" at bounding box center [474, 277] width 152 height 14
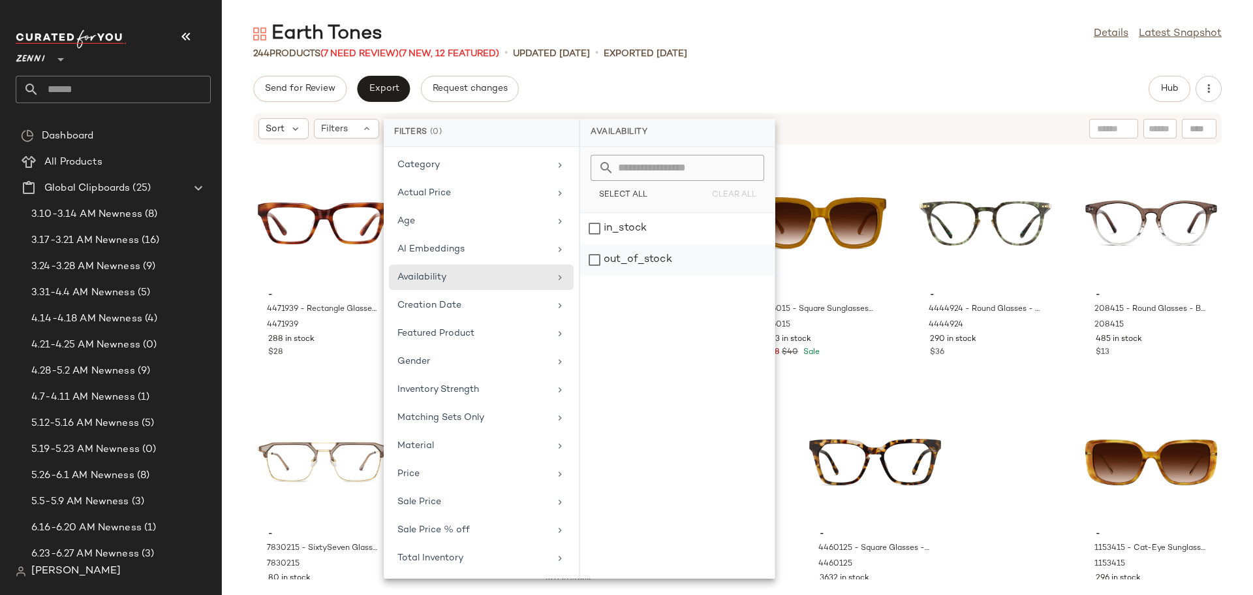
click at [595, 264] on div "out_of_stock" at bounding box center [677, 259] width 195 height 31
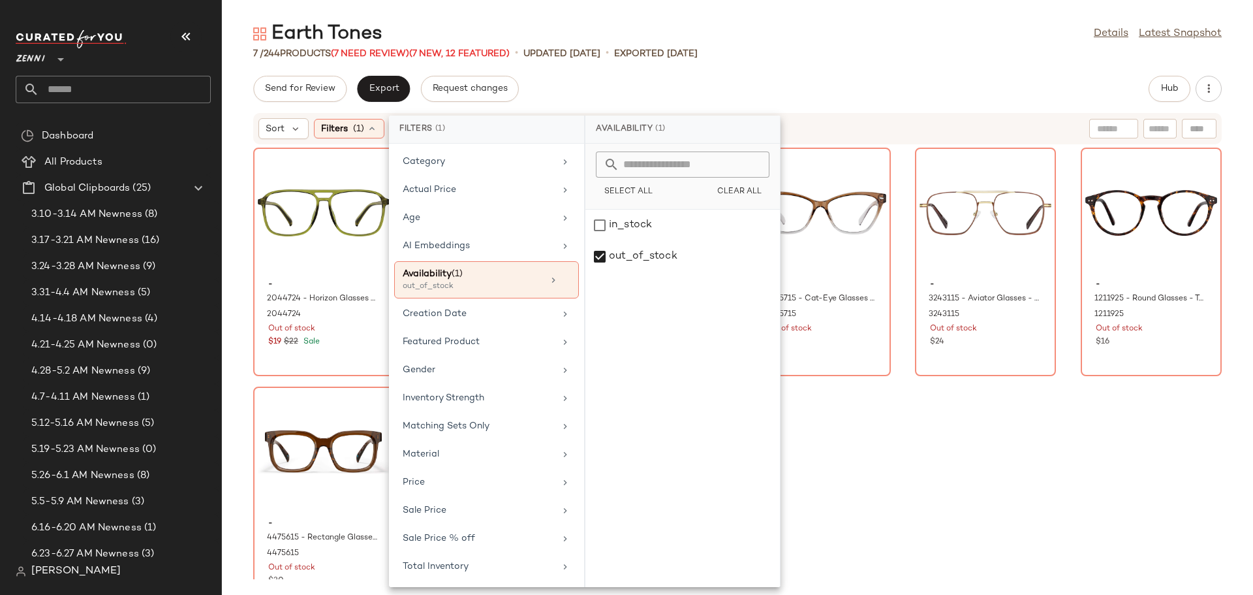
click at [916, 454] on div "- 2044724 - Horizon Glasses - Green - Plastic 2044724 Out of stock $19 $22 Sale…" at bounding box center [738, 362] width 1032 height 434
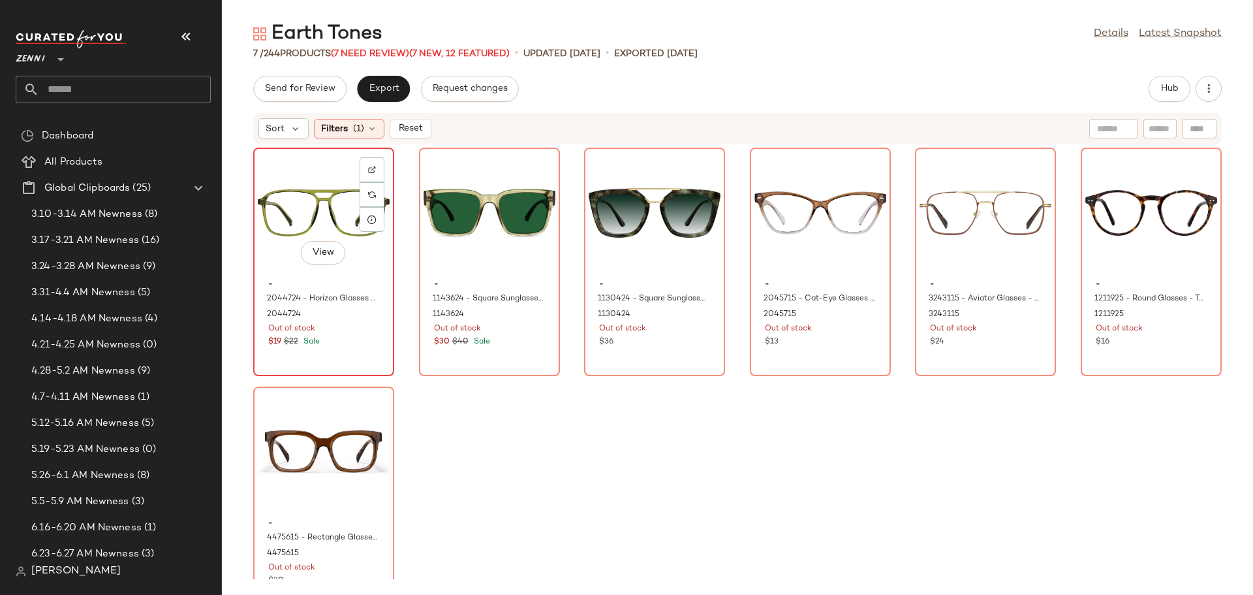
click at [300, 200] on div "View" at bounding box center [324, 212] width 132 height 121
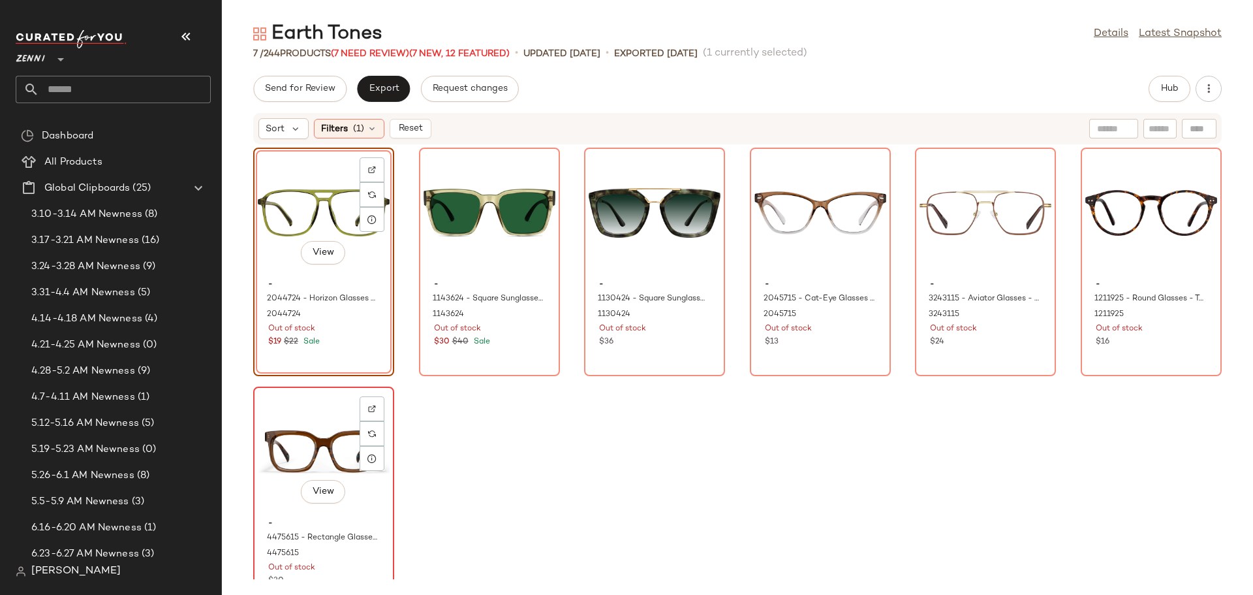
click at [310, 437] on div "View" at bounding box center [324, 451] width 132 height 121
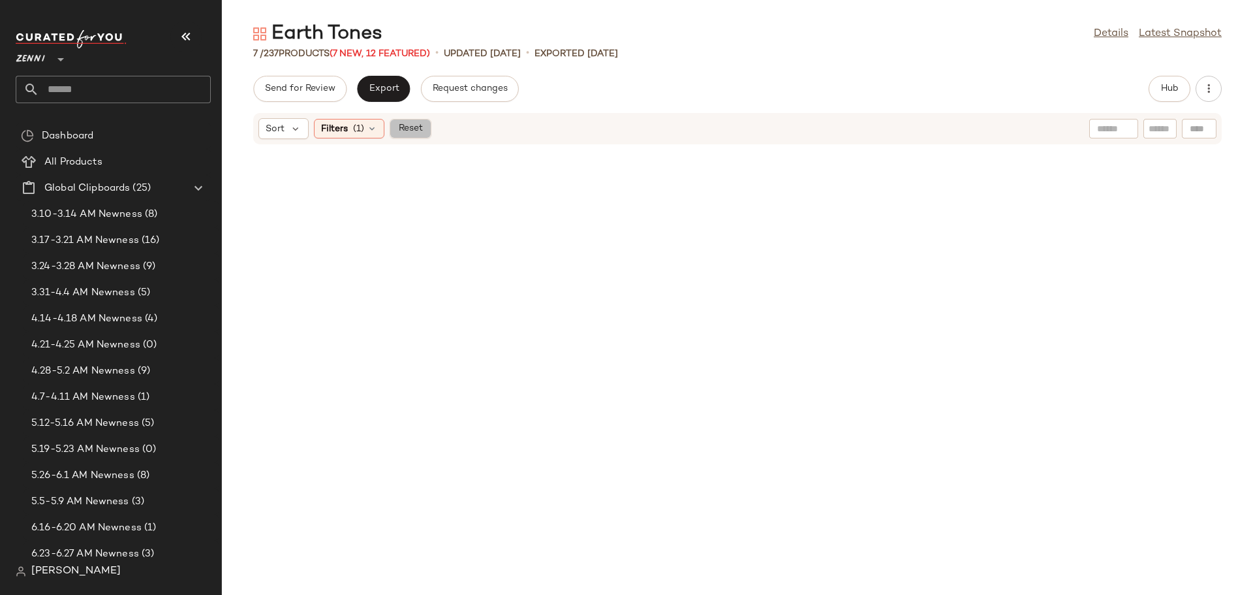
click at [410, 134] on span "Reset" at bounding box center [410, 128] width 25 height 10
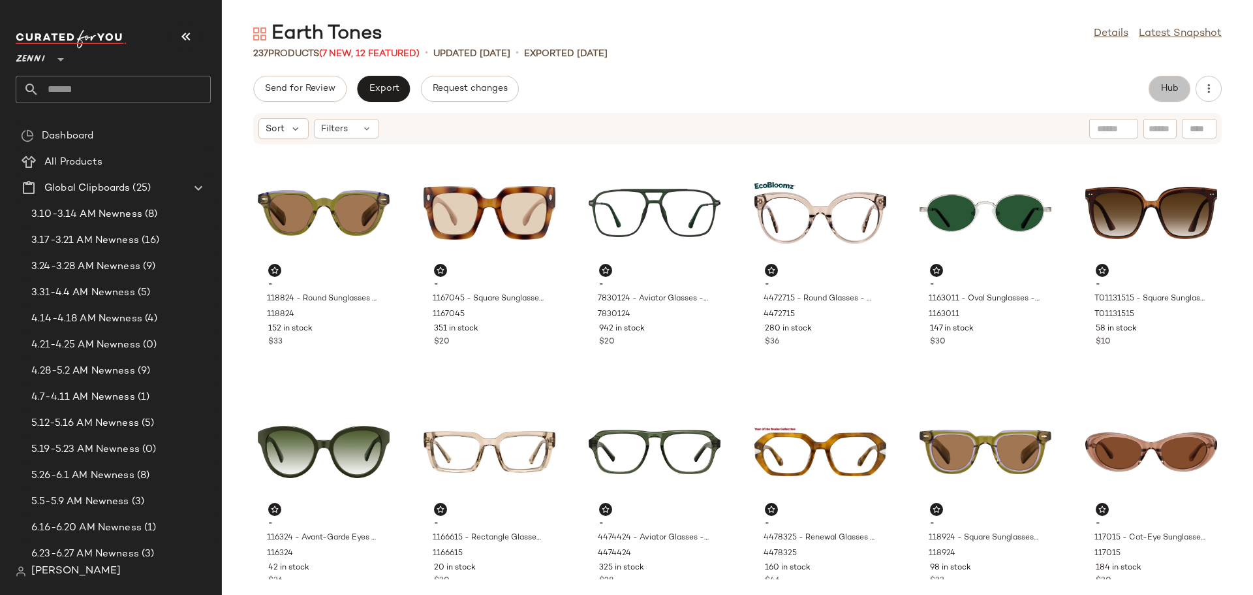
click at [1162, 91] on span "Hub" at bounding box center [1170, 89] width 18 height 10
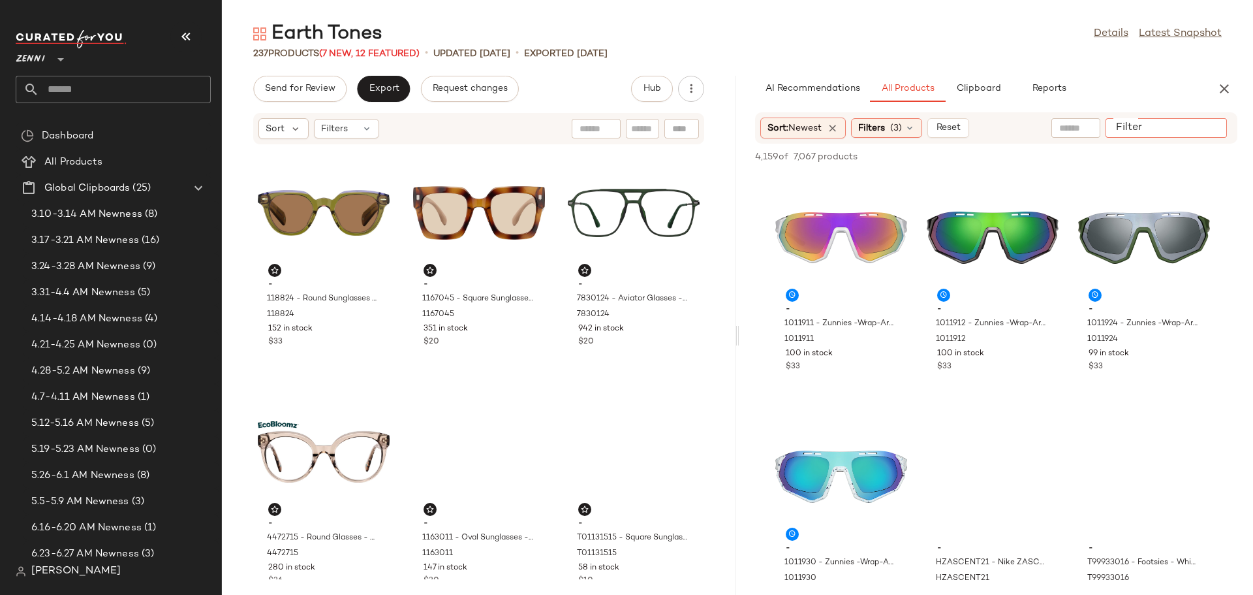
click at [1209, 129] on input "Filter" at bounding box center [1166, 128] width 111 height 14
type input "*****"
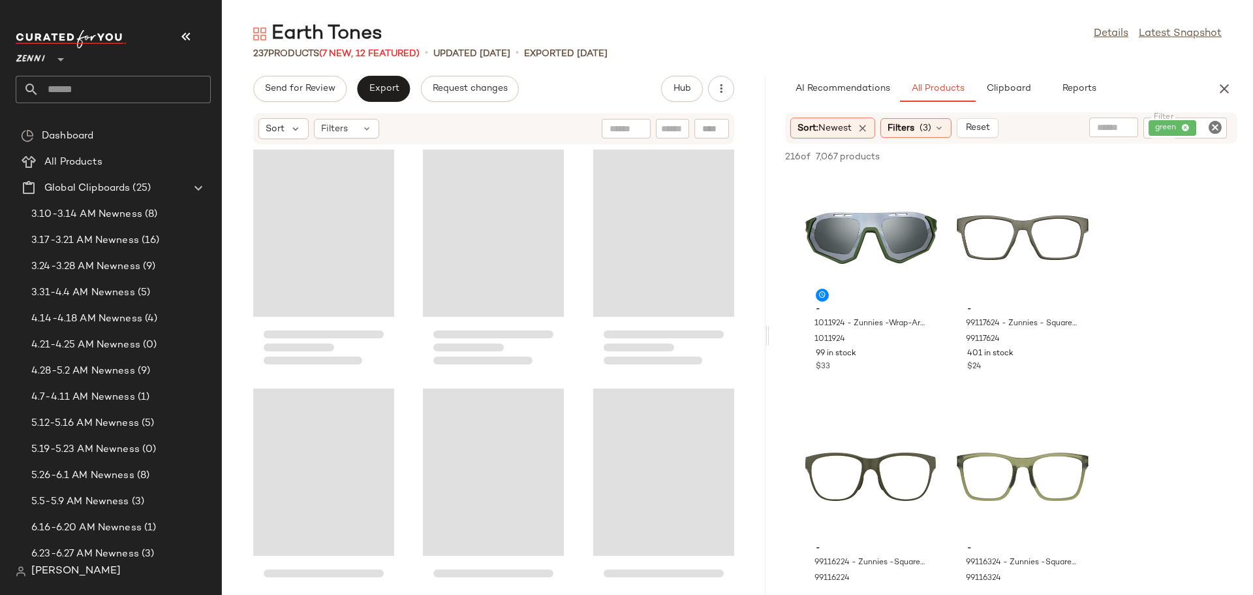
drag, startPoint x: 738, startPoint y: 337, endPoint x: 800, endPoint y: 345, distance: 62.0
click at [800, 345] on div "Earth Tones Details Latest Snapshot 237 Products (7 New, 12 Featured) • updated…" at bounding box center [738, 308] width 1032 height 574
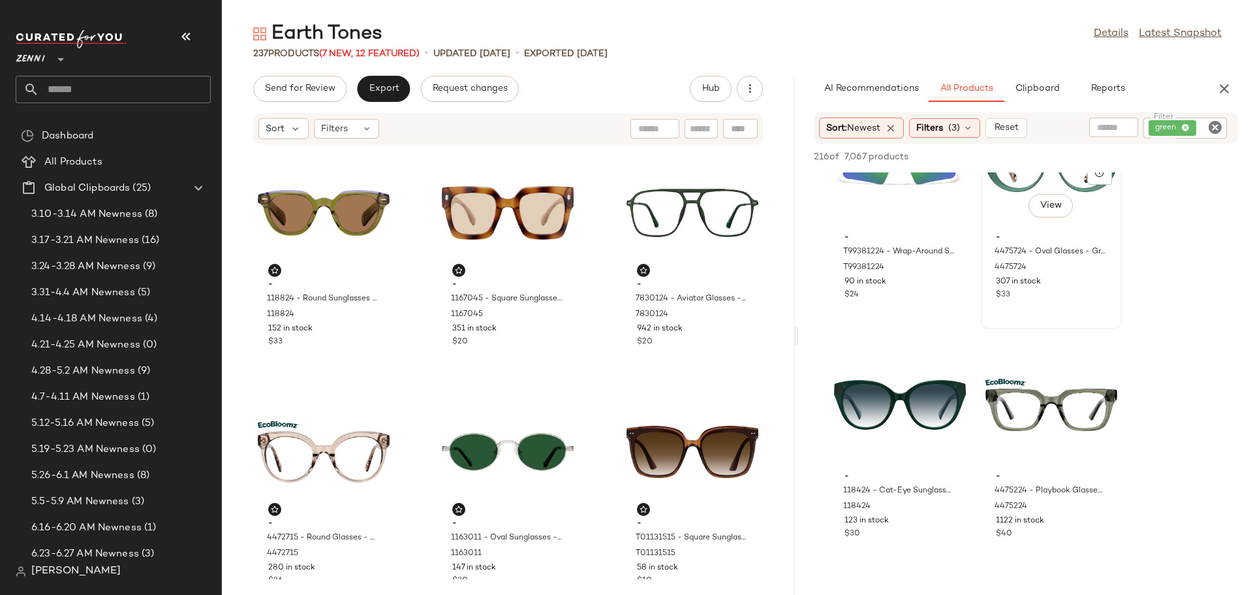
scroll to position [3591, 0]
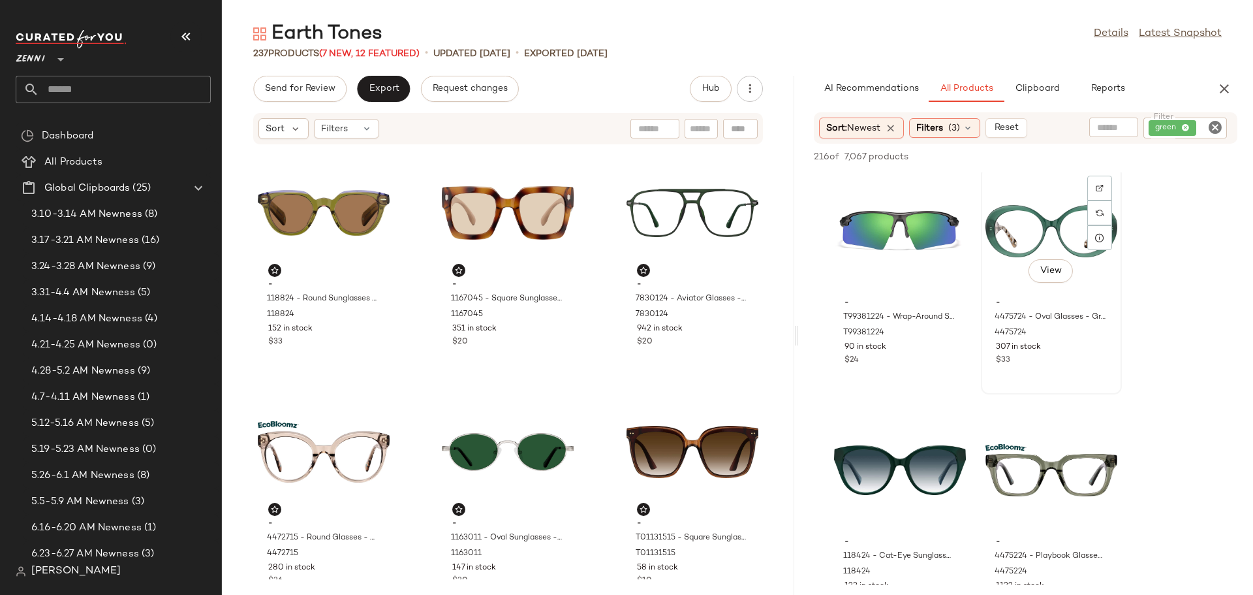
click at [1016, 236] on div "View" at bounding box center [1052, 230] width 132 height 121
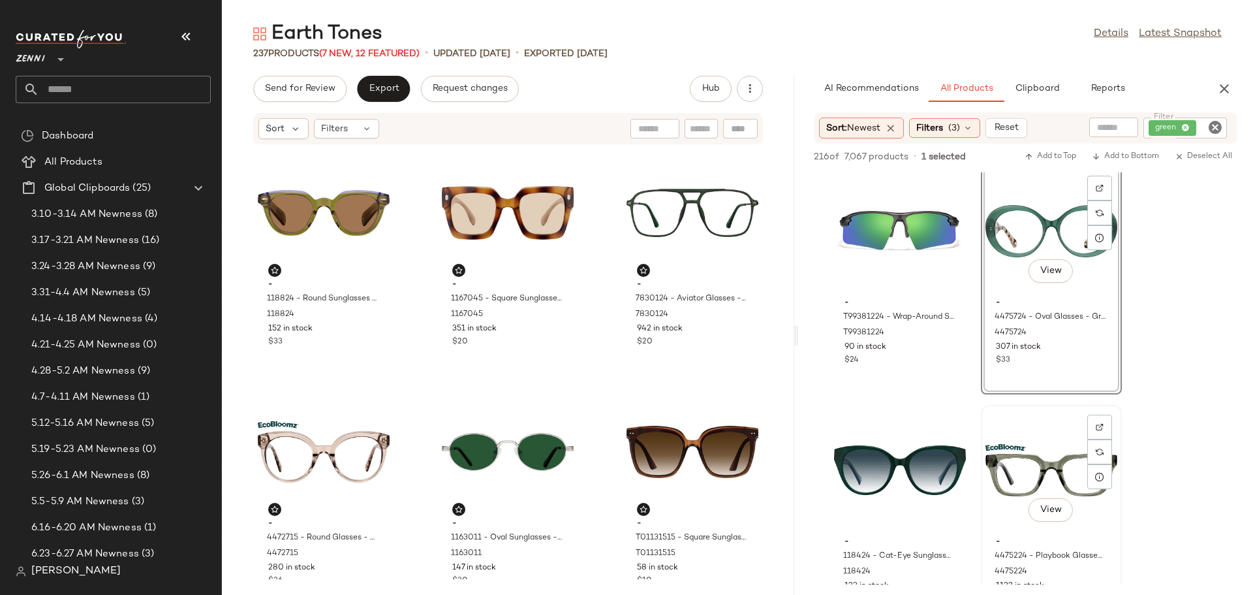
click at [1034, 462] on div "View" at bounding box center [1052, 469] width 132 height 121
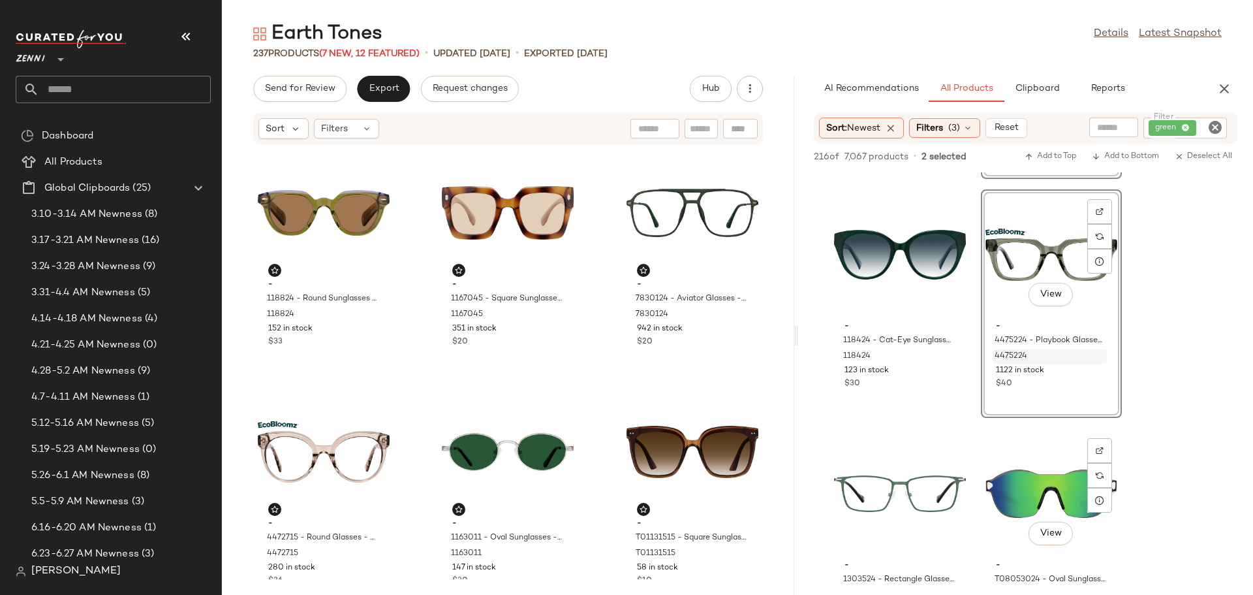
scroll to position [3787, 0]
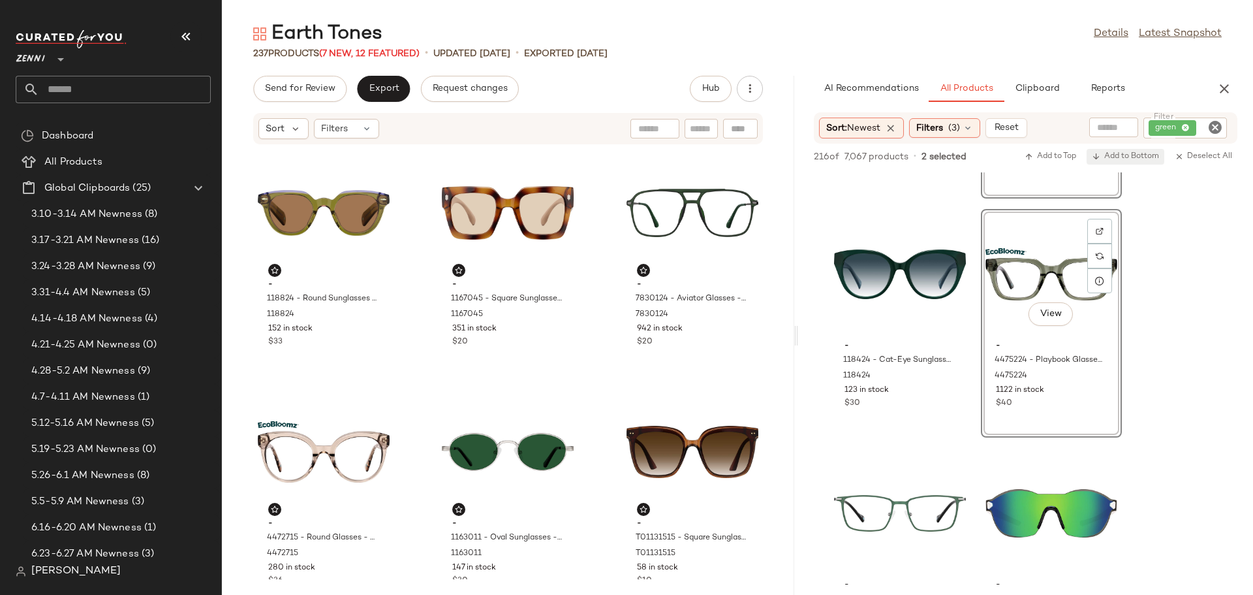
click at [1124, 158] on span "Add to Bottom" at bounding box center [1125, 156] width 67 height 9
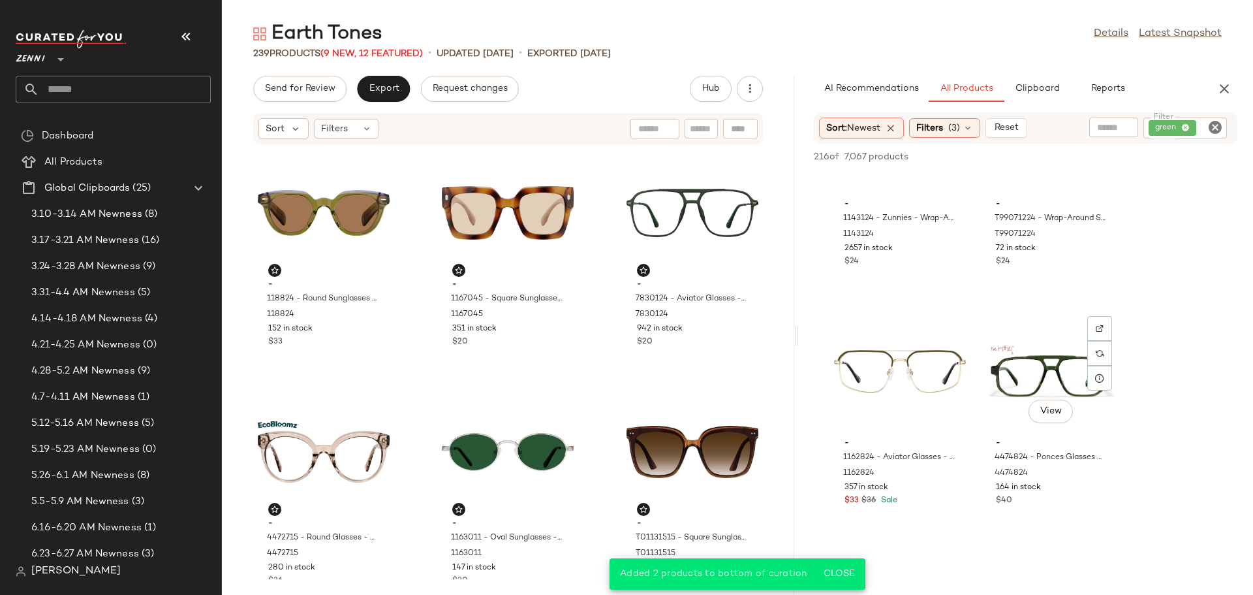
scroll to position [4962, 0]
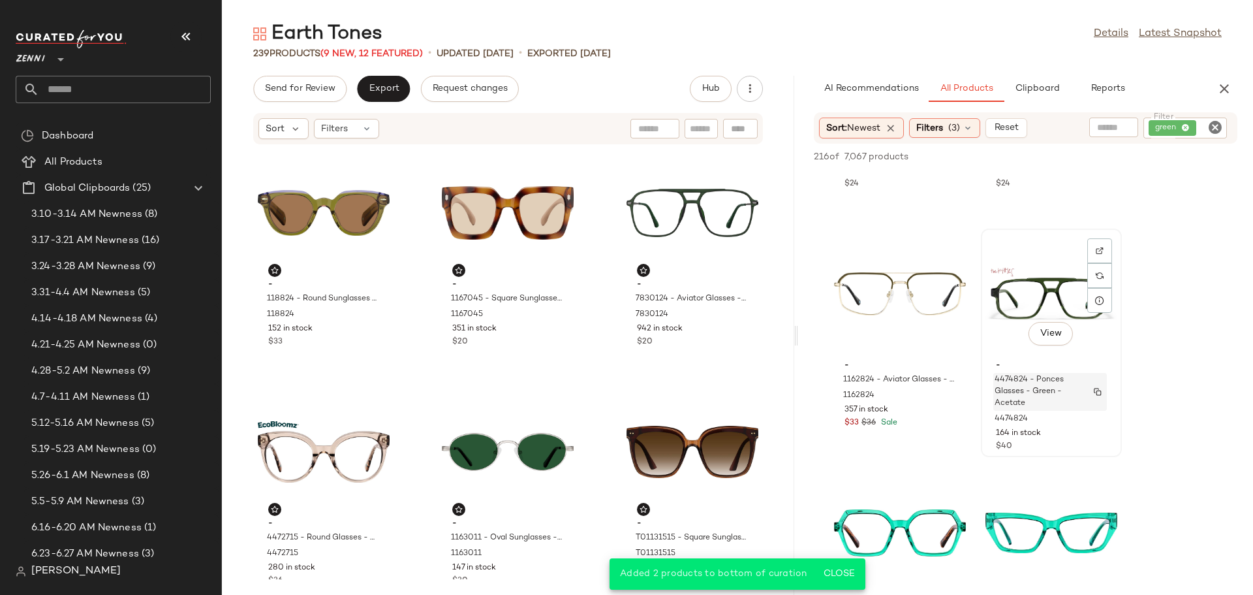
click at [1018, 383] on span "4474824 - Ponces Glasses - Green - Acetate" at bounding box center [1038, 391] width 86 height 35
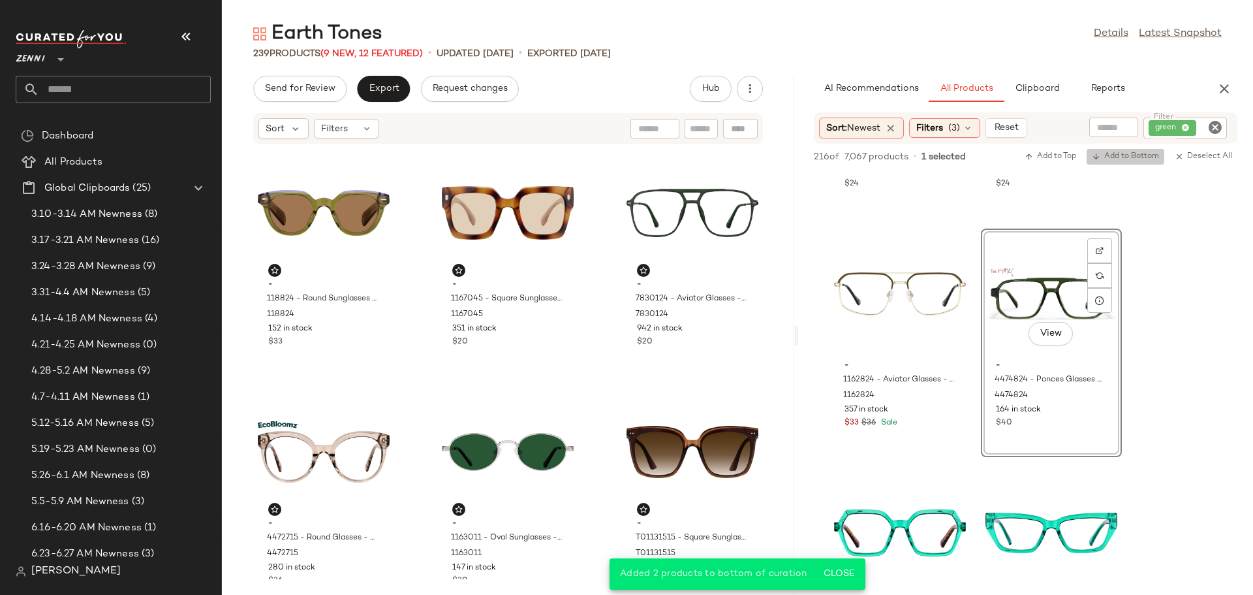
click at [1137, 153] on span "Add to Bottom" at bounding box center [1125, 156] width 67 height 9
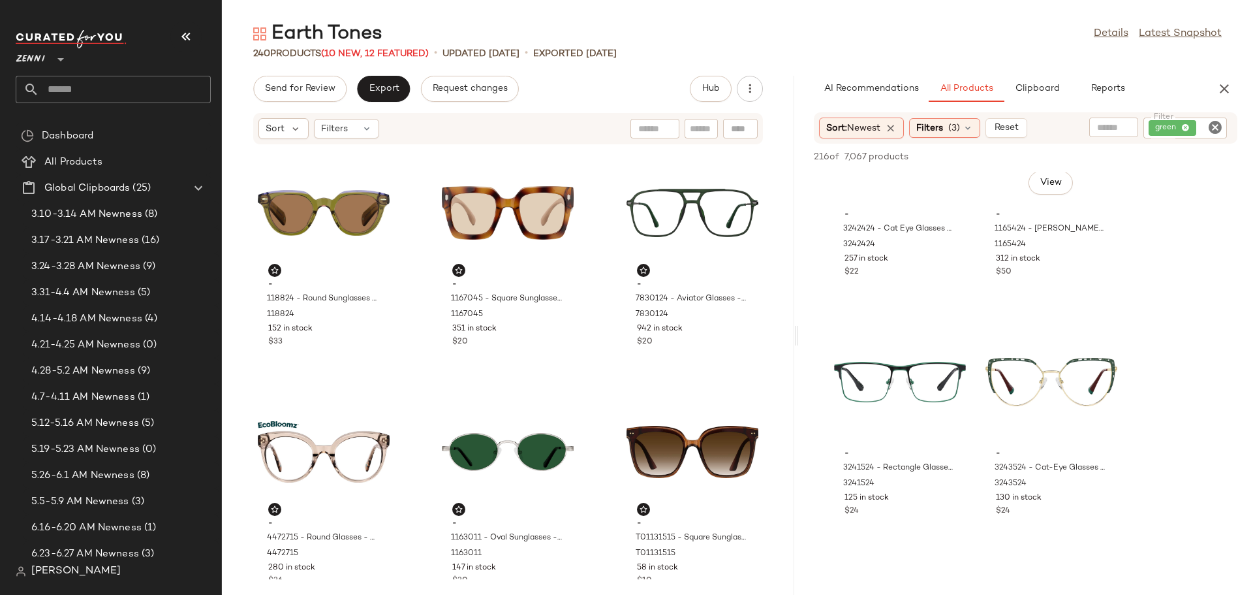
scroll to position [8226, 0]
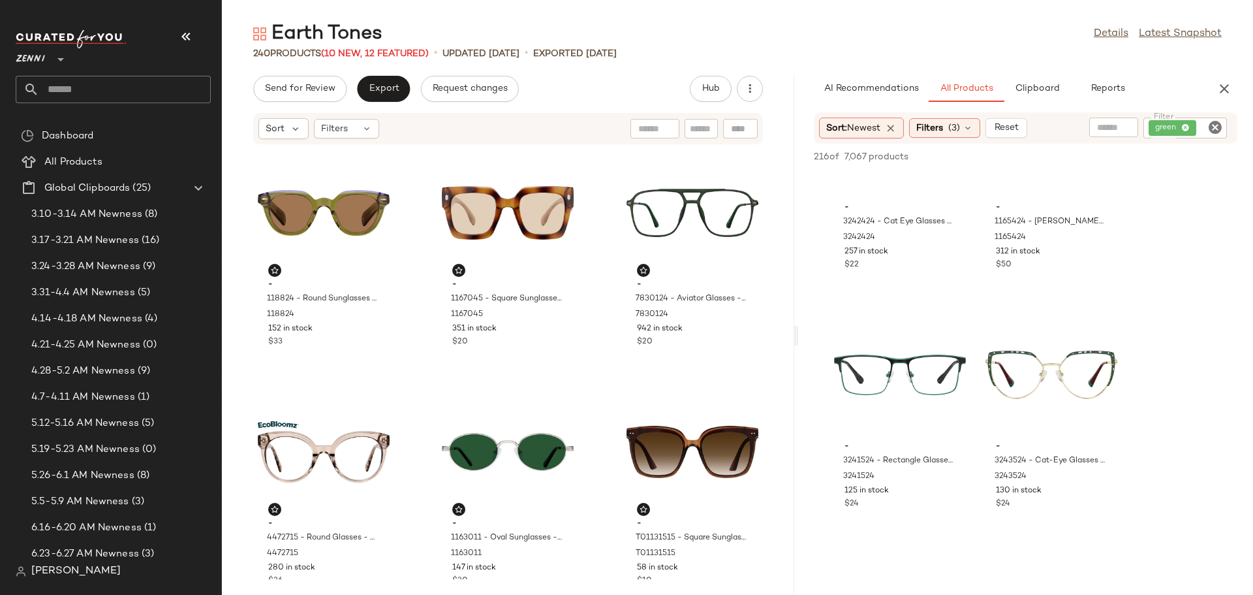
click at [1216, 123] on icon "Clear Filter" at bounding box center [1216, 127] width 16 height 16
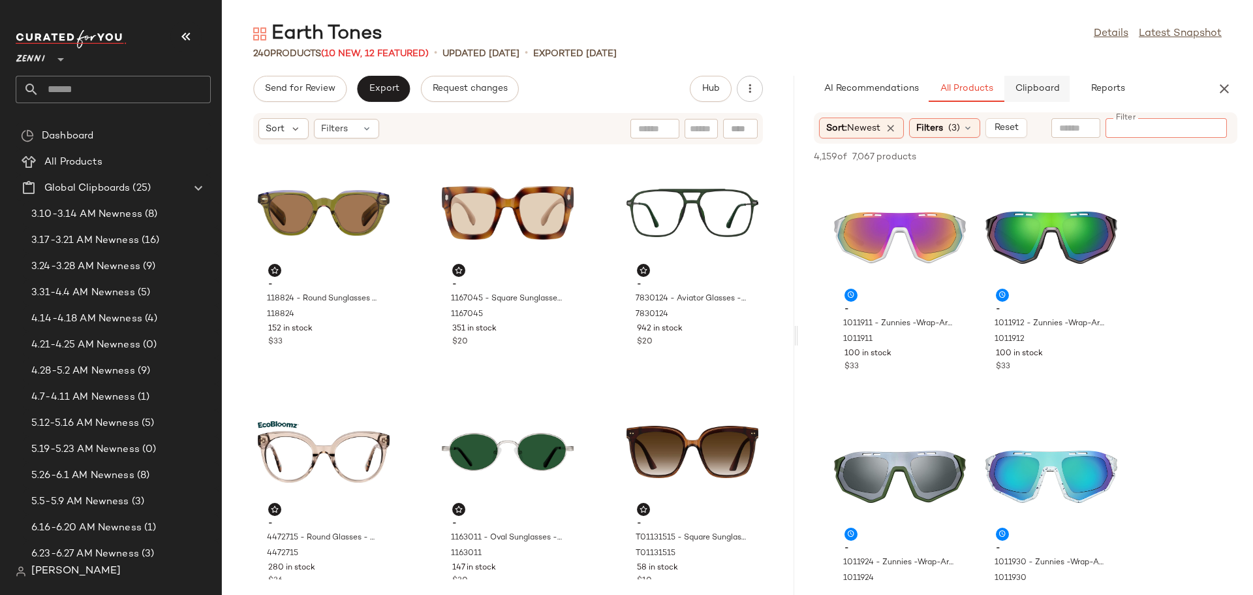
click at [1032, 90] on span "Clipboard" at bounding box center [1037, 89] width 45 height 10
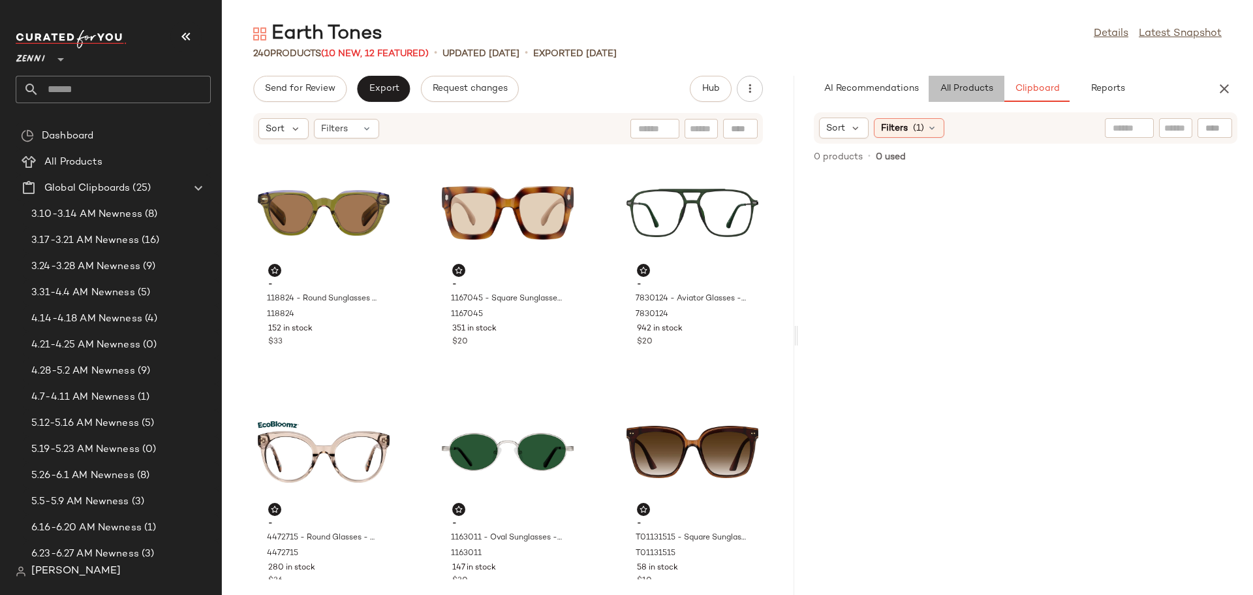
click at [957, 88] on span "All Products" at bounding box center [967, 89] width 54 height 10
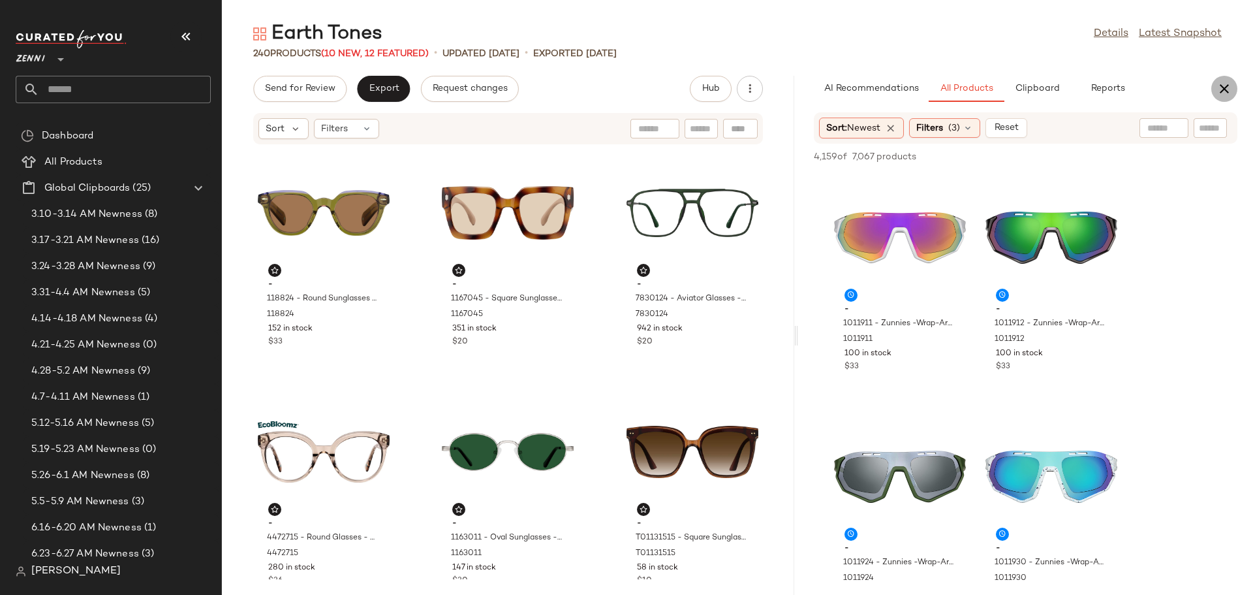
click at [1222, 84] on icon "button" at bounding box center [1225, 89] width 16 height 16
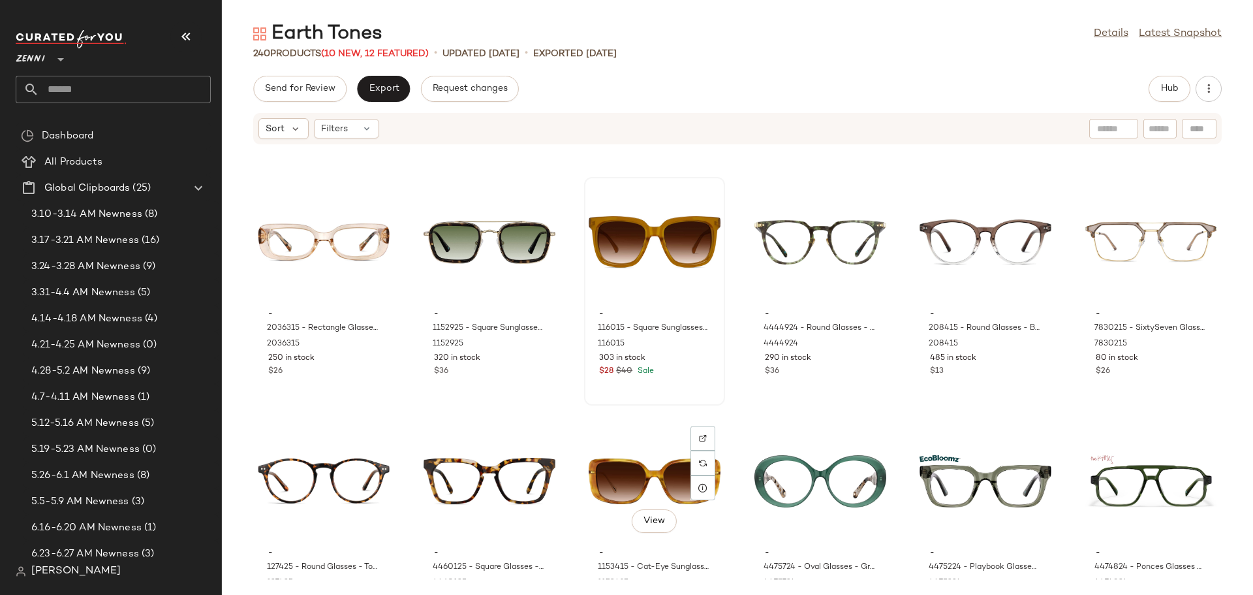
scroll to position [9126, 0]
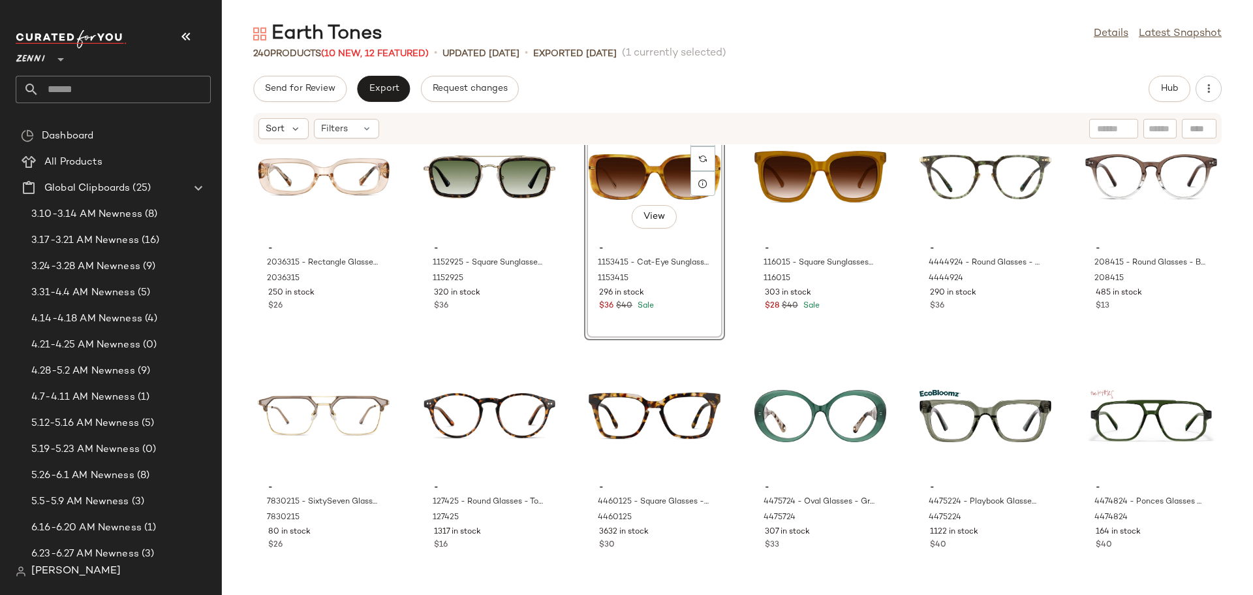
click at [632, 178] on div "View" at bounding box center [655, 176] width 132 height 121
click at [798, 177] on div "View" at bounding box center [821, 176] width 132 height 121
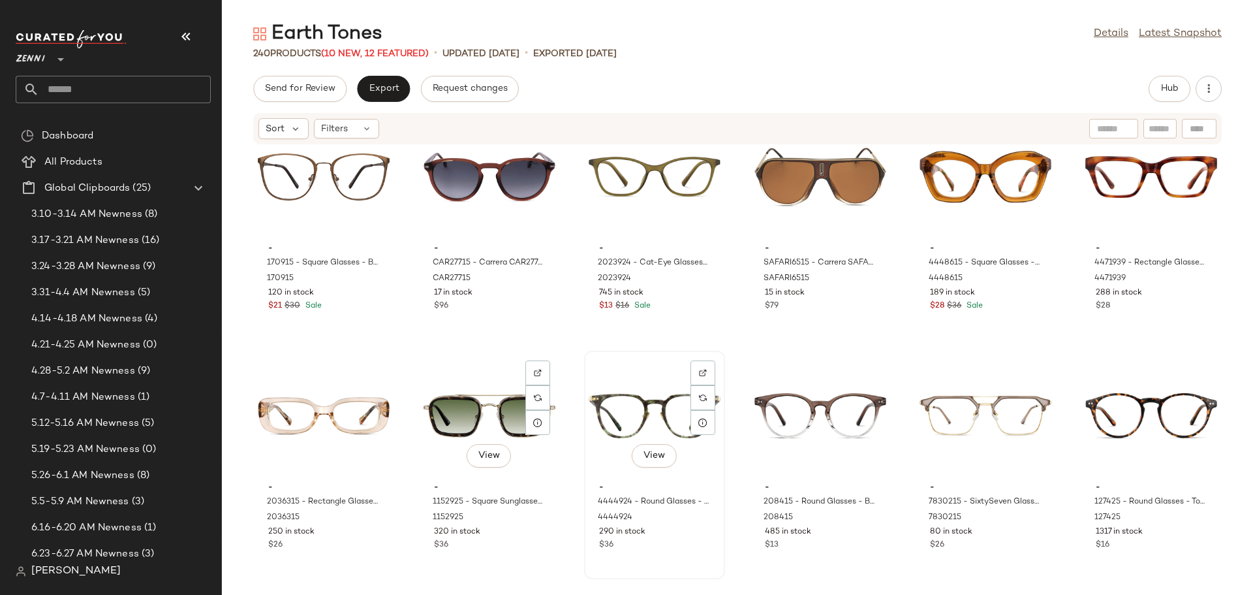
scroll to position [9018, 0]
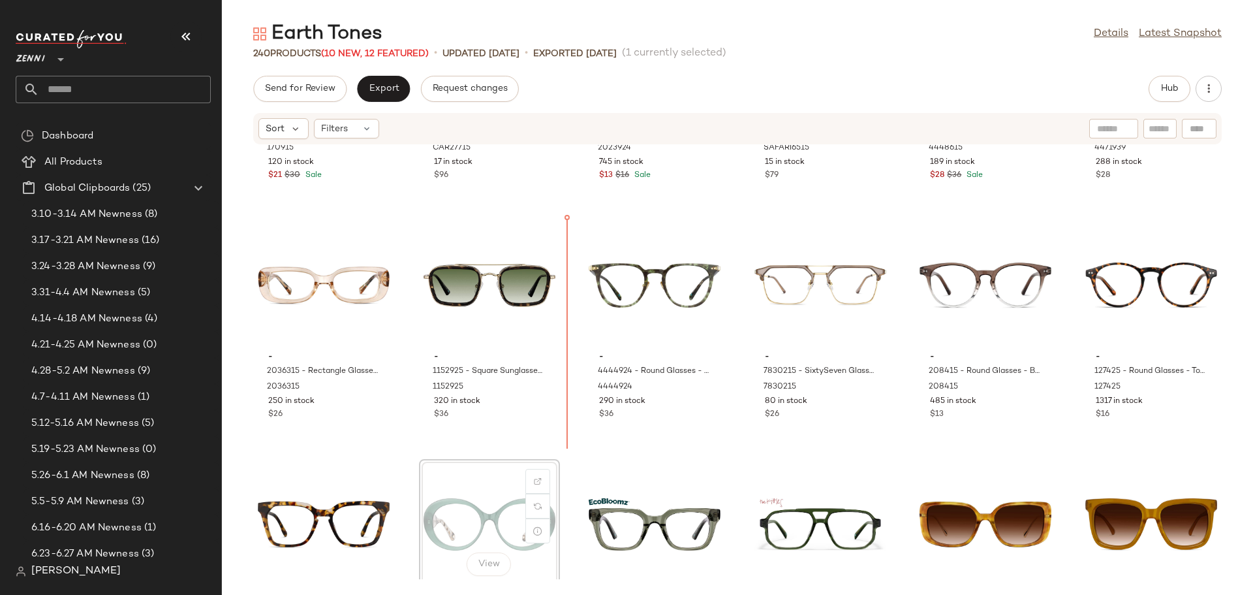
scroll to position [9019, 0]
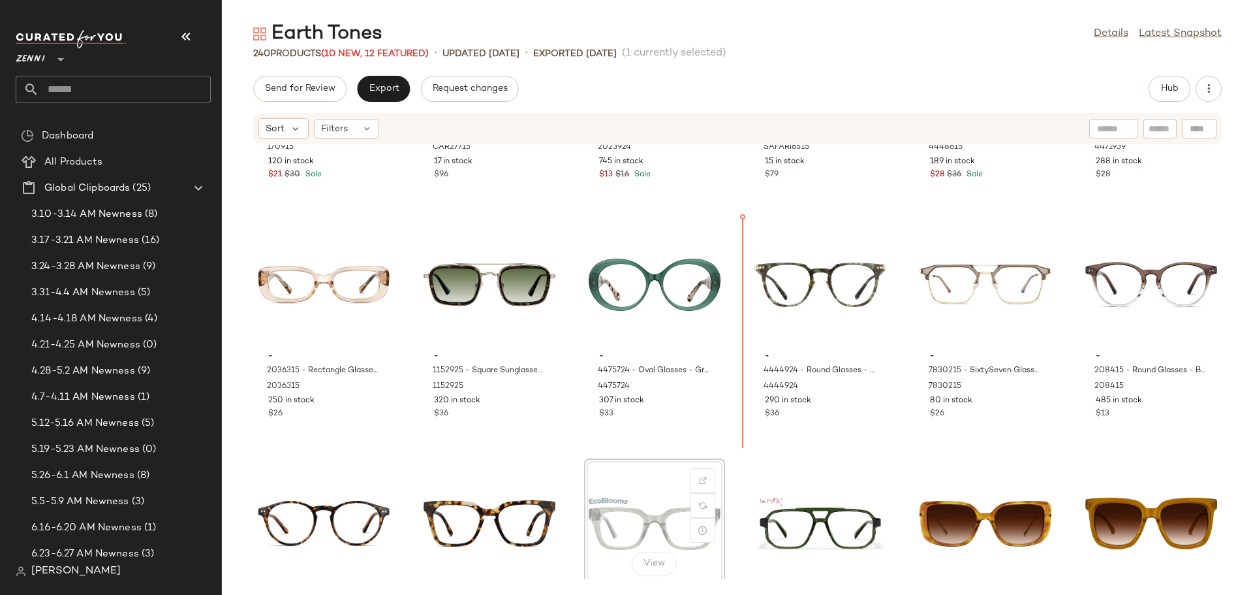
scroll to position [9019, 0]
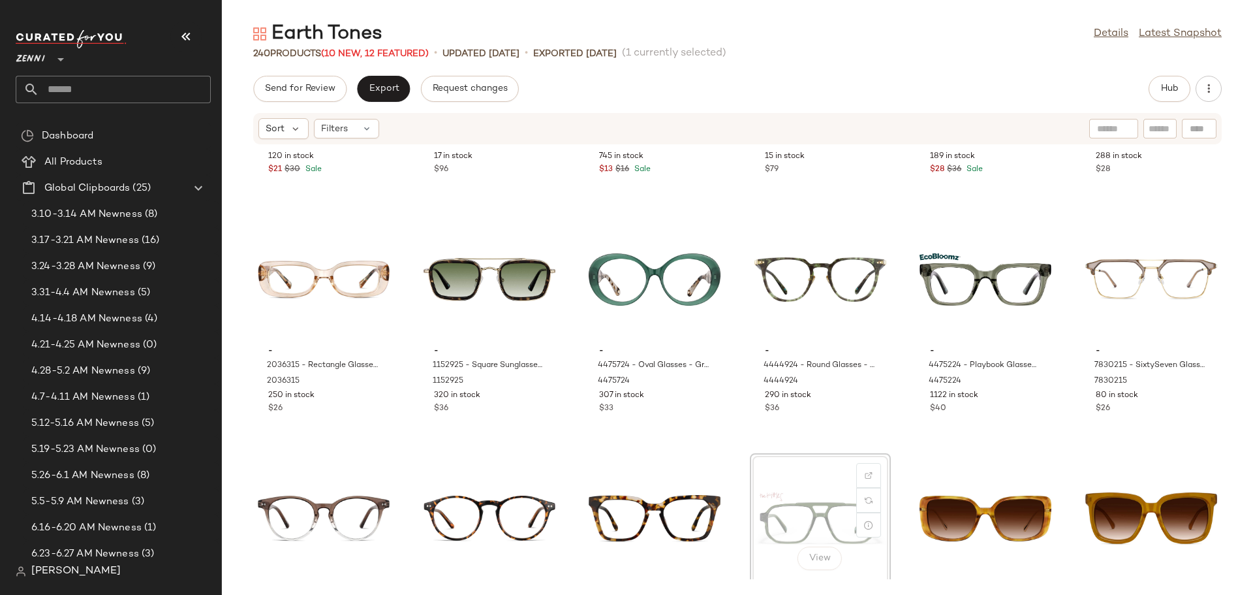
scroll to position [9027, 0]
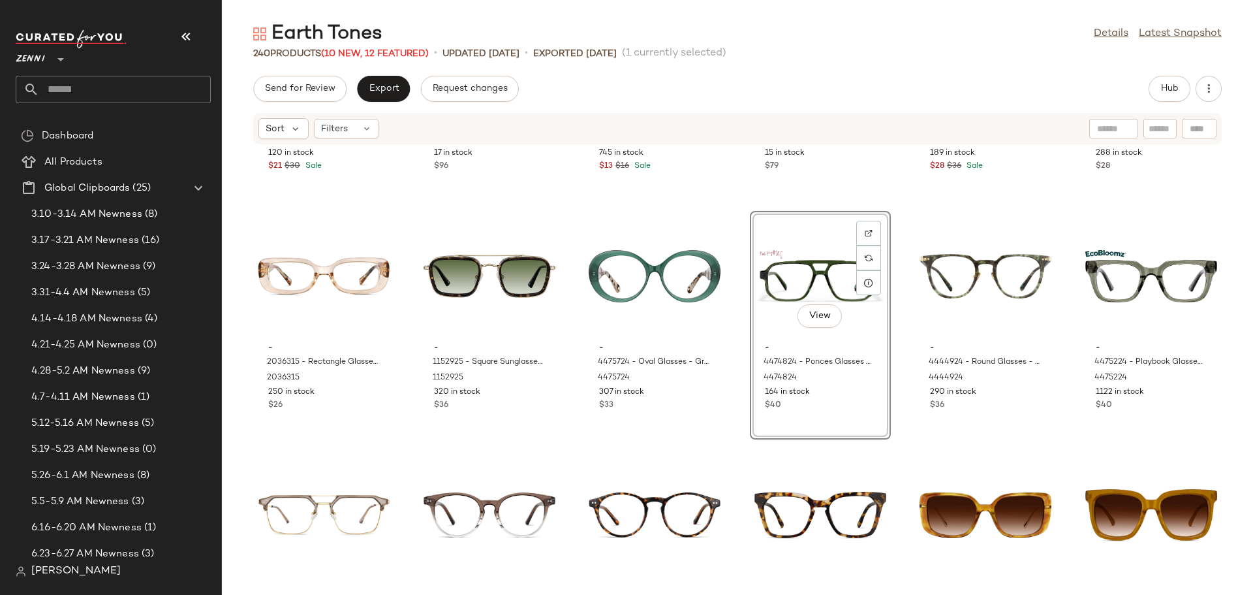
click at [733, 443] on div "- 170915 - Square Glasses - Brown - FlexTitanium 170915 120 in stock $21 $30 Sa…" at bounding box center [738, 362] width 1032 height 434
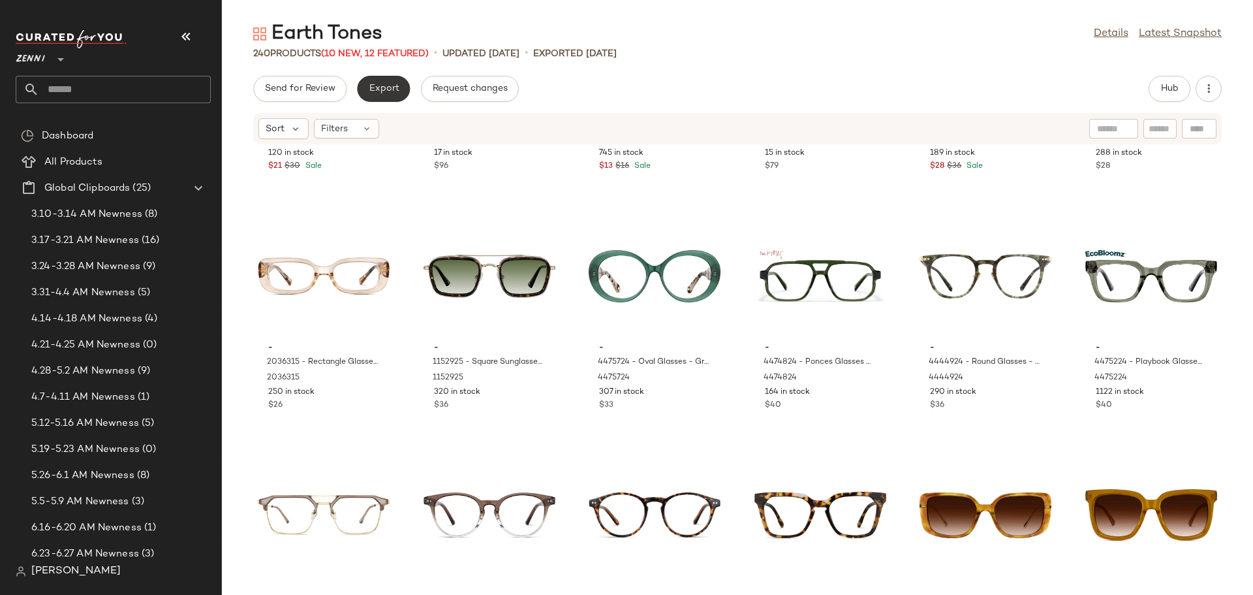
click at [393, 82] on button "Export" at bounding box center [383, 89] width 53 height 26
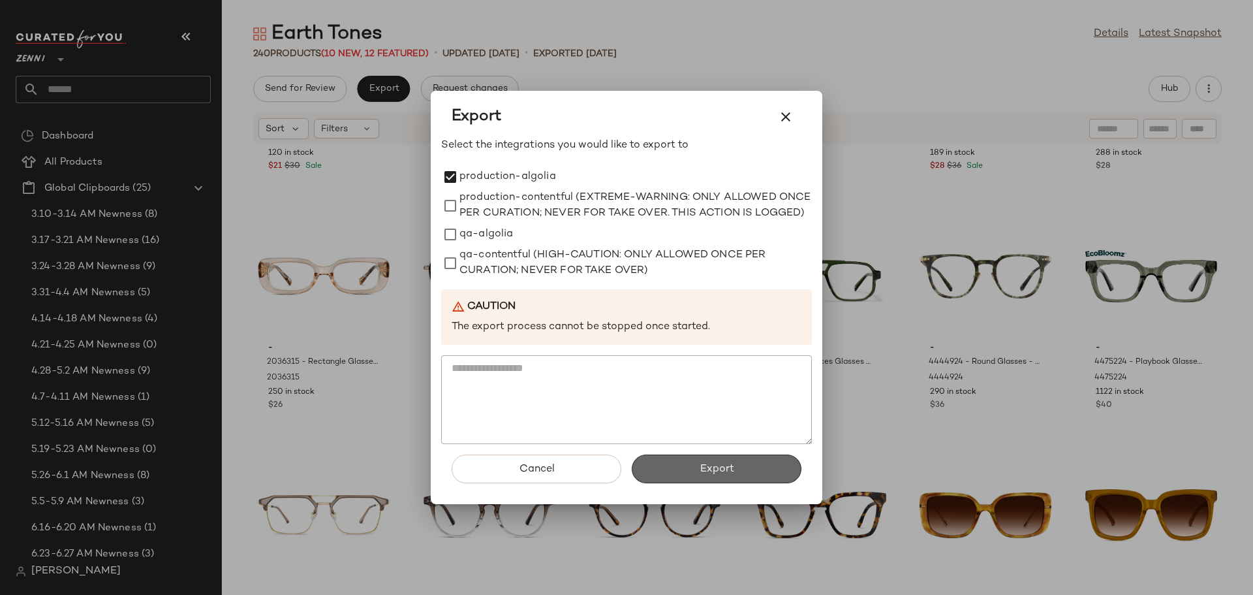
click at [731, 475] on span "Export" at bounding box center [716, 469] width 35 height 12
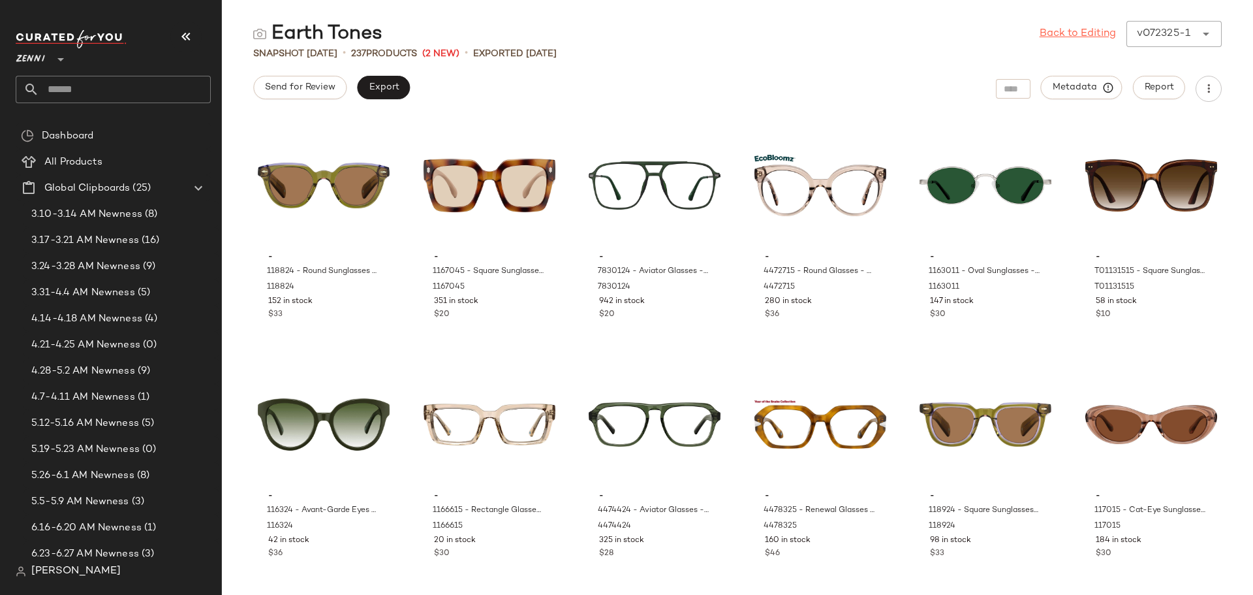
click at [1056, 27] on link "Back to Editing" at bounding box center [1078, 34] width 76 height 16
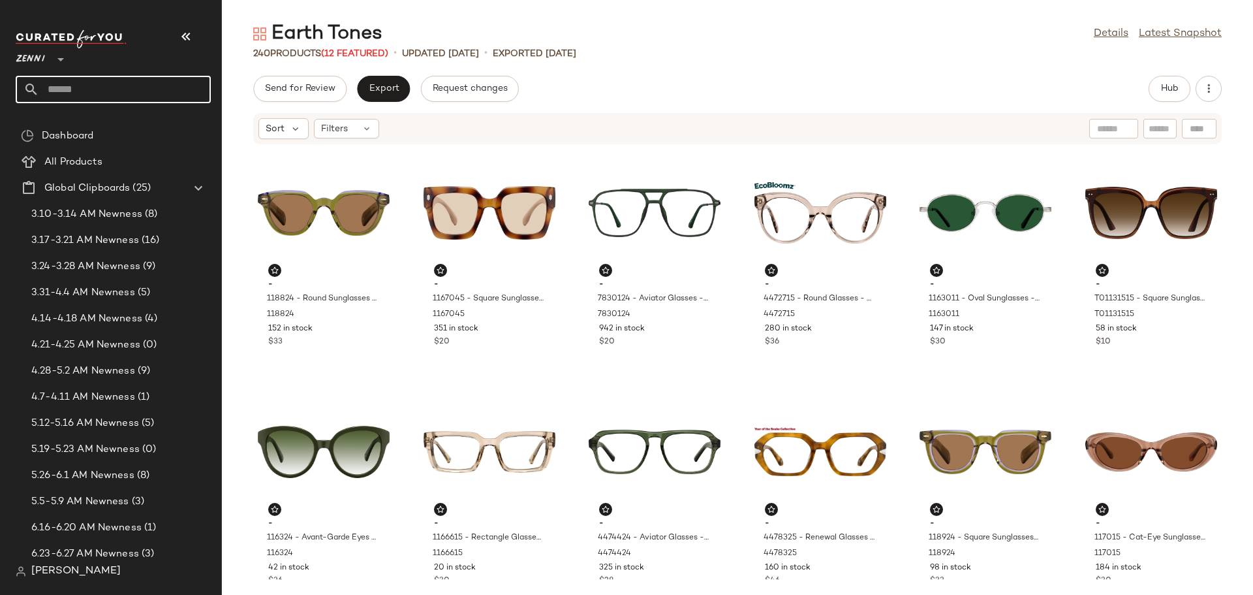
click at [102, 85] on input "text" at bounding box center [125, 89] width 172 height 27
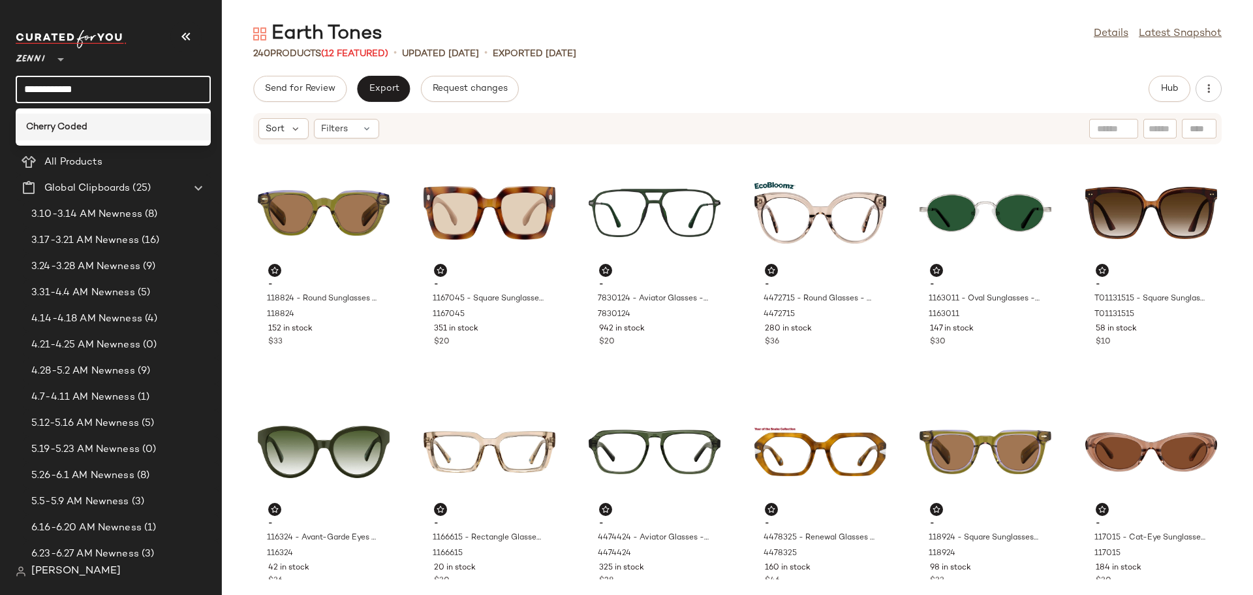
type input "**********"
click at [84, 118] on div "Cherry Coded" at bounding box center [113, 127] width 195 height 27
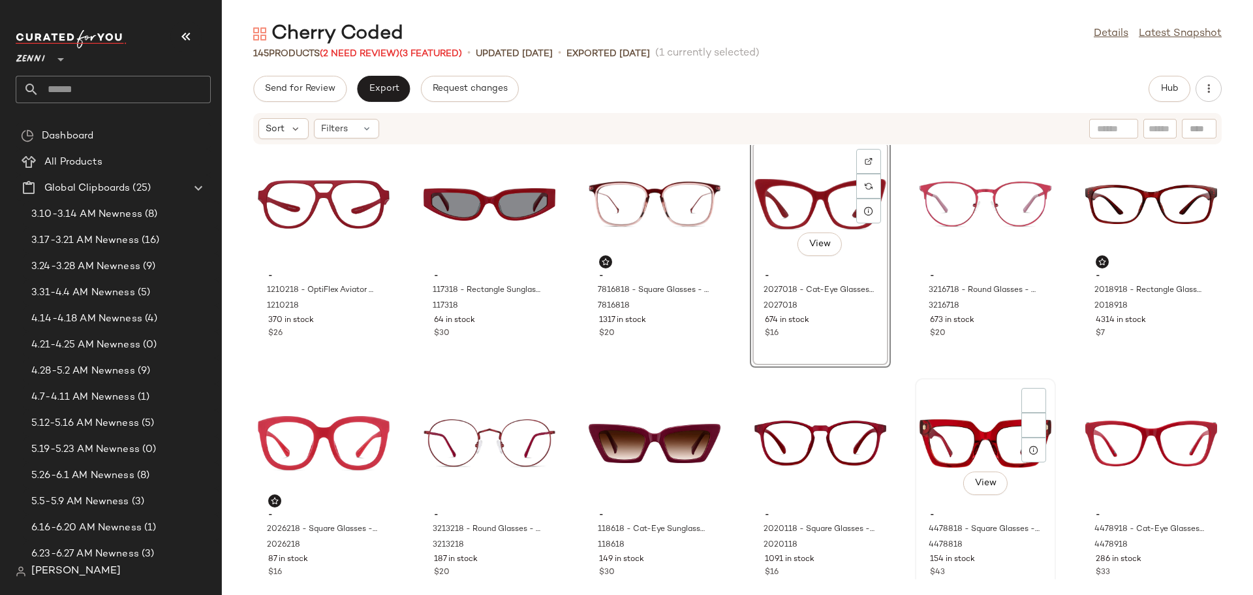
scroll to position [11, 0]
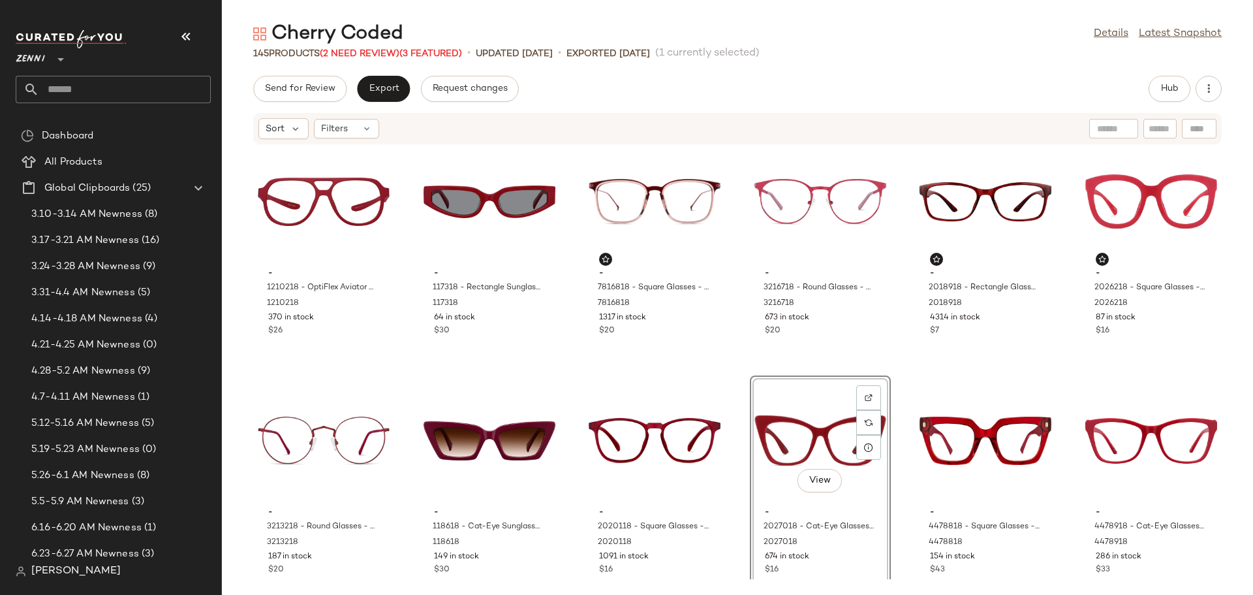
click at [901, 509] on div "- 1210218 - OptiFlex Aviator Glasses - Red - Plastic 1210218 370 in stock $26 -…" at bounding box center [738, 362] width 1032 height 434
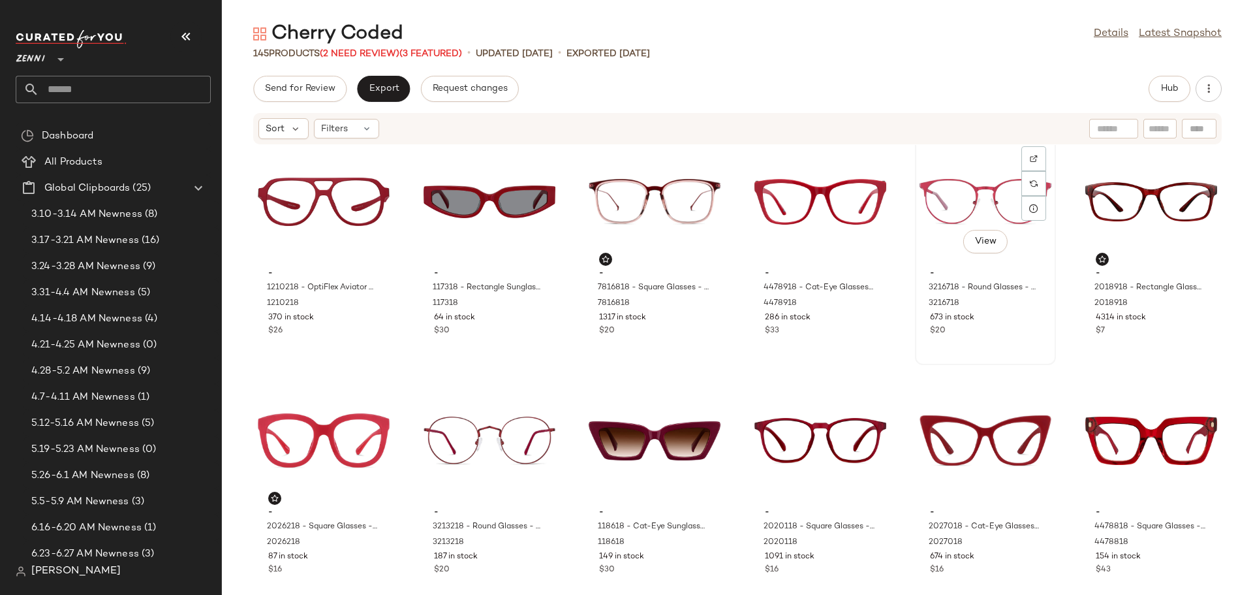
scroll to position [9, 0]
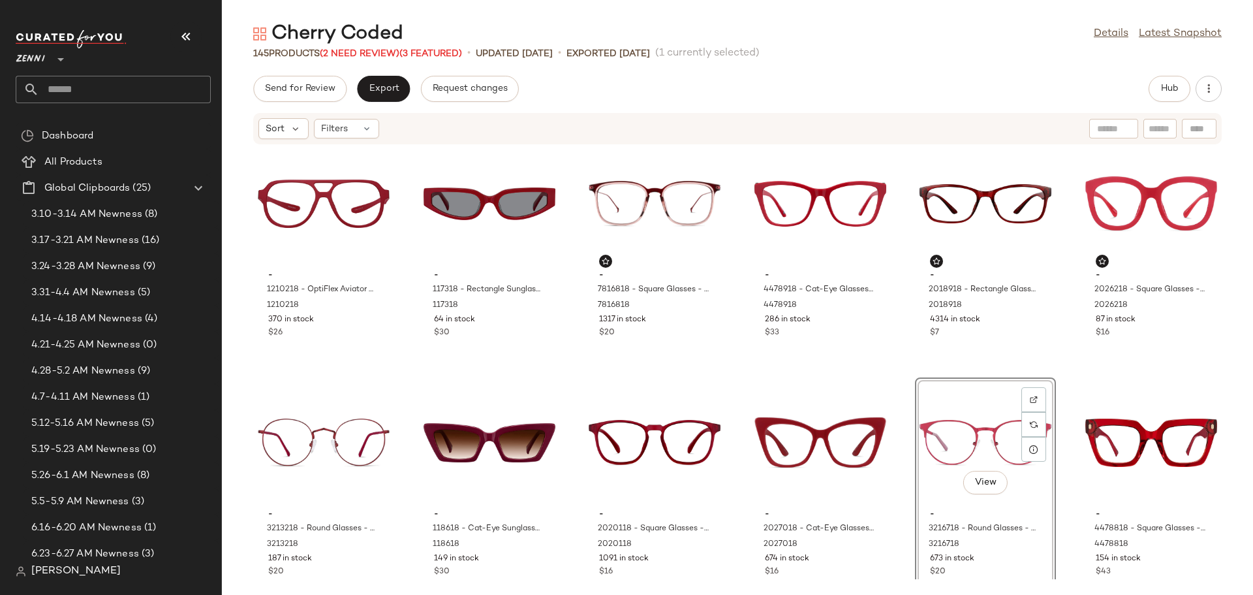
click at [907, 508] on div "- 1210218 - OptiFlex Aviator Glasses - Red - Plastic 1210218 370 in stock $26 -…" at bounding box center [738, 362] width 1032 height 434
click at [1210, 86] on icon "button" at bounding box center [1209, 88] width 13 height 13
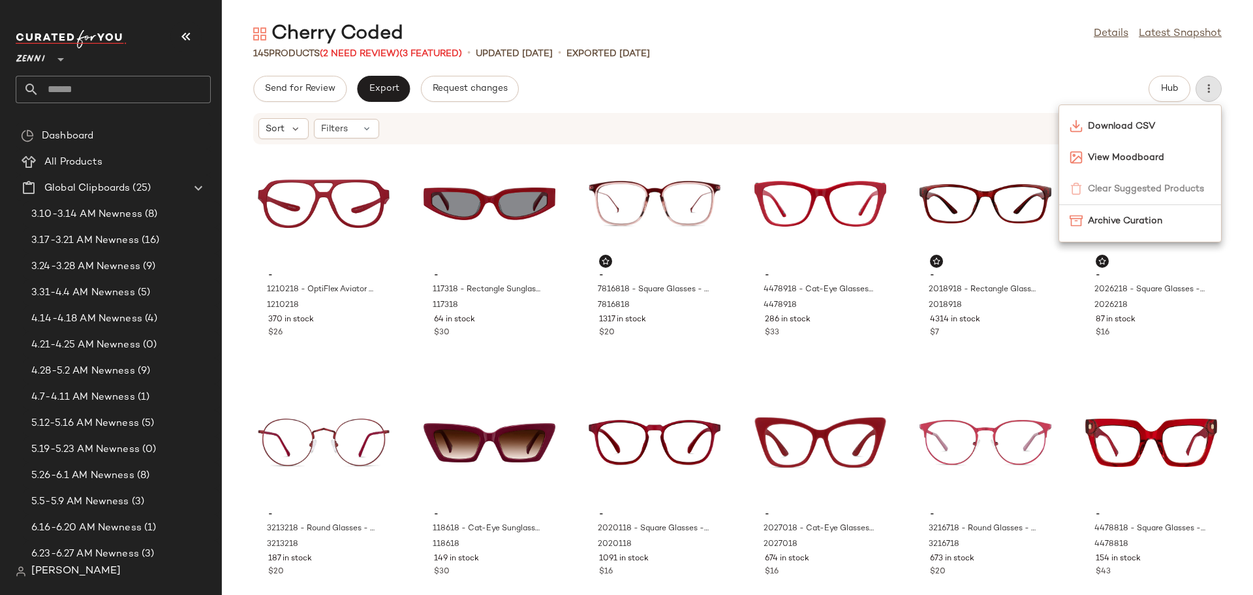
click at [841, 72] on div "Cherry Coded Details Latest Snapshot 145 Products (2 Need Review) (3 Featured) …" at bounding box center [738, 308] width 1032 height 574
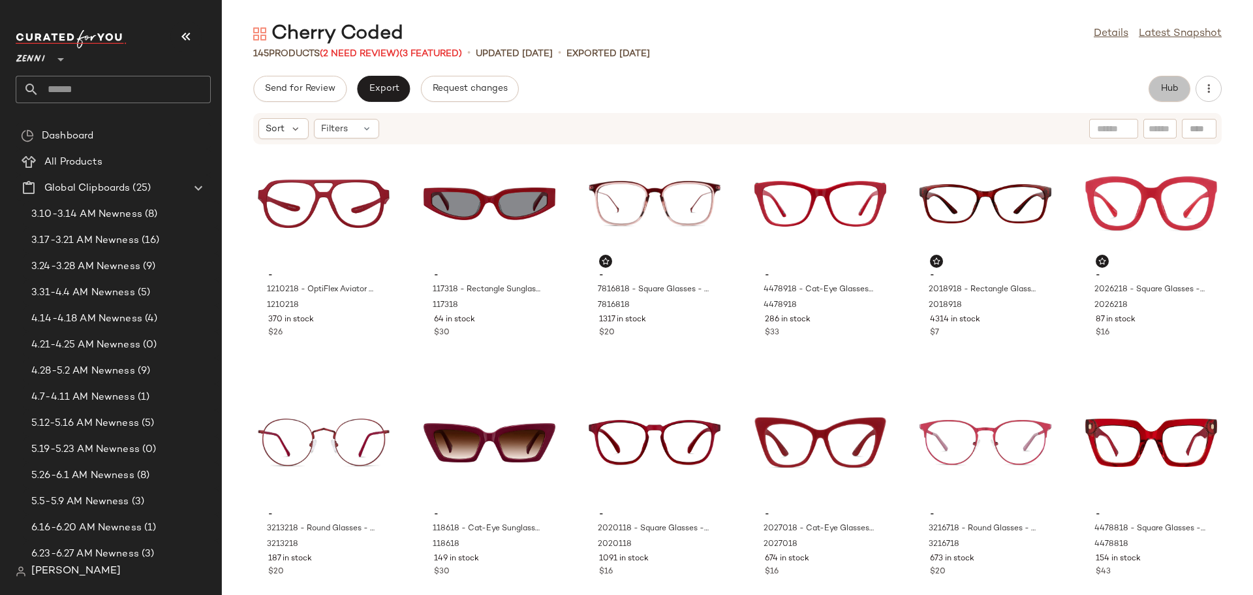
click at [1171, 87] on span "Hub" at bounding box center [1170, 89] width 18 height 10
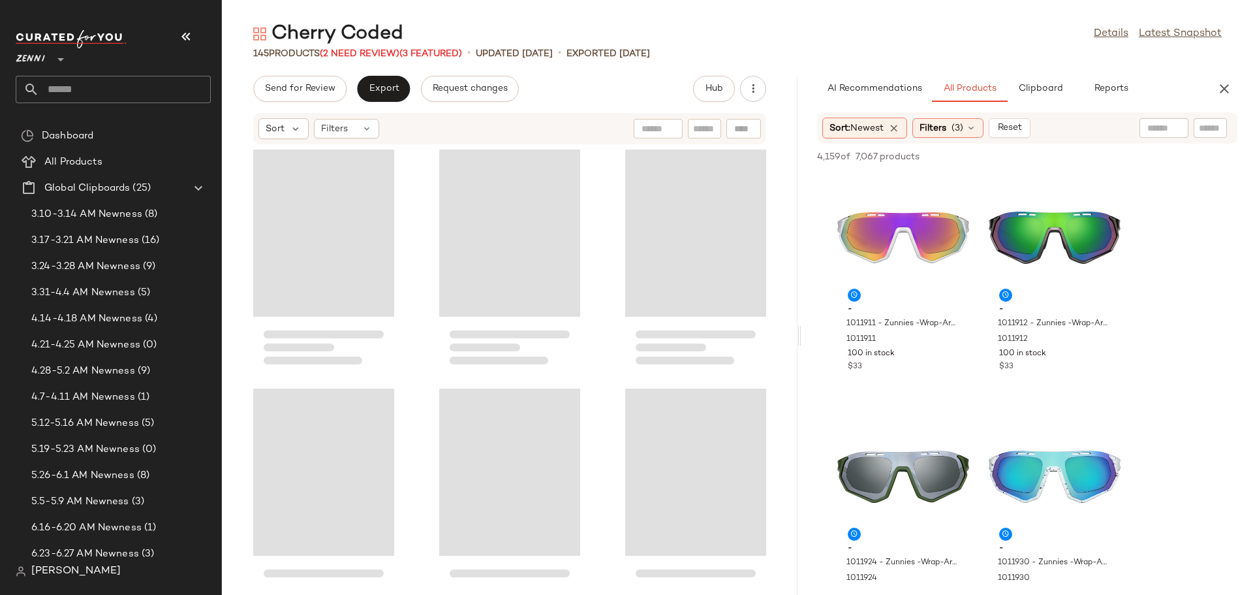
drag, startPoint x: 736, startPoint y: 336, endPoint x: 801, endPoint y: 344, distance: 65.1
click at [801, 344] on div "Cherry Coded Details Latest Snapshot 145 Products (2 Need Review) (3 Featured) …" at bounding box center [738, 308] width 1032 height 574
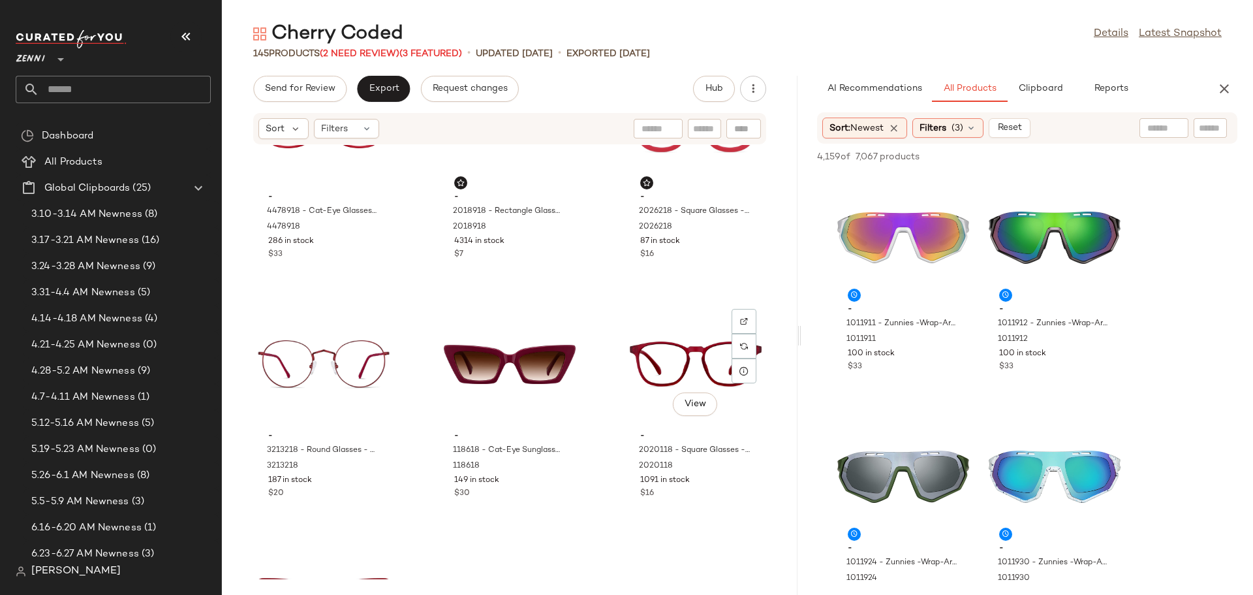
scroll to position [467, 0]
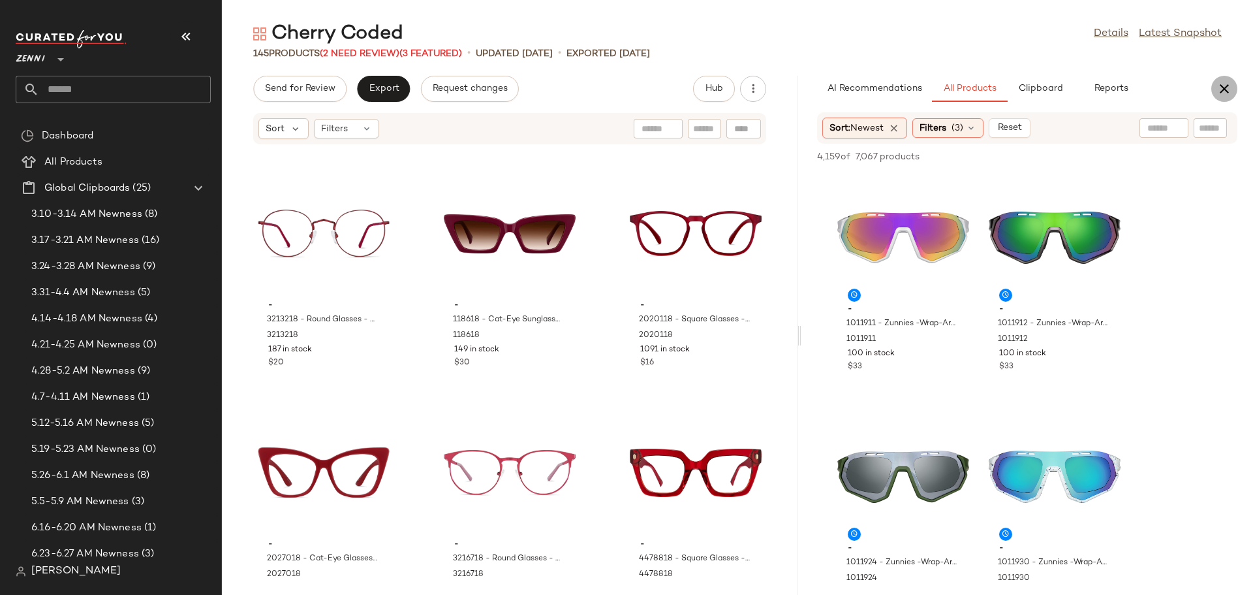
click at [1222, 87] on icon "button" at bounding box center [1225, 89] width 16 height 16
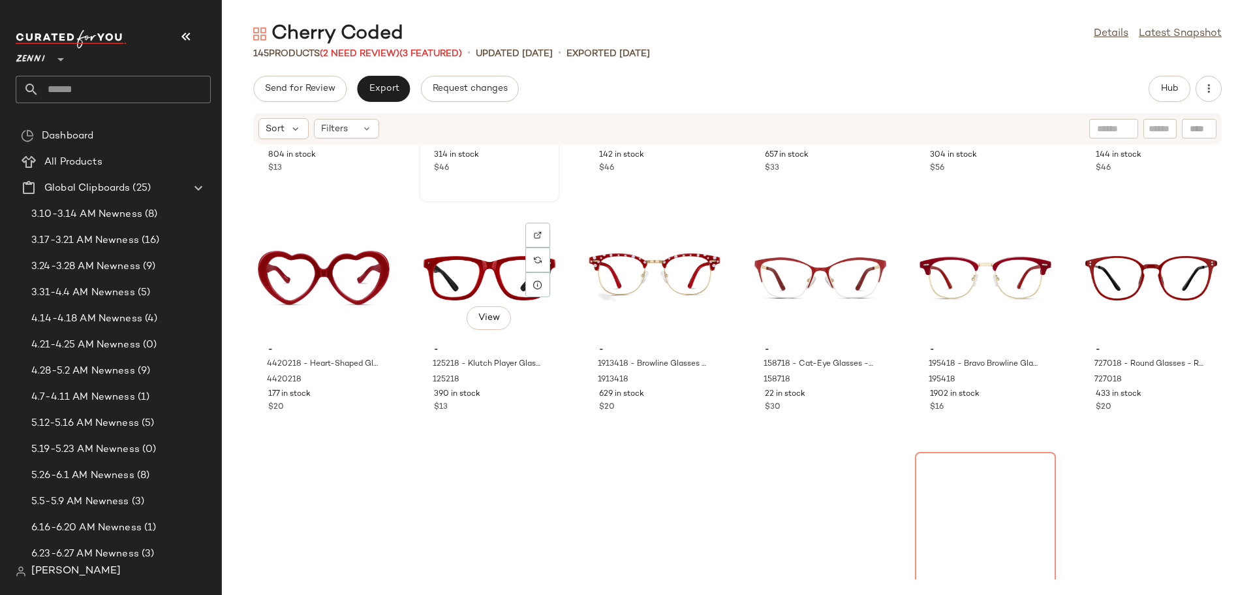
scroll to position [663, 0]
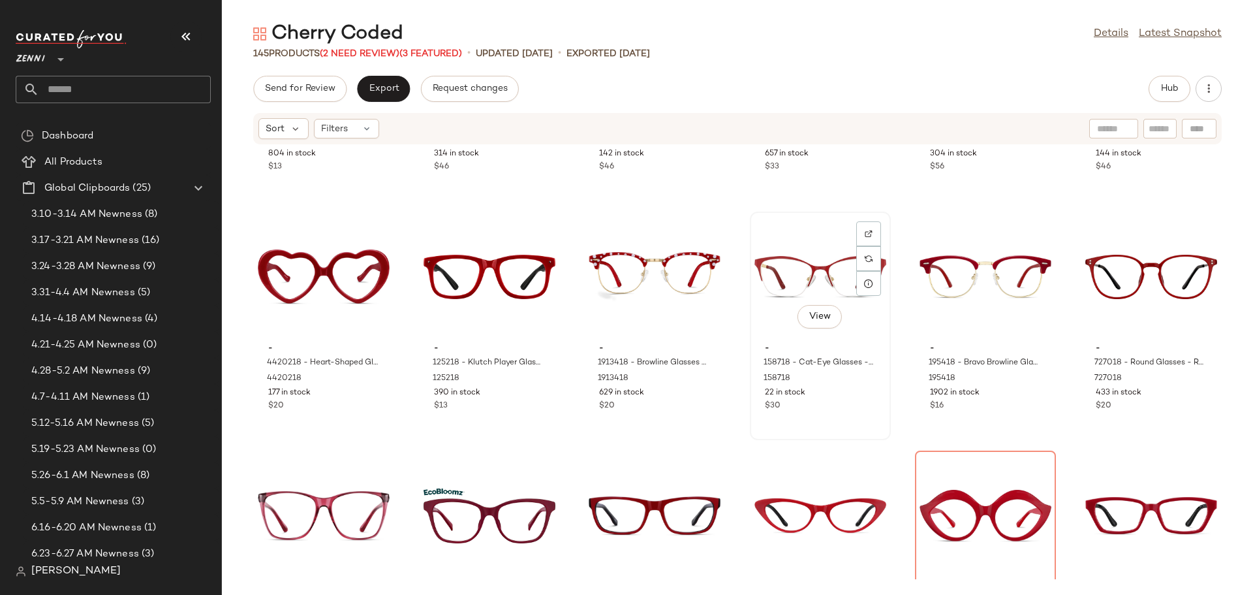
click at [772, 317] on div "View" at bounding box center [821, 276] width 132 height 121
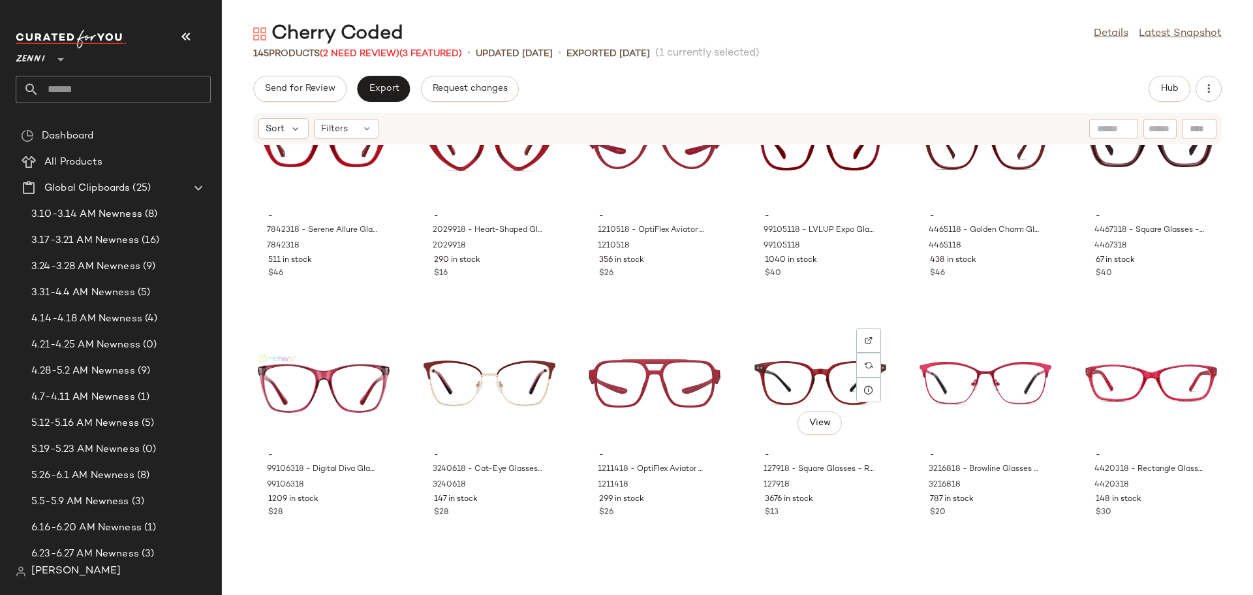
scroll to position [1773, 0]
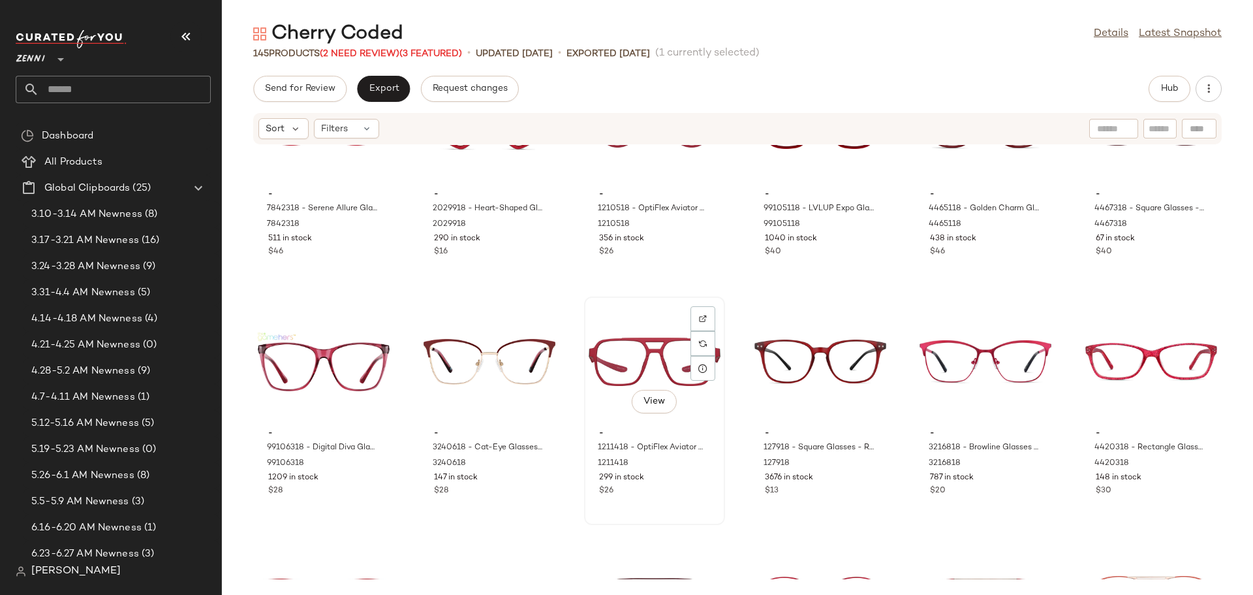
click at [609, 340] on div "View" at bounding box center [655, 361] width 132 height 121
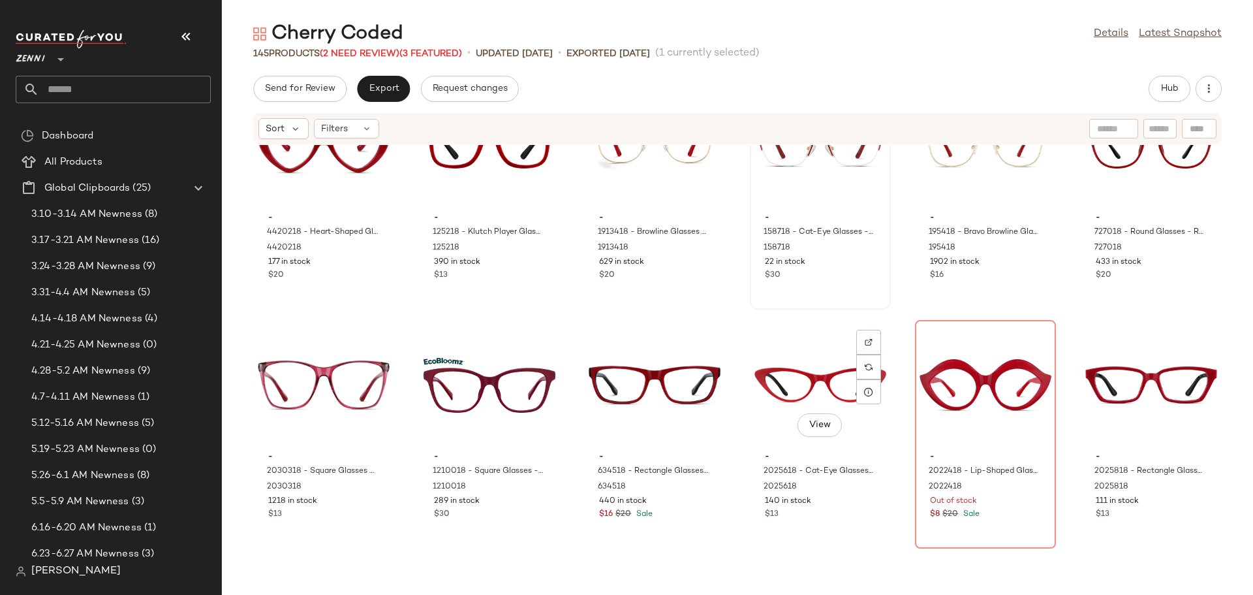
scroll to position [859, 0]
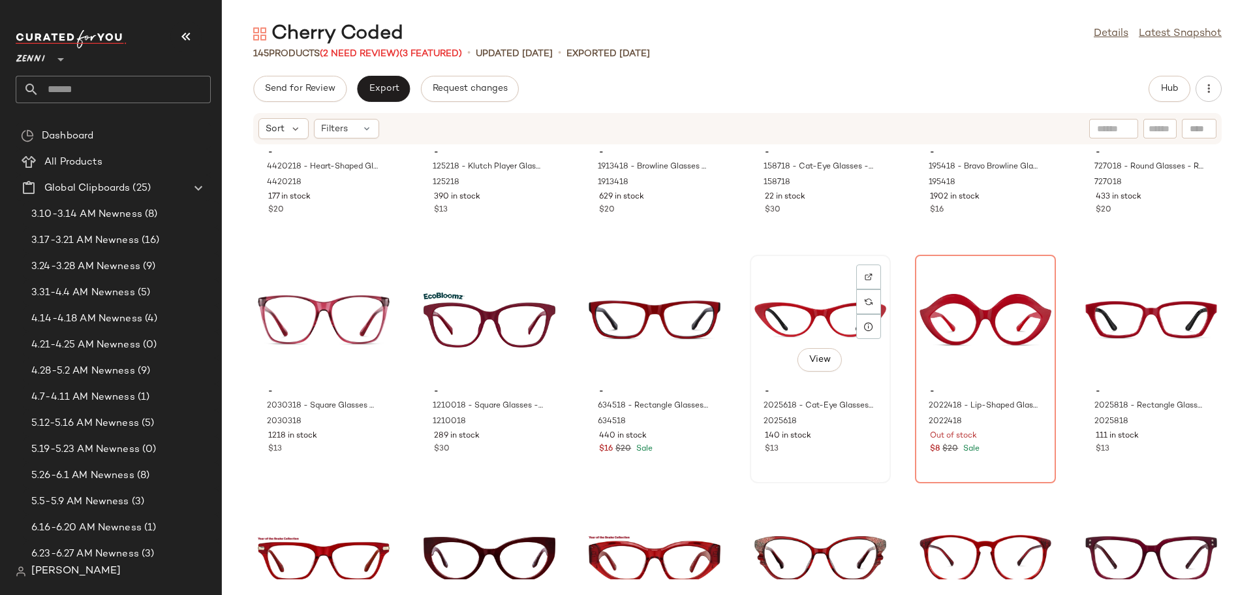
click at [770, 319] on div "View" at bounding box center [821, 319] width 132 height 121
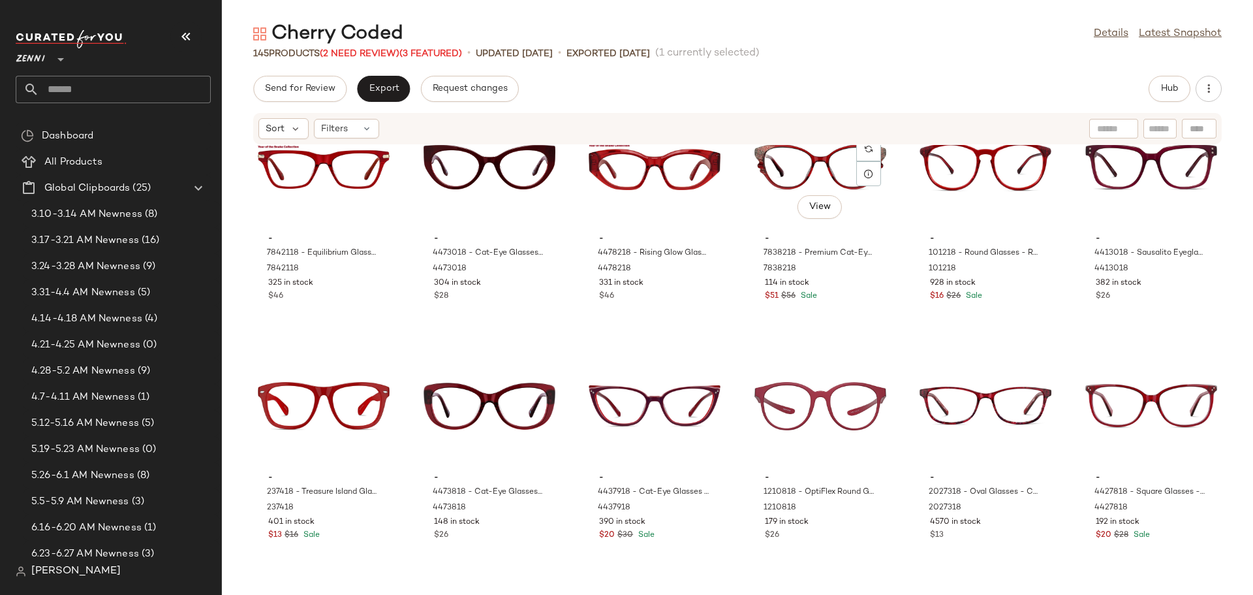
scroll to position [1316, 0]
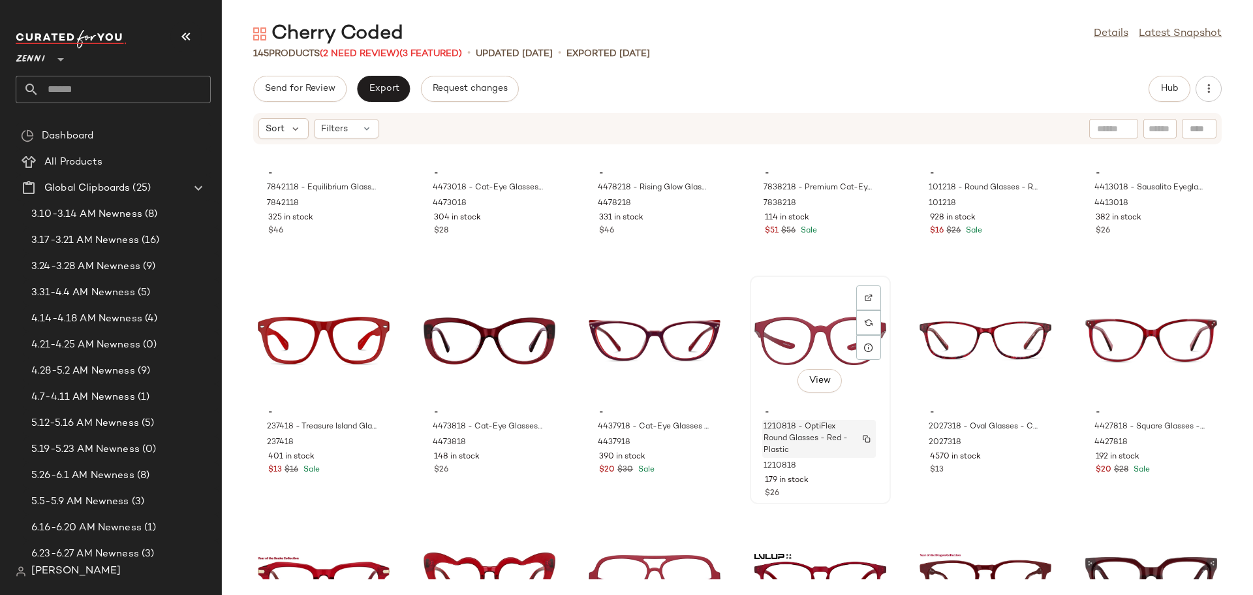
click at [776, 427] on span "1210818 - OptiFlex Round Glasses - Red - Plastic" at bounding box center [807, 438] width 86 height 35
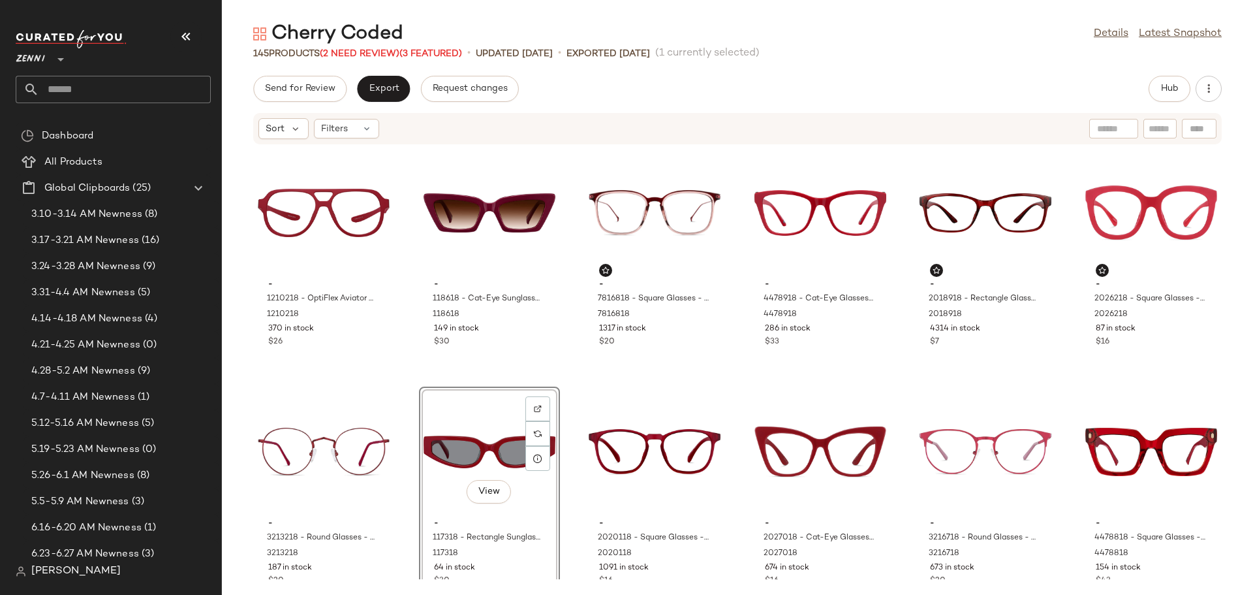
click at [400, 483] on div "- 1210218 - OptiFlex Aviator Glasses - Red - Plastic 1210218 370 in stock $26 -…" at bounding box center [738, 362] width 1032 height 434
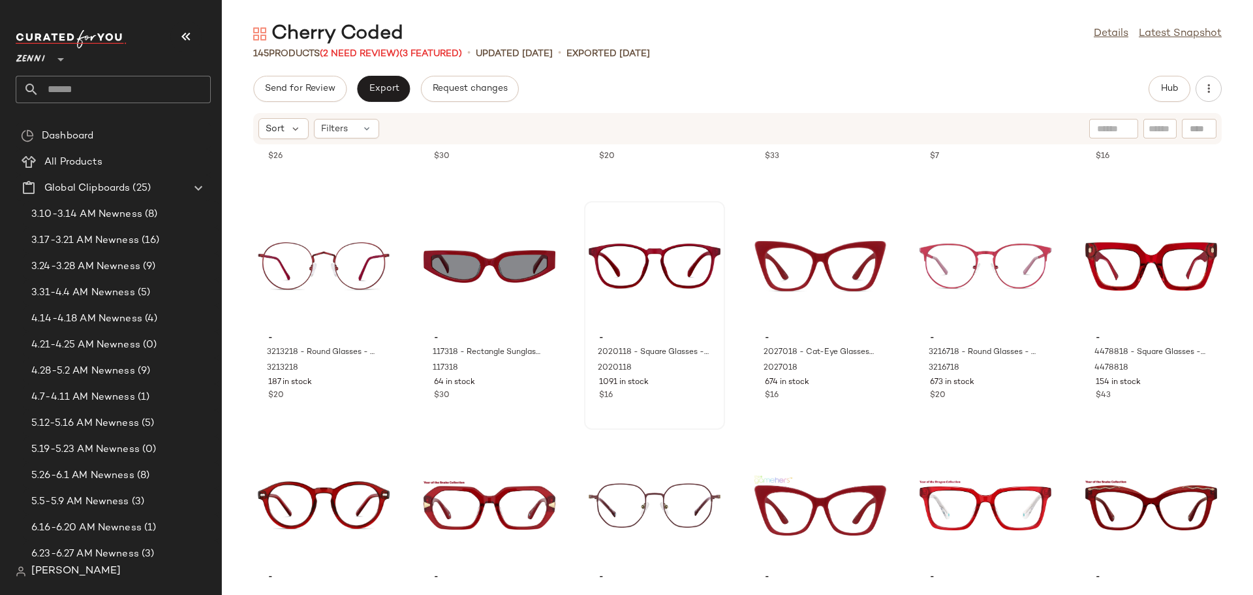
scroll to position [196, 0]
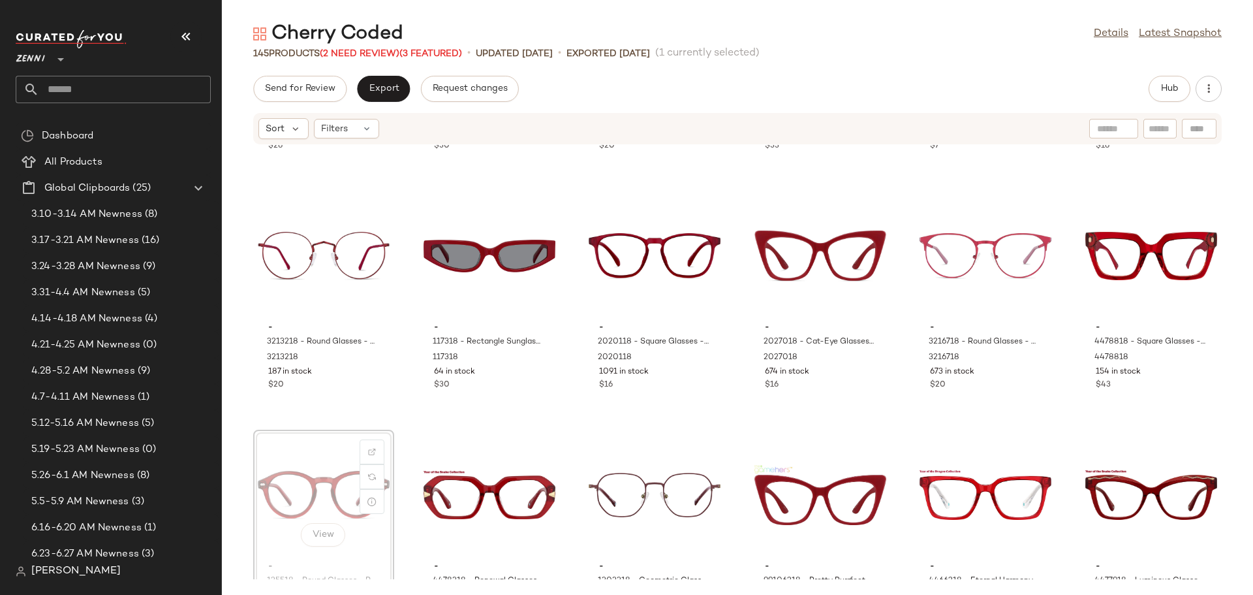
scroll to position [197, 0]
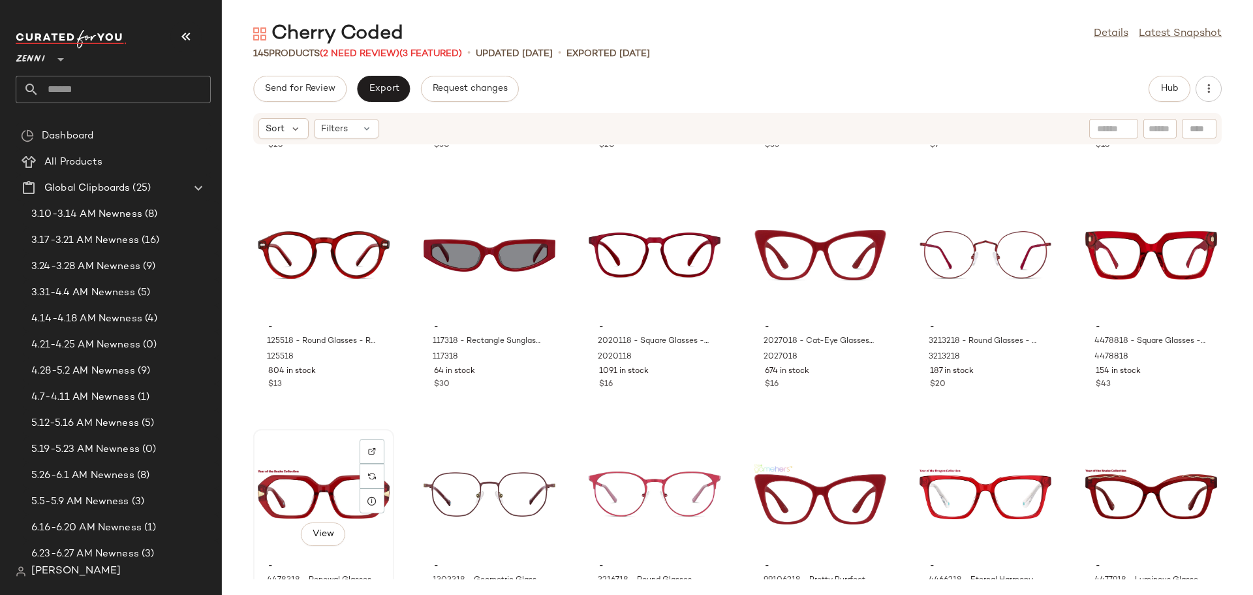
click at [382, 435] on div "View" at bounding box center [324, 493] width 132 height 121
click at [562, 424] on div "- 1210218 - OptiFlex Aviator Glasses - Red - Plastic 1210218 370 in stock $26 -…" at bounding box center [738, 362] width 1032 height 434
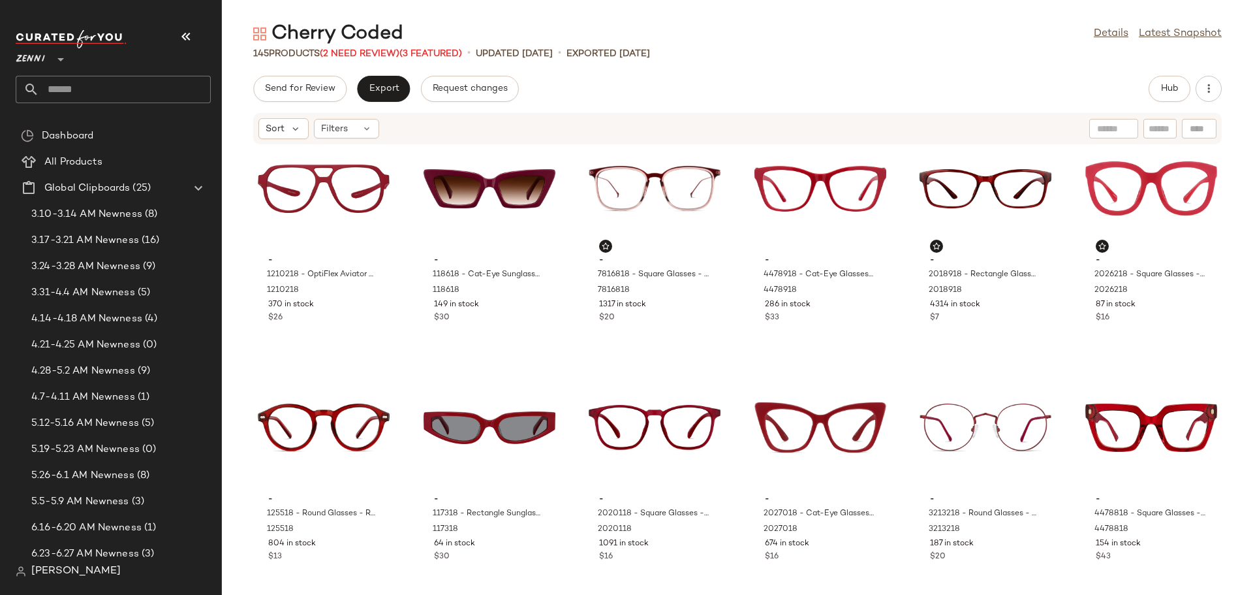
scroll to position [1, 0]
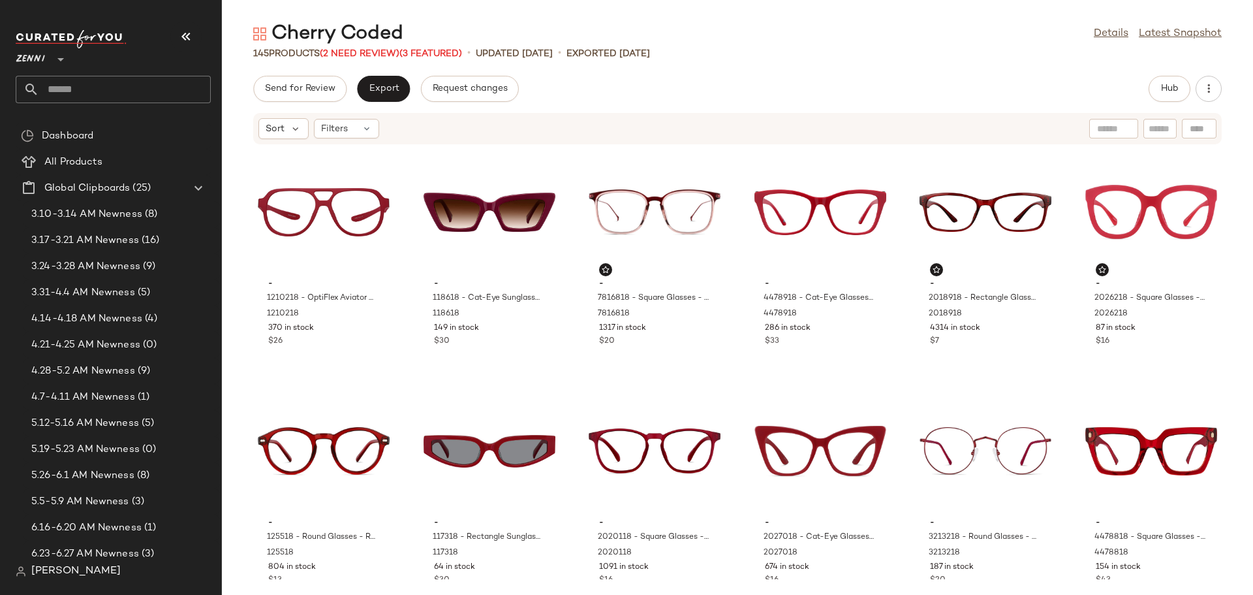
click at [398, 362] on div "- 1210218 - OptiFlex Aviator Glasses - Red - Plastic 1210218 370 in stock $26 -…" at bounding box center [738, 362] width 1032 height 434
click at [377, 356] on div "View - 1210218 - OptiFlex Aviator Glasses - Red - Plastic 1210218 370 in stock …" at bounding box center [324, 262] width 138 height 226
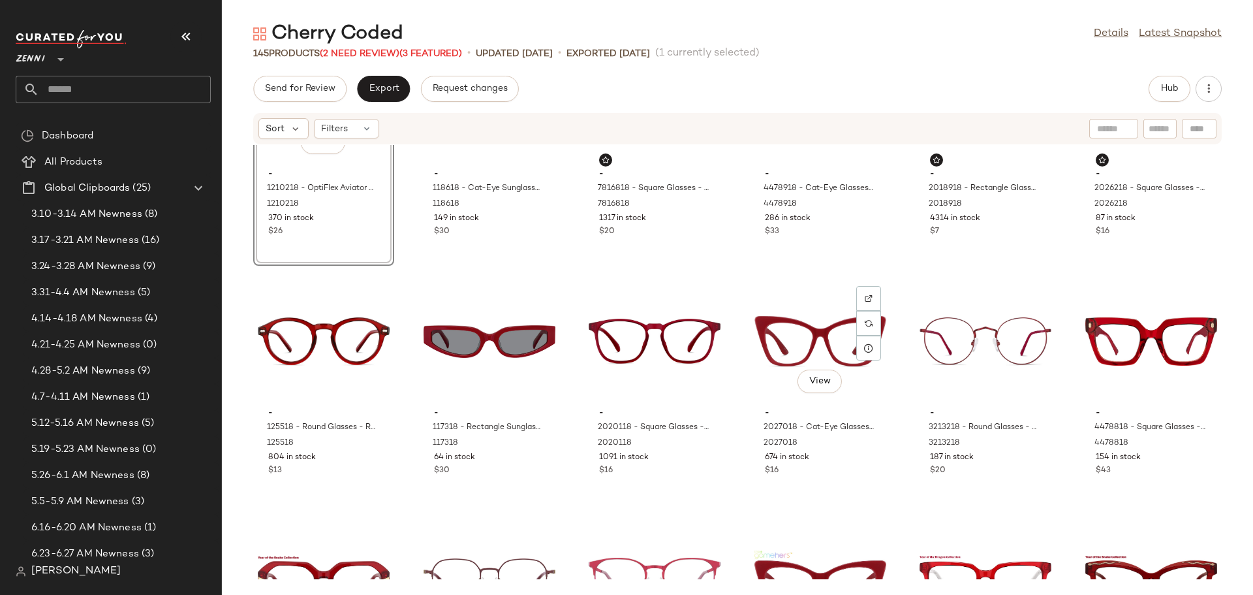
scroll to position [131, 0]
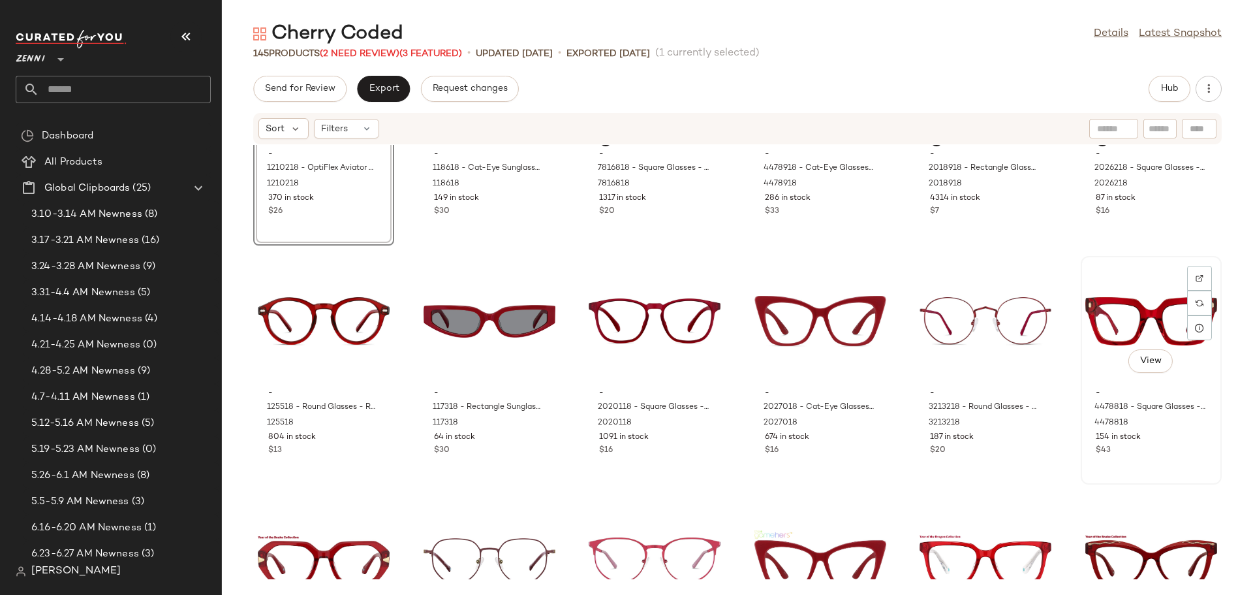
click at [1144, 464] on div "View - 4478818 - Square Glasses - Red - Acetate 4478818 154 in stock $43" at bounding box center [1151, 370] width 138 height 226
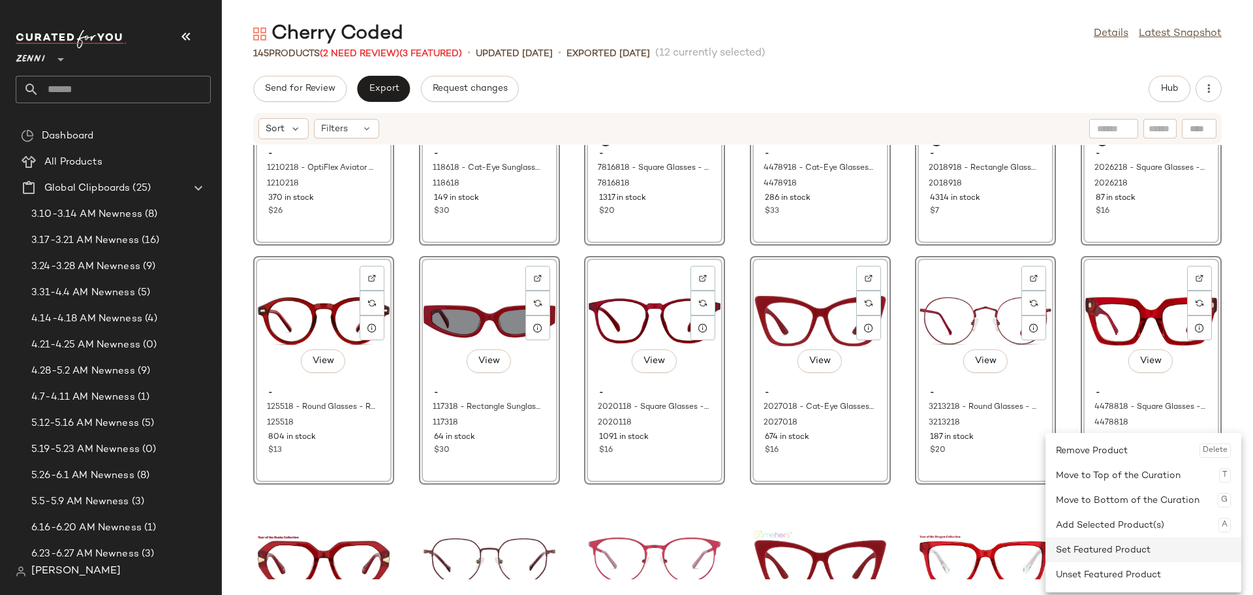
click at [1091, 551] on div "Set Featured Product" at bounding box center [1143, 549] width 175 height 25
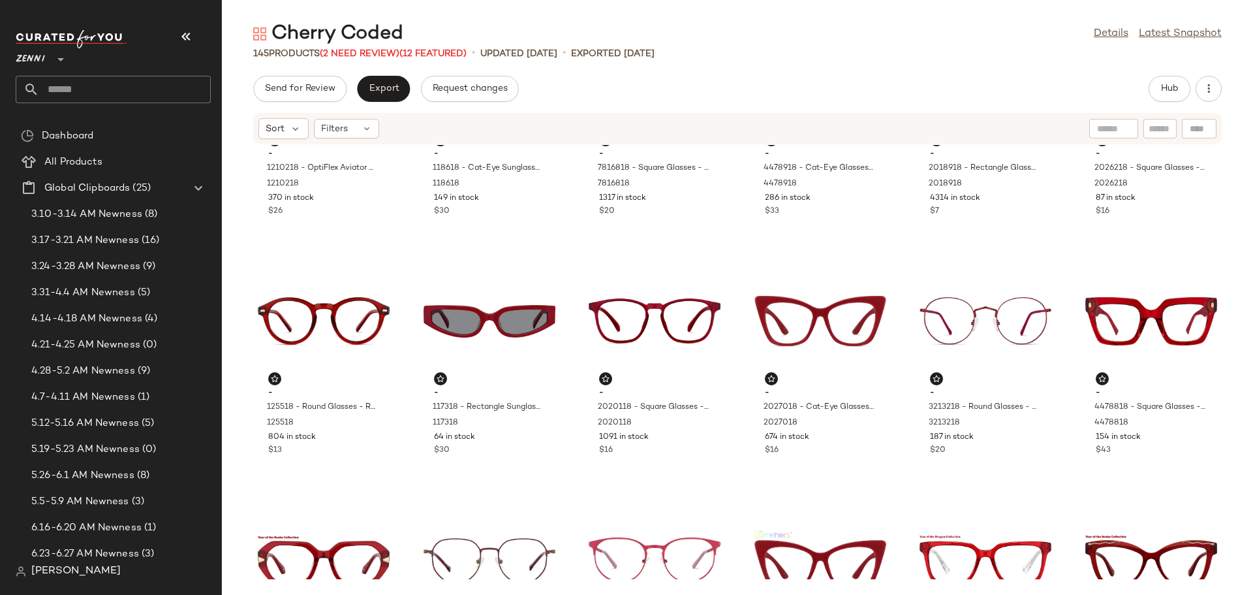
click at [408, 467] on div "- 1210218 - OptiFlex Aviator Glasses - Red - Plastic 1210218 370 in stock $26 -…" at bounding box center [738, 362] width 1032 height 434
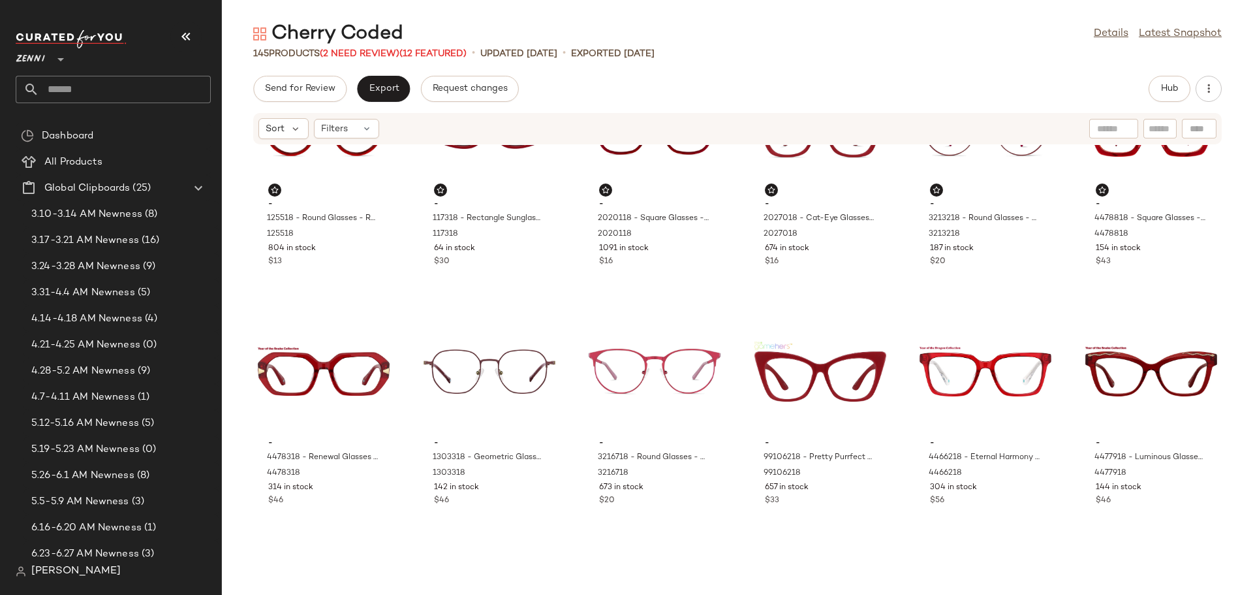
scroll to position [337, 0]
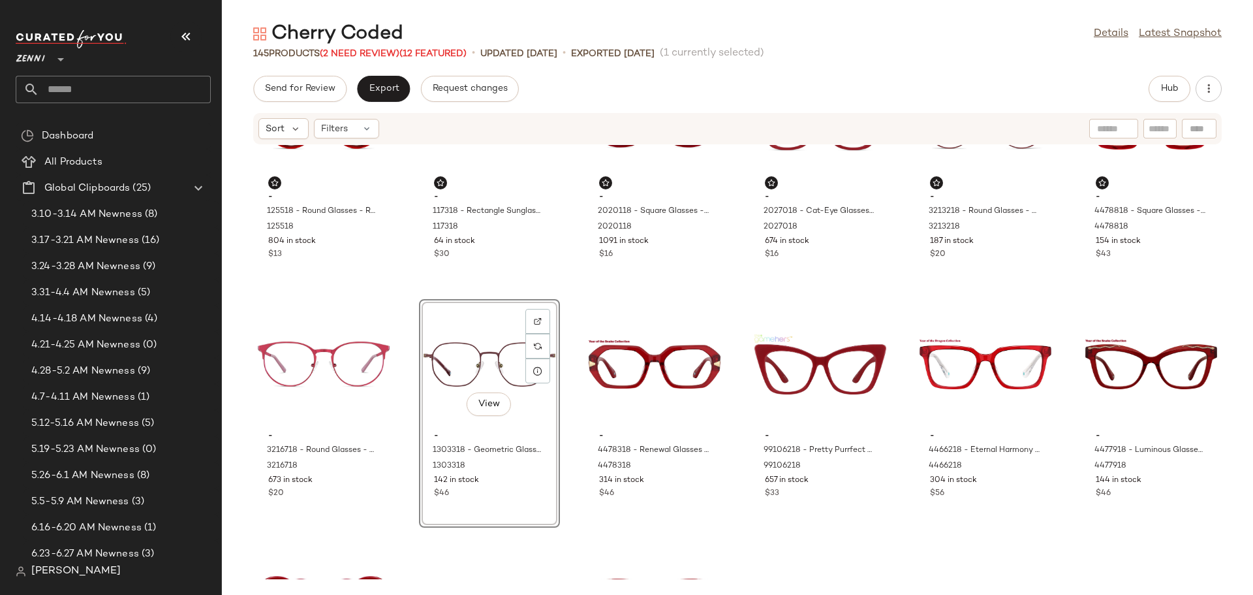
click at [570, 402] on div "- 125518 - Round Glasses - Red - Plastic 125518 804 in stock $13 - 117318 - Rec…" at bounding box center [738, 362] width 1032 height 434
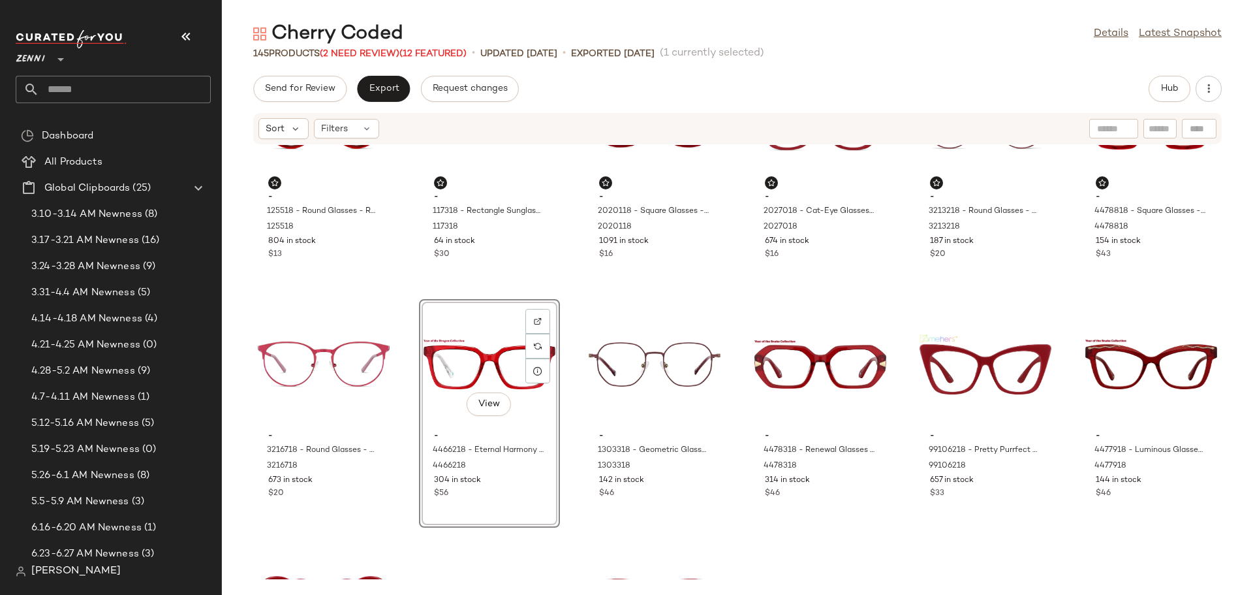
click at [731, 435] on div "- 125518 - Round Glasses - Red - Plastic 125518 804 in stock $13 - 117318 - Rec…" at bounding box center [738, 362] width 1032 height 434
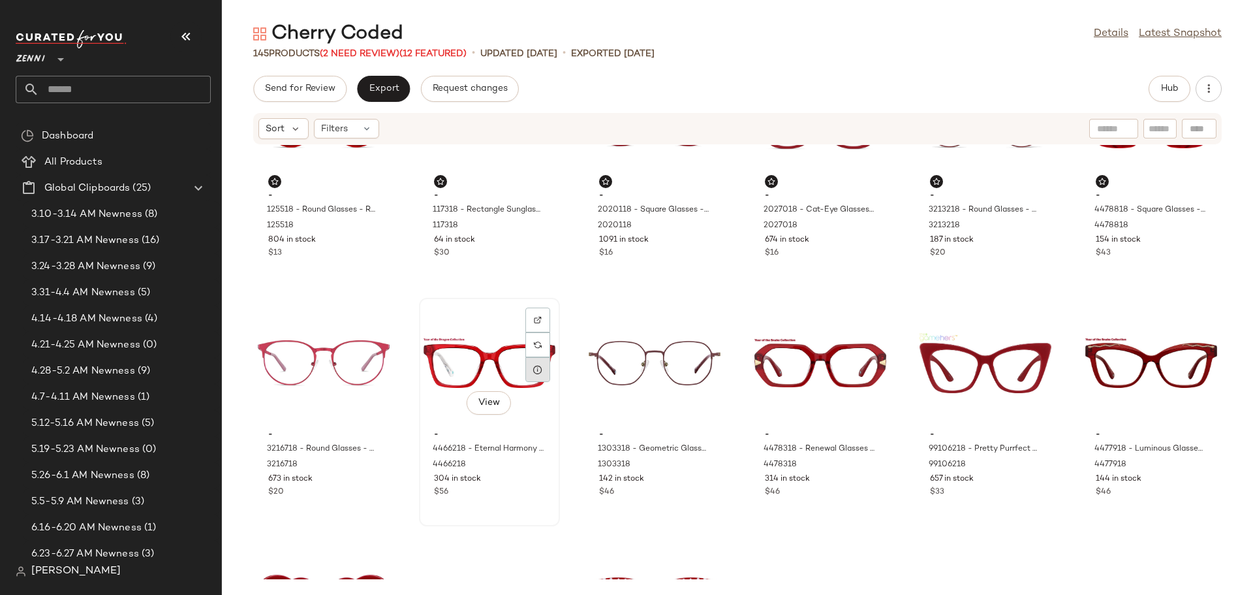
scroll to position [337, 0]
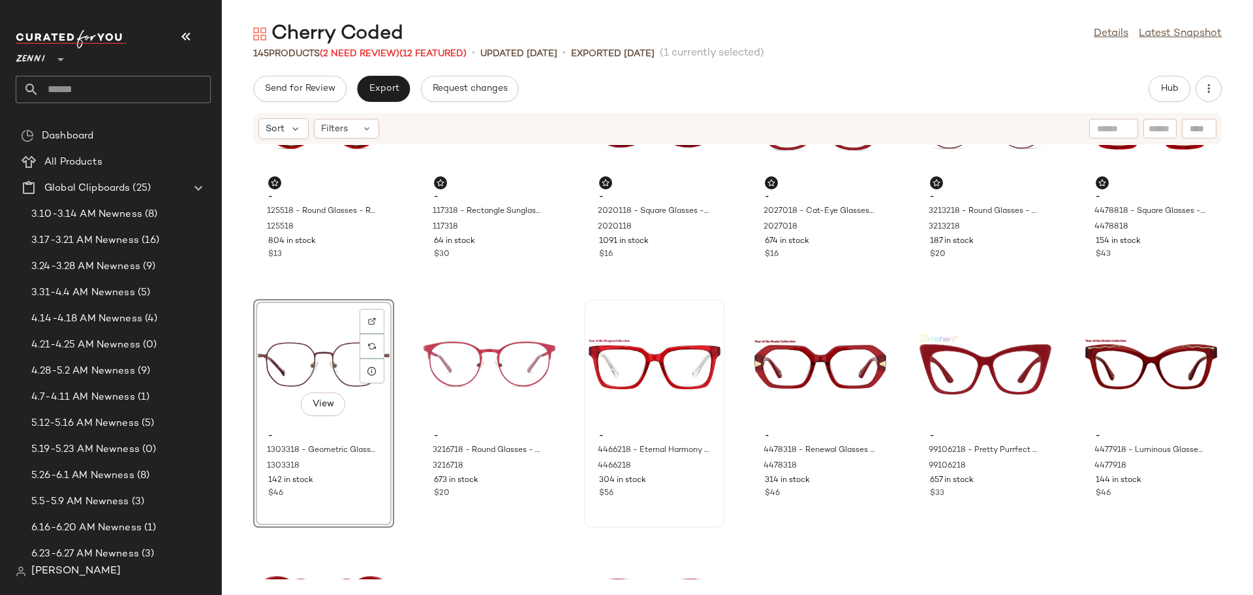
click at [576, 410] on div "- 125518 - Round Glasses - Red - Plastic 125518 804 in stock $13 - 117318 - Rec…" at bounding box center [738, 362] width 1032 height 434
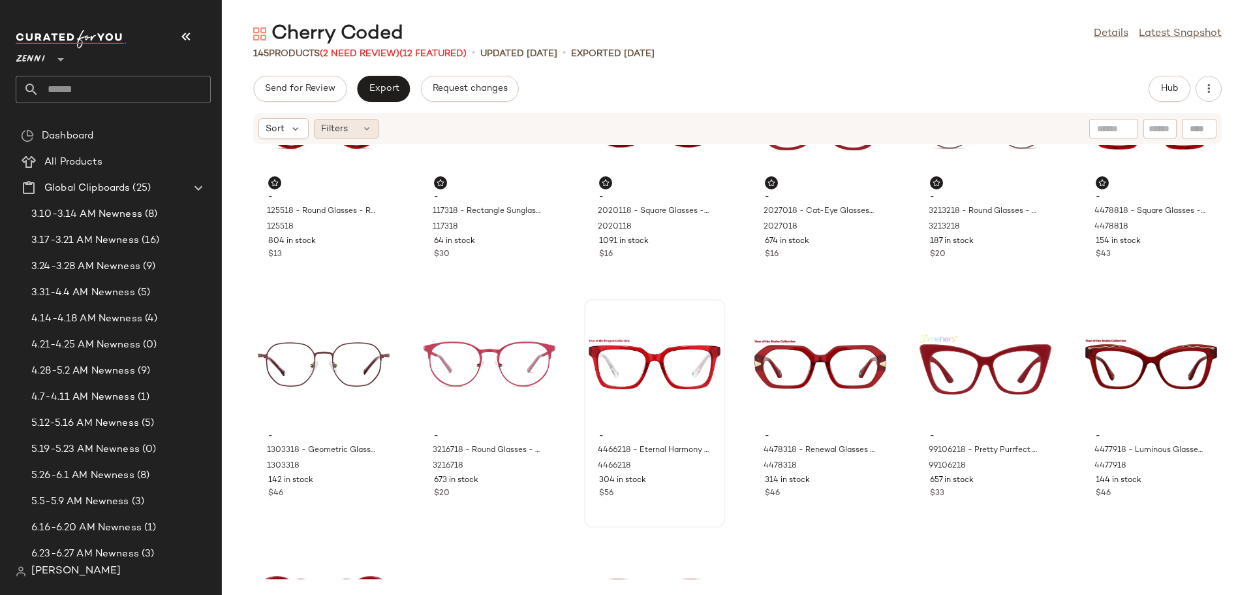
click at [365, 129] on icon at bounding box center [367, 128] width 10 height 10
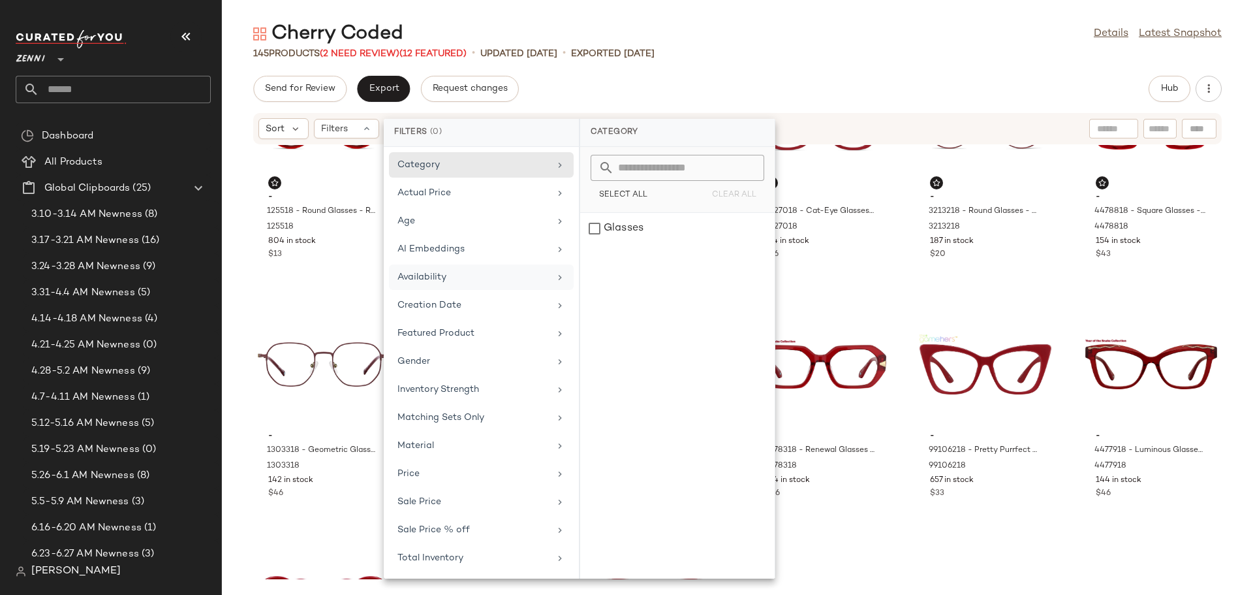
click at [437, 277] on div "Availability" at bounding box center [474, 277] width 152 height 14
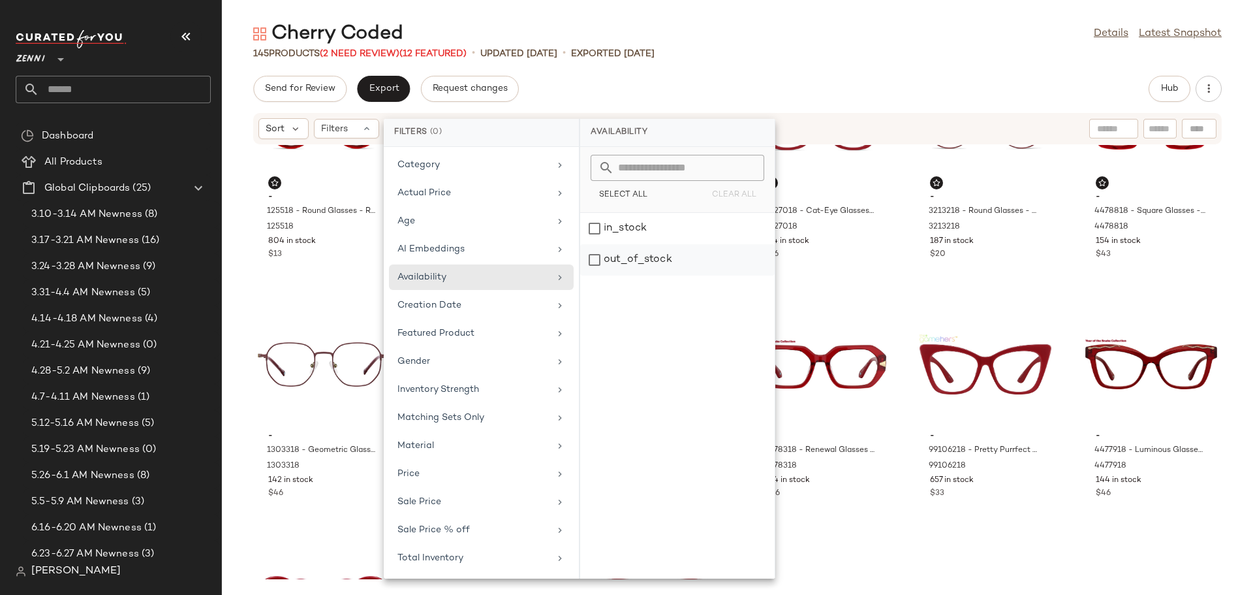
click at [599, 257] on div "out_of_stock" at bounding box center [677, 259] width 195 height 31
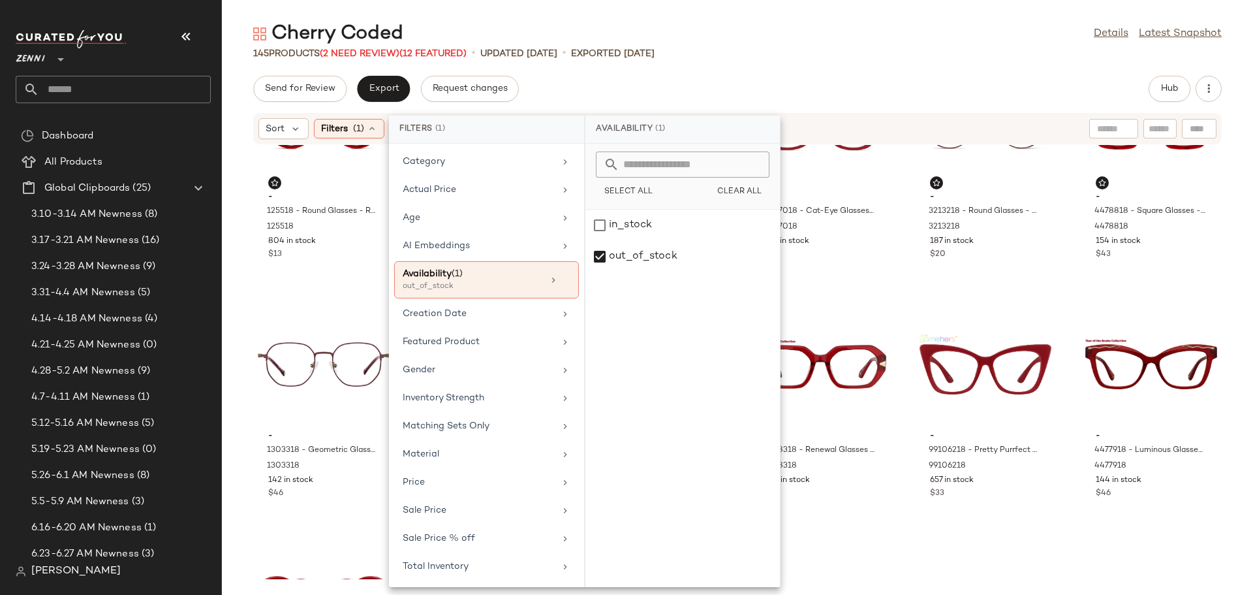
click at [892, 285] on div "- 125518 - Round Glasses - Red - Plastic 125518 804 in stock $13 - 117318 - Rec…" at bounding box center [738, 362] width 1032 height 434
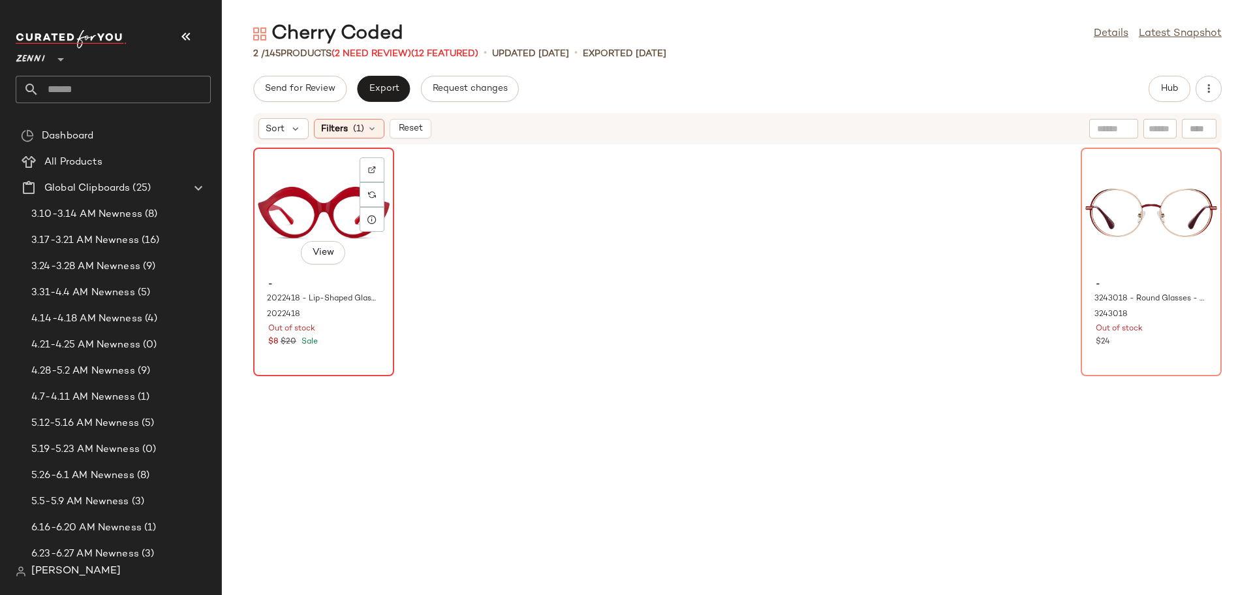
click at [316, 189] on div "View" at bounding box center [324, 212] width 132 height 121
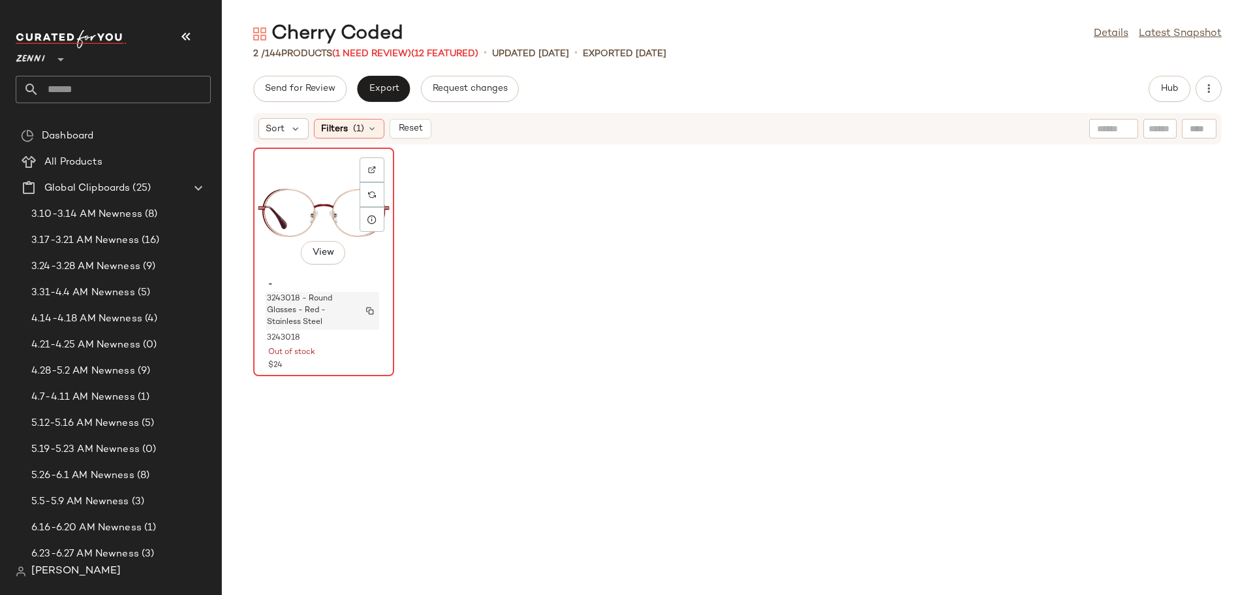
click at [324, 318] on span "3243018 - Round Glasses - Red - Stainless Steel" at bounding box center [310, 310] width 86 height 35
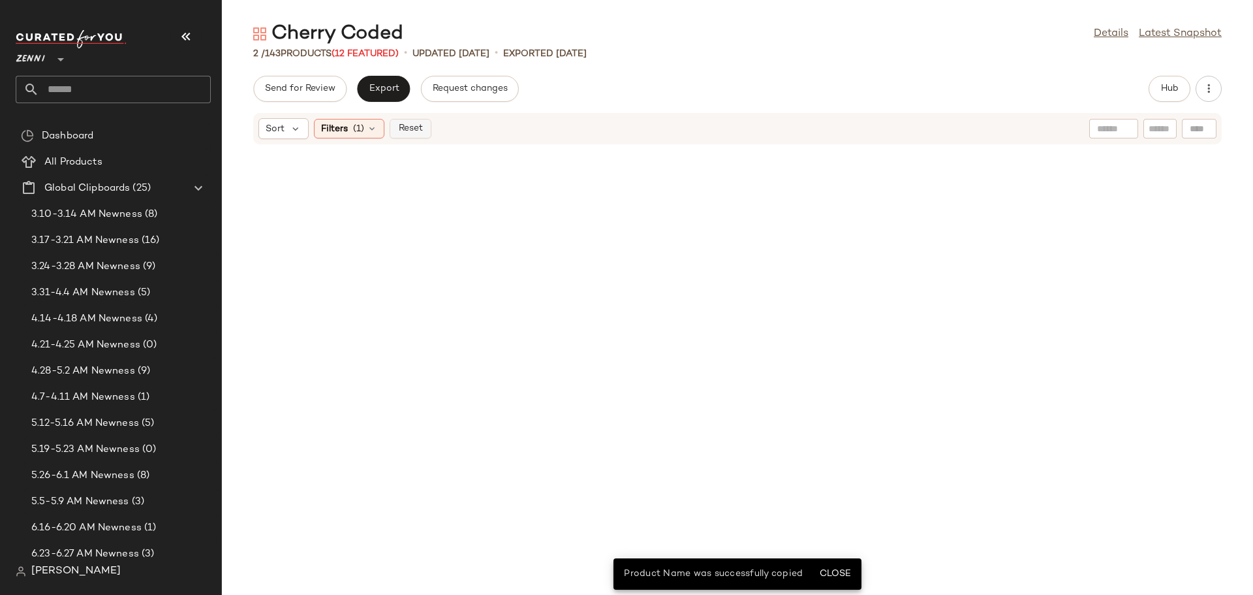
click at [411, 123] on span "Reset" at bounding box center [410, 128] width 25 height 10
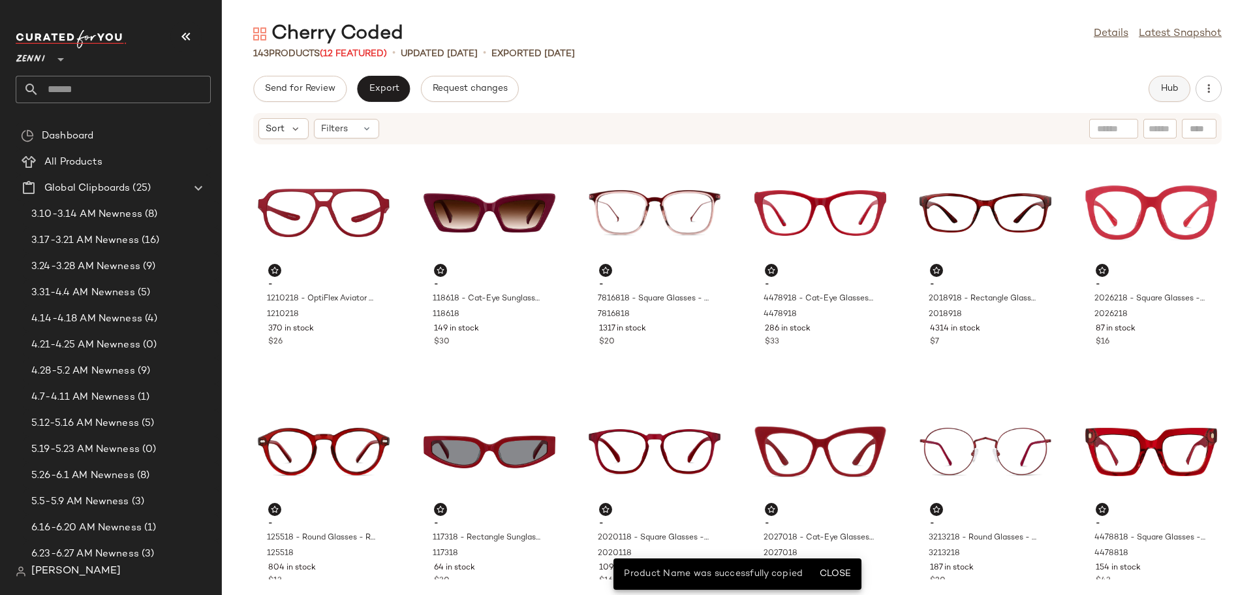
click at [1154, 95] on button "Hub" at bounding box center [1170, 89] width 42 height 26
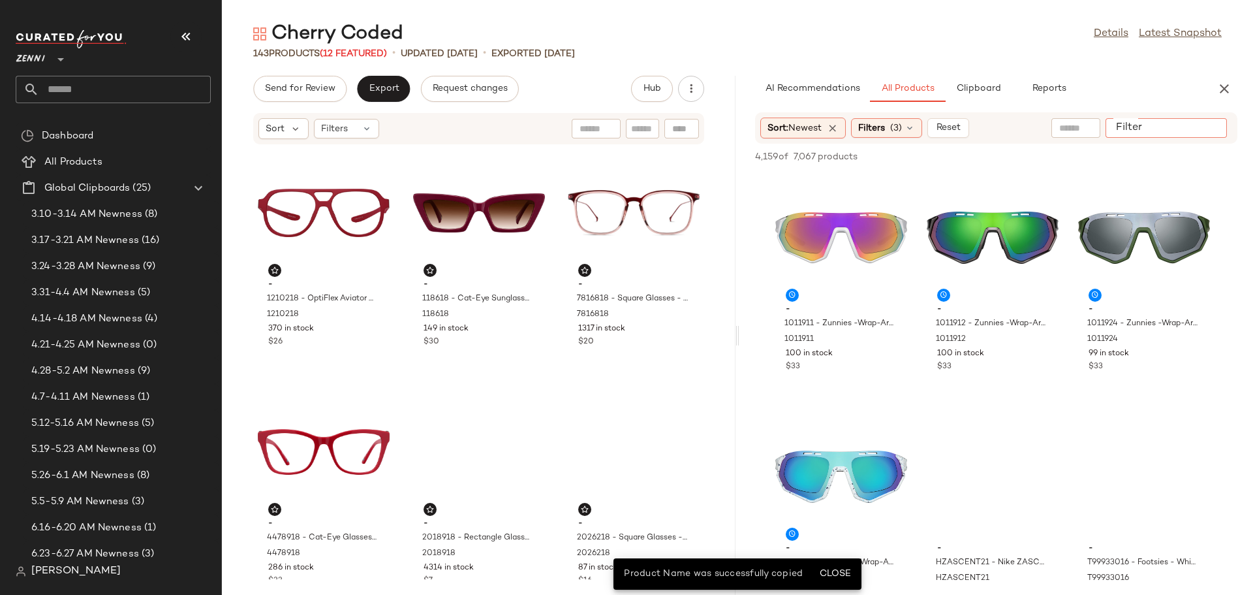
click at [1214, 130] on input "Filter" at bounding box center [1166, 128] width 111 height 14
type input "***"
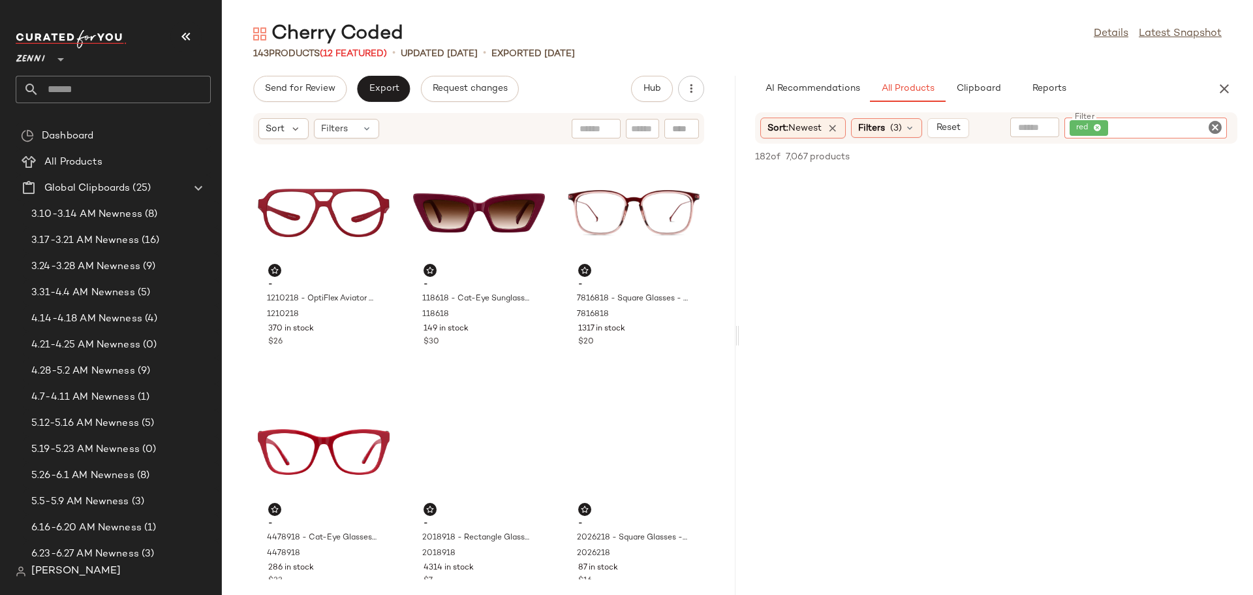
scroll to position [5810, 0]
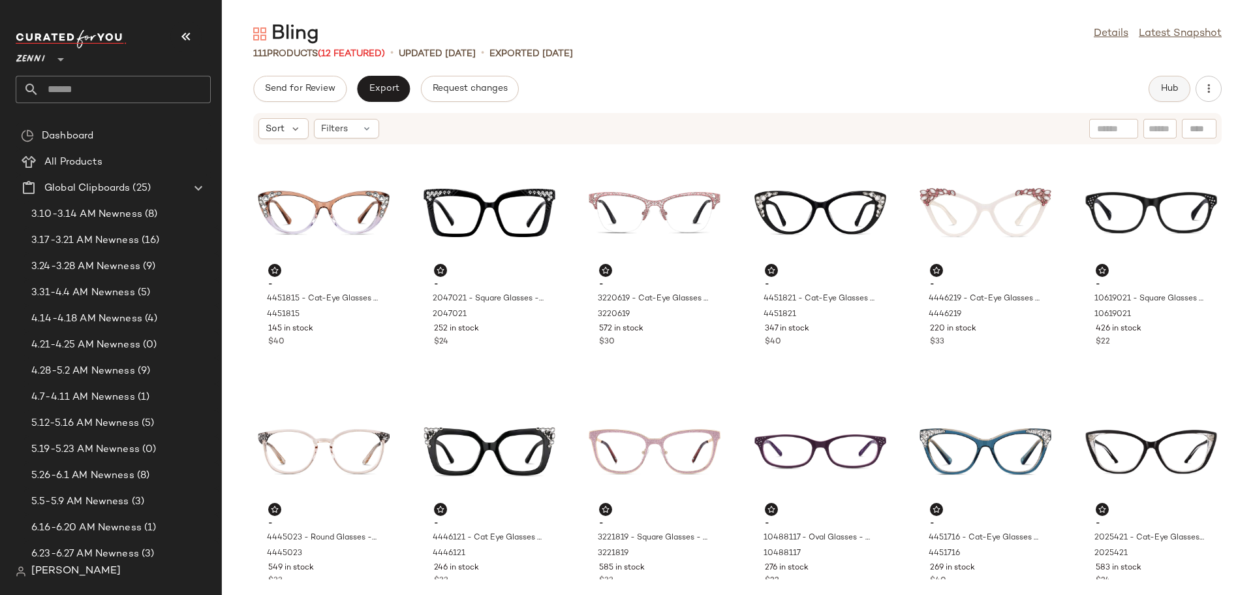
click at [1164, 87] on span "Hub" at bounding box center [1170, 89] width 18 height 10
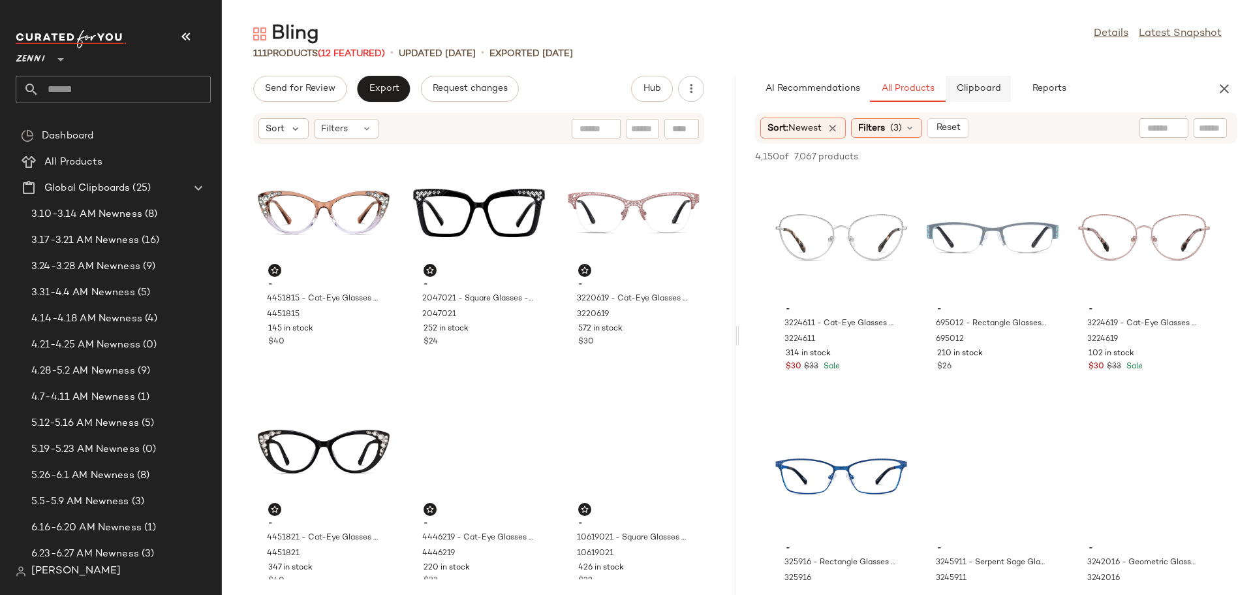
click at [970, 95] on button "Clipboard" at bounding box center [978, 89] width 65 height 26
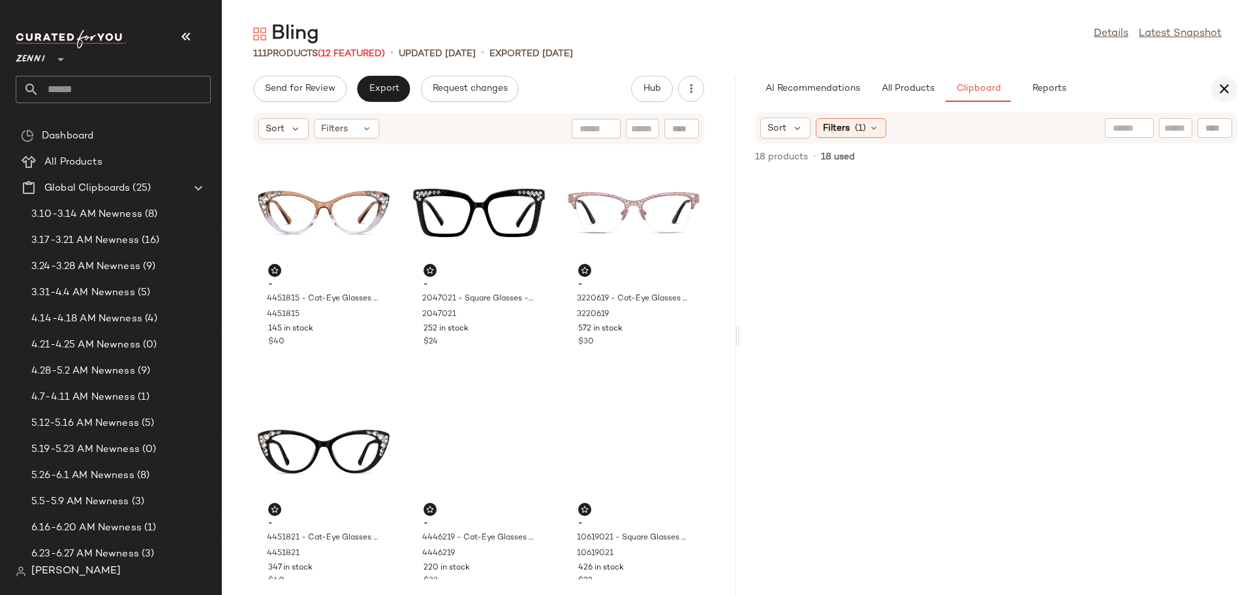
click at [1223, 84] on icon "button" at bounding box center [1225, 89] width 16 height 16
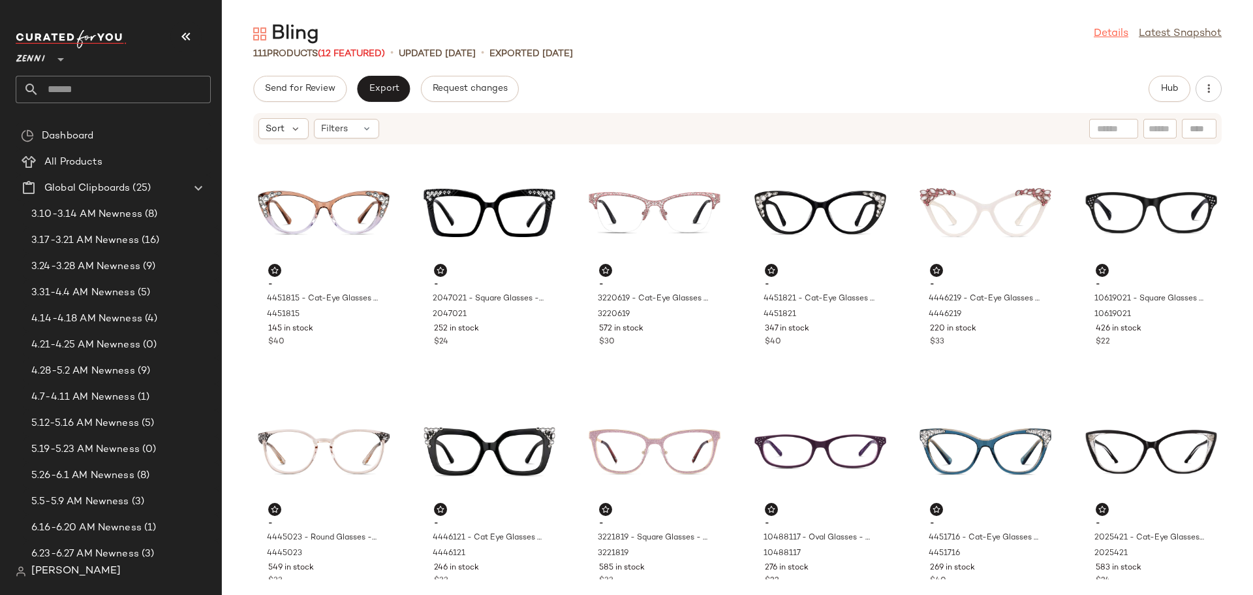
click at [1109, 30] on link "Details" at bounding box center [1111, 34] width 35 height 16
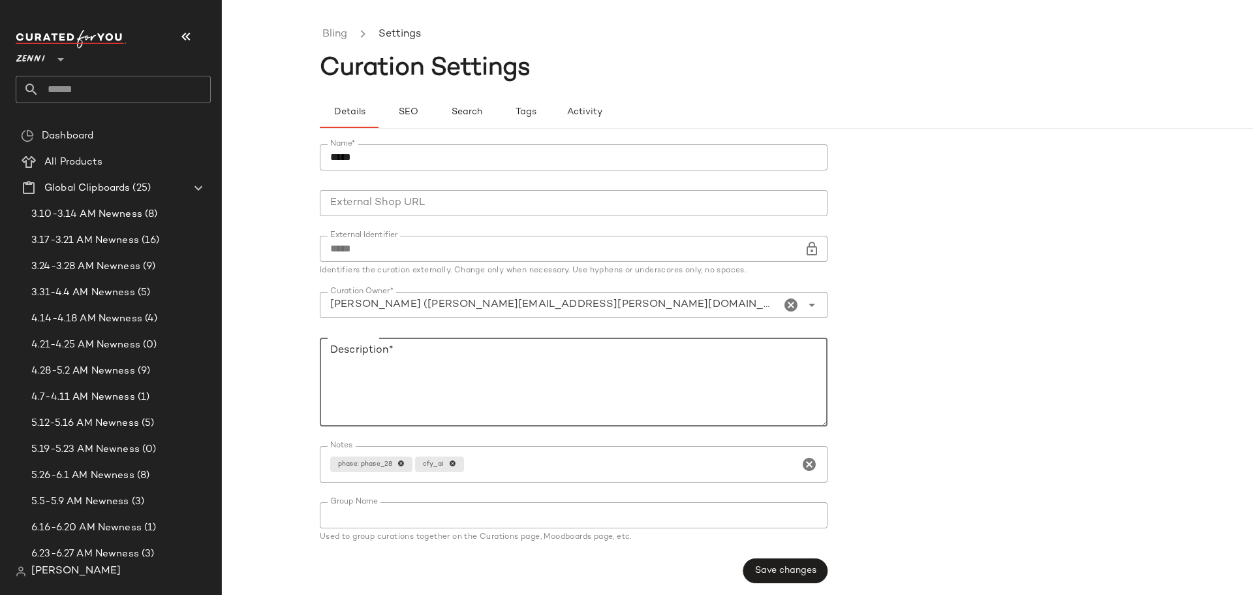
click at [520, 374] on textarea "Description*" at bounding box center [574, 382] width 508 height 89
type textarea "**********"
click at [767, 565] on span "Save changes" at bounding box center [786, 570] width 62 height 10
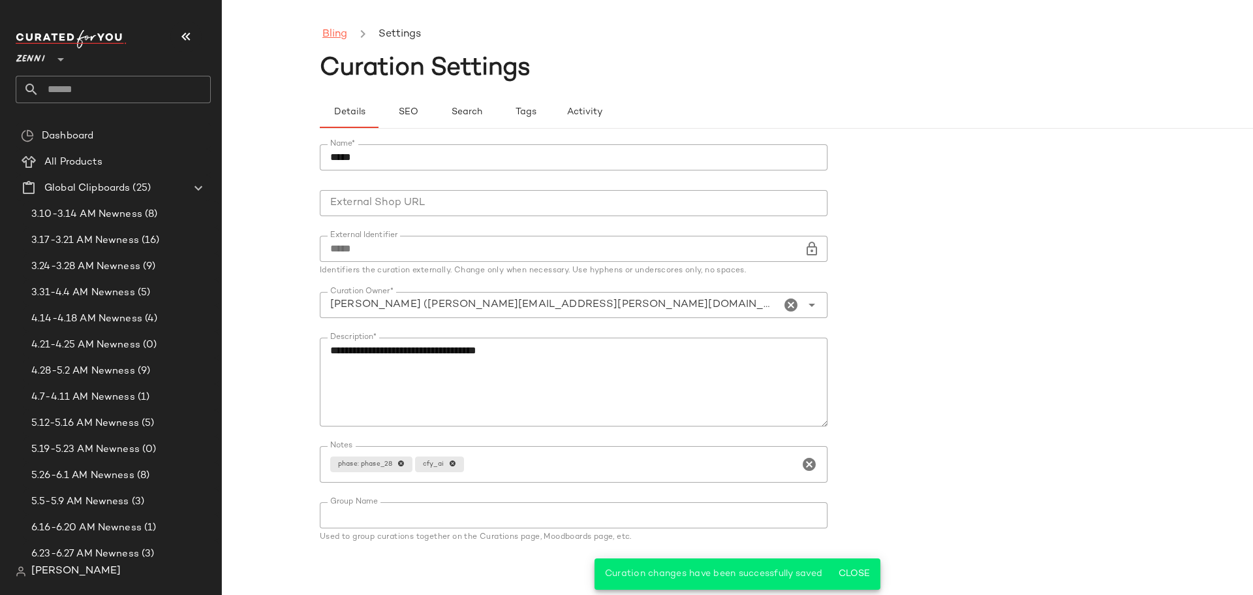
click at [341, 41] on link "Bling" at bounding box center [335, 34] width 25 height 17
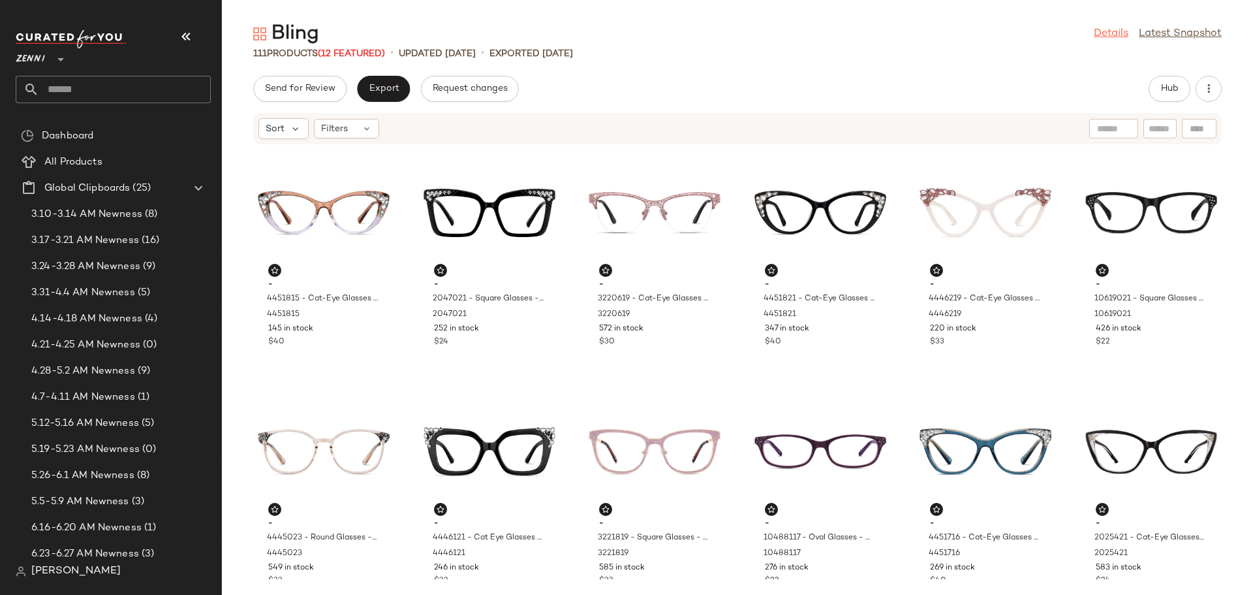
click at [1122, 35] on link "Details" at bounding box center [1111, 34] width 35 height 16
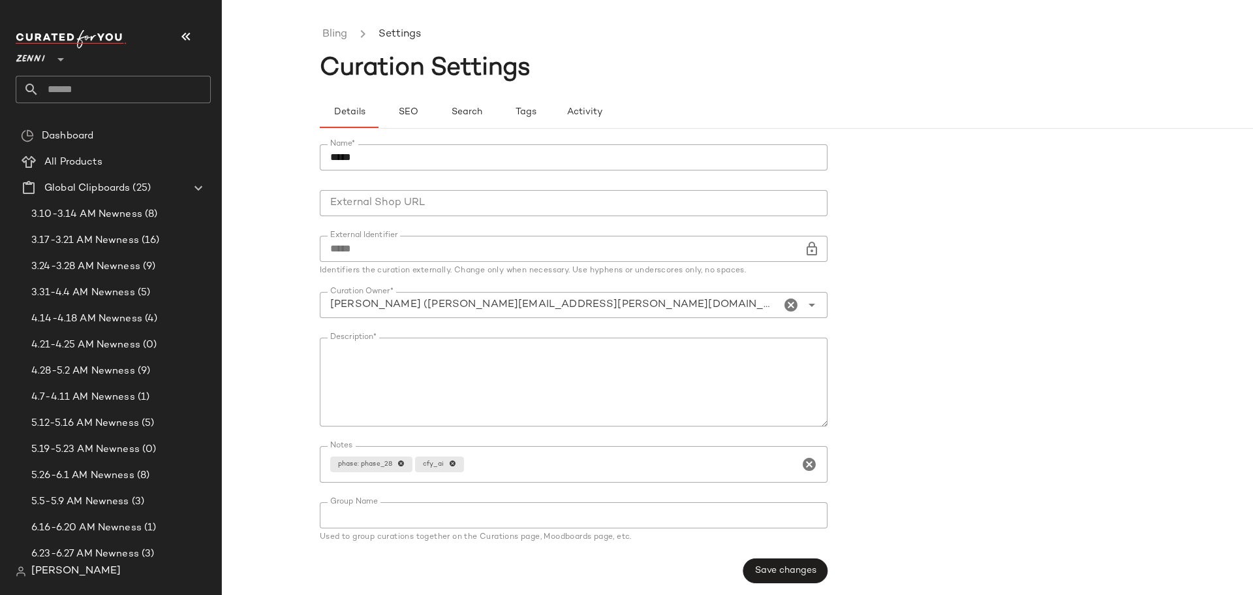
click at [447, 353] on textarea "Description*" at bounding box center [574, 382] width 508 height 89
type textarea "**********"
click at [806, 572] on span "Save changes" at bounding box center [786, 570] width 62 height 10
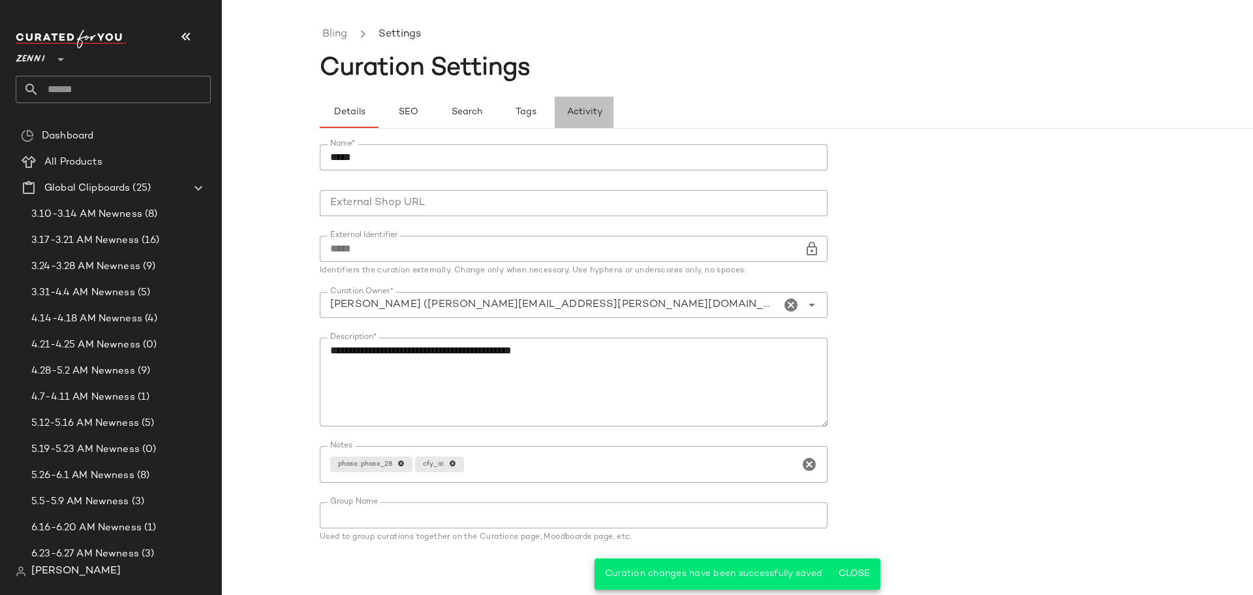
click at [572, 116] on span "Activity" at bounding box center [584, 112] width 36 height 10
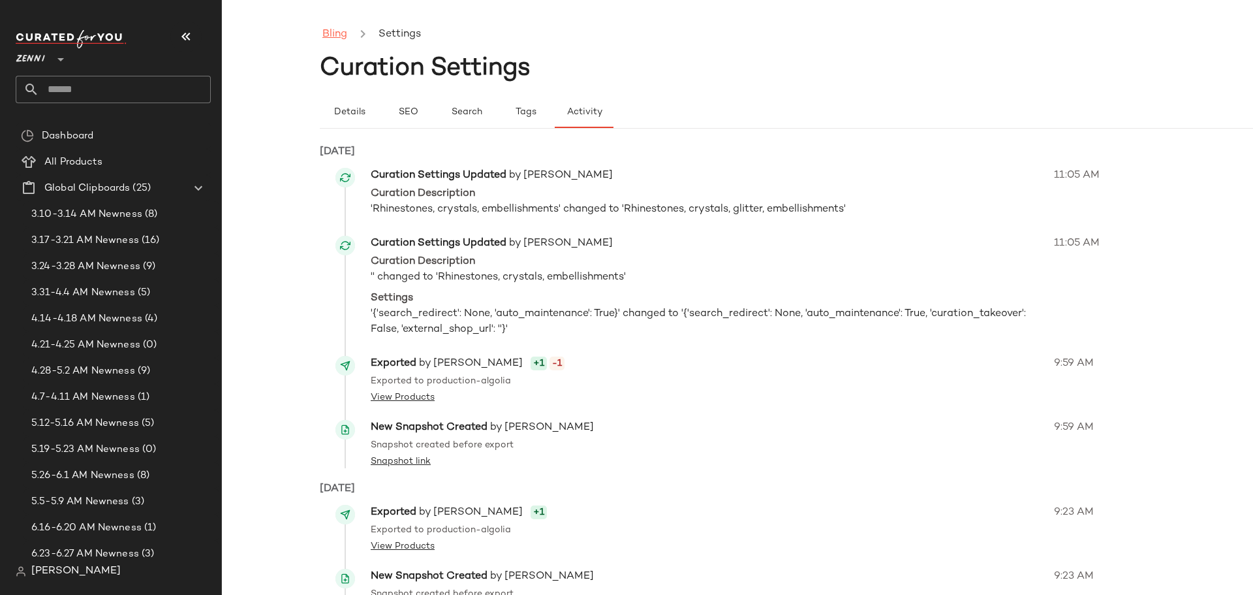
click at [336, 35] on link "Bling" at bounding box center [335, 34] width 25 height 17
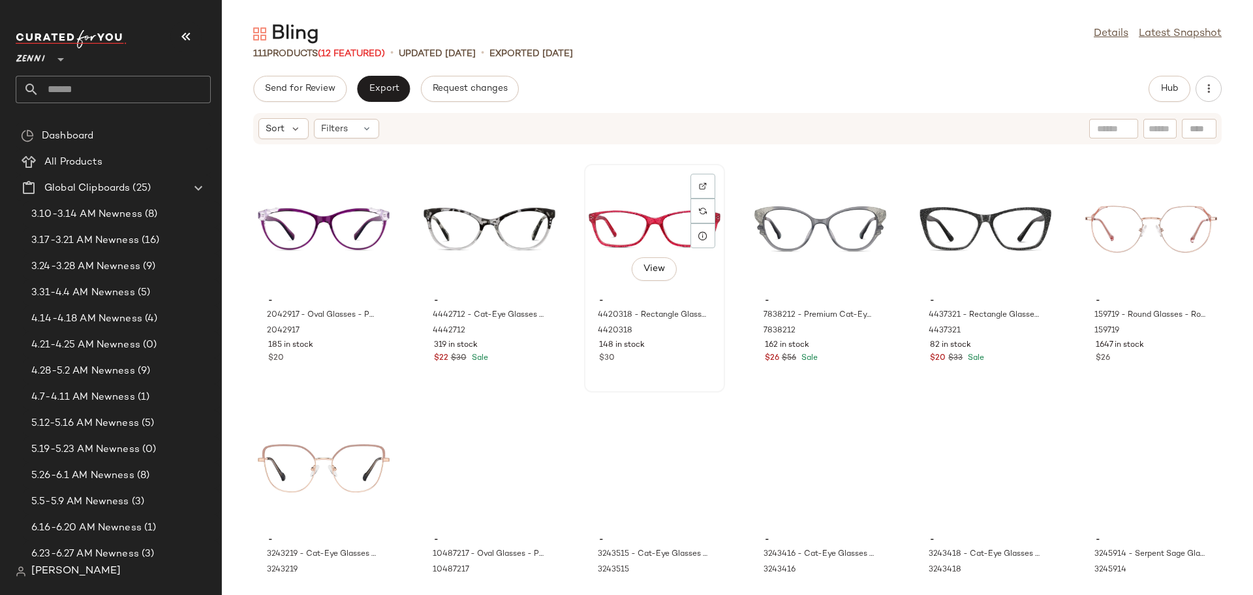
scroll to position [3340, 0]
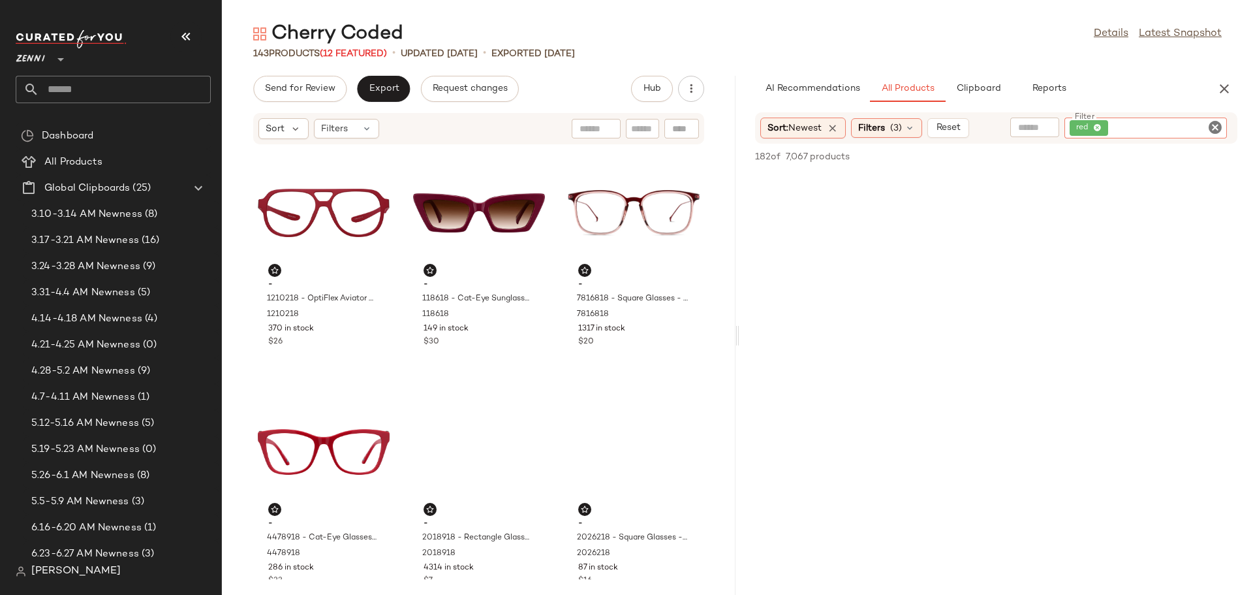
scroll to position [6137, 0]
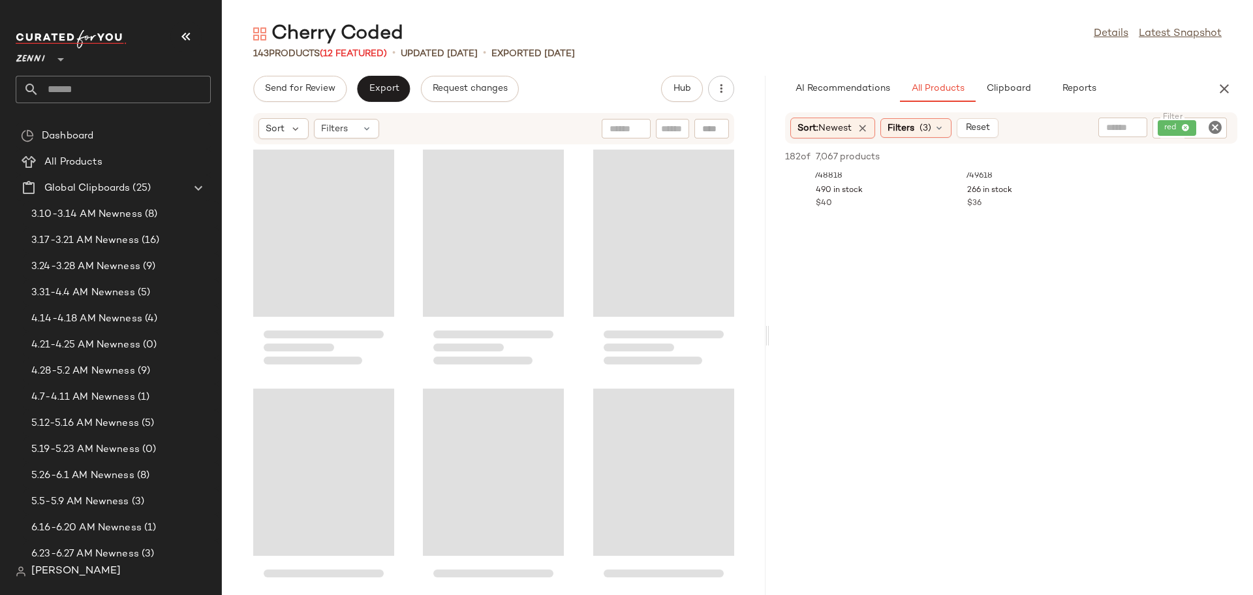
drag, startPoint x: 736, startPoint y: 339, endPoint x: 768, endPoint y: 343, distance: 32.9
click at [768, 343] on div "Cherry Coded Details Latest Snapshot 143 Products (12 Featured) • updated [DATE…" at bounding box center [738, 308] width 1032 height 574
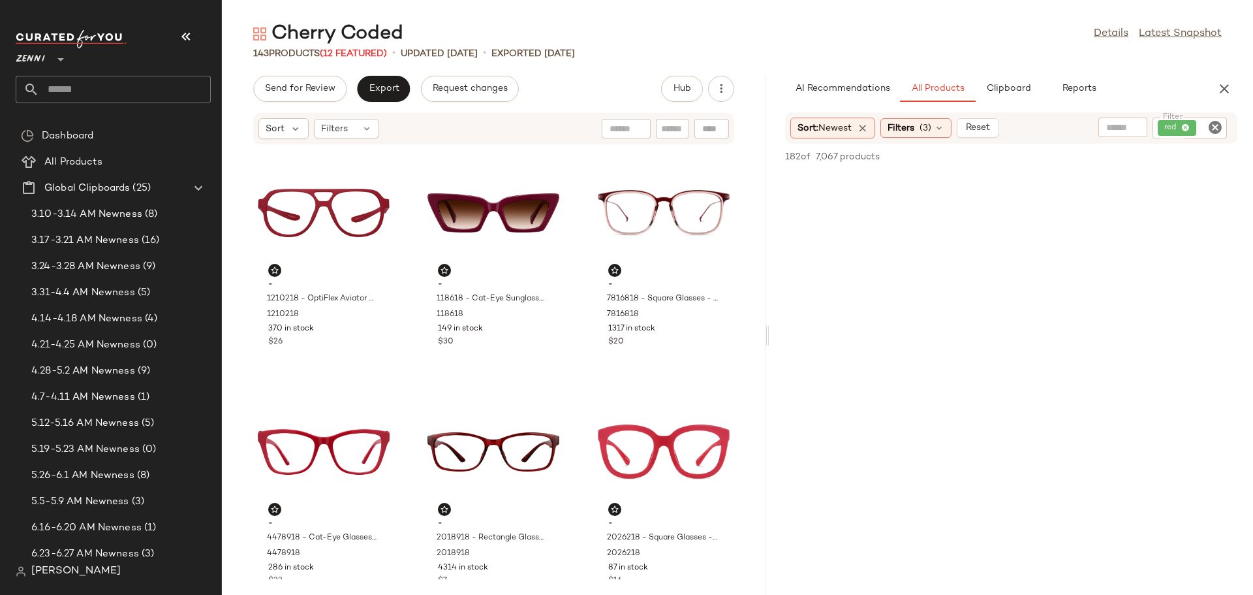
scroll to position [6267, 0]
click at [1217, 127] on icon "Clear Filter" at bounding box center [1216, 127] width 16 height 16
click at [1225, 86] on icon "button" at bounding box center [1225, 89] width 16 height 16
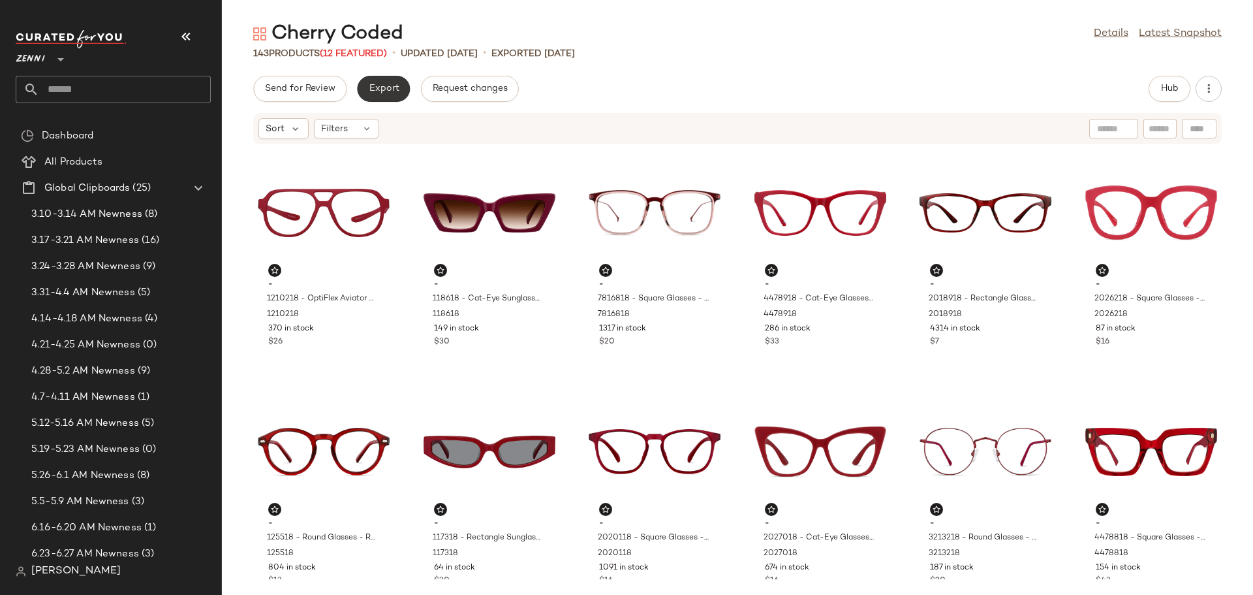
click at [385, 95] on button "Export" at bounding box center [383, 89] width 53 height 26
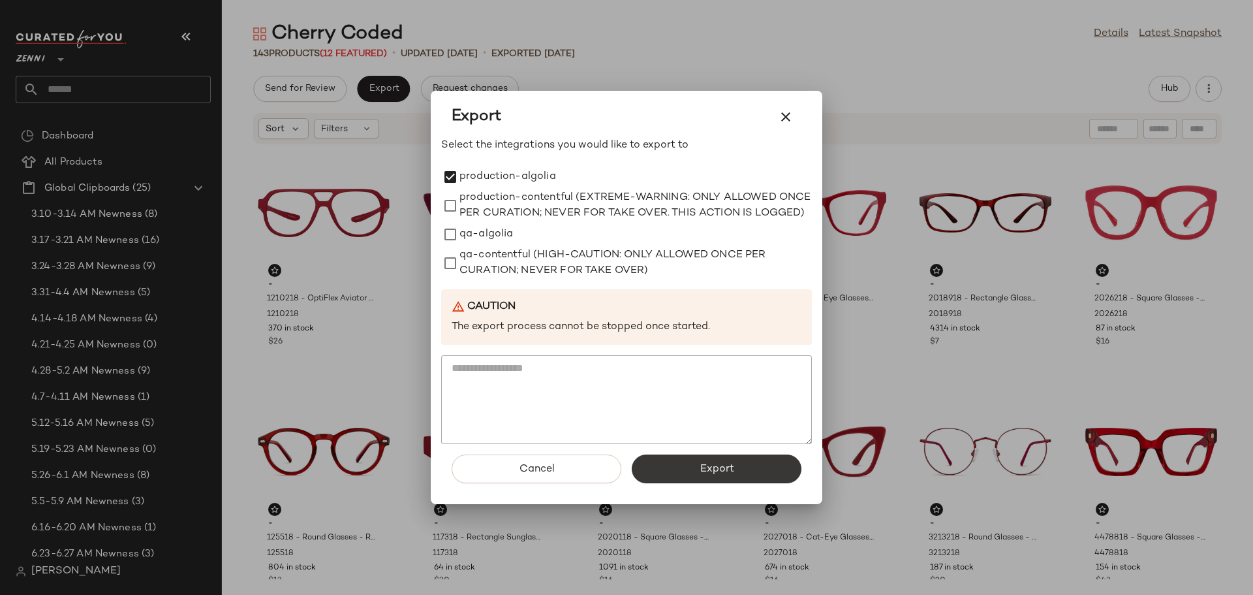
click at [685, 475] on button "Export" at bounding box center [717, 468] width 170 height 29
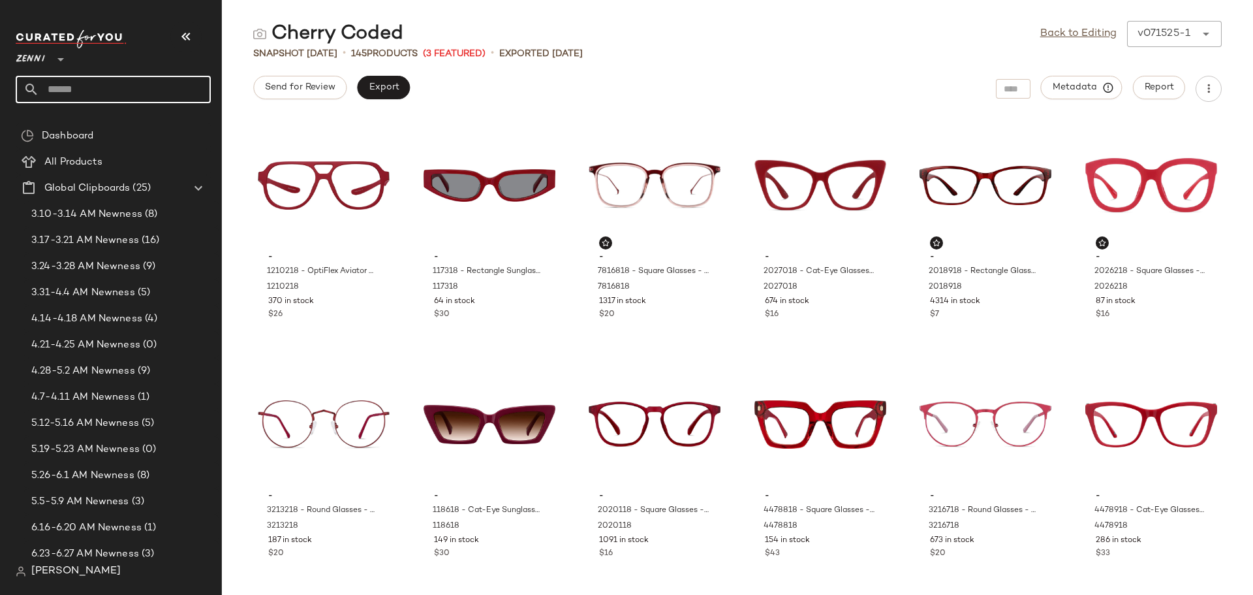
click at [144, 80] on input "text" at bounding box center [125, 89] width 172 height 27
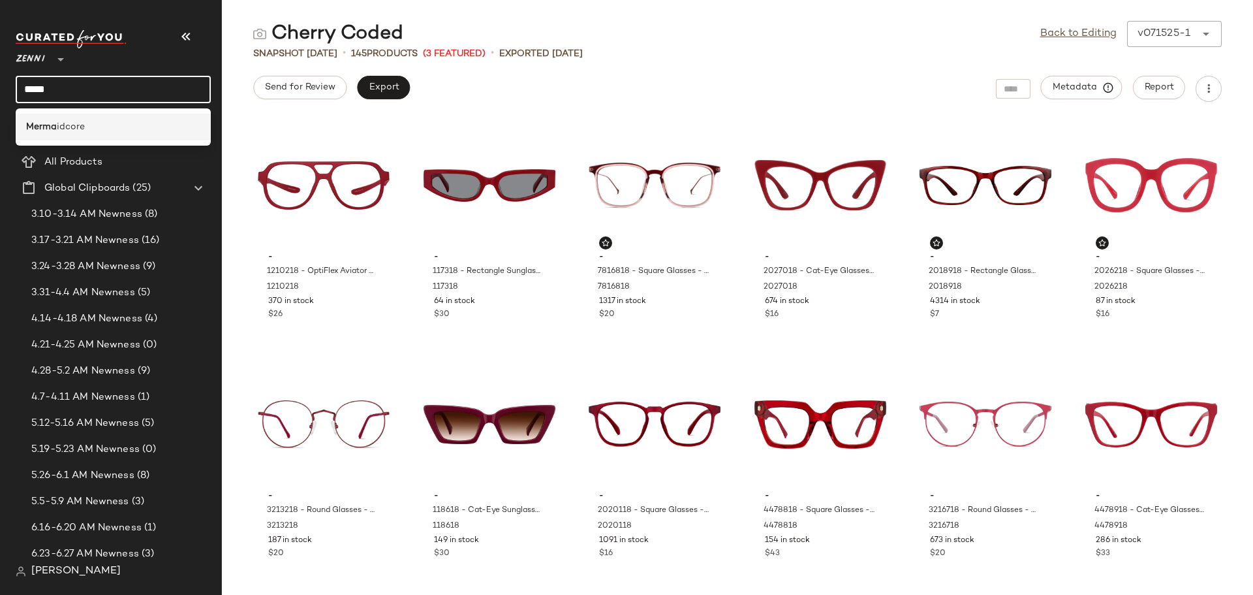
type input "*****"
click at [37, 133] on b "Merma" at bounding box center [41, 127] width 31 height 14
